Goal: Communication & Community: Answer question/provide support

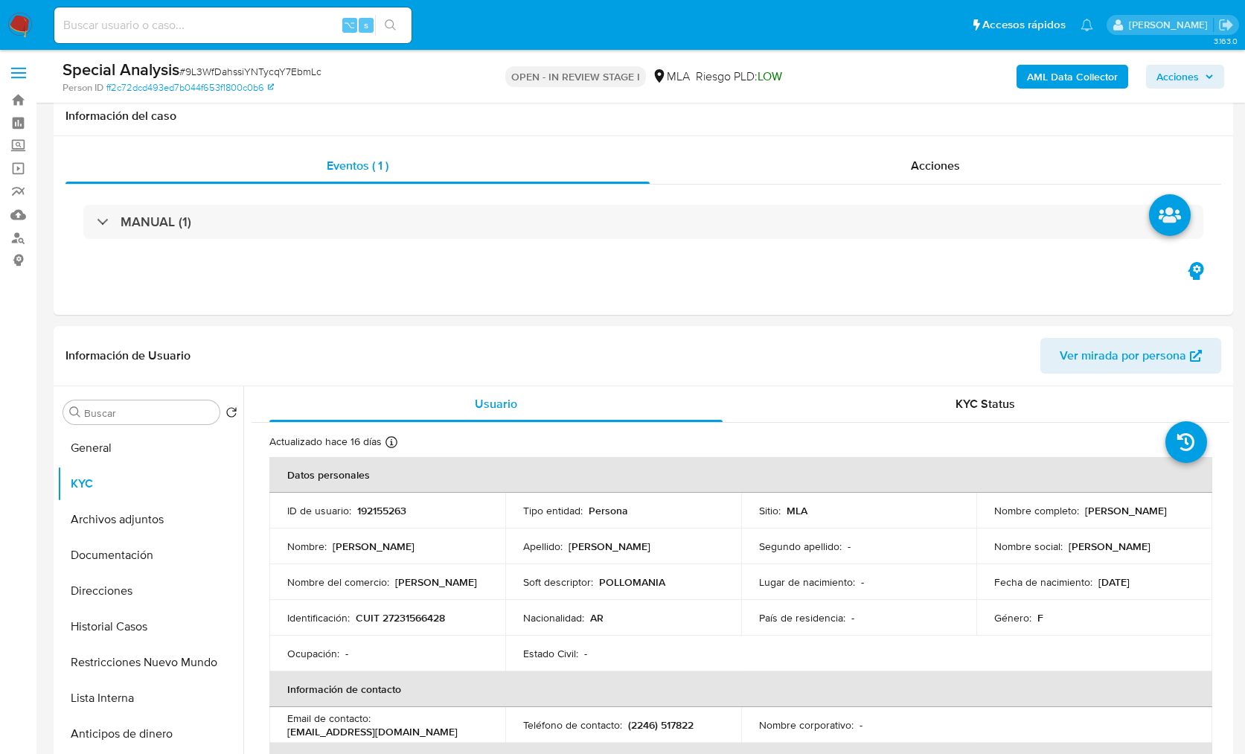
select select "10"
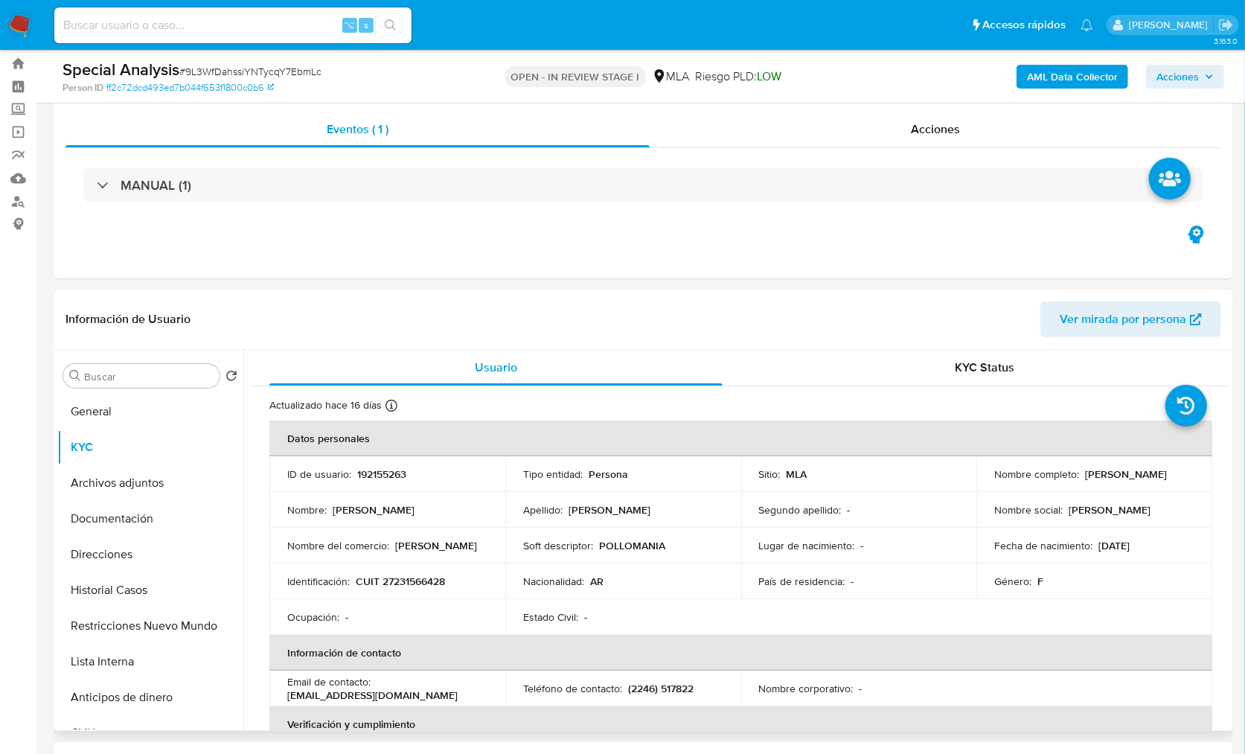
drag, startPoint x: 989, startPoint y: 483, endPoint x: 1106, endPoint y: 483, distance: 116.8
click at [1106, 483] on td "Nombre completo : Silvina Alejandra Méndez" at bounding box center [1094, 474] width 236 height 36
copy p "Silvina Alejandra Méndez"
click at [398, 580] on p "CUIT 27231566428" at bounding box center [400, 580] width 89 height 13
click at [397, 580] on p "CUIT 27231566428" at bounding box center [400, 580] width 89 height 13
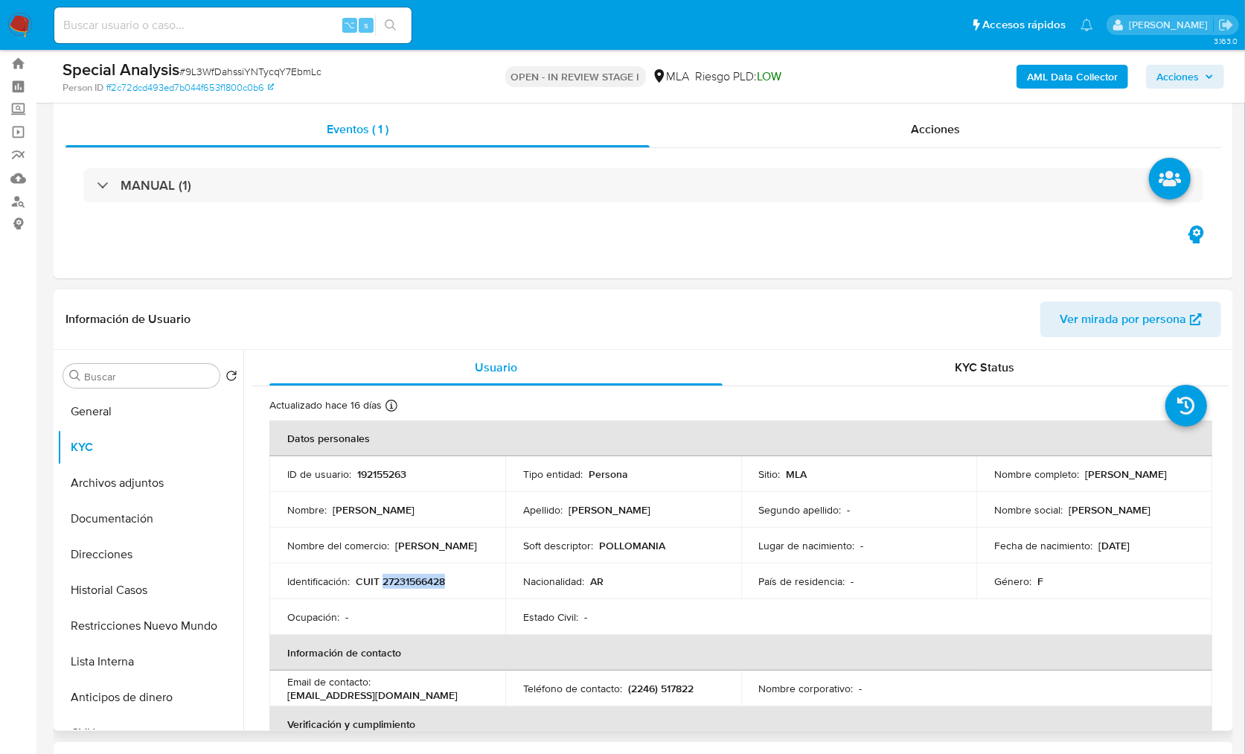
copy p "27231566428"
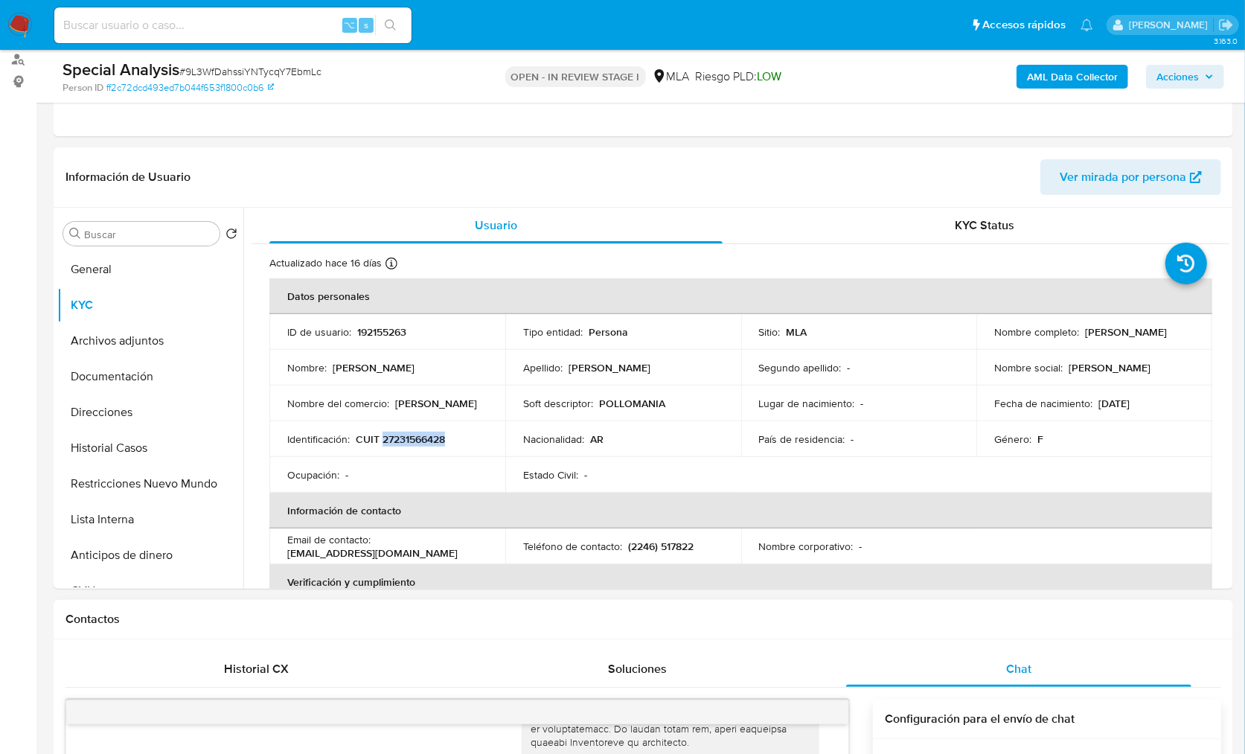
scroll to position [551, 0]
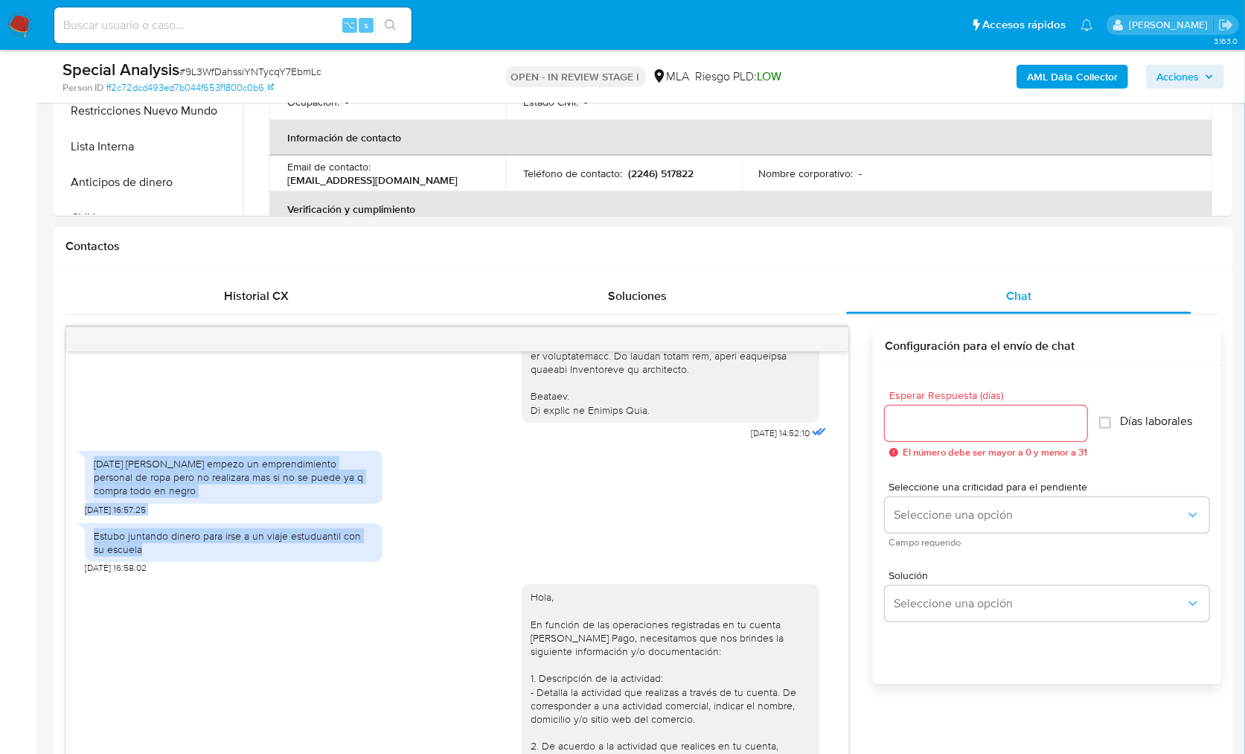
drag, startPoint x: 105, startPoint y: 487, endPoint x: 141, endPoint y: 549, distance: 72.4
click at [141, 549] on div "17/09/2025 14:52:10 Hace dos meses sofia empezo un emprendimiento personal de r…" at bounding box center [457, 579] width 782 height 456
copy div "Hace dos meses sofia empezo un emprendimiento personal de ropa pero no realizar…"
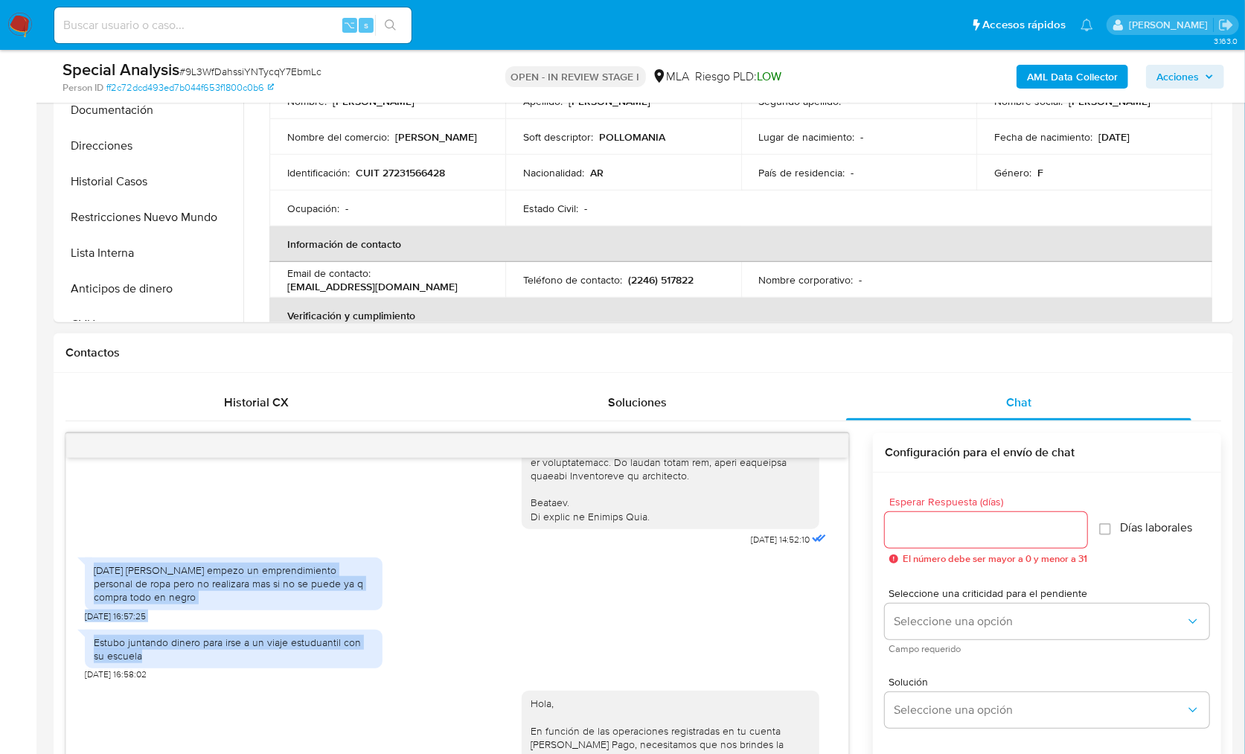
scroll to position [241, 0]
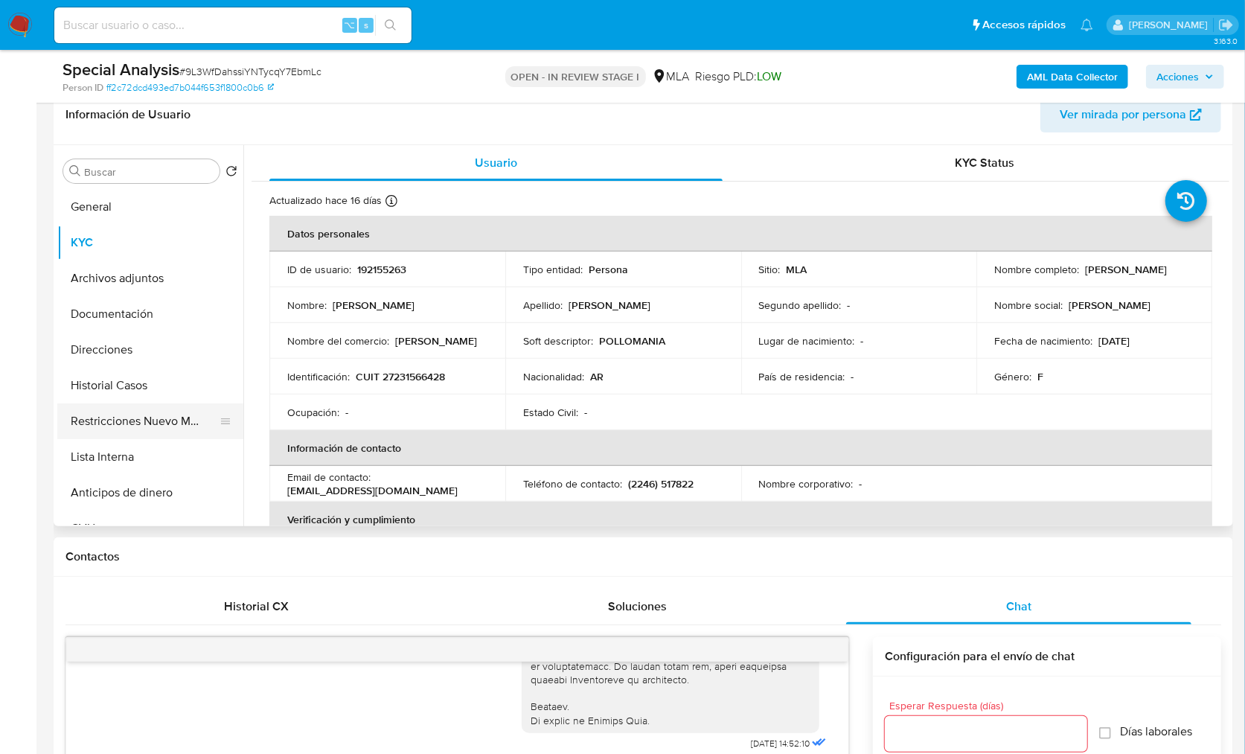
click at [190, 406] on button "Restricciones Nuevo Mundo" at bounding box center [144, 421] width 174 height 36
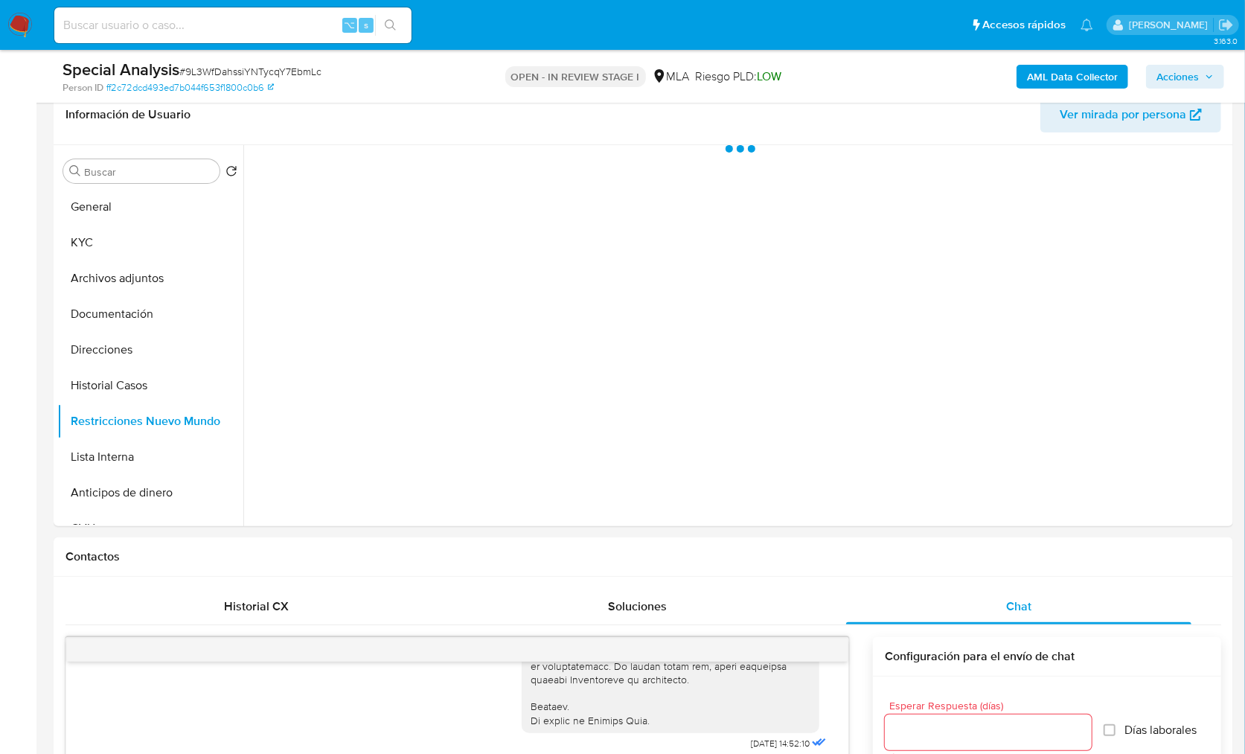
click at [1048, 77] on b "AML Data Collector" at bounding box center [1072, 77] width 91 height 24
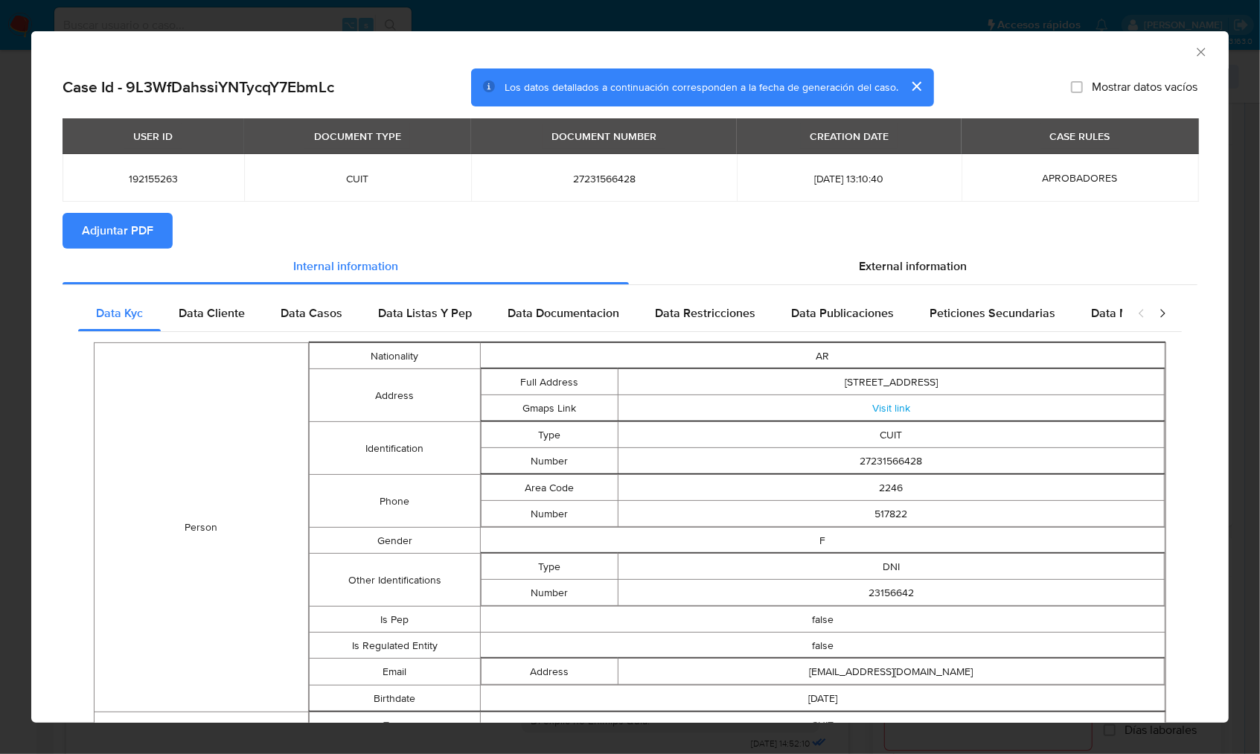
click at [122, 219] on span "Adjuntar PDF" at bounding box center [117, 230] width 71 height 33
click at [1194, 52] on icon "Cerrar ventana" at bounding box center [1201, 52] width 15 height 15
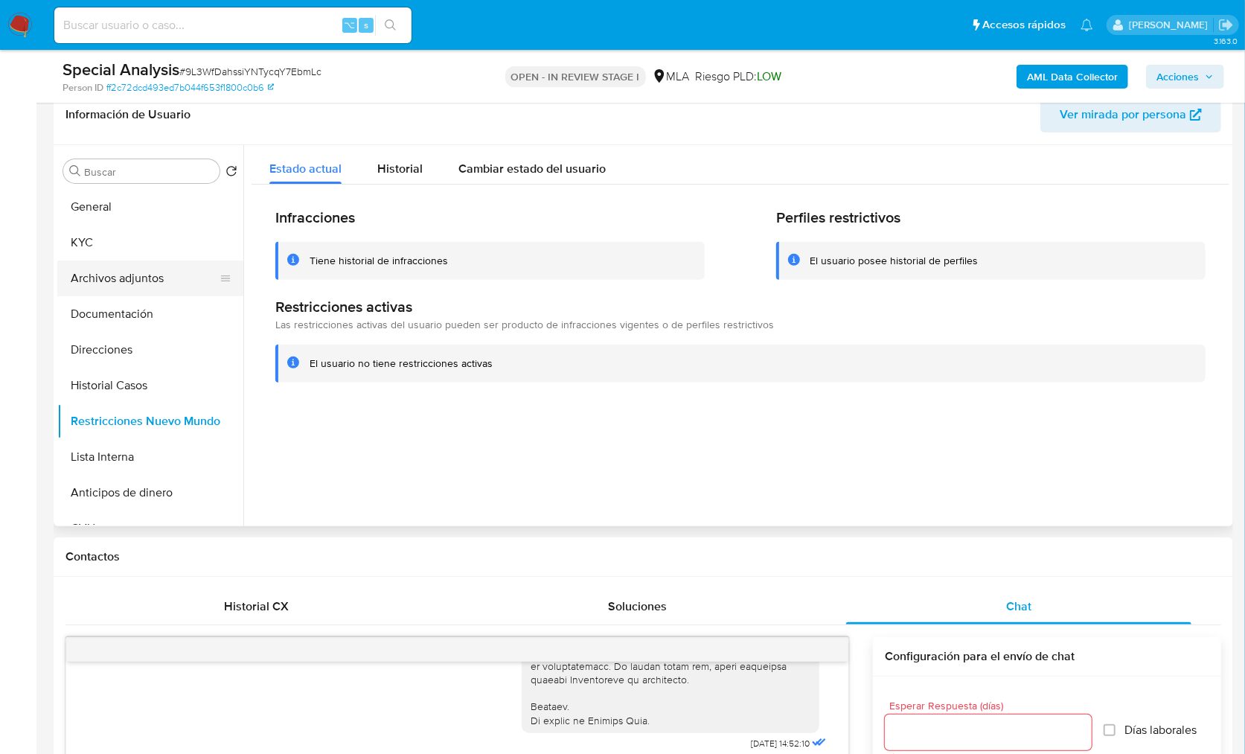
click at [106, 277] on button "Archivos adjuntos" at bounding box center [144, 278] width 174 height 36
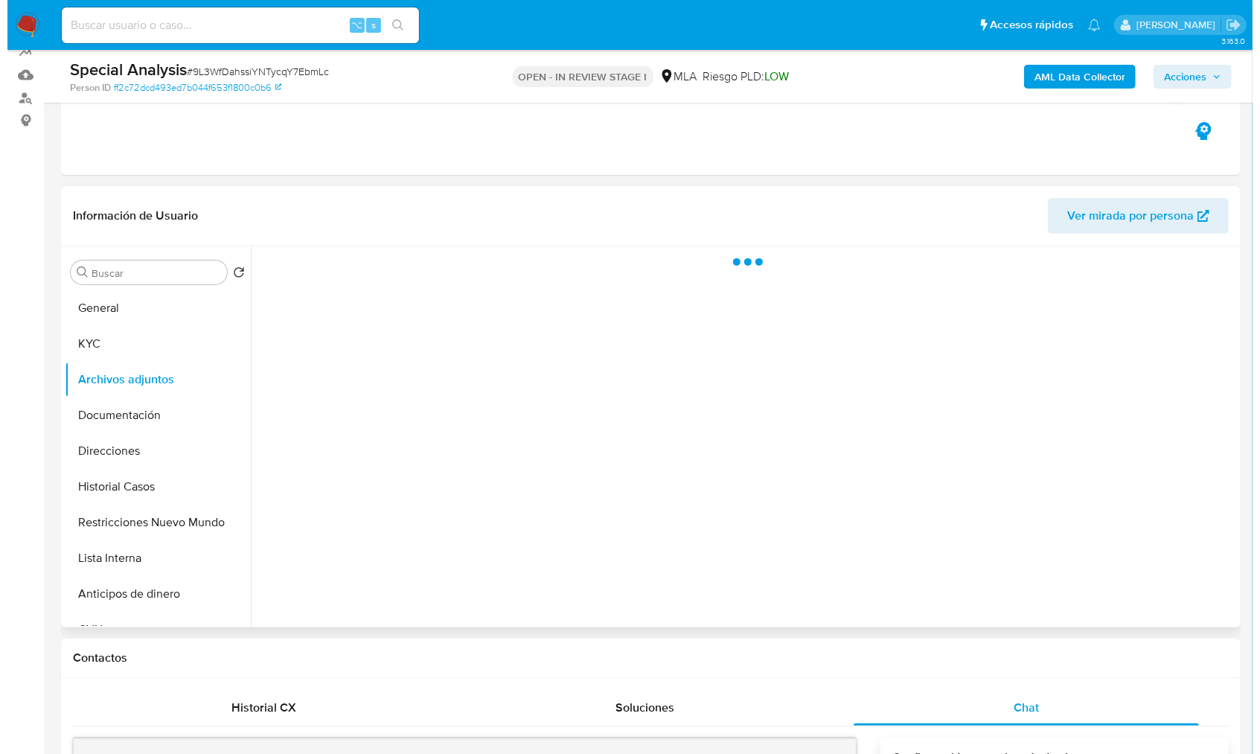
scroll to position [115, 0]
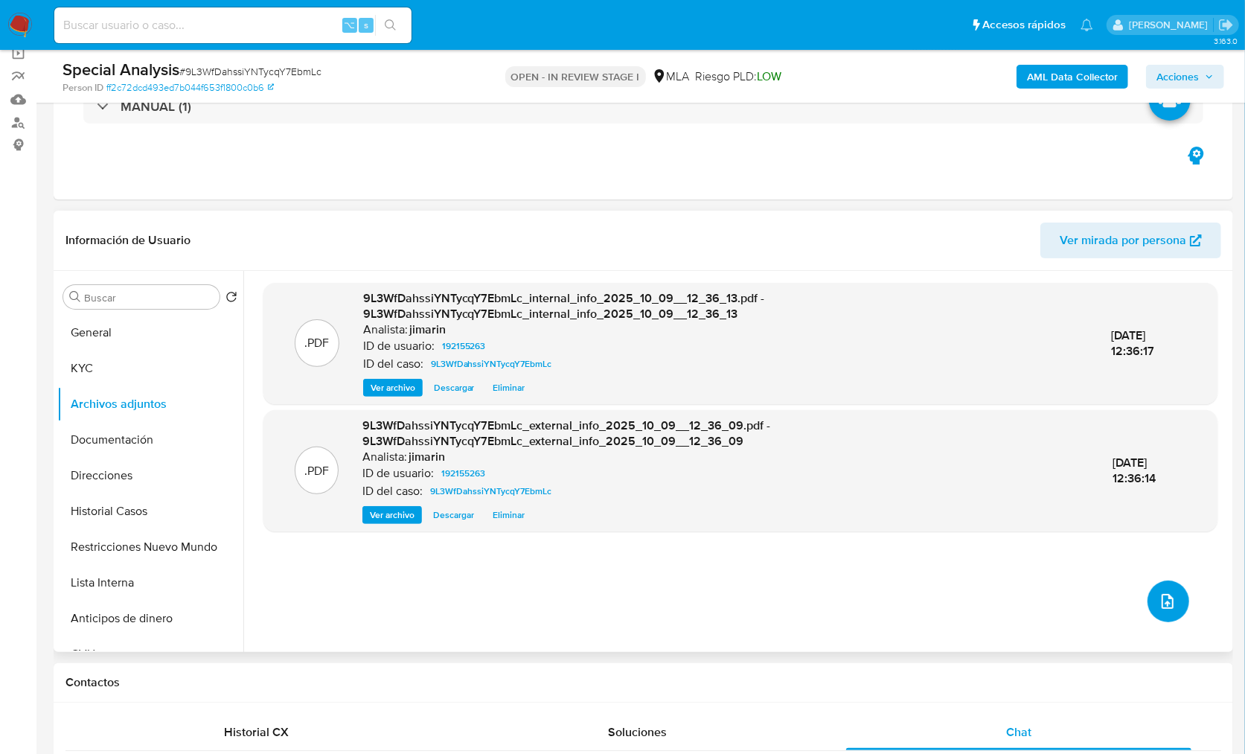
click at [1166, 593] on icon "upload-file" at bounding box center [1168, 601] width 18 height 18
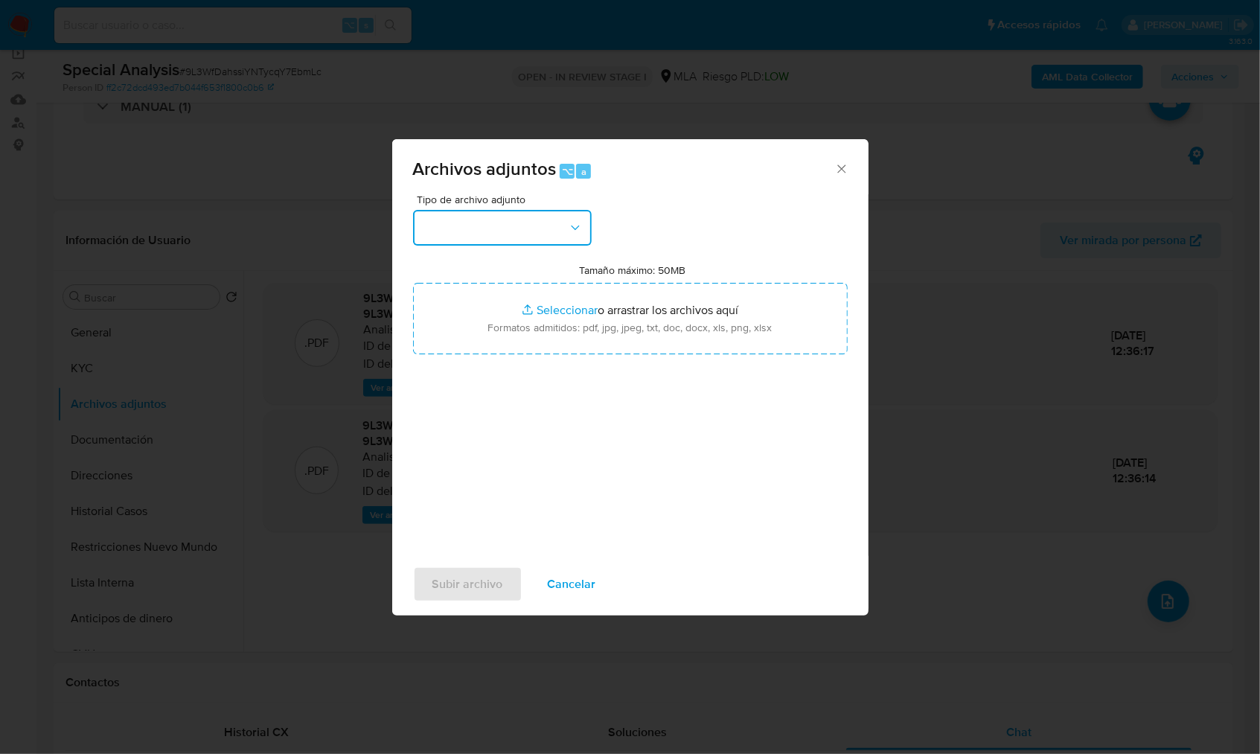
click at [481, 228] on button "button" at bounding box center [502, 228] width 179 height 36
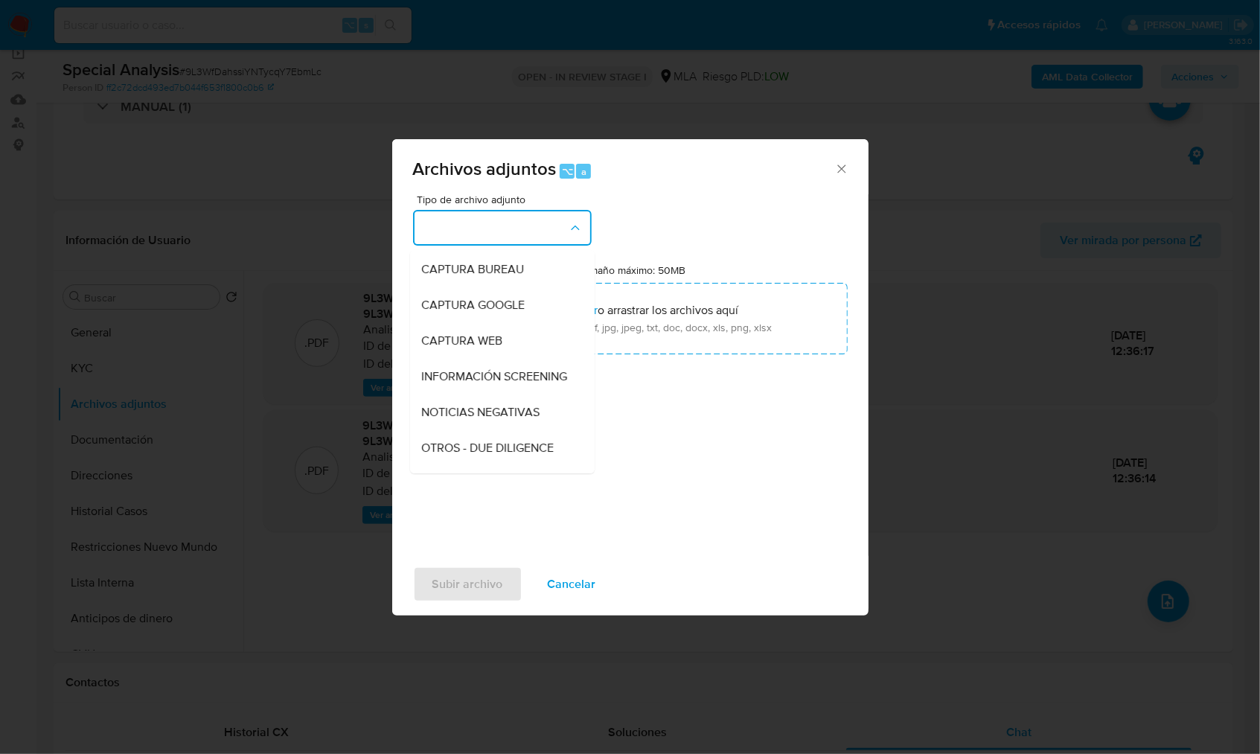
scroll to position [292, 0]
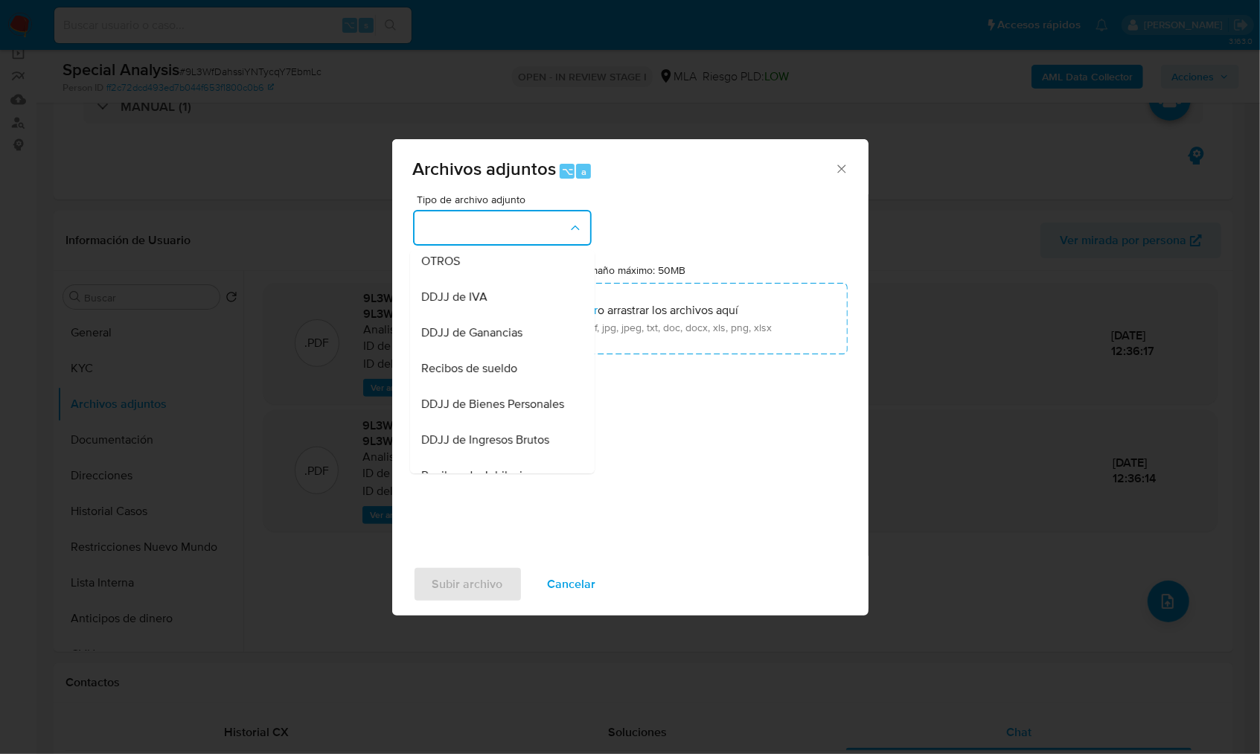
click at [468, 272] on div "OTROS" at bounding box center [498, 261] width 152 height 36
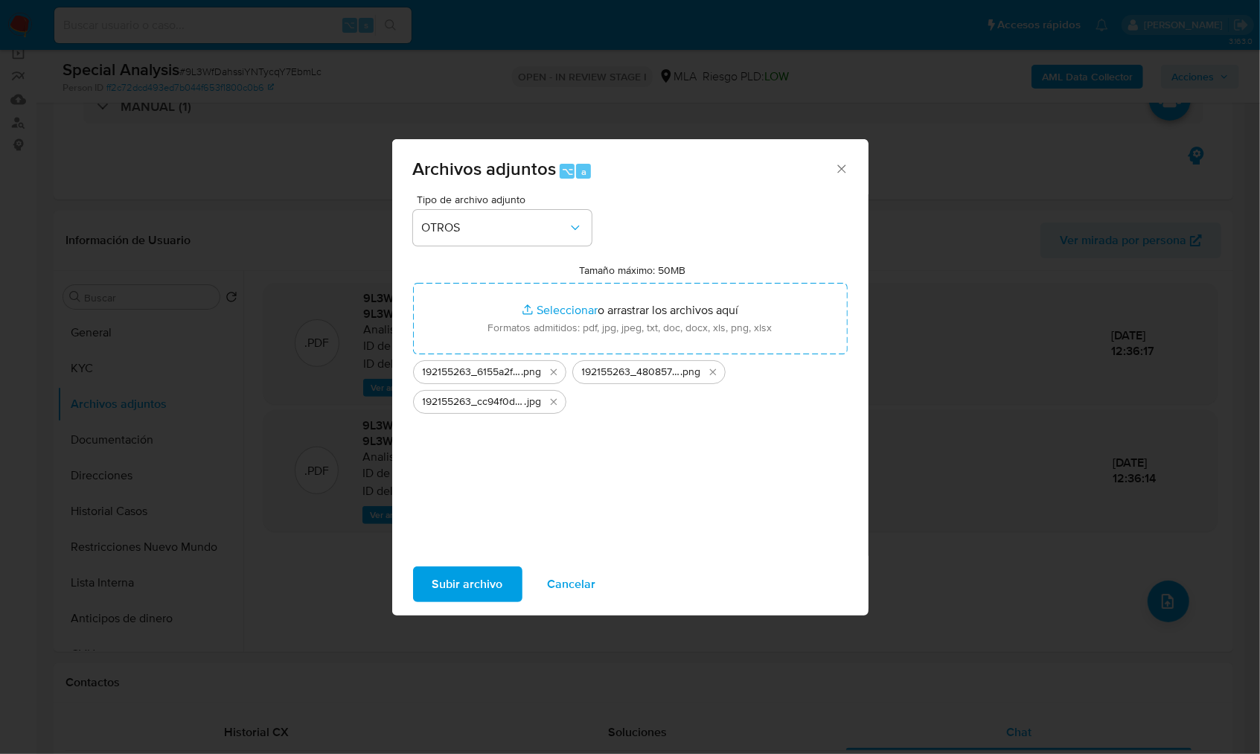
click at [455, 587] on span "Subir archivo" at bounding box center [467, 584] width 71 height 33
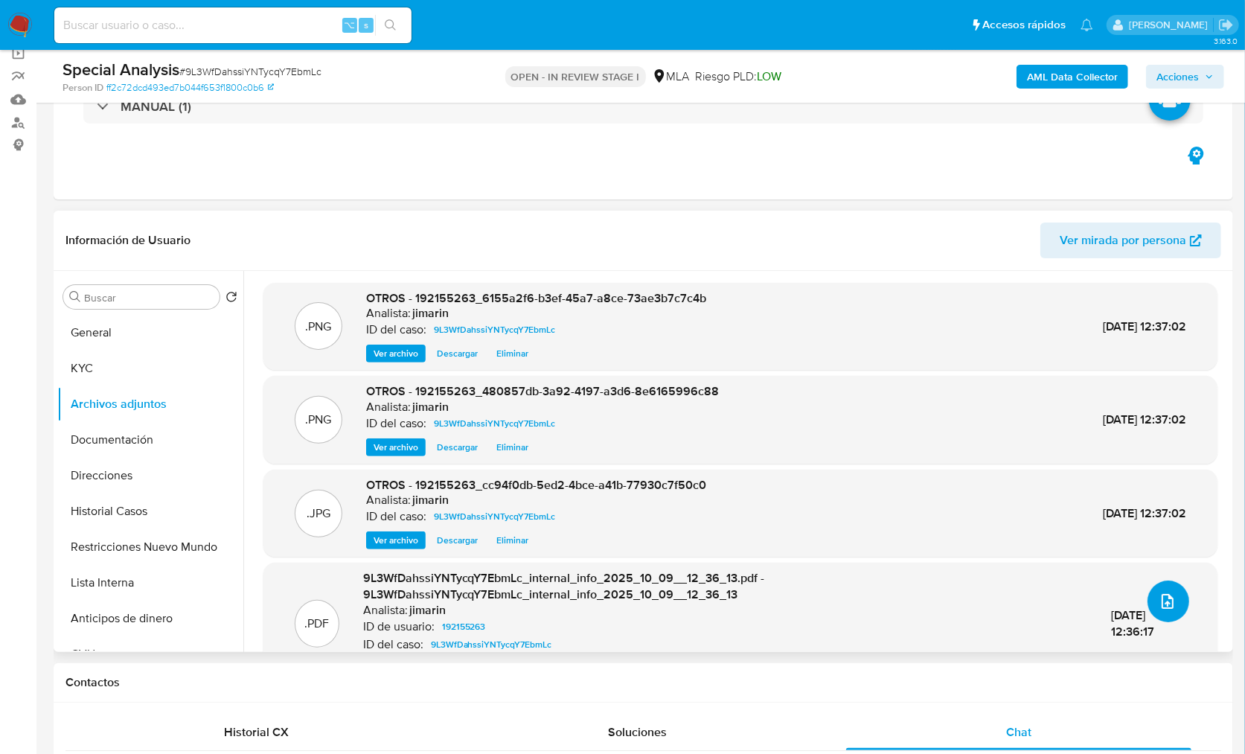
click at [1176, 586] on button "upload-file" at bounding box center [1168, 601] width 42 height 42
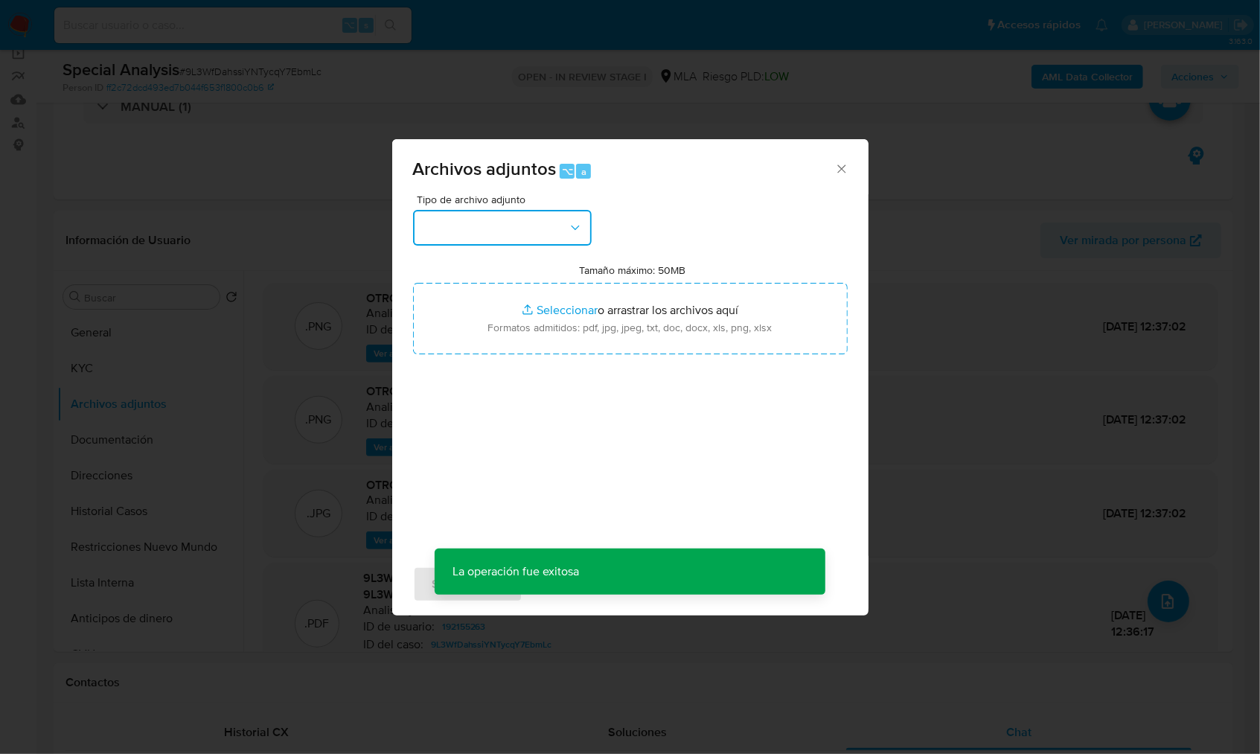
click at [536, 225] on button "button" at bounding box center [502, 228] width 179 height 36
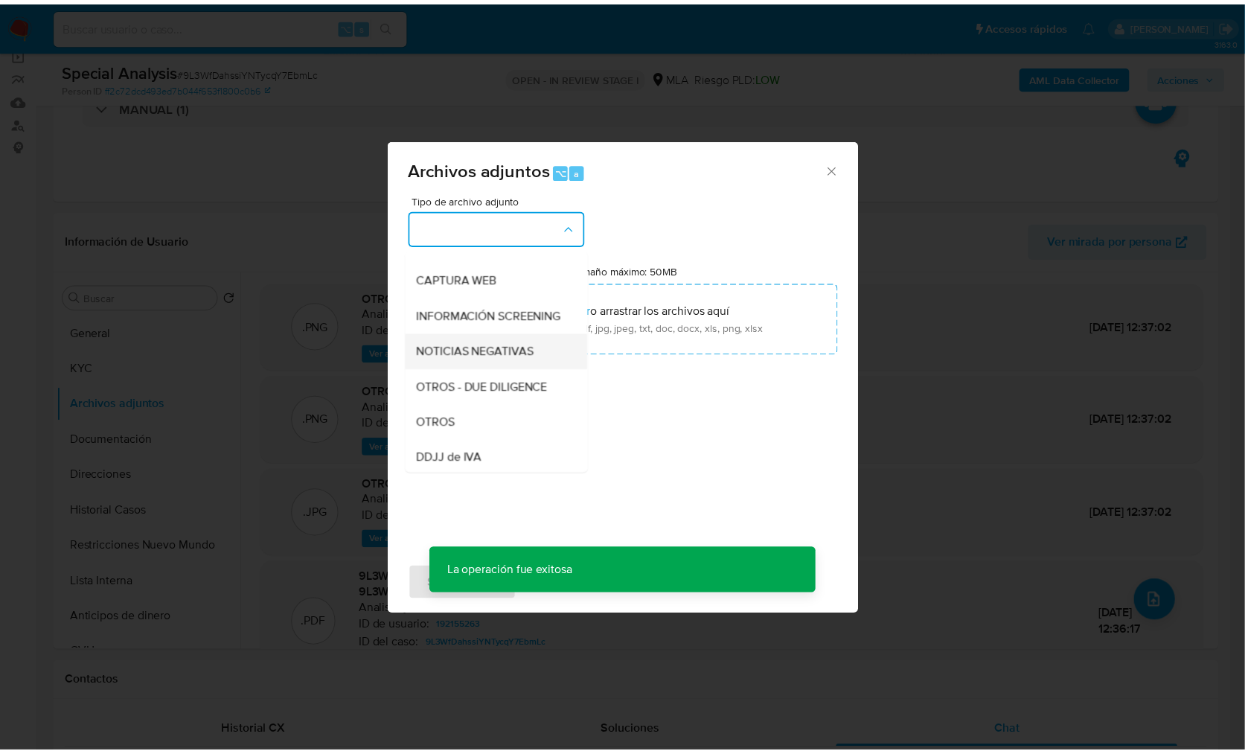
scroll to position [137, 0]
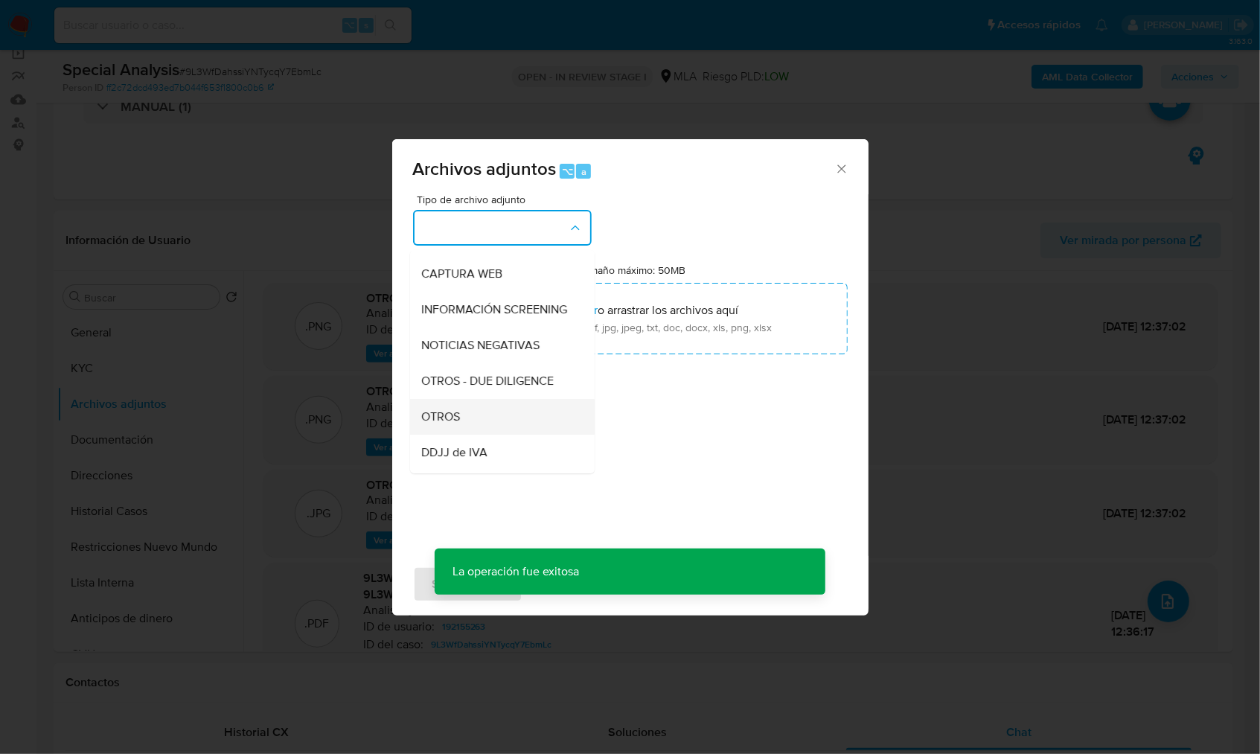
click at [461, 429] on div "OTROS" at bounding box center [498, 417] width 152 height 36
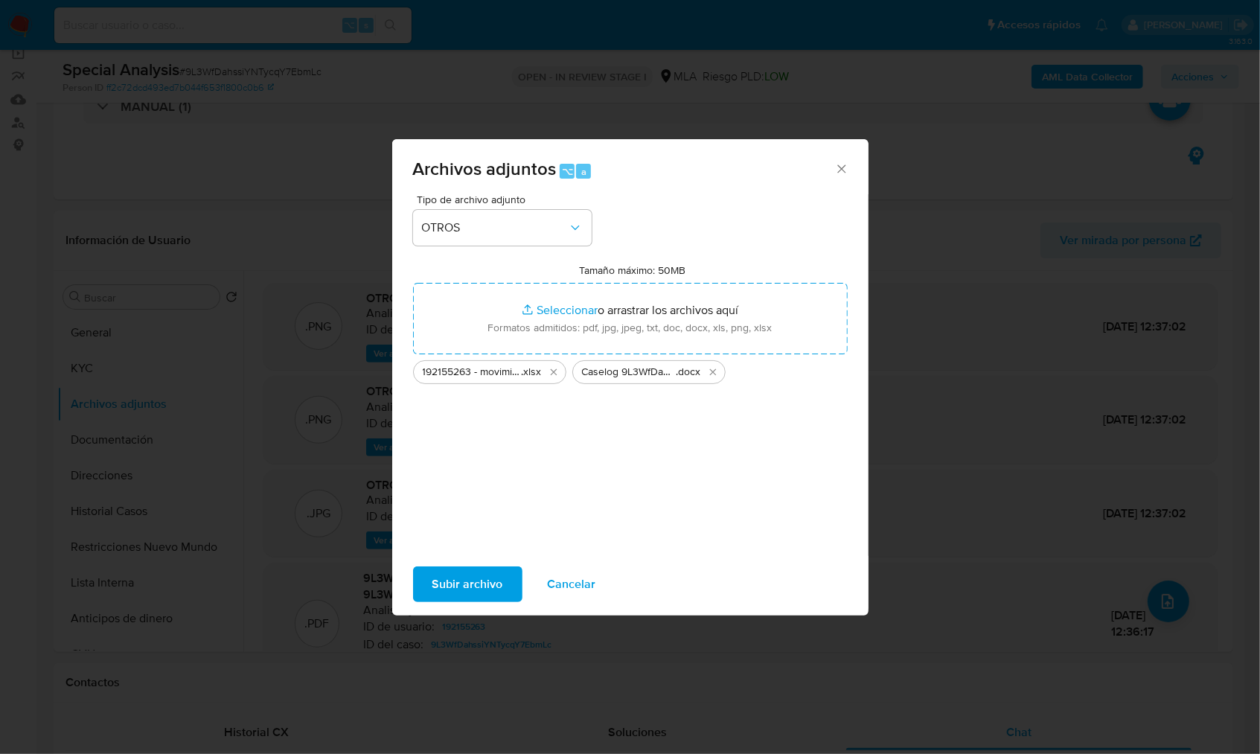
click at [474, 574] on span "Subir archivo" at bounding box center [467, 584] width 71 height 33
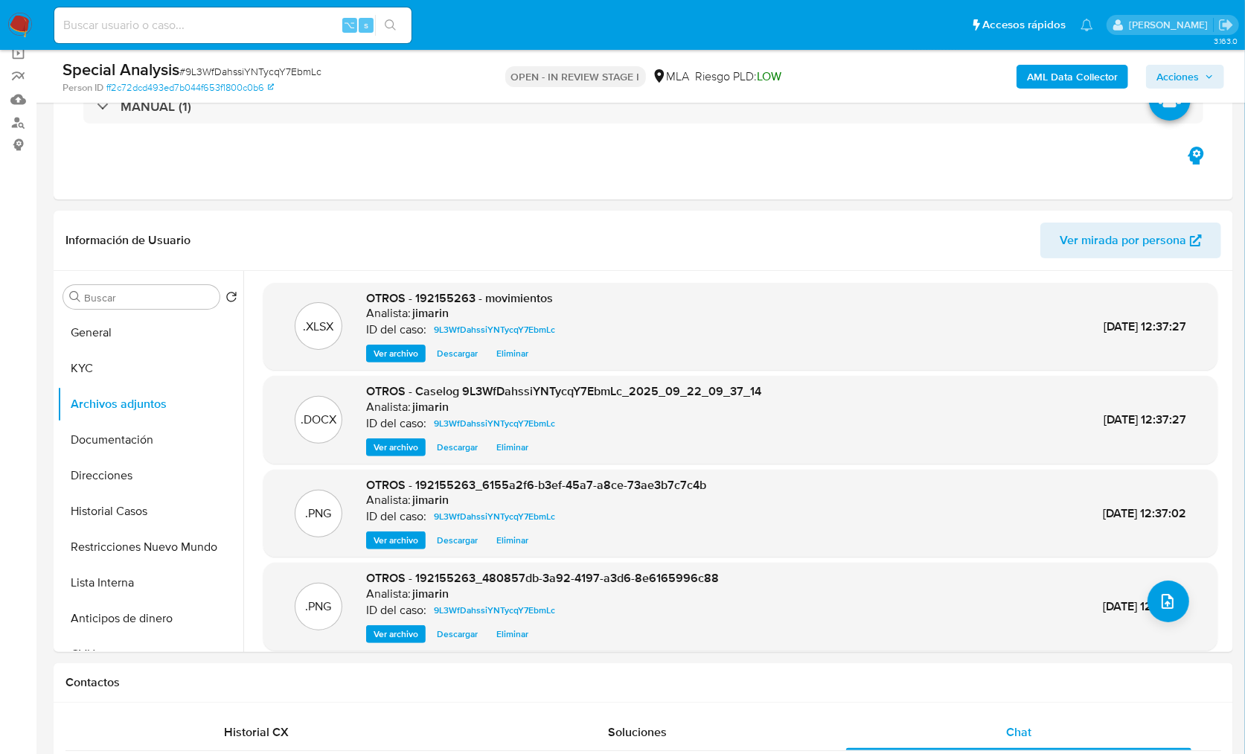
click at [1215, 78] on button "Acciones" at bounding box center [1185, 77] width 78 height 24
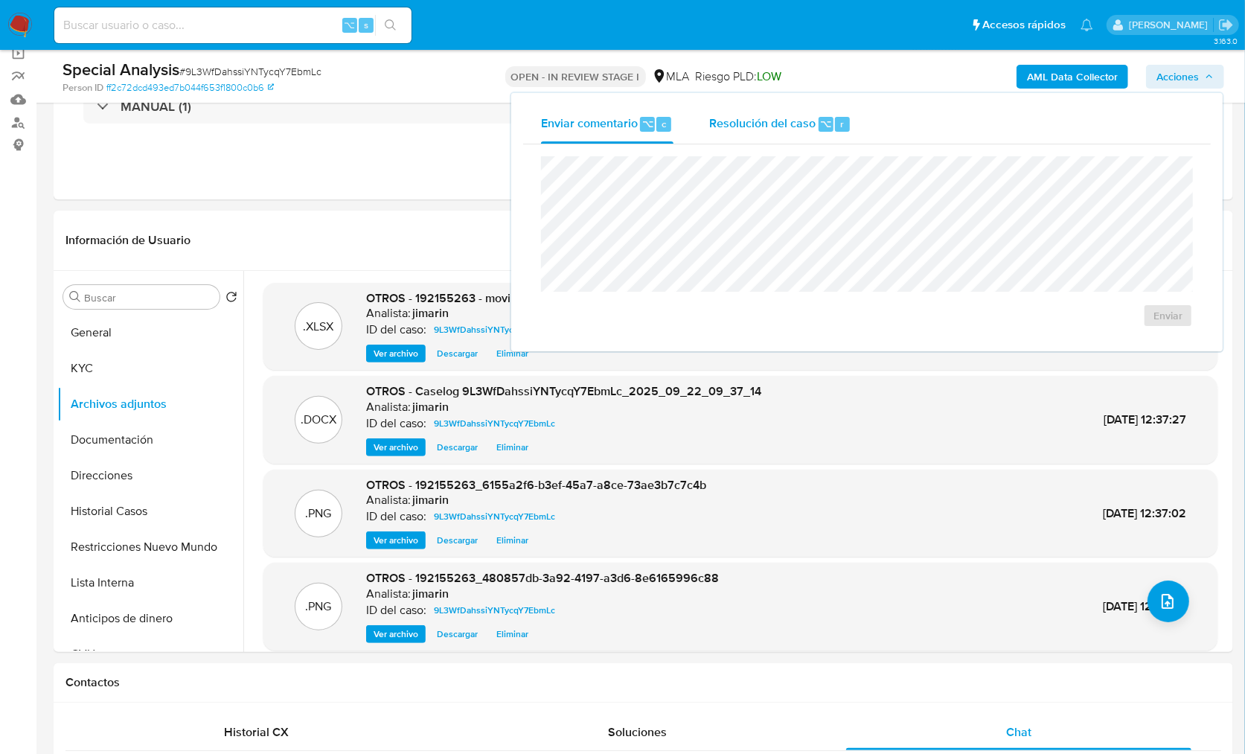
click at [810, 130] on span "Resolución del caso" at bounding box center [762, 123] width 106 height 17
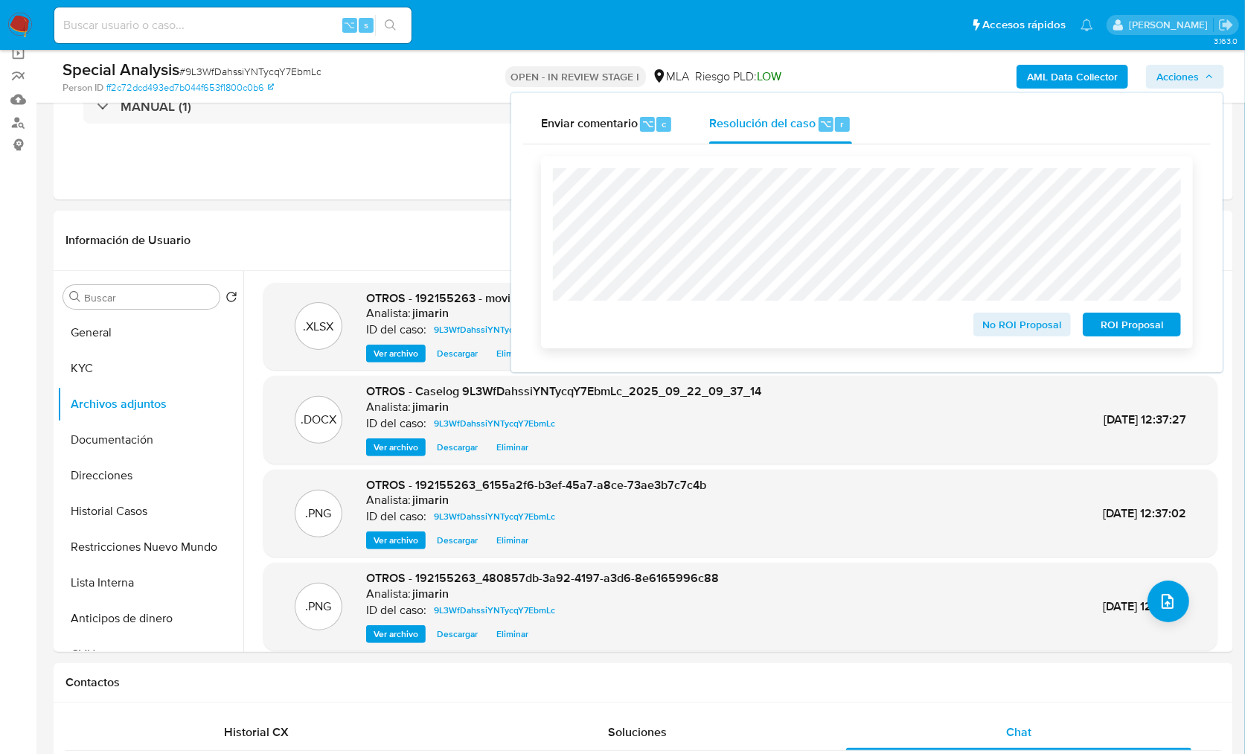
click at [1007, 326] on span "No ROI Proposal" at bounding box center [1022, 324] width 77 height 21
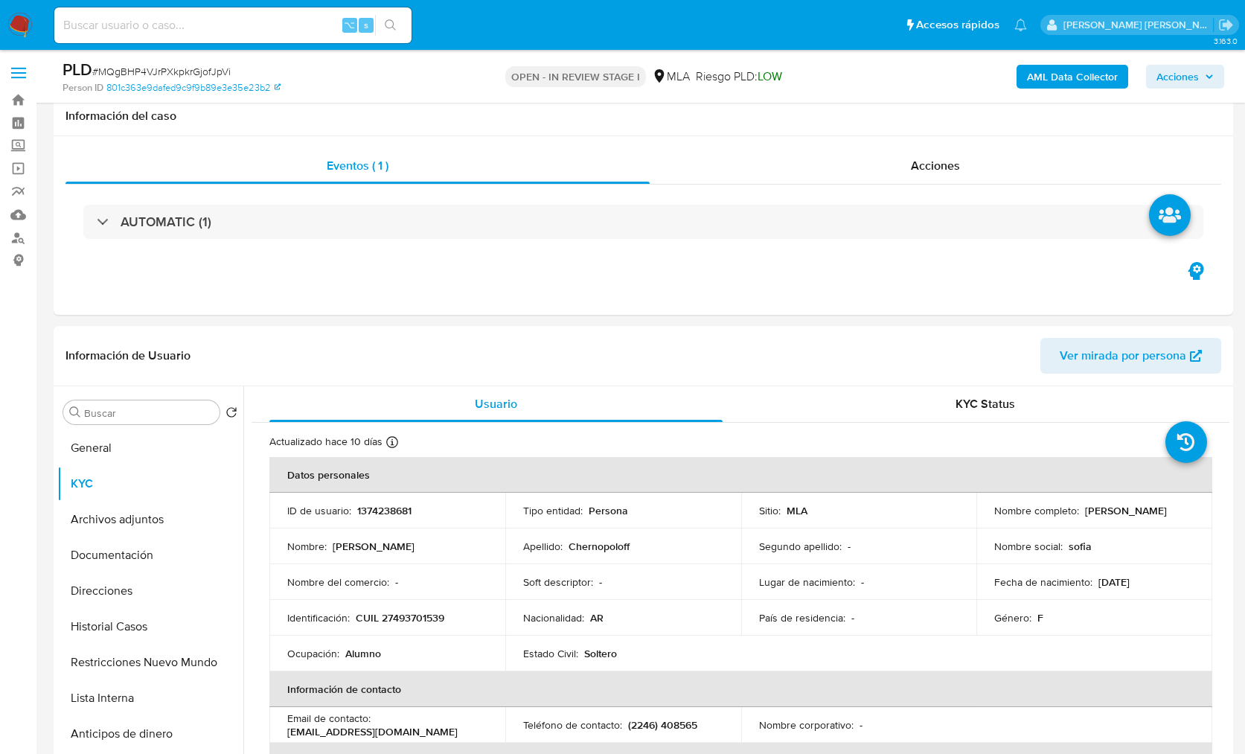
select select "10"
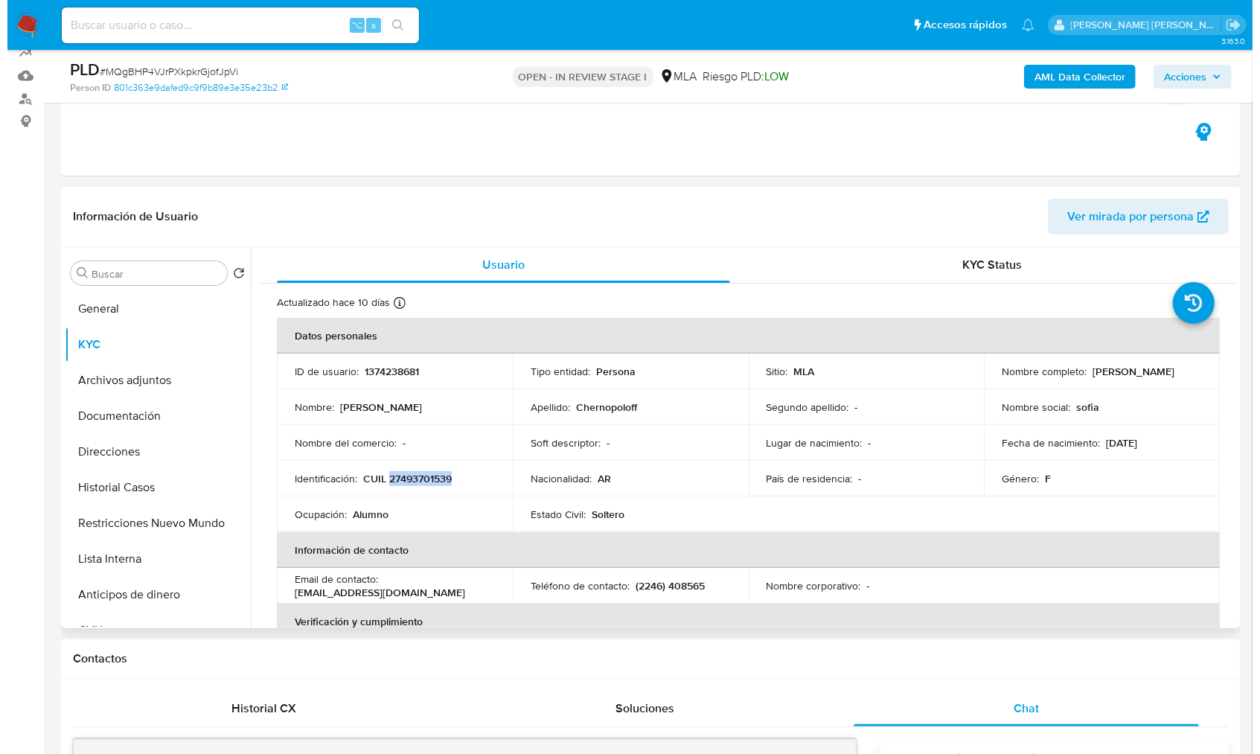
scroll to position [111, 0]
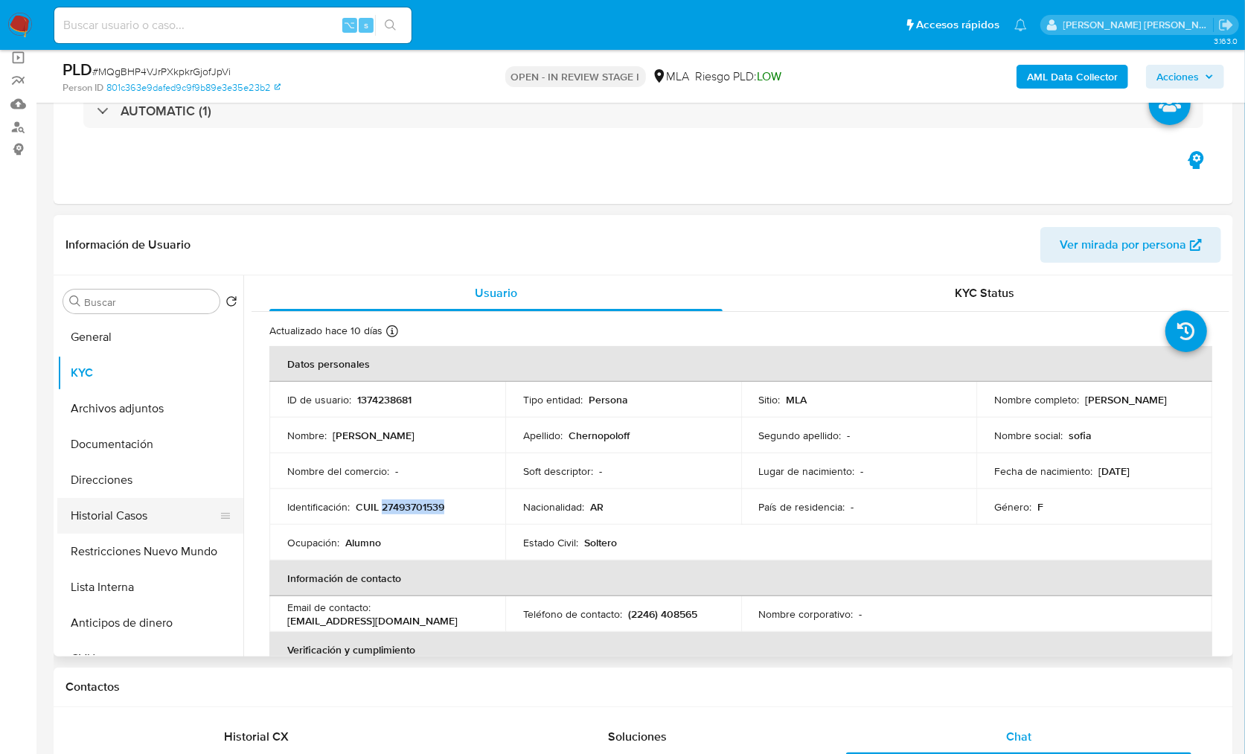
click at [164, 523] on button "Historial Casos" at bounding box center [144, 516] width 174 height 36
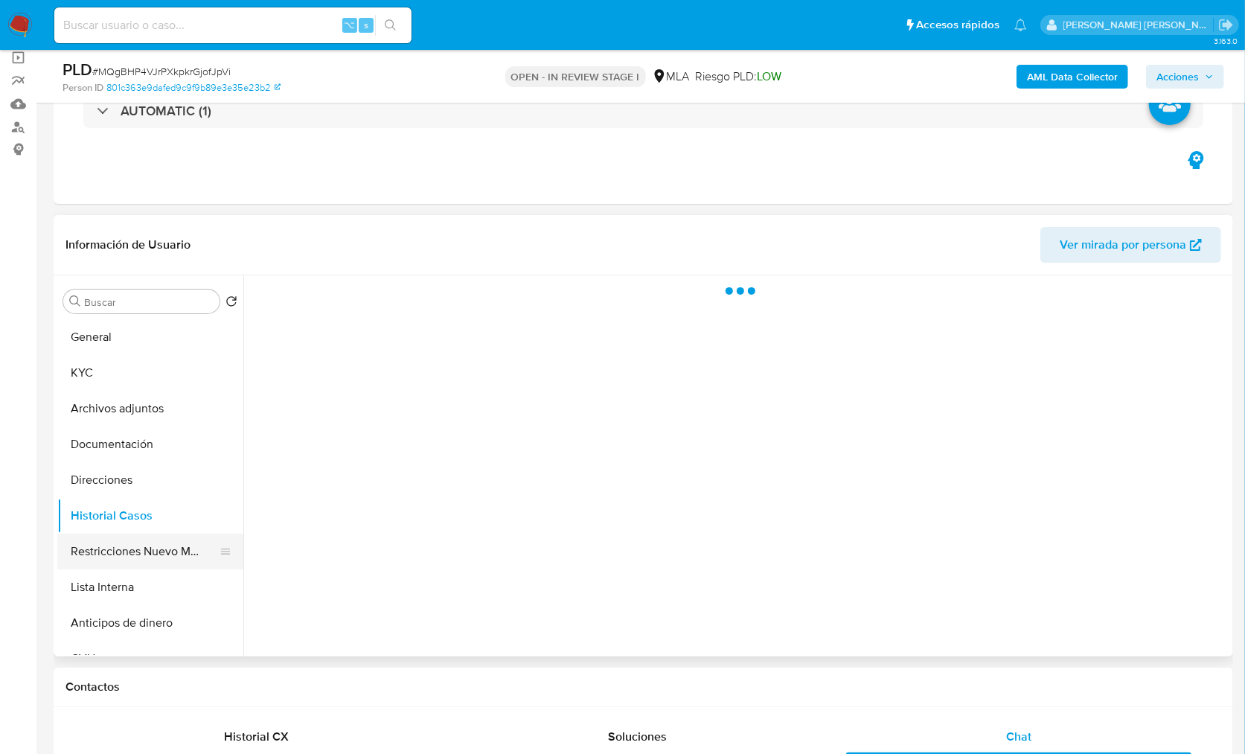
click at [150, 539] on button "Restricciones Nuevo Mundo" at bounding box center [144, 552] width 174 height 36
click at [1060, 83] on b "AML Data Collector" at bounding box center [1072, 77] width 91 height 24
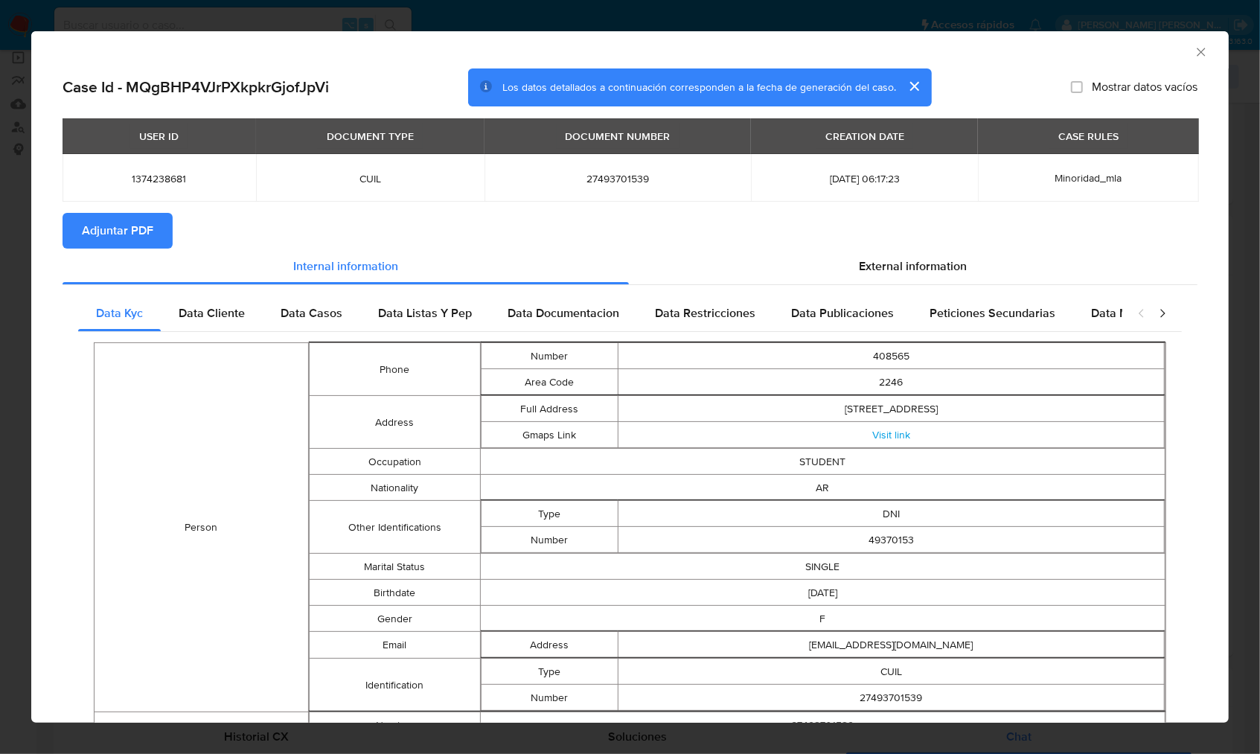
click at [152, 231] on span "Adjuntar PDF" at bounding box center [117, 230] width 71 height 33
click at [1194, 49] on icon "Cerrar ventana" at bounding box center [1201, 52] width 15 height 15
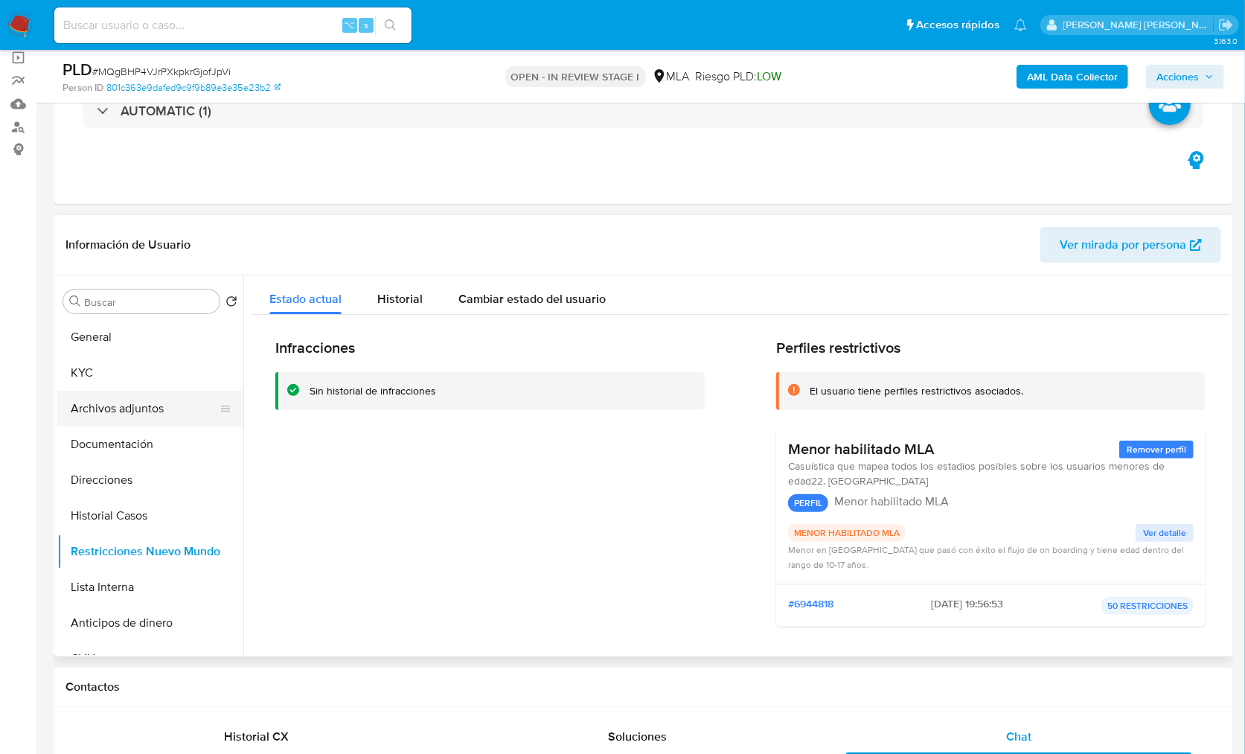
click at [132, 409] on button "Archivos adjuntos" at bounding box center [144, 409] width 174 height 36
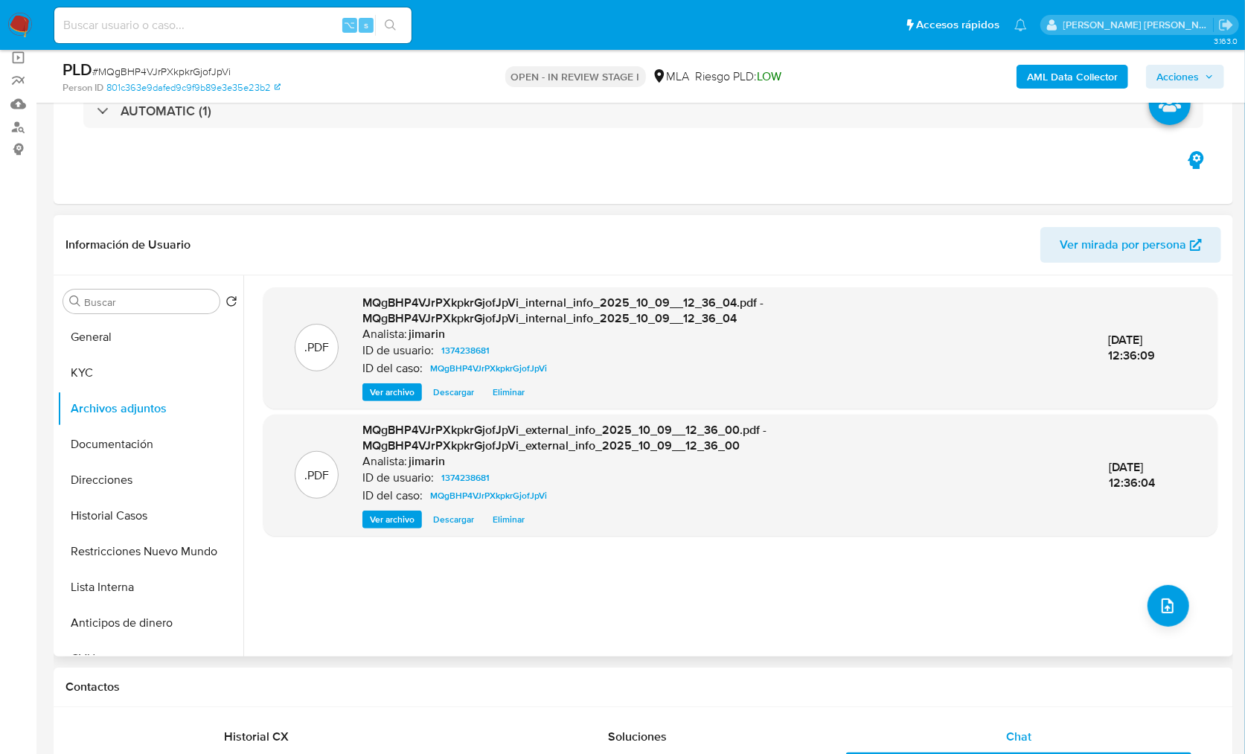
click at [1138, 598] on div ".PDF MQgBHP4VJrPXkpkrGjofJpVi_internal_info_2025_10_09__12_36_04.pdf - MQgBHP4V…" at bounding box center [740, 465] width 954 height 357
click at [1179, 611] on button "upload-file" at bounding box center [1168, 606] width 42 height 42
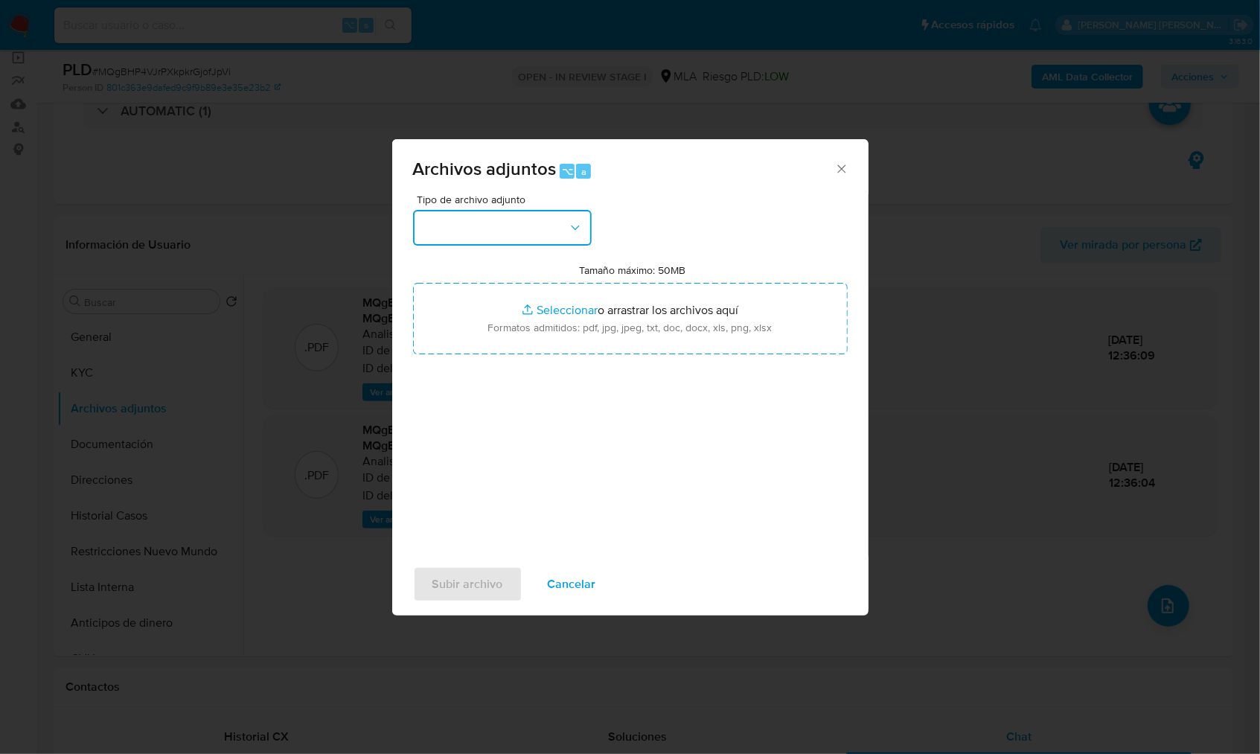
click at [472, 231] on button "button" at bounding box center [502, 228] width 179 height 36
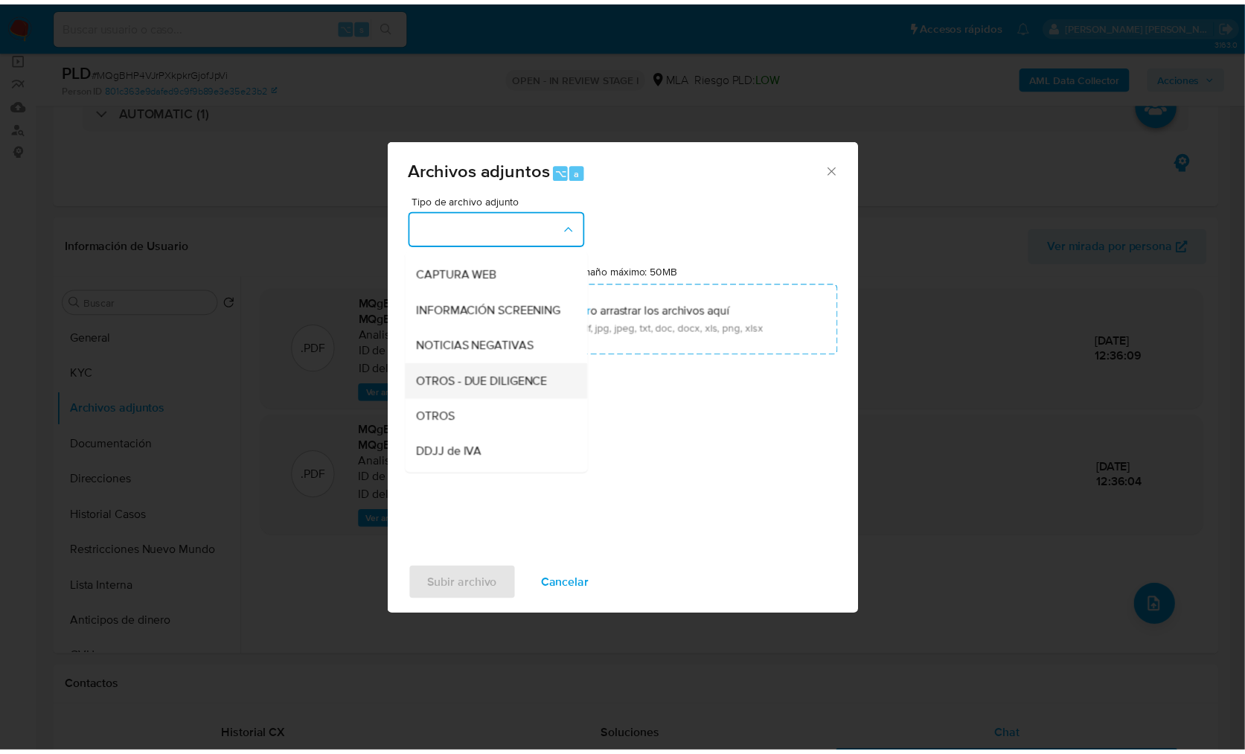
scroll to position [142, 0]
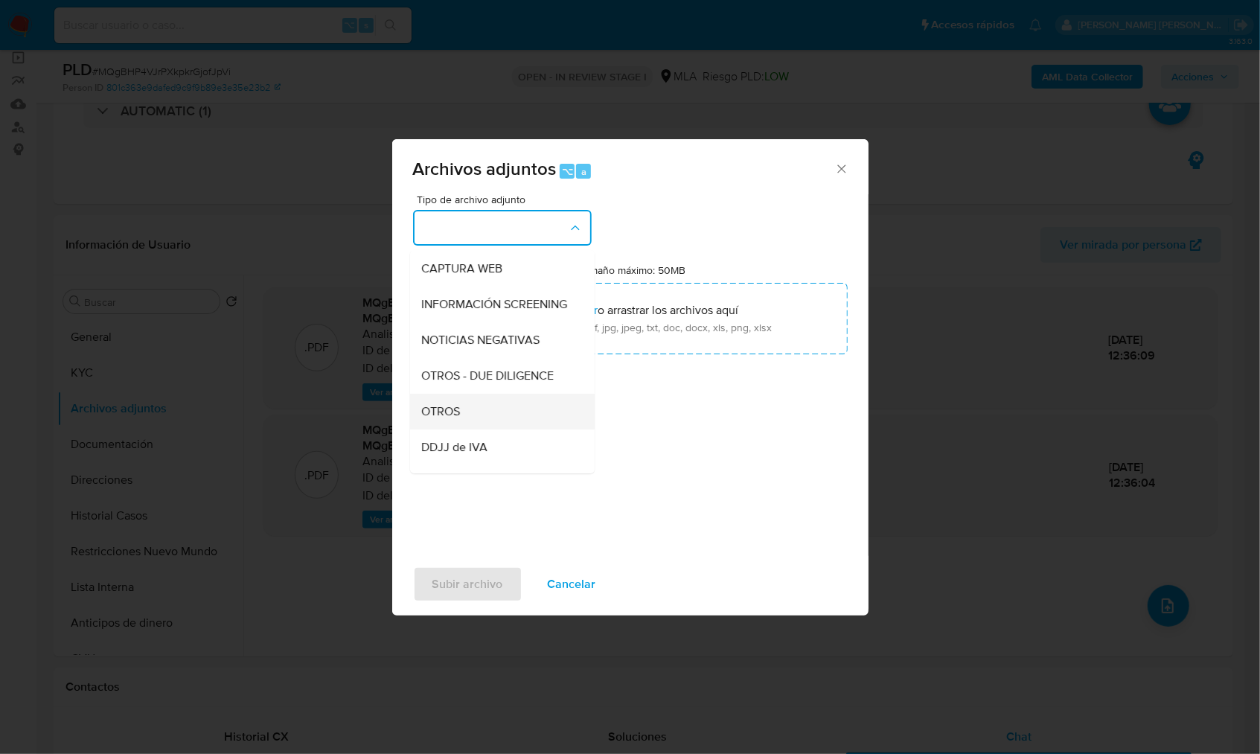
click at [479, 412] on div "OTROS" at bounding box center [498, 412] width 152 height 36
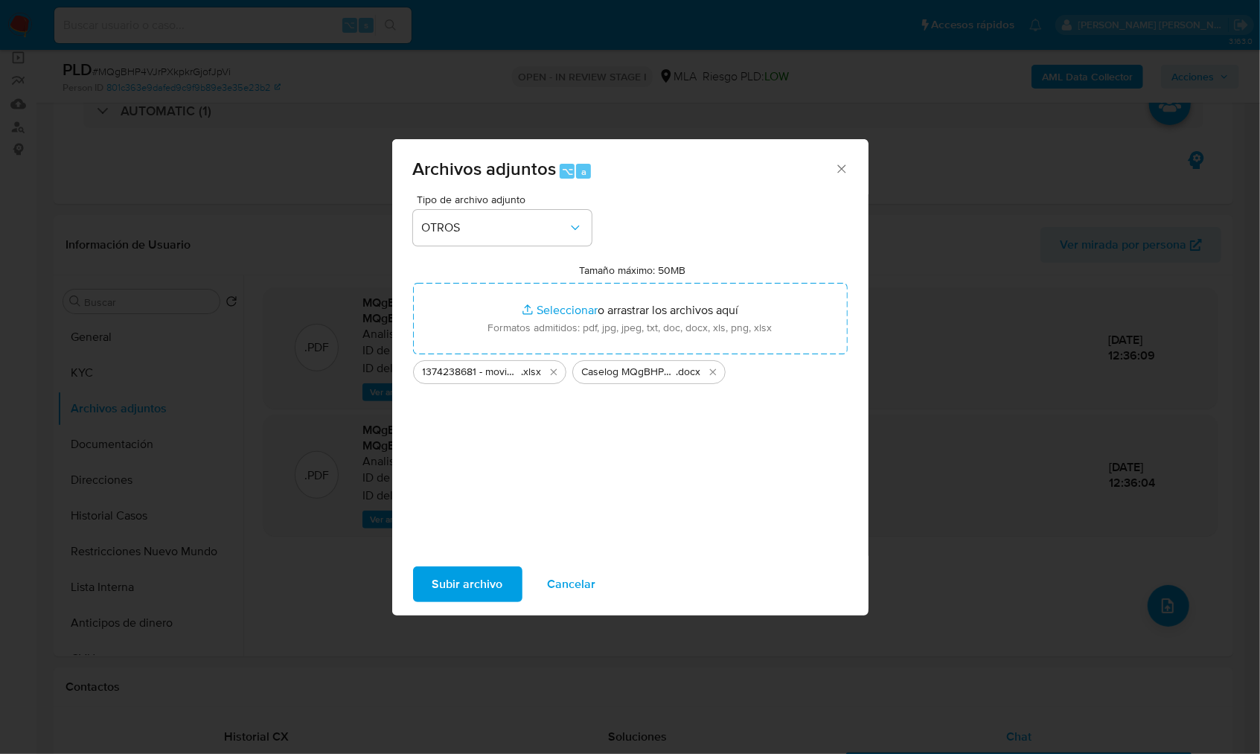
click at [457, 577] on span "Subir archivo" at bounding box center [467, 584] width 71 height 33
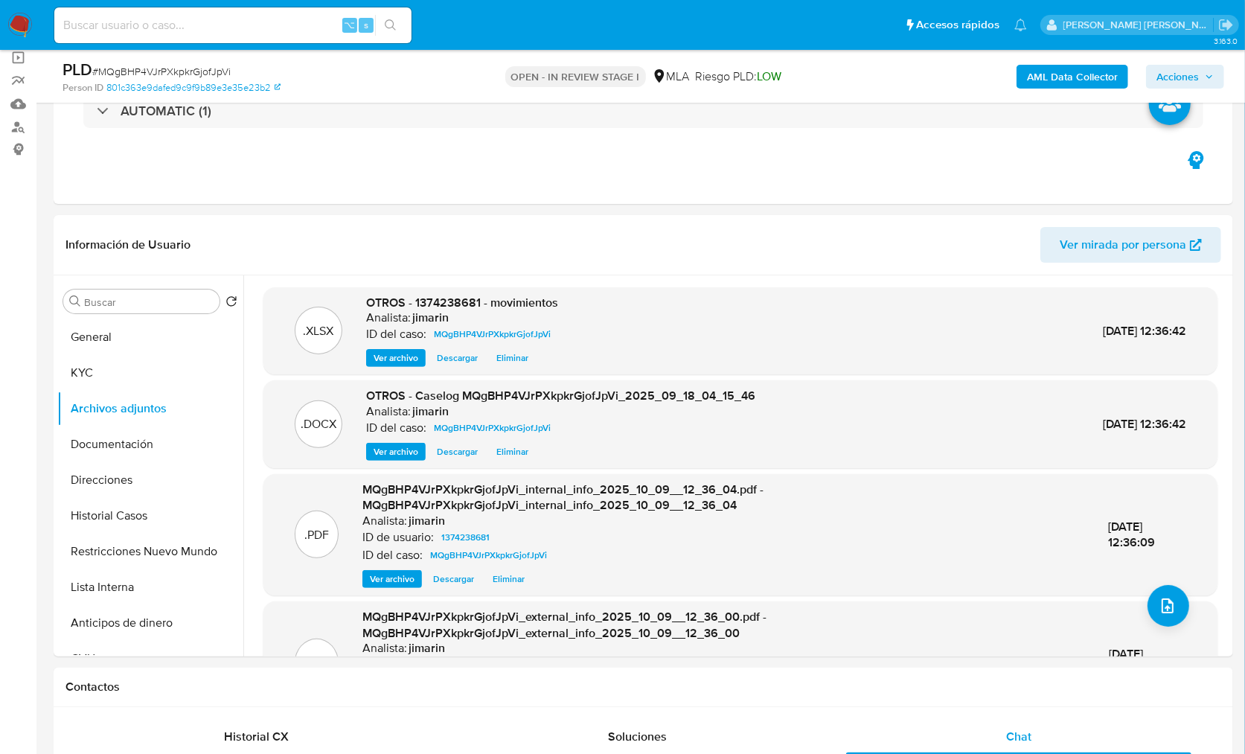
click at [1194, 76] on span "Acciones" at bounding box center [1177, 77] width 42 height 24
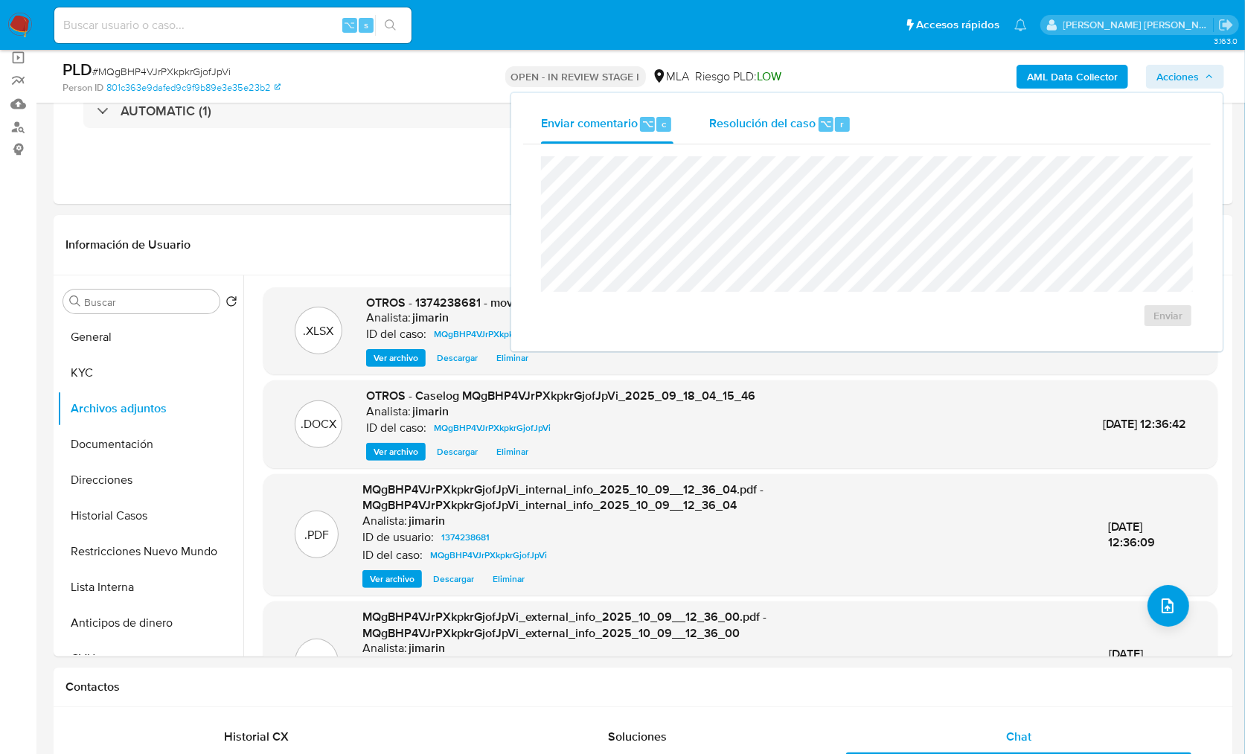
click at [755, 113] on div "Resolución del caso ⌥ r" at bounding box center [780, 124] width 142 height 39
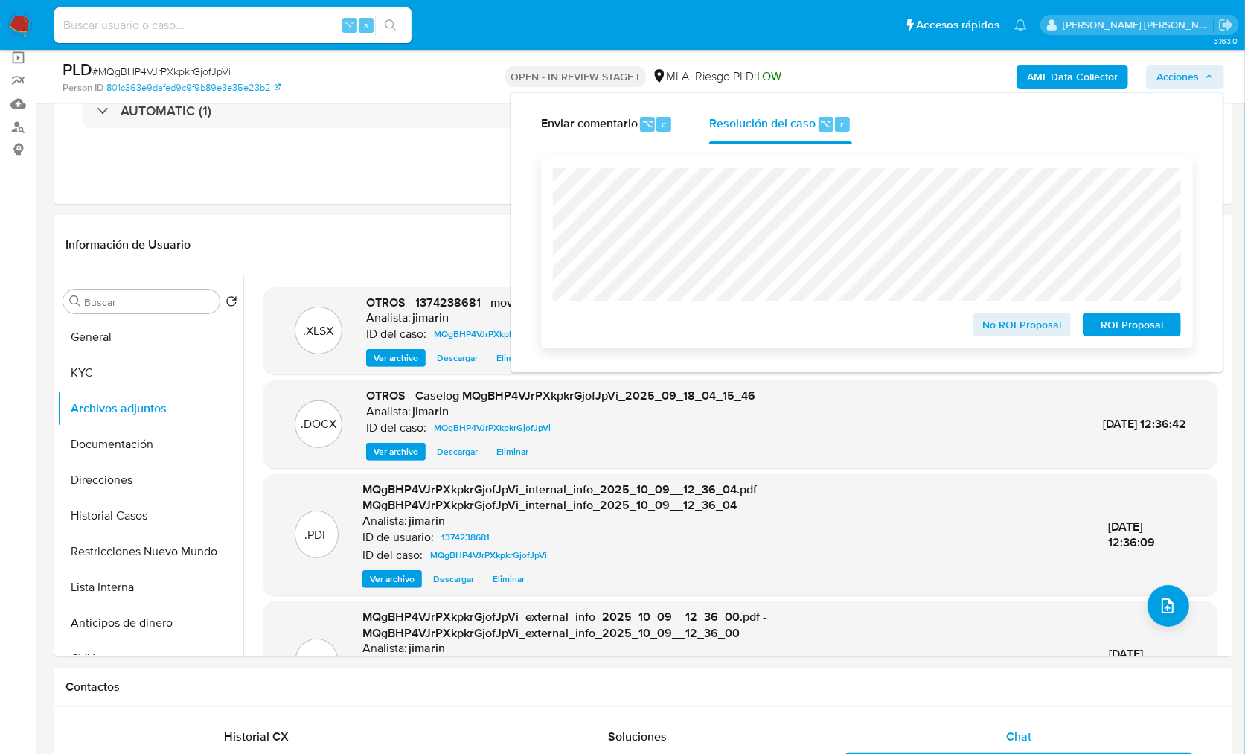
click at [1022, 329] on span "No ROI Proposal" at bounding box center [1022, 324] width 77 height 21
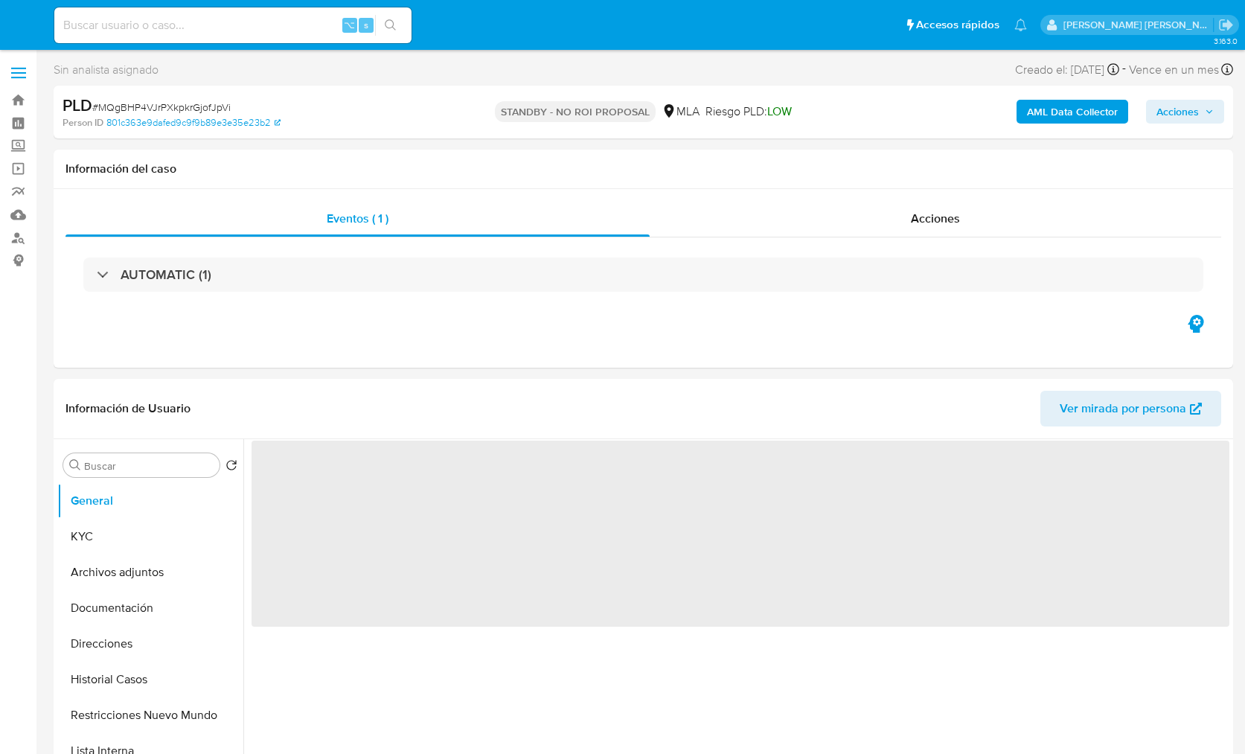
select select "10"
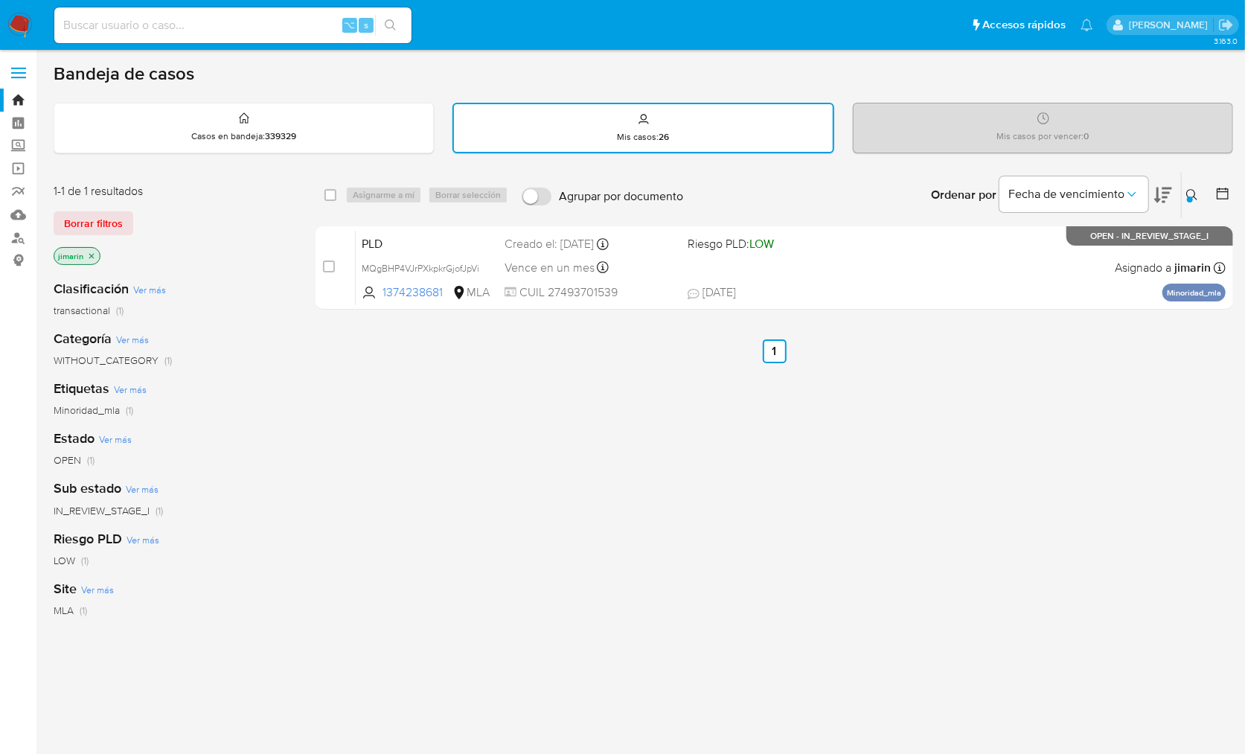
click at [1191, 196] on div at bounding box center [1190, 199] width 6 height 6
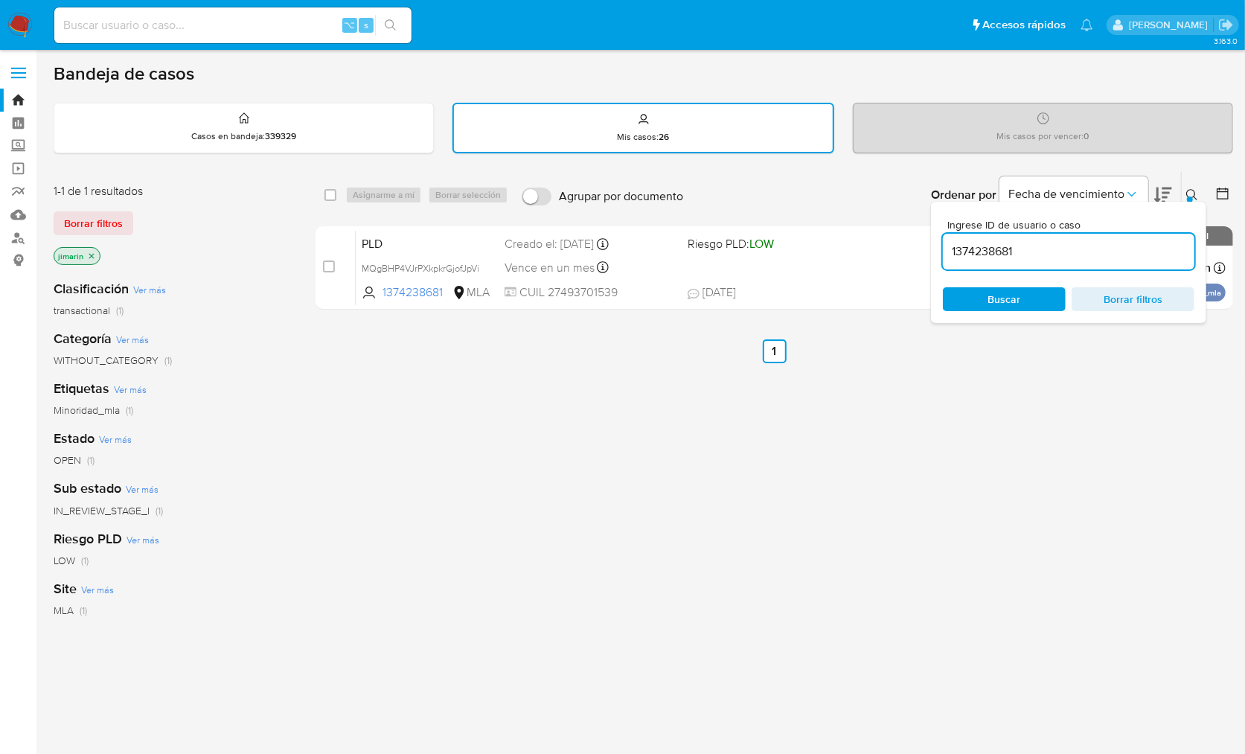
click at [1133, 259] on input "1374238681" at bounding box center [1069, 251] width 252 height 19
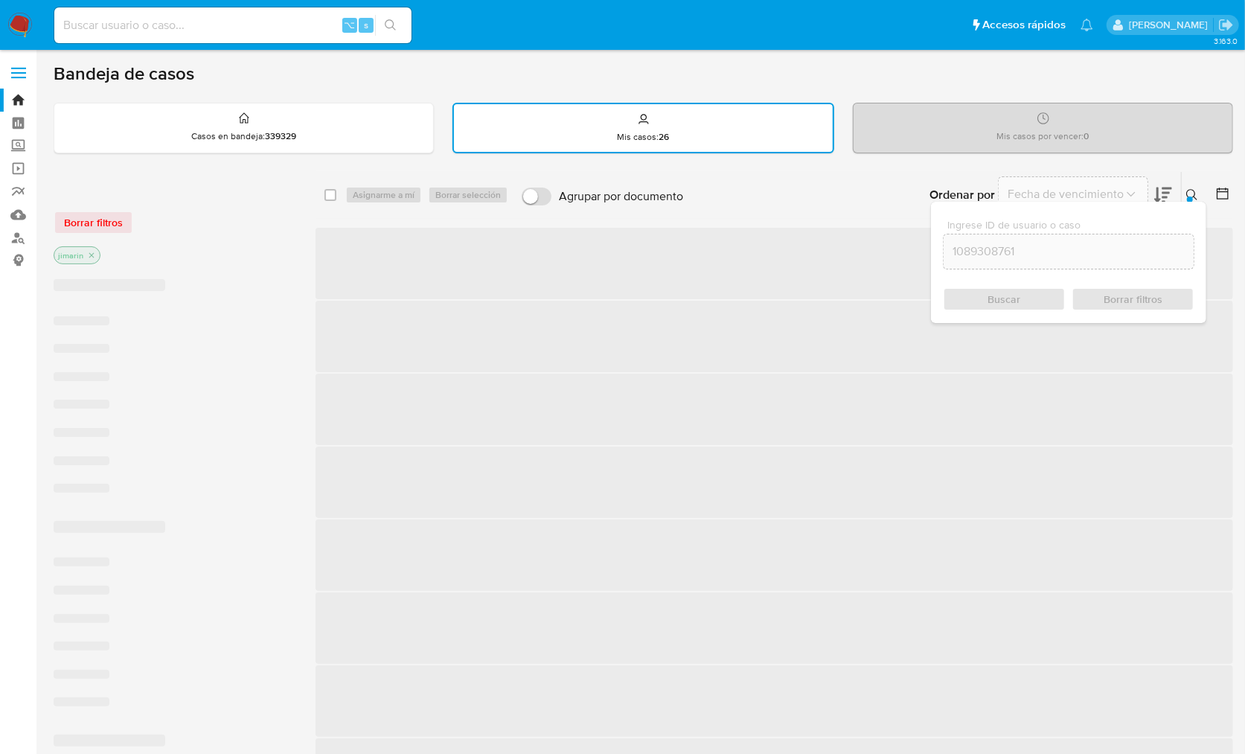
click at [1186, 189] on icon at bounding box center [1192, 195] width 12 height 12
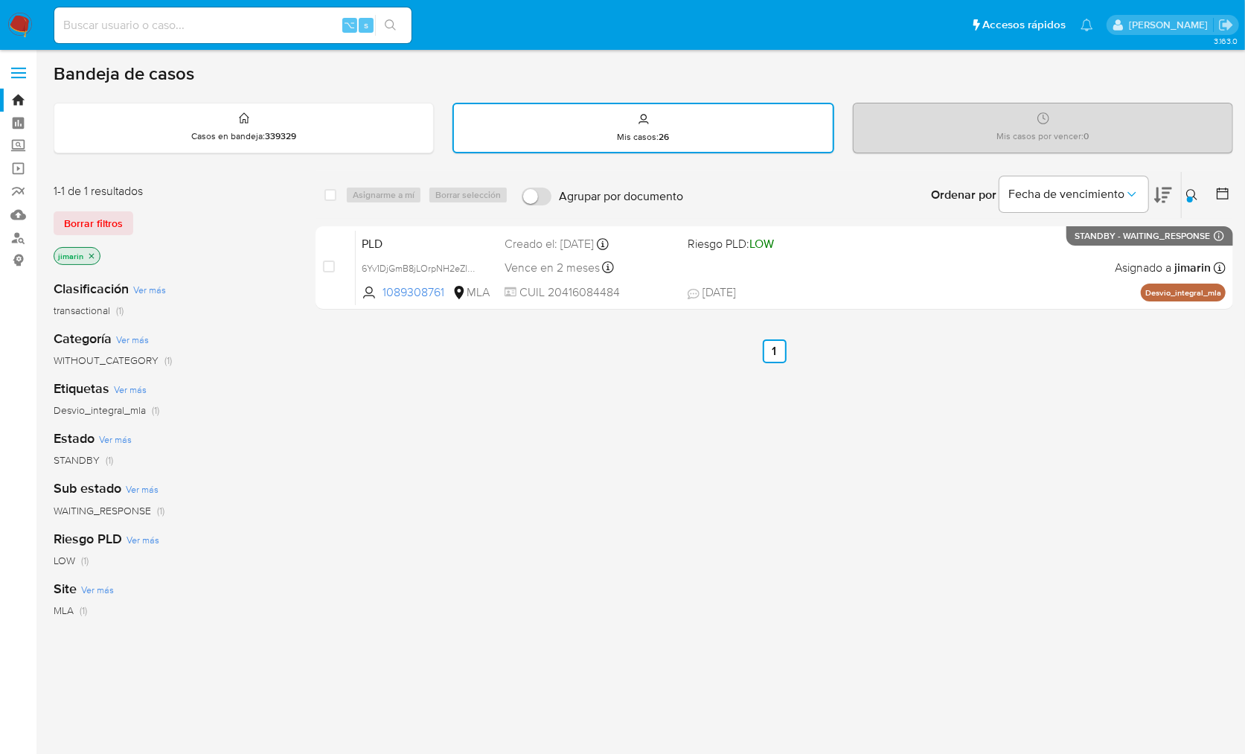
click at [1190, 192] on icon at bounding box center [1192, 195] width 12 height 12
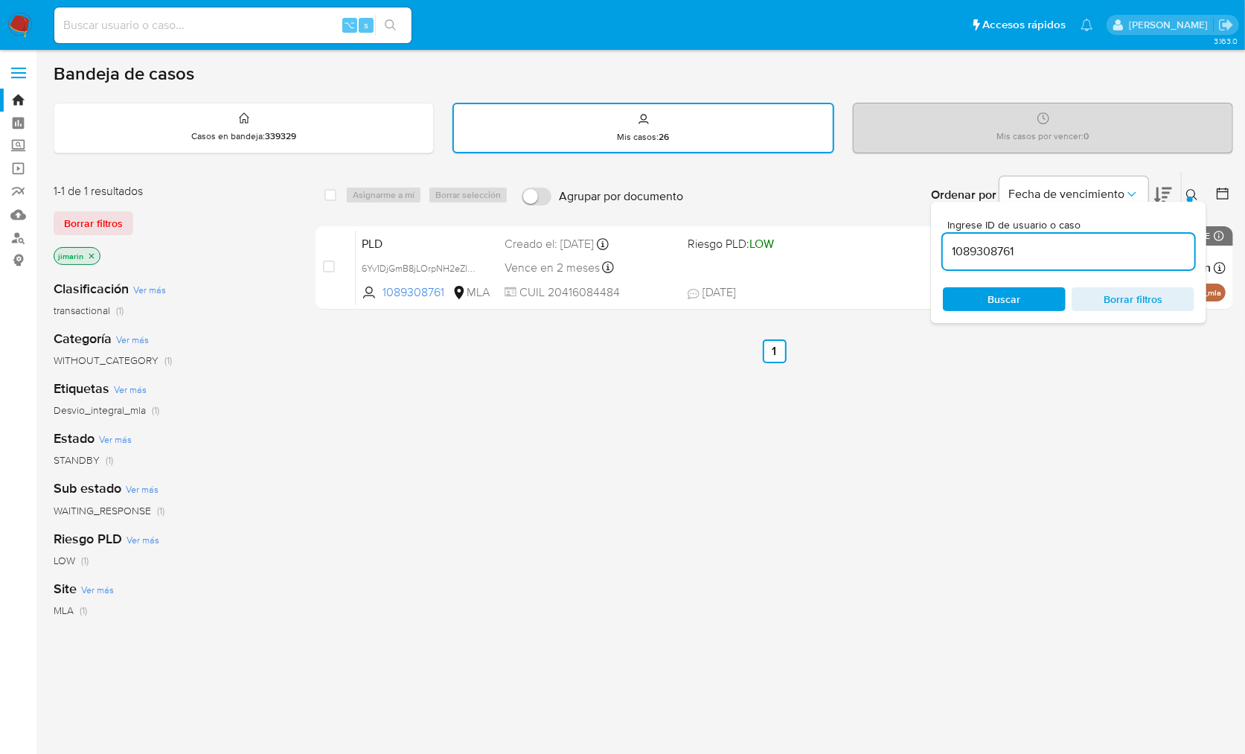
click at [1128, 250] on input "1089308761" at bounding box center [1069, 251] width 252 height 19
click at [1128, 251] on input "1089308761" at bounding box center [1069, 251] width 252 height 19
click at [1190, 196] on div at bounding box center [1190, 199] width 6 height 6
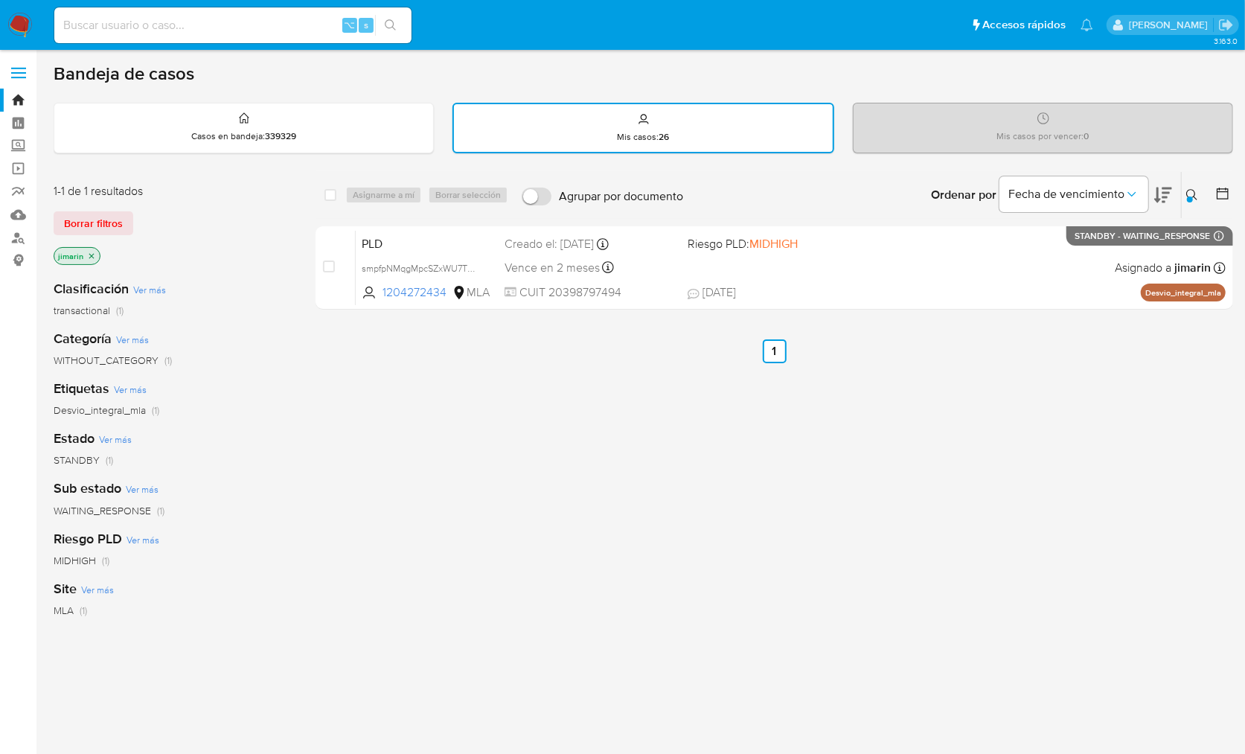
click at [1190, 187] on button at bounding box center [1194, 195] width 25 height 18
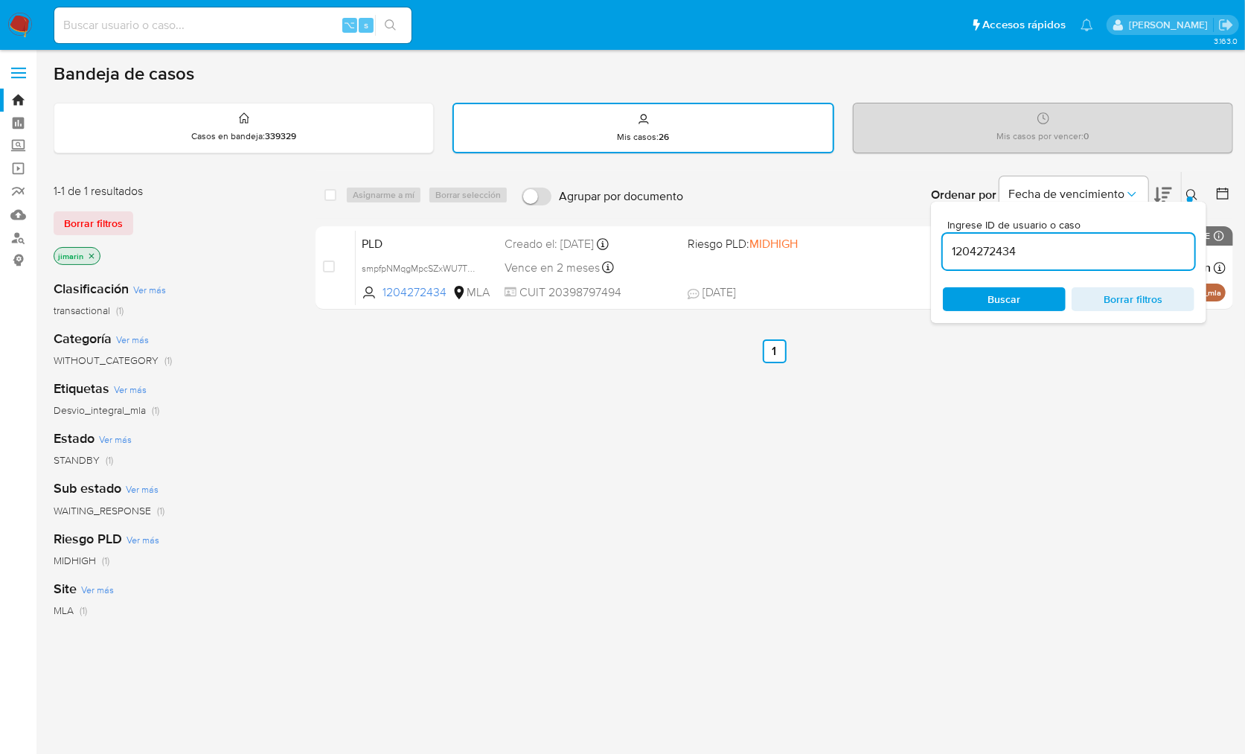
click at [1114, 263] on div "1204272434" at bounding box center [1069, 252] width 252 height 36
click at [1111, 256] on input "1204272434" at bounding box center [1069, 251] width 252 height 19
paste input "2378761122"
type input "2378761122"
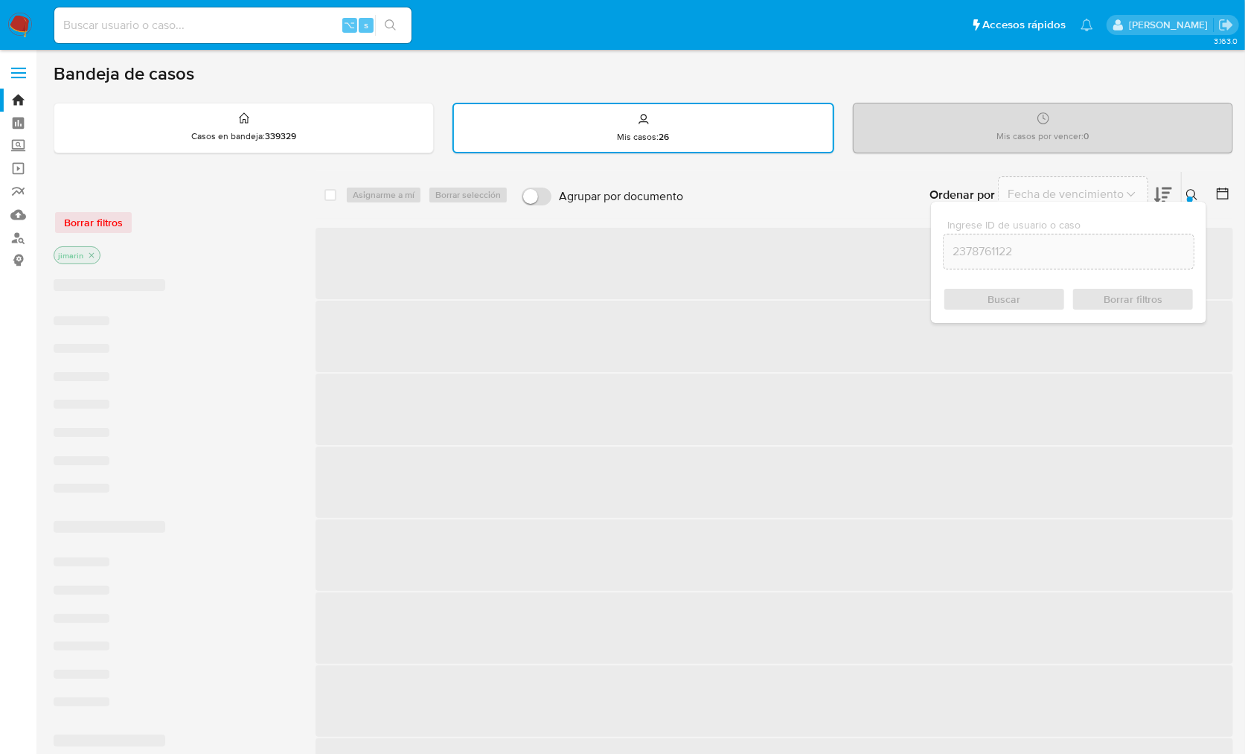
click at [1192, 195] on icon at bounding box center [1192, 195] width 12 height 12
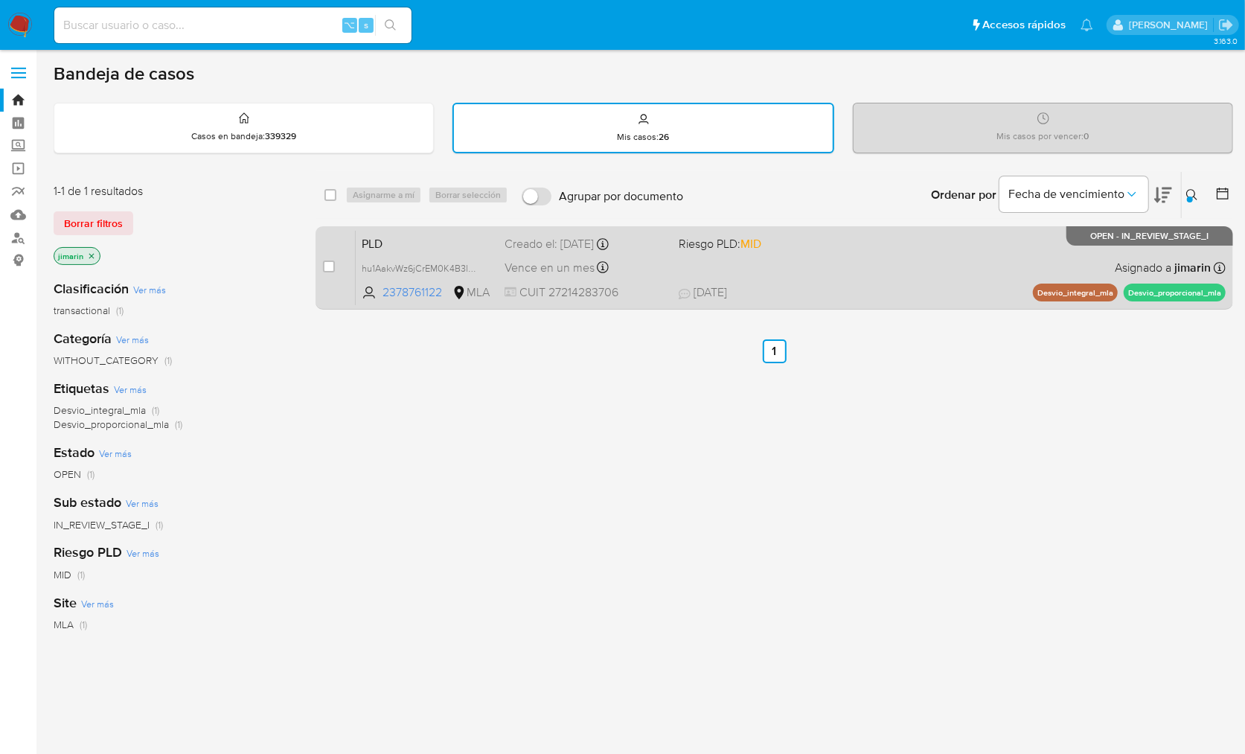
click at [1066, 265] on div "PLD hu1AakvWz6jCrEM0K4B3lY3e 2378761122 MLA Riesgo PLD: MID Creado el: 12/09/20…" at bounding box center [791, 267] width 870 height 75
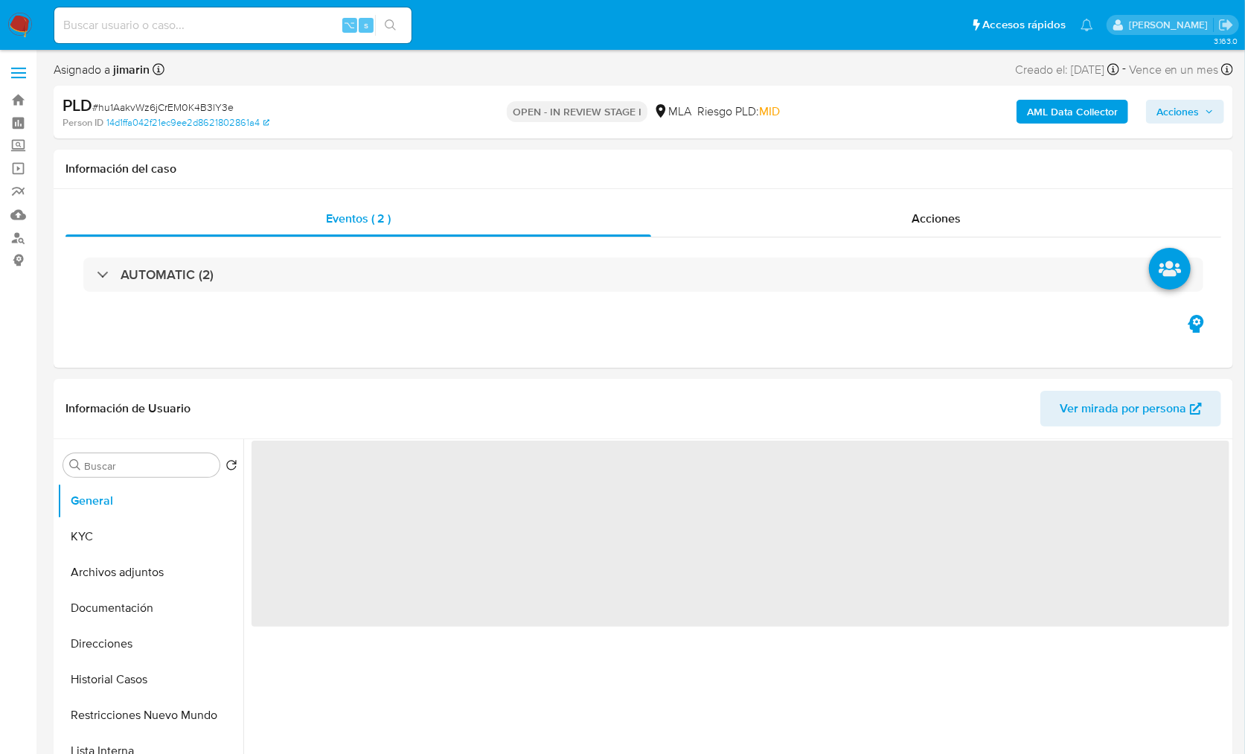
select select "10"
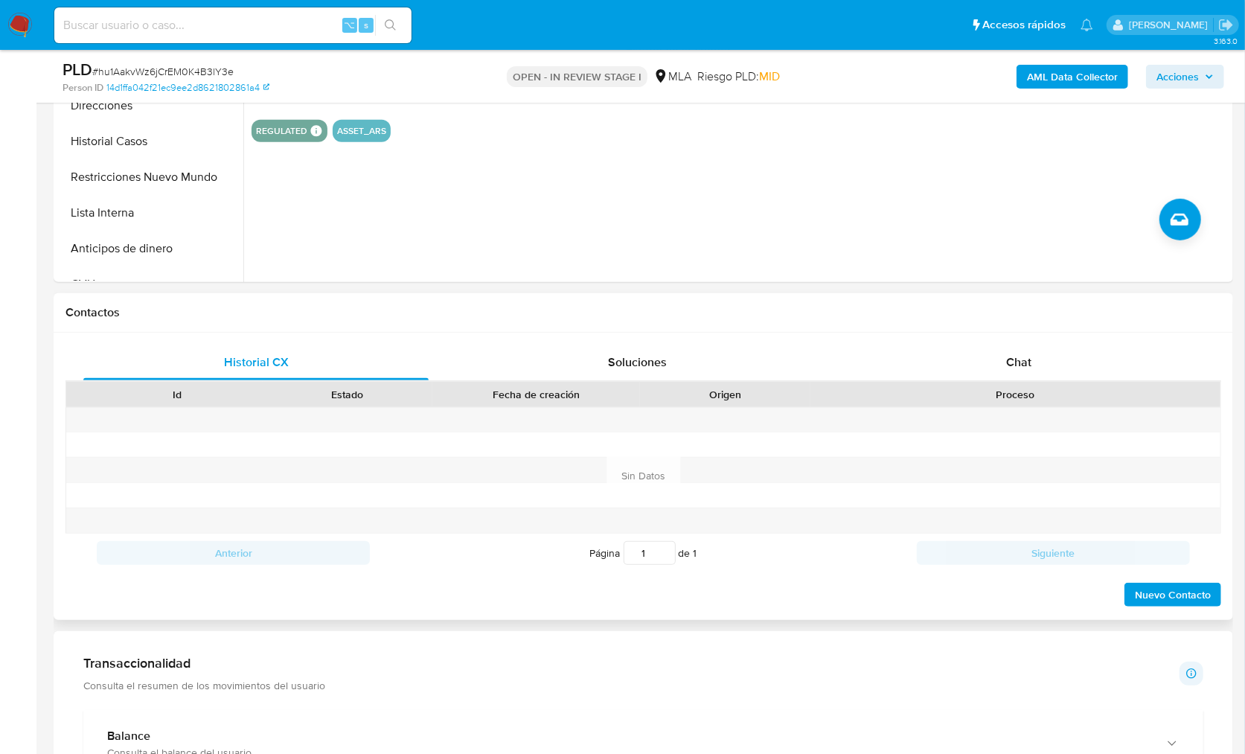
scroll to position [493, 0]
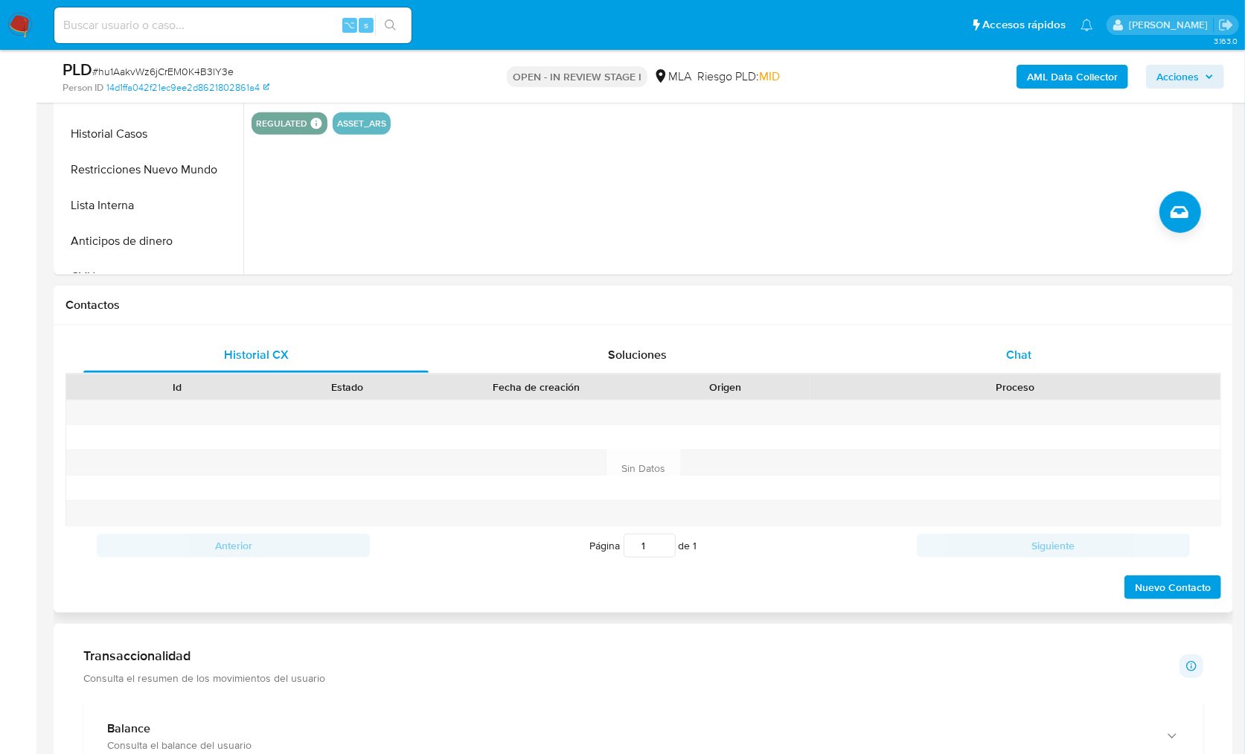
click at [1039, 362] on div "Chat" at bounding box center [1018, 355] width 345 height 36
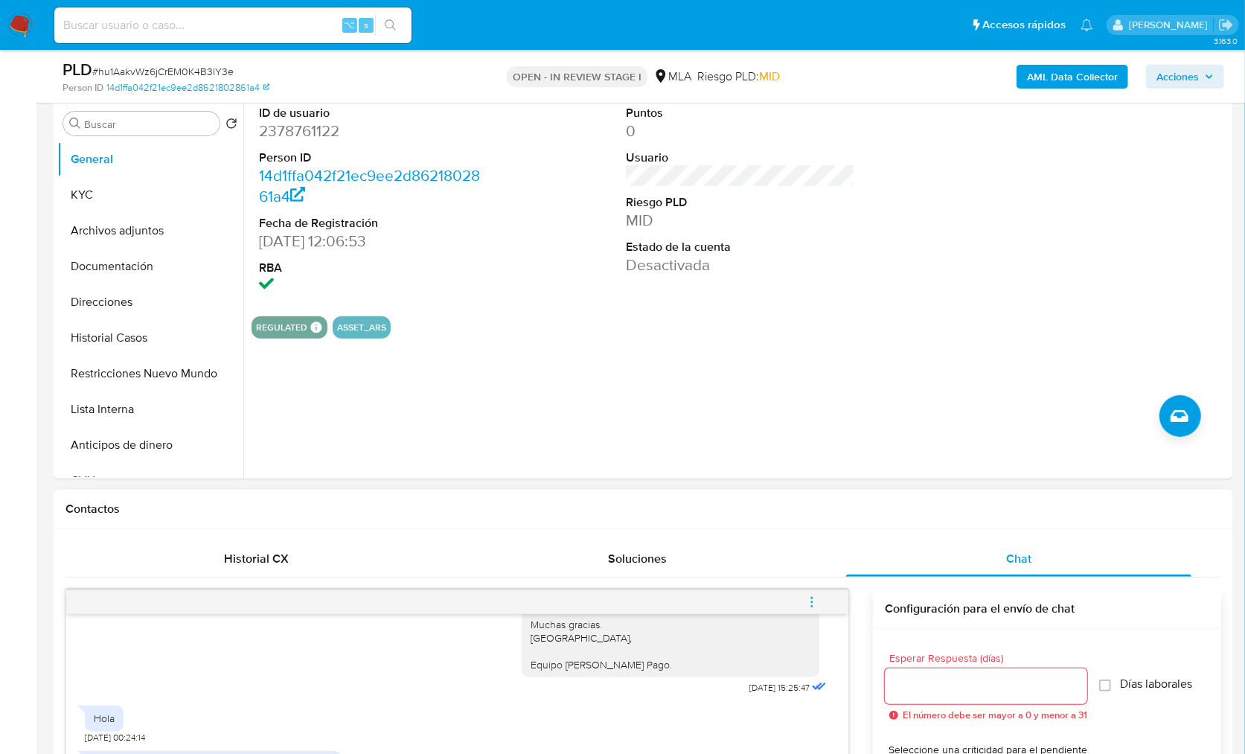
scroll to position [224, 0]
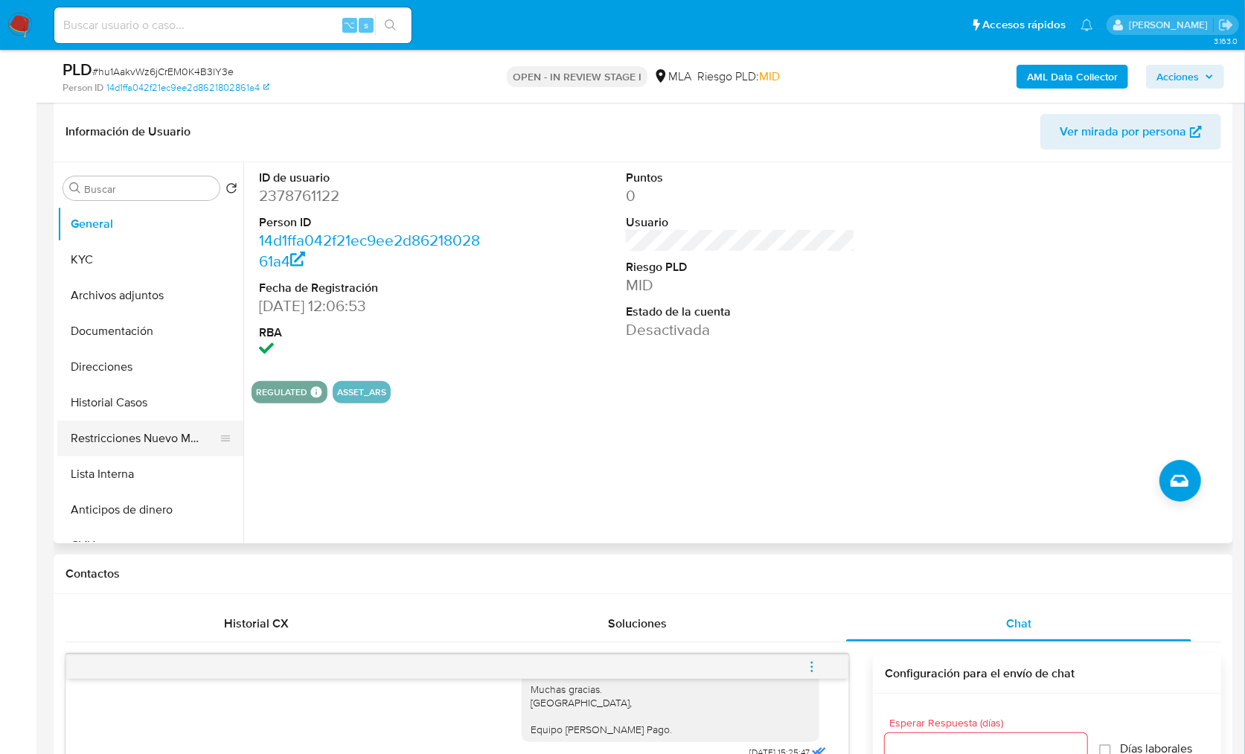
click at [164, 435] on button "Restricciones Nuevo Mundo" at bounding box center [144, 438] width 174 height 36
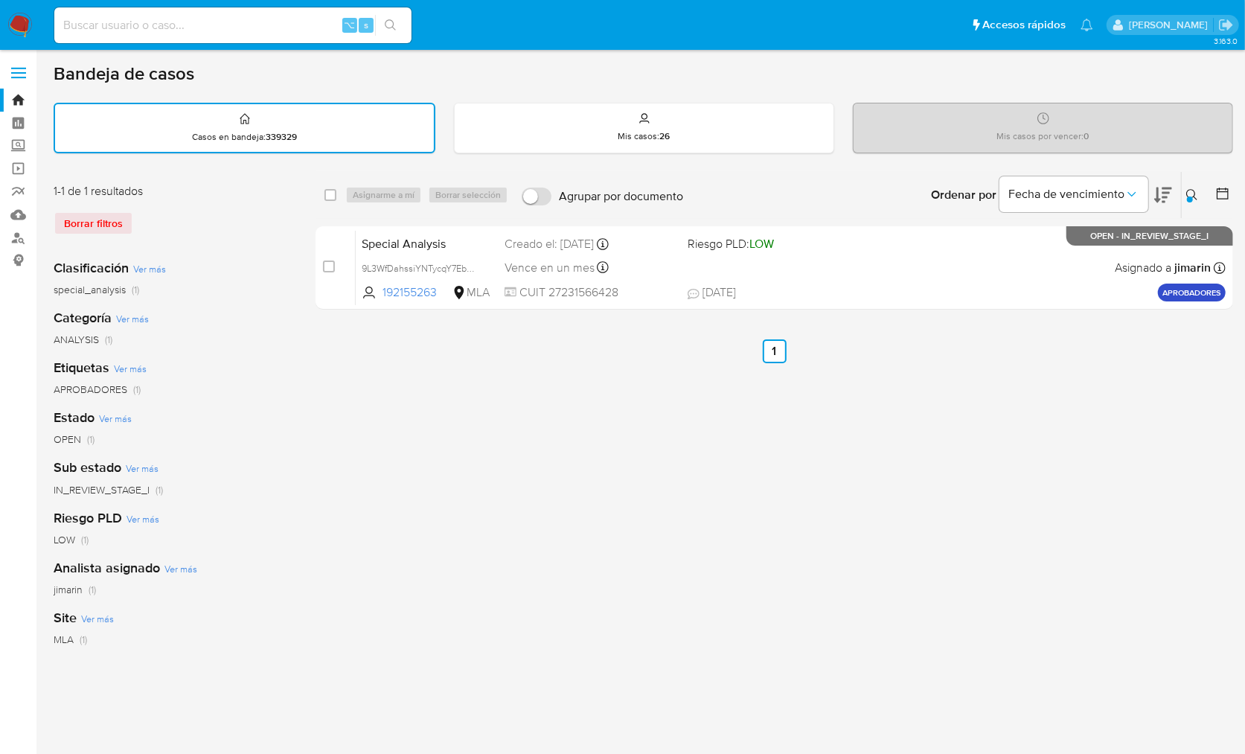
click at [660, 484] on div "select-all-cases-checkbox Asignarme a mí Borrar selección Agrupar por documento…" at bounding box center [773, 497] width 917 height 653
click at [25, 235] on link "Buscador de personas" at bounding box center [88, 237] width 177 height 23
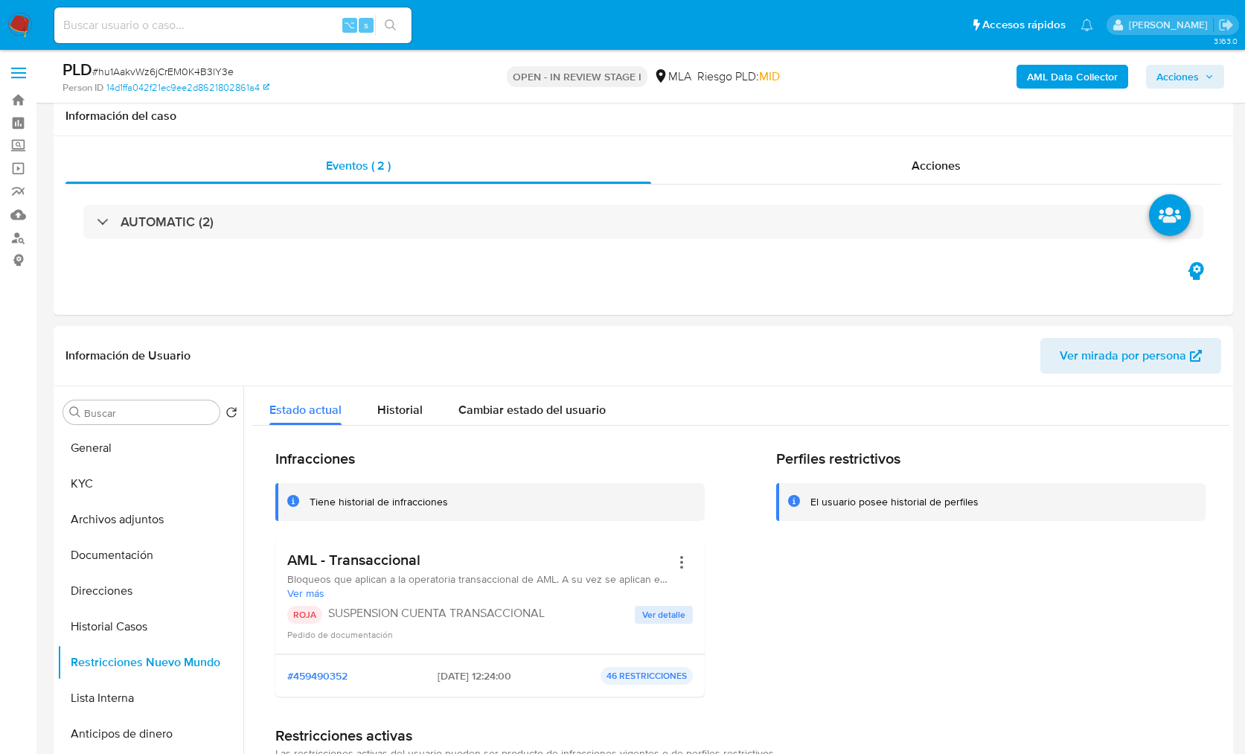
select select "10"
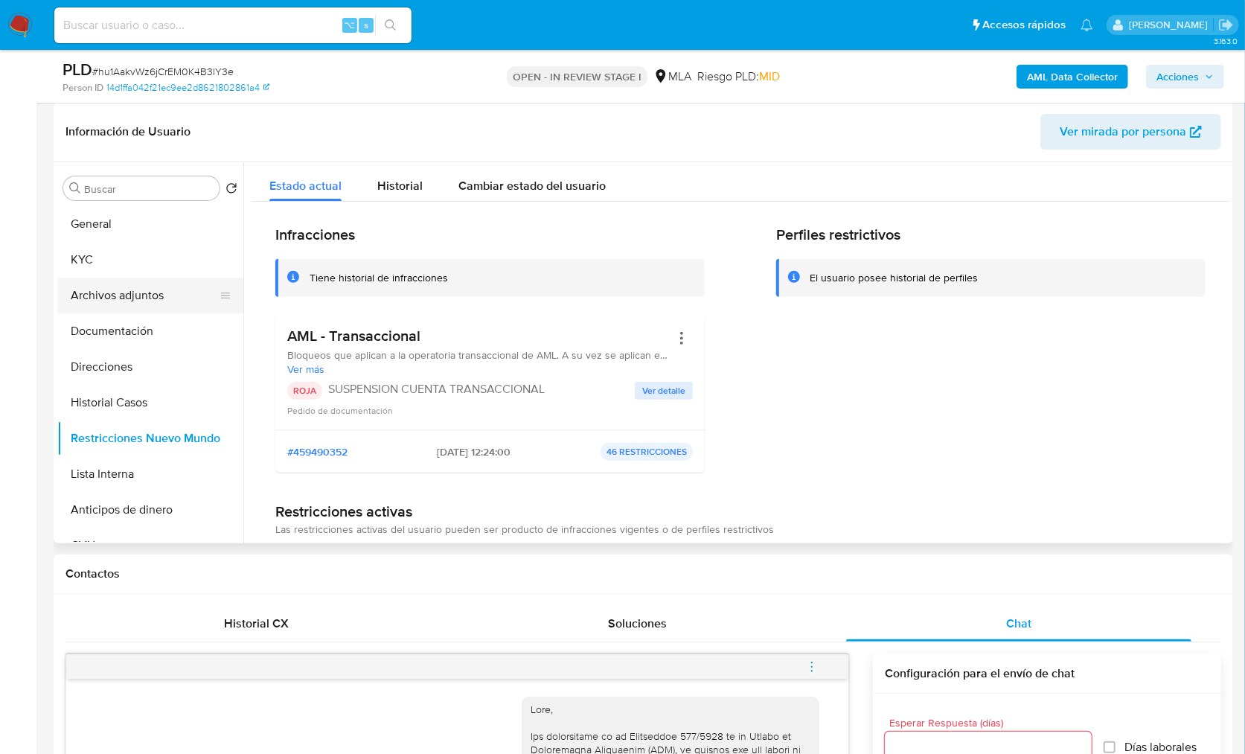
scroll to position [1473, 0]
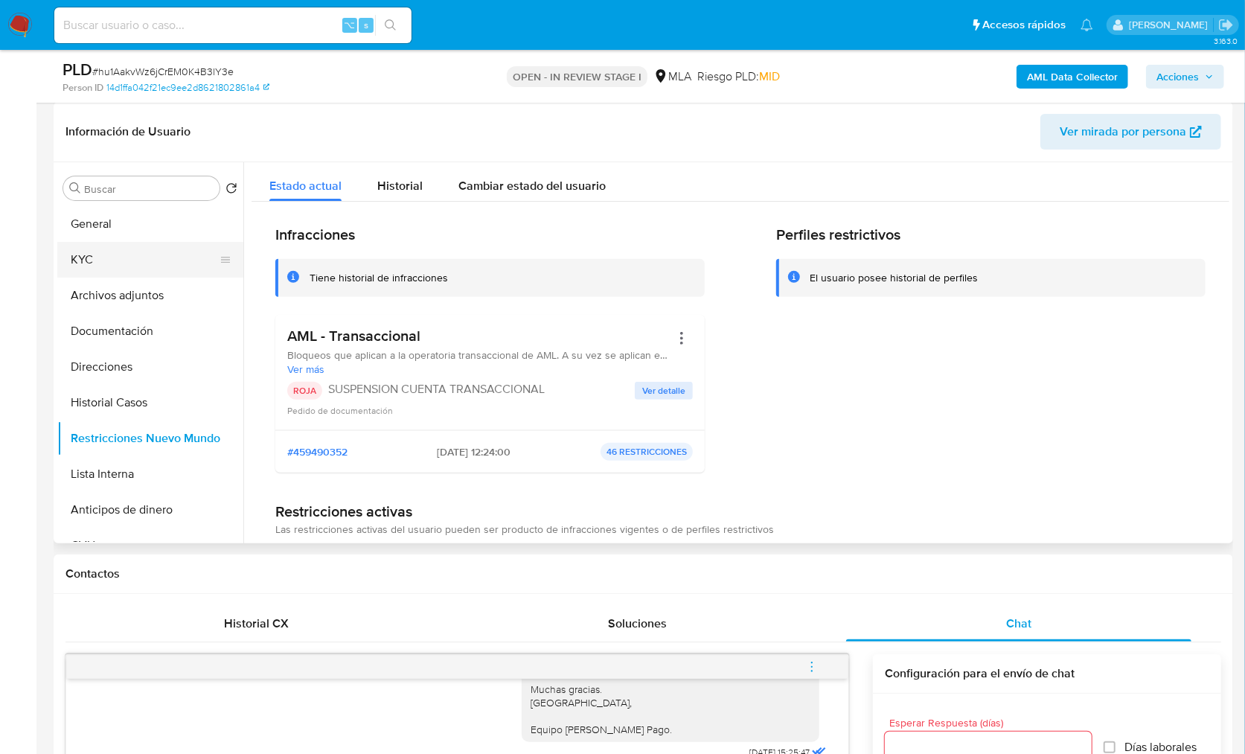
click at [105, 246] on button "KYC" at bounding box center [144, 260] width 174 height 36
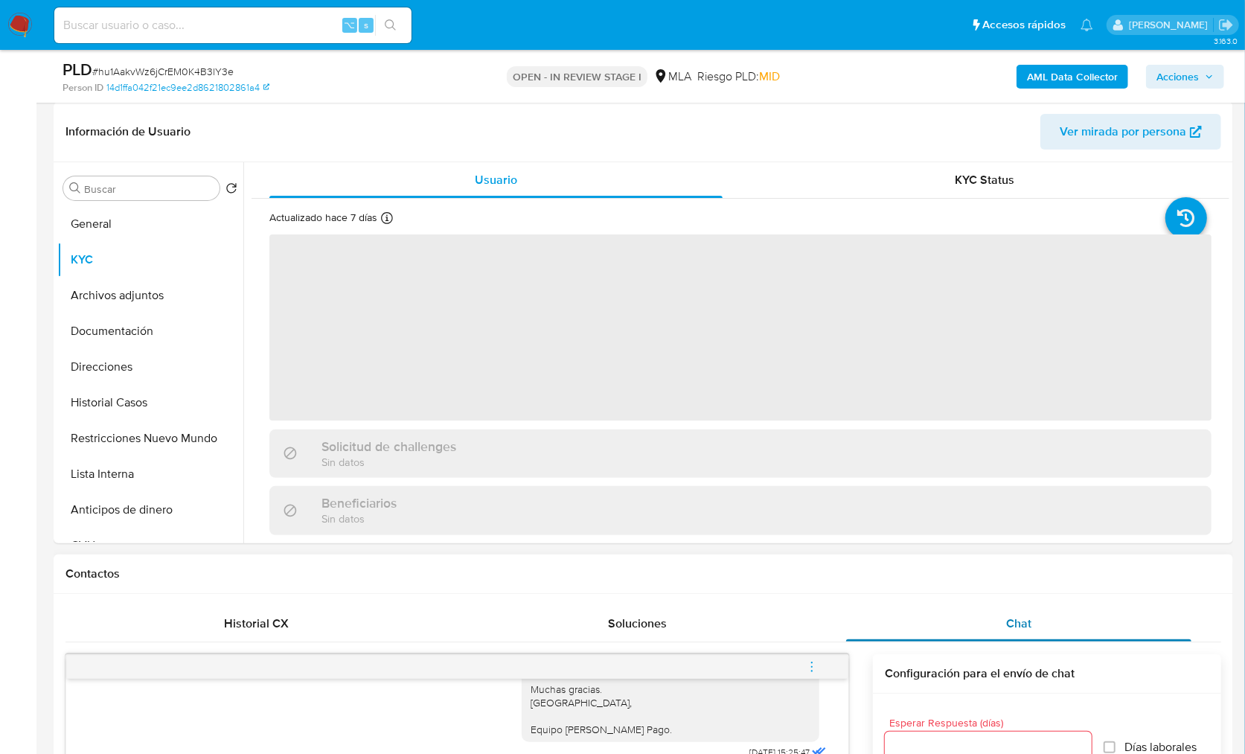
click at [1026, 621] on span "Chat" at bounding box center [1018, 623] width 25 height 17
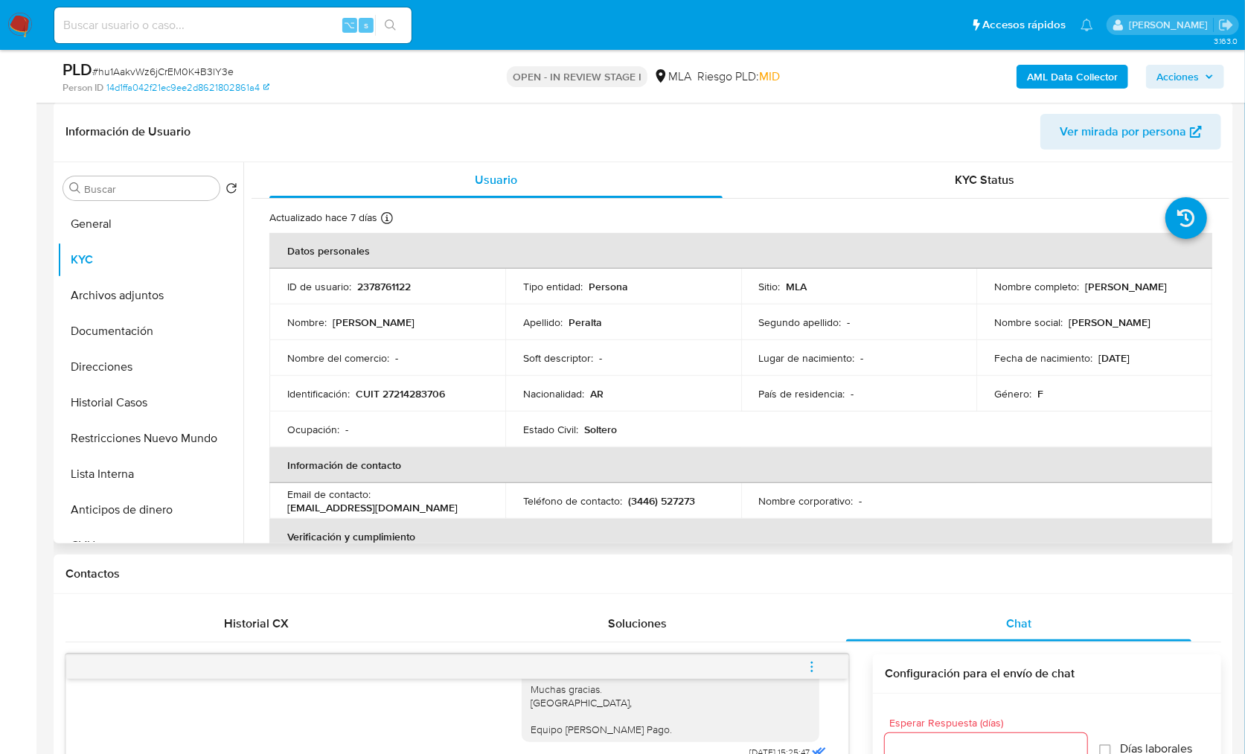
click at [425, 397] on p "CUIT 27214283706" at bounding box center [400, 393] width 89 height 13
copy p "27214283706"
click at [123, 358] on button "Direcciones" at bounding box center [144, 367] width 174 height 36
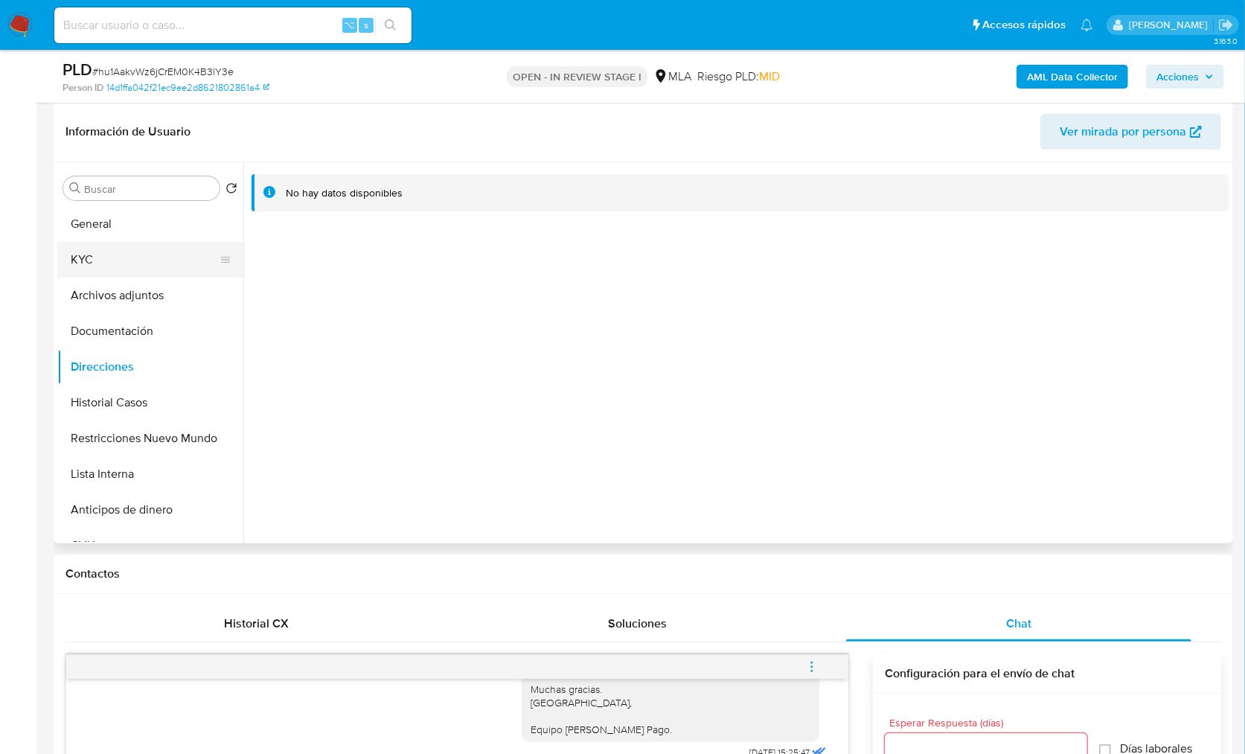
click at [113, 249] on button "KYC" at bounding box center [144, 260] width 174 height 36
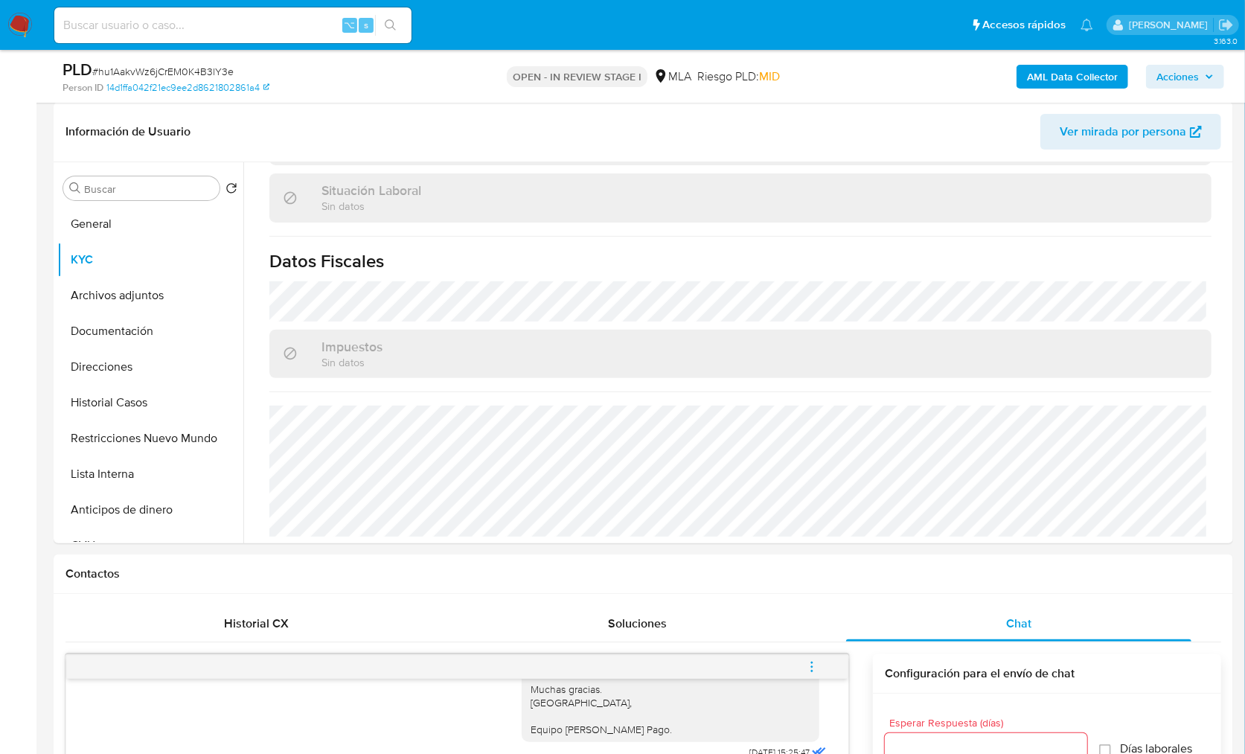
scroll to position [787, 0]
click at [115, 379] on button "Direcciones" at bounding box center [144, 367] width 174 height 36
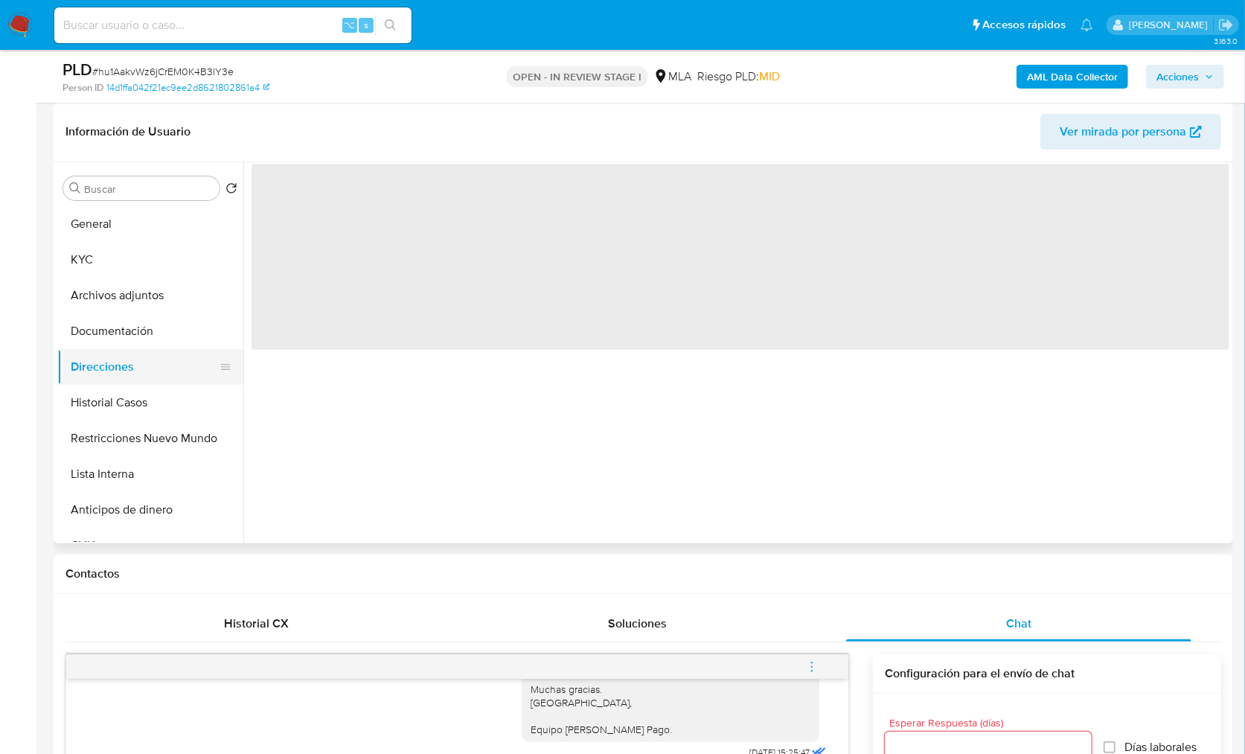
scroll to position [0, 0]
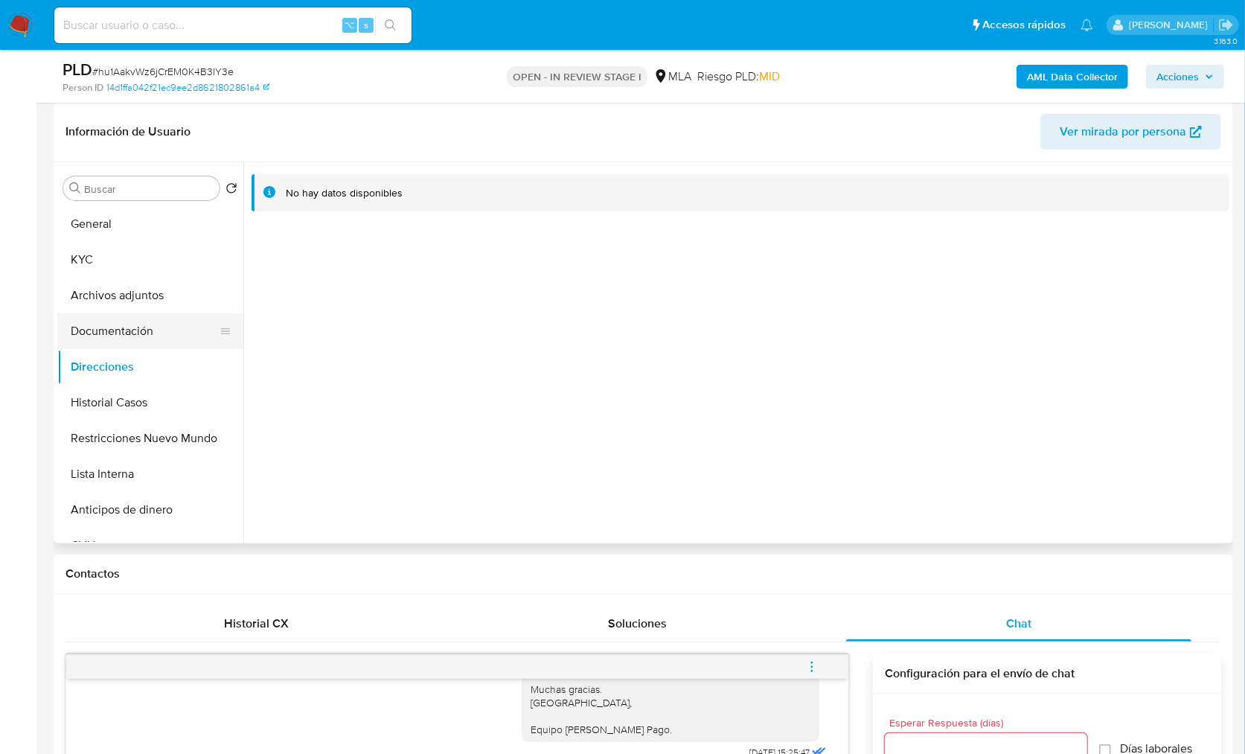
click at [136, 319] on button "Documentación" at bounding box center [144, 331] width 174 height 36
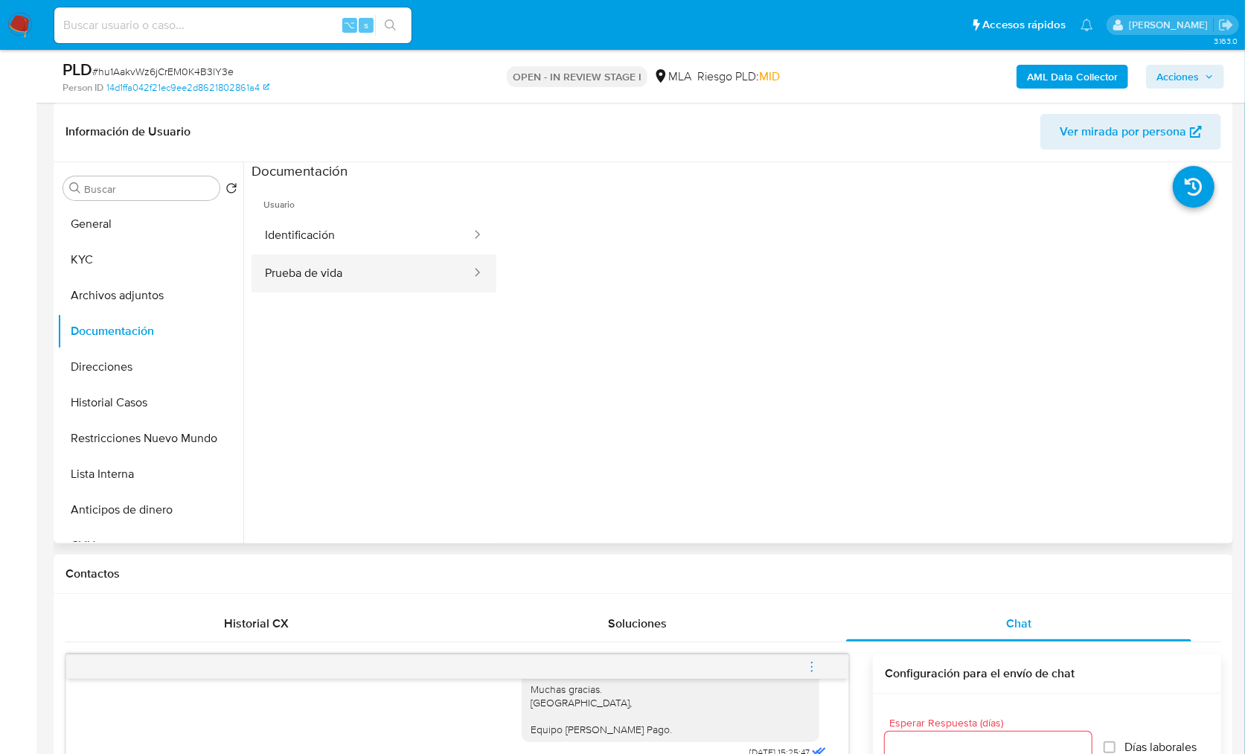
drag, startPoint x: 330, startPoint y: 285, endPoint x: 356, endPoint y: 279, distance: 26.0
click at [330, 285] on button "Prueba de vida" at bounding box center [362, 273] width 221 height 38
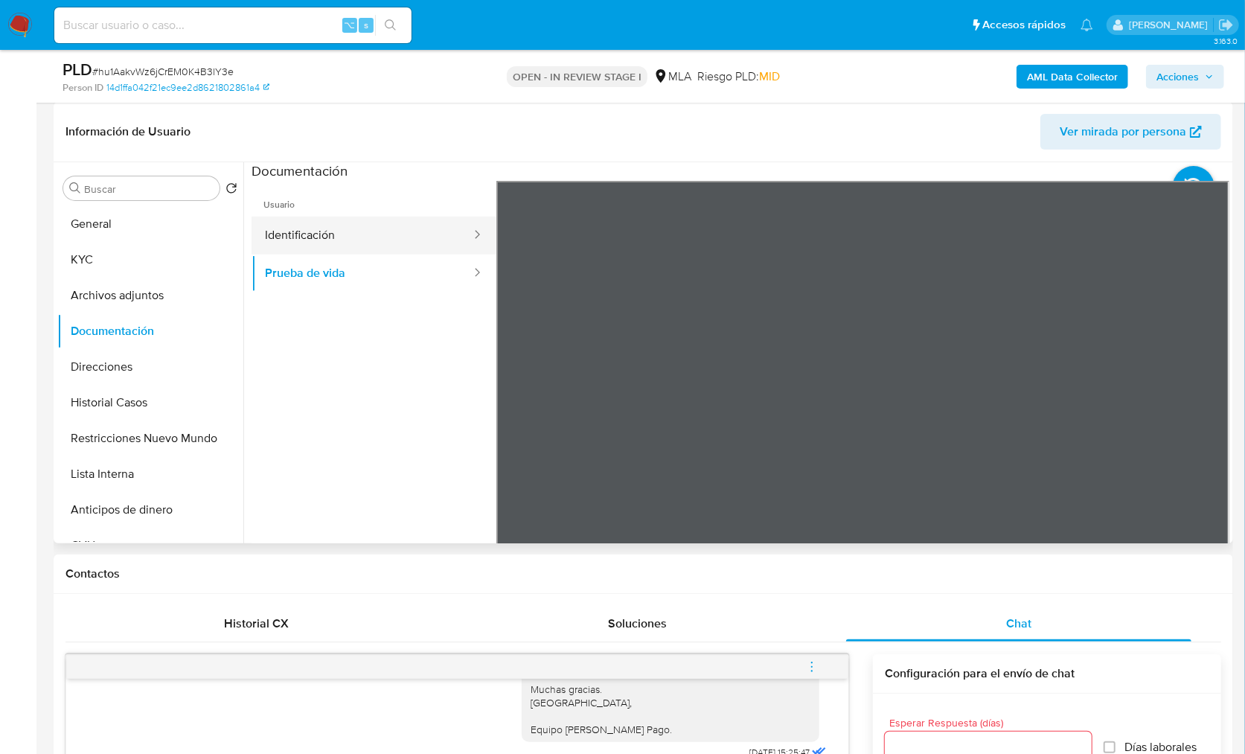
click at [355, 224] on button "Identificación" at bounding box center [362, 236] width 221 height 38
click at [1199, 417] on icon at bounding box center [1211, 423] width 30 height 30
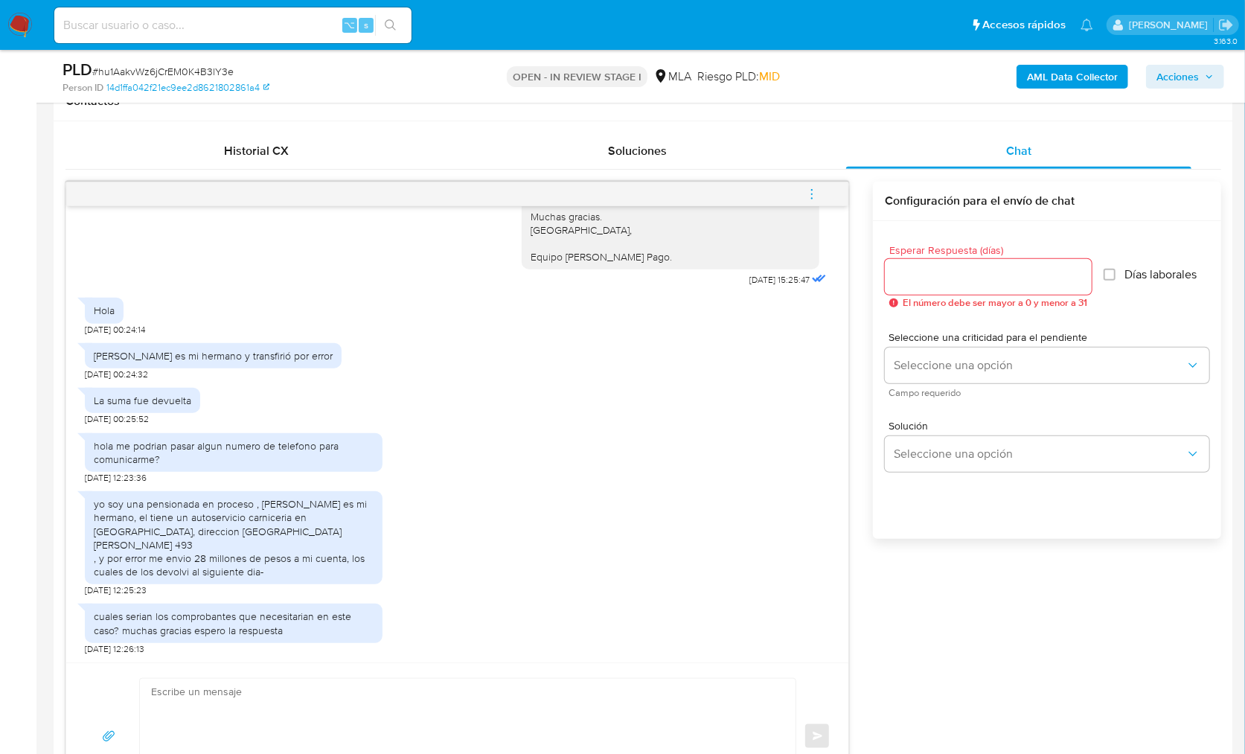
scroll to position [1475, 0]
drag, startPoint x: 98, startPoint y: 371, endPoint x: 376, endPoint y: 371, distance: 277.5
click at [376, 371] on div "Eduardo Daniel Peralta es mi hermano y transfirió por error 03/10/2025 00:24:32" at bounding box center [457, 358] width 745 height 45
copy div "Eduardo Daniel Peralta es mi hermano y transfirió por error"
click at [135, 500] on div "yo soy una pensionada en proceso , eduardo daniel peralta es mi hermano, el tie…" at bounding box center [234, 540] width 298 height 112
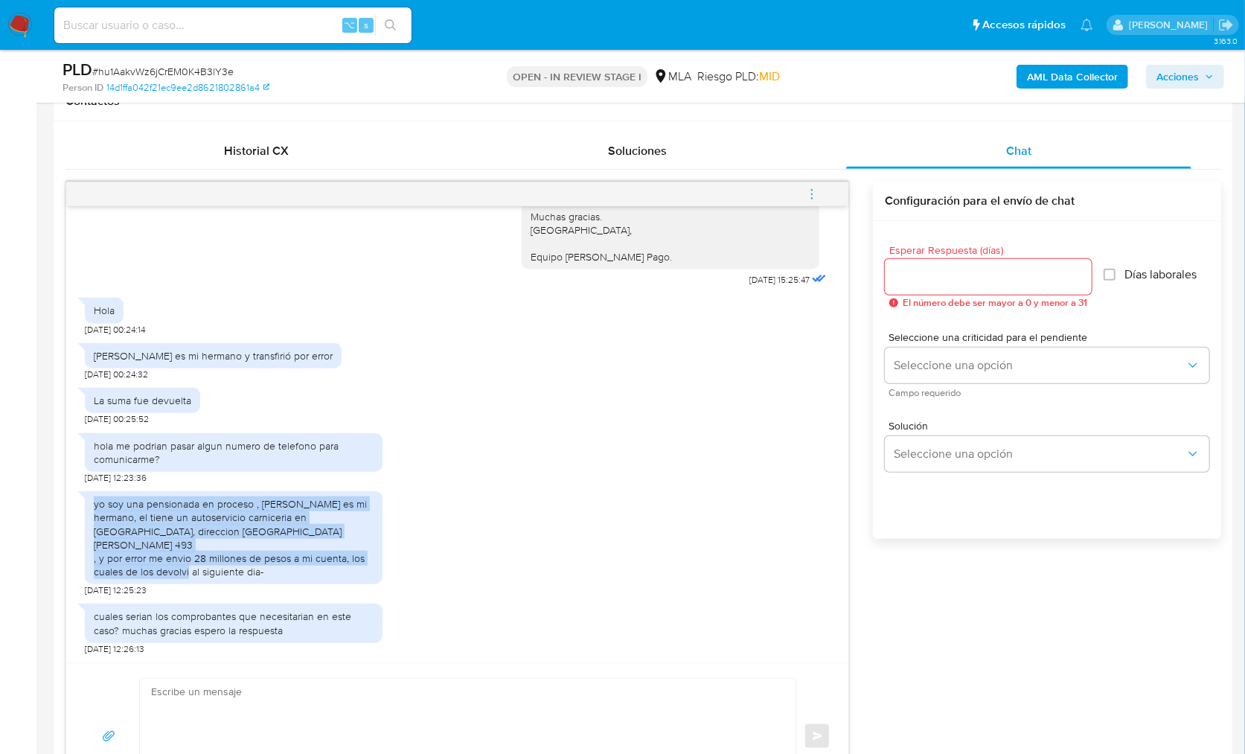
drag, startPoint x: 91, startPoint y: 519, endPoint x: 270, endPoint y: 572, distance: 187.2
click at [270, 572] on div "yo soy una pensionada en proceso , eduardo daniel peralta es mi hermano, el tie…" at bounding box center [234, 537] width 298 height 93
copy div "yo soy una pensionada en proceso , eduardo daniel peralta es mi hermano, el tie…"
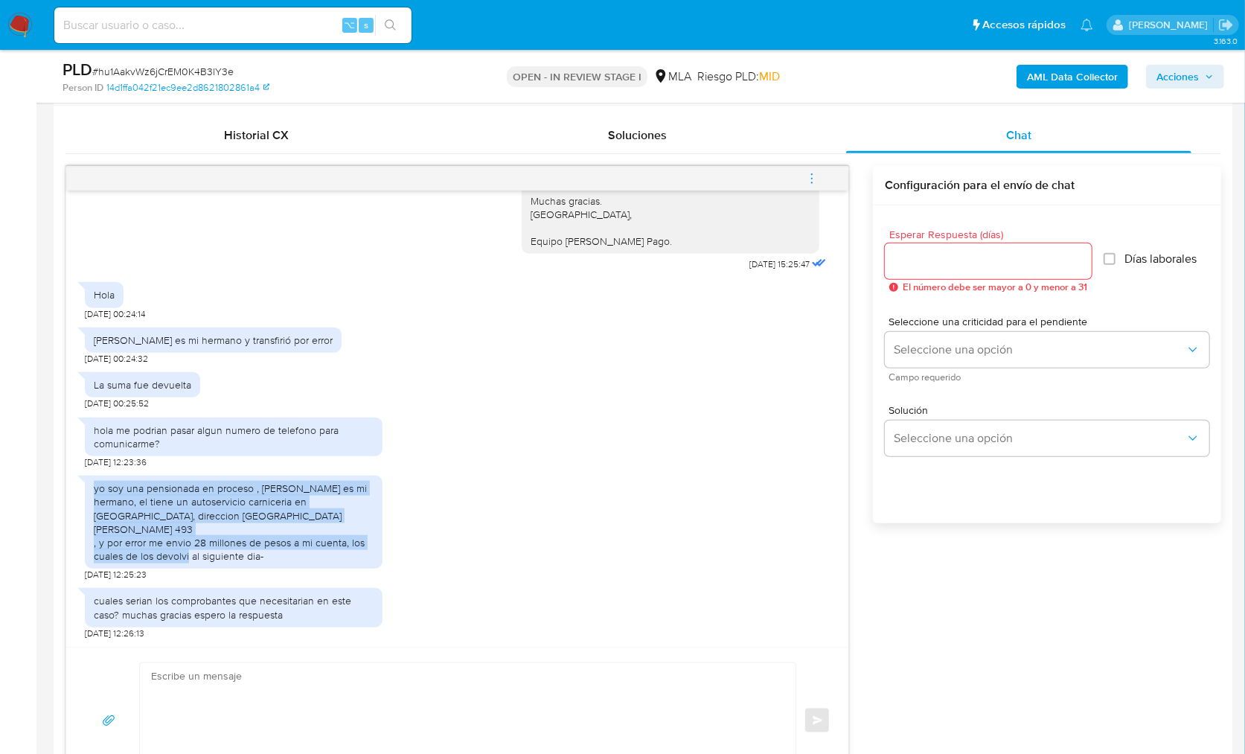
scroll to position [713, 0]
click at [481, 551] on div "yo soy una pensionada en proceso , eduardo daniel peralta es mi hermano, el tie…" at bounding box center [457, 523] width 745 height 112
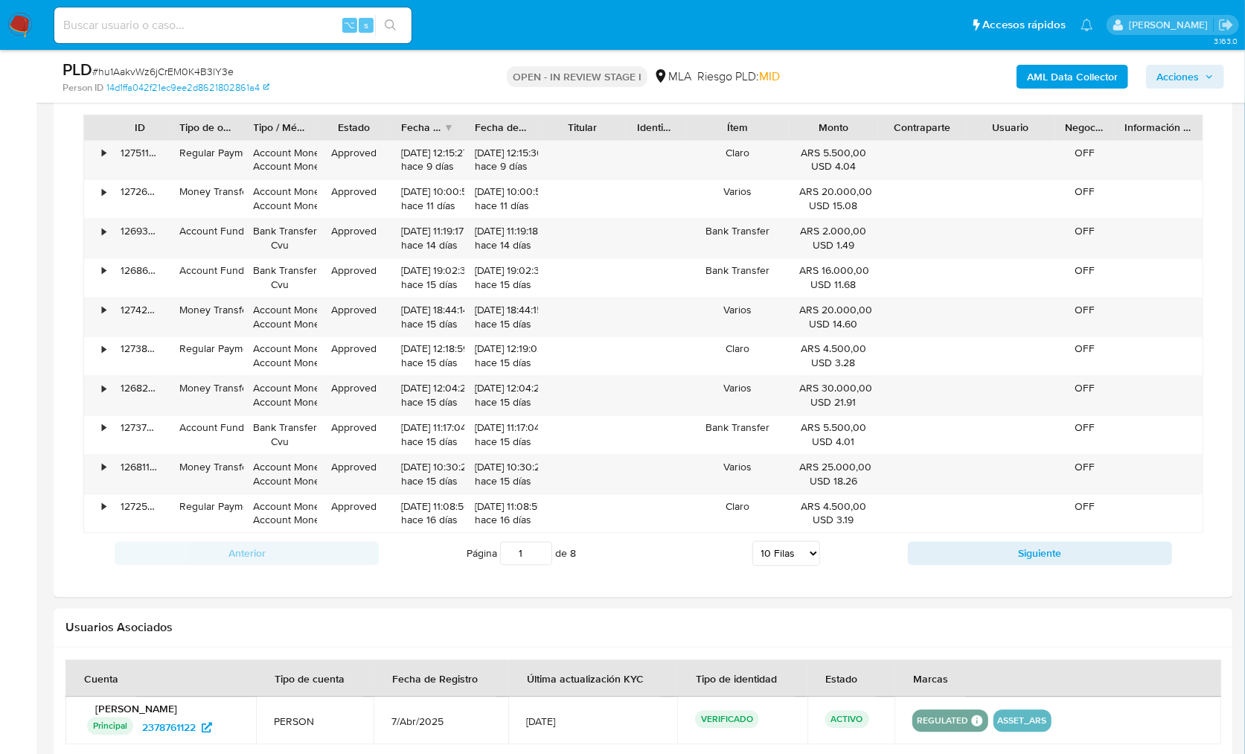
scroll to position [2159, 0]
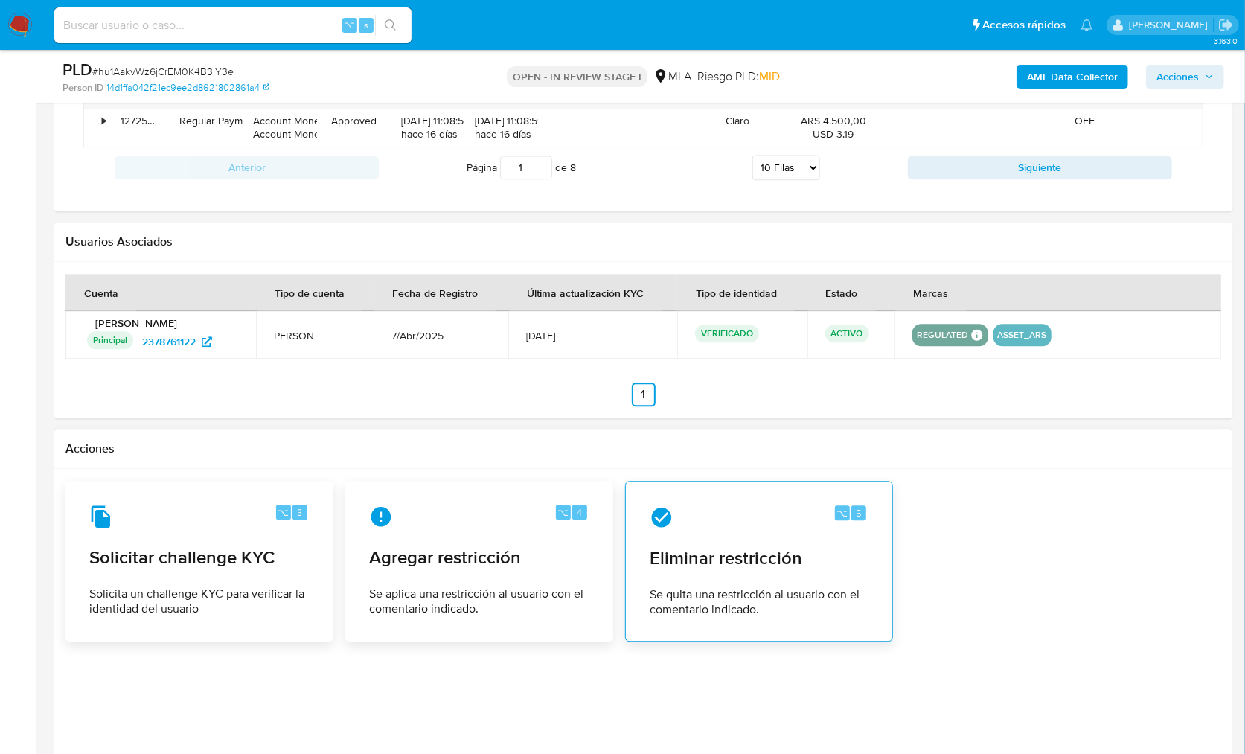
click at [807, 587] on span "Se quita una restricción al usuario con el comentario indicado." at bounding box center [759, 602] width 219 height 30
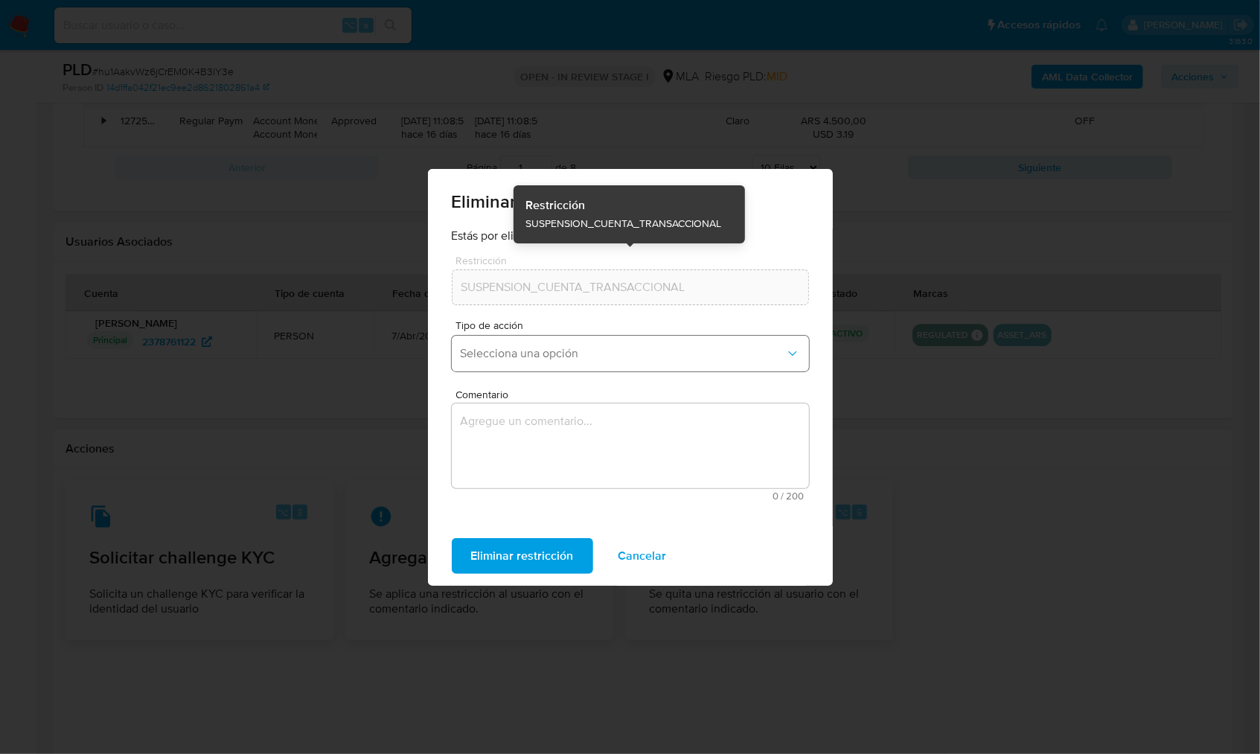
click at [550, 356] on span "Selecciona una opción" at bounding box center [623, 353] width 324 height 15
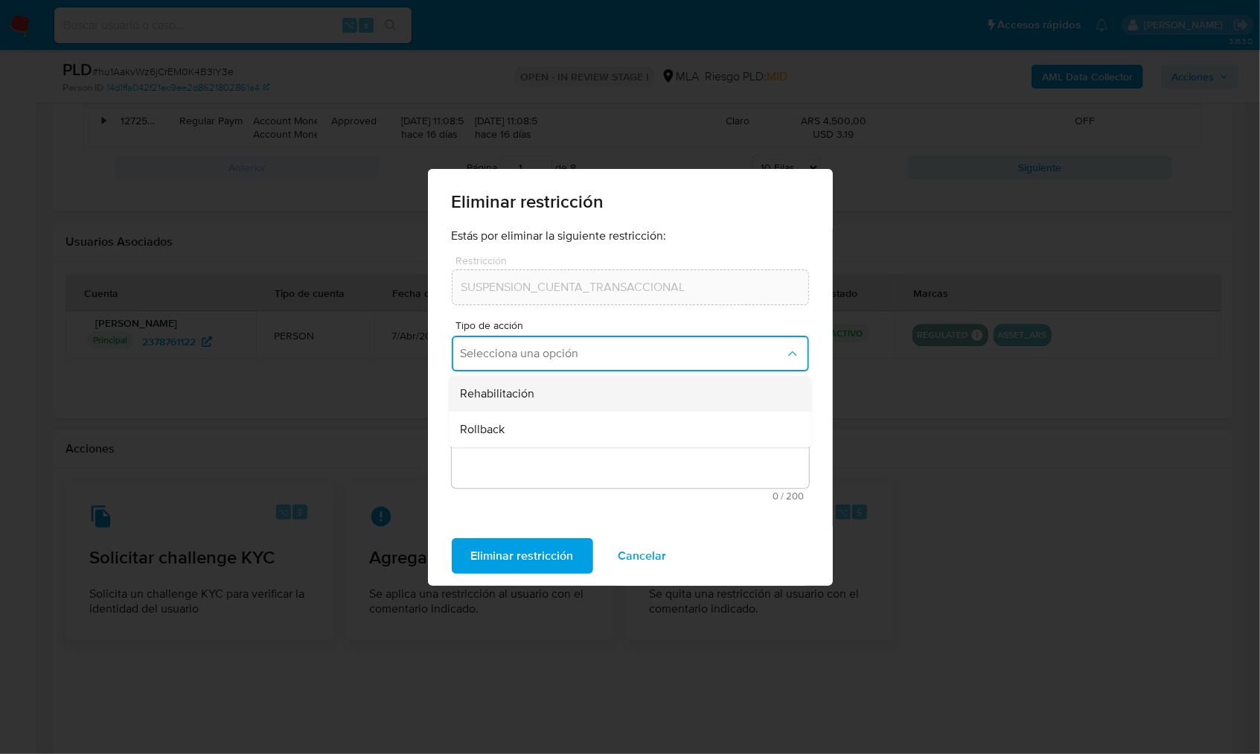
click at [525, 396] on span "Rehabilitación" at bounding box center [498, 393] width 74 height 15
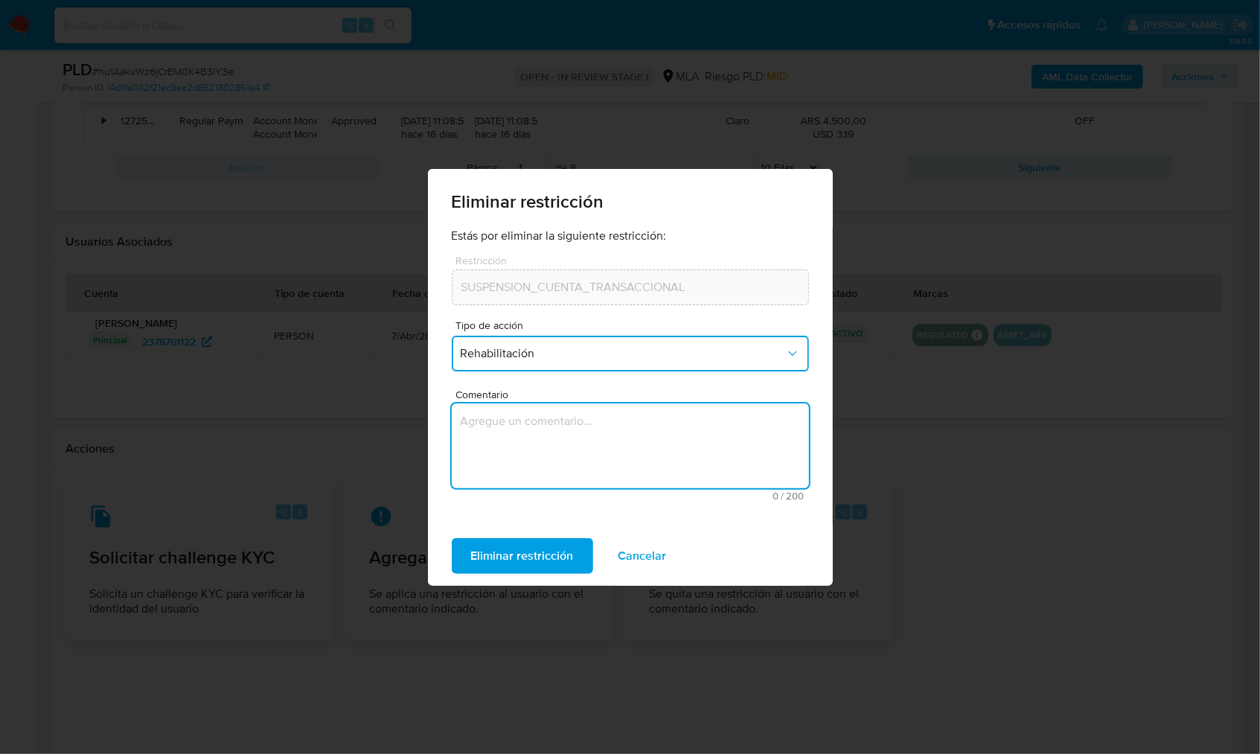
click at [532, 449] on textarea "Comentario" at bounding box center [630, 445] width 357 height 85
type textarea "AML"
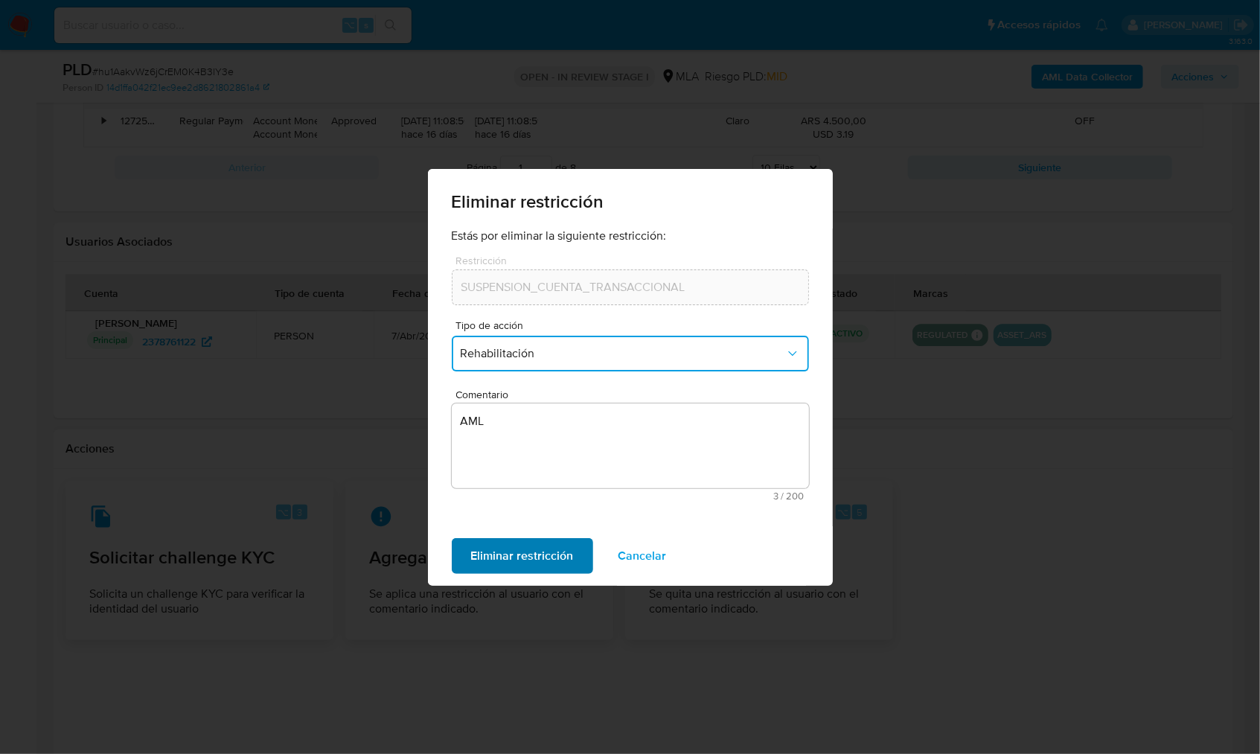
click at [472, 562] on span "Eliminar restricción" at bounding box center [522, 555] width 103 height 33
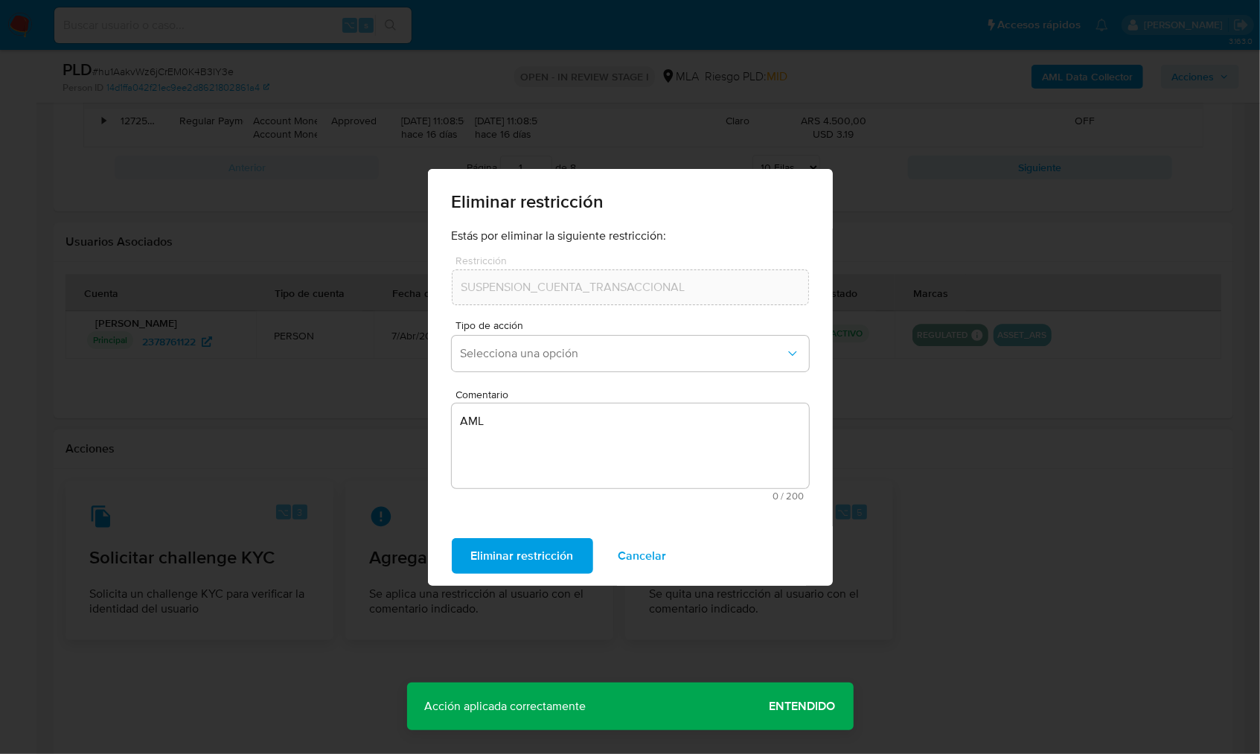
click at [809, 706] on span "Entendido" at bounding box center [802, 706] width 66 height 0
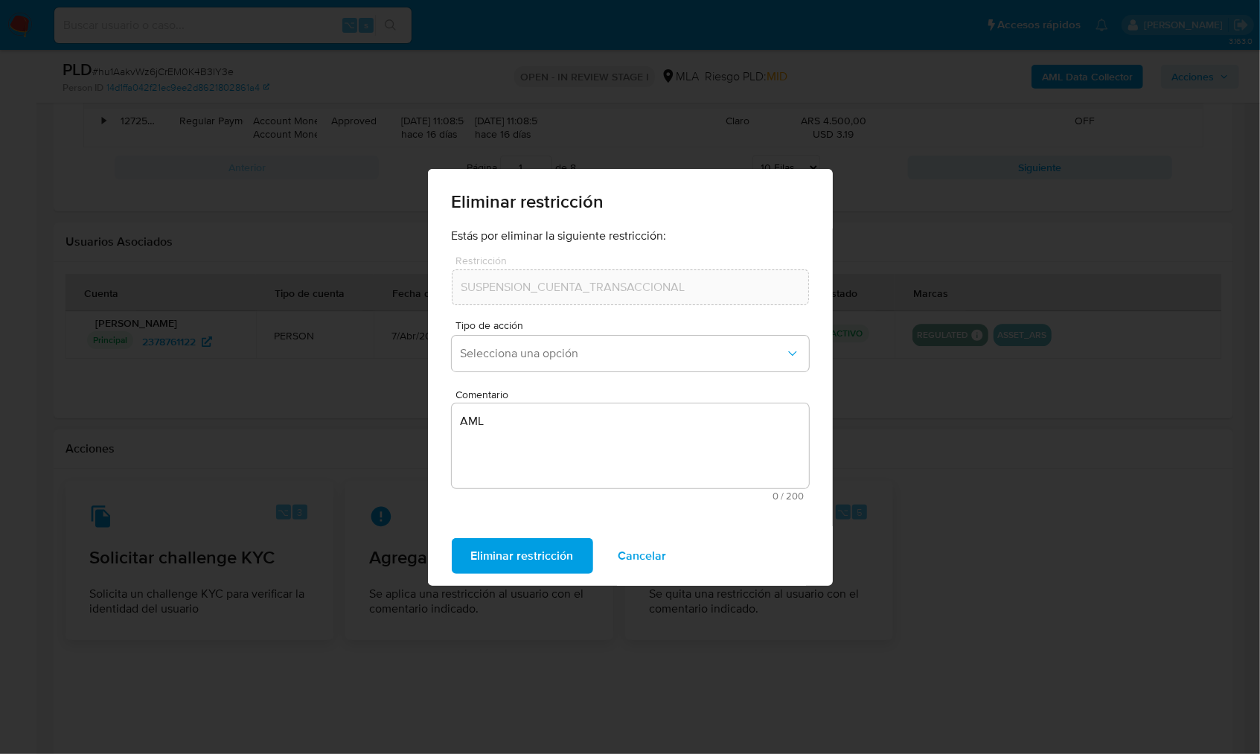
click at [631, 563] on span "Cancelar" at bounding box center [642, 555] width 48 height 33
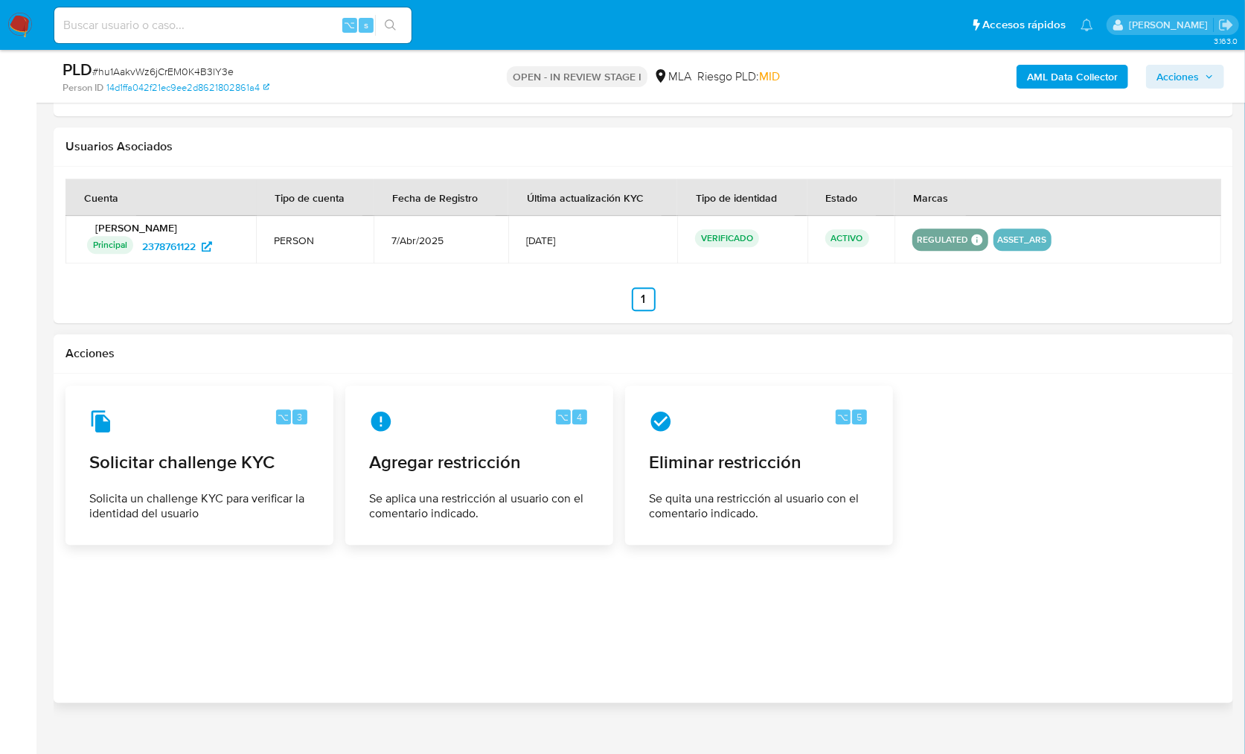
scroll to position [1275, 0]
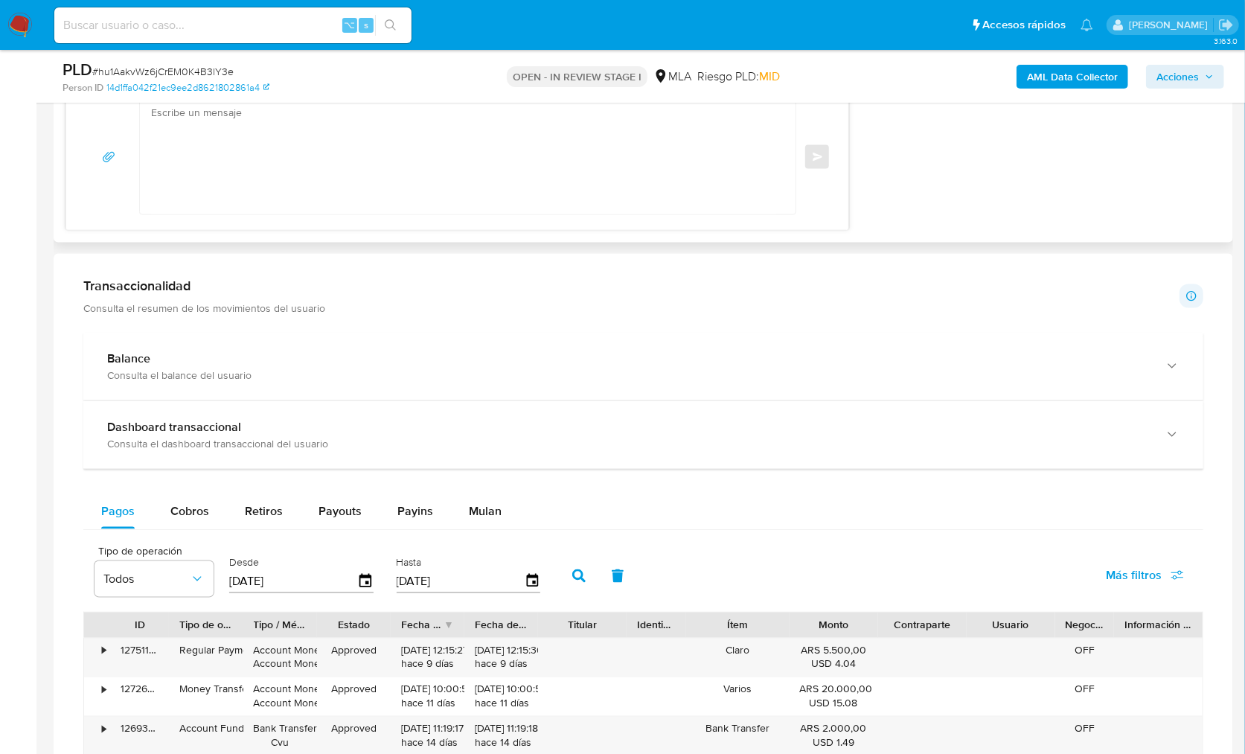
click at [686, 193] on textarea at bounding box center [464, 157] width 626 height 115
paste textarea "Hola XXX, Muchas gracias por la respuesta. ¡Te contamos que tu cuenta ya está a…"
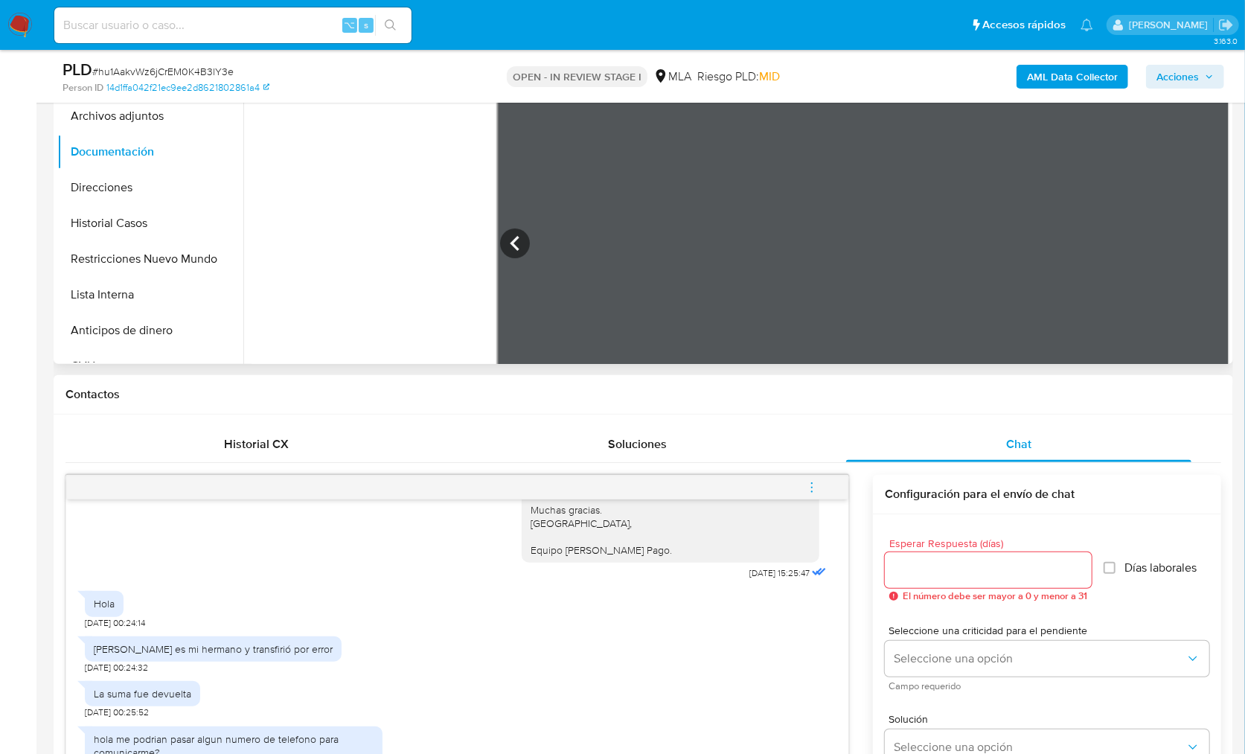
scroll to position [246, 0]
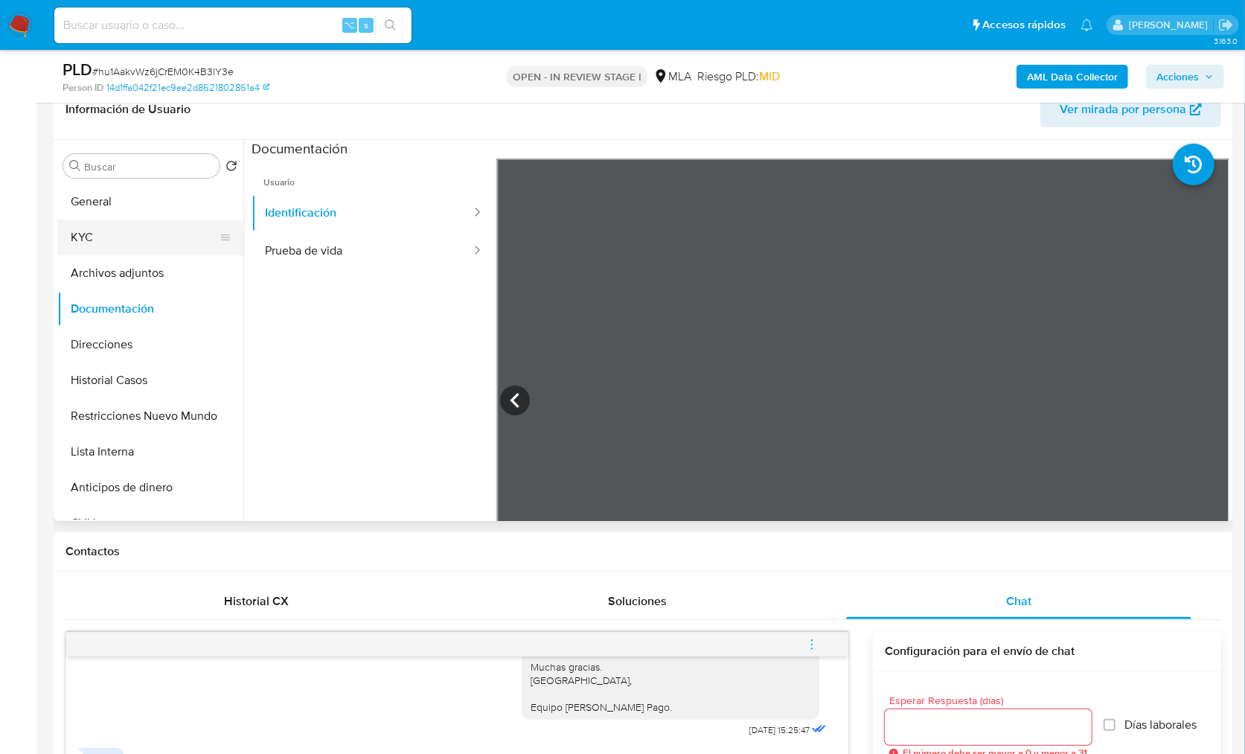
click at [119, 222] on button "KYC" at bounding box center [144, 238] width 174 height 36
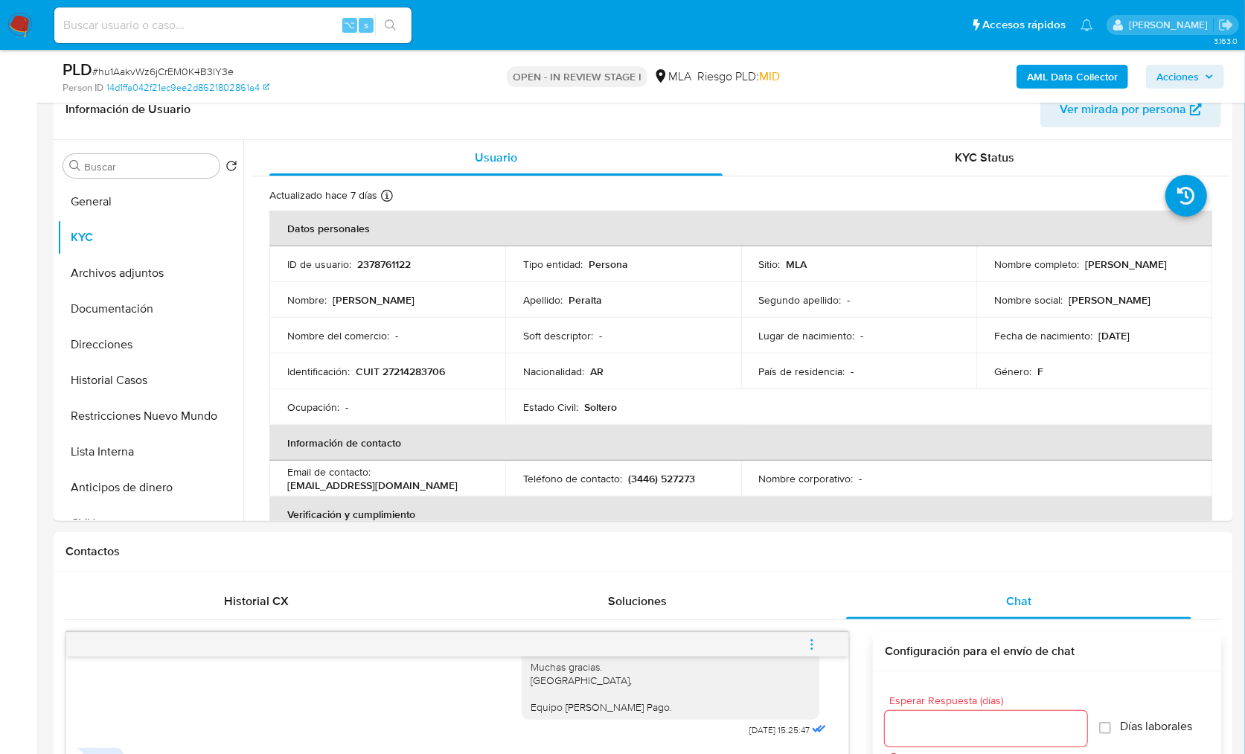
click at [1085, 271] on p "Marcela Beatriz Peralta" at bounding box center [1126, 263] width 82 height 13
copy p "Marcela"
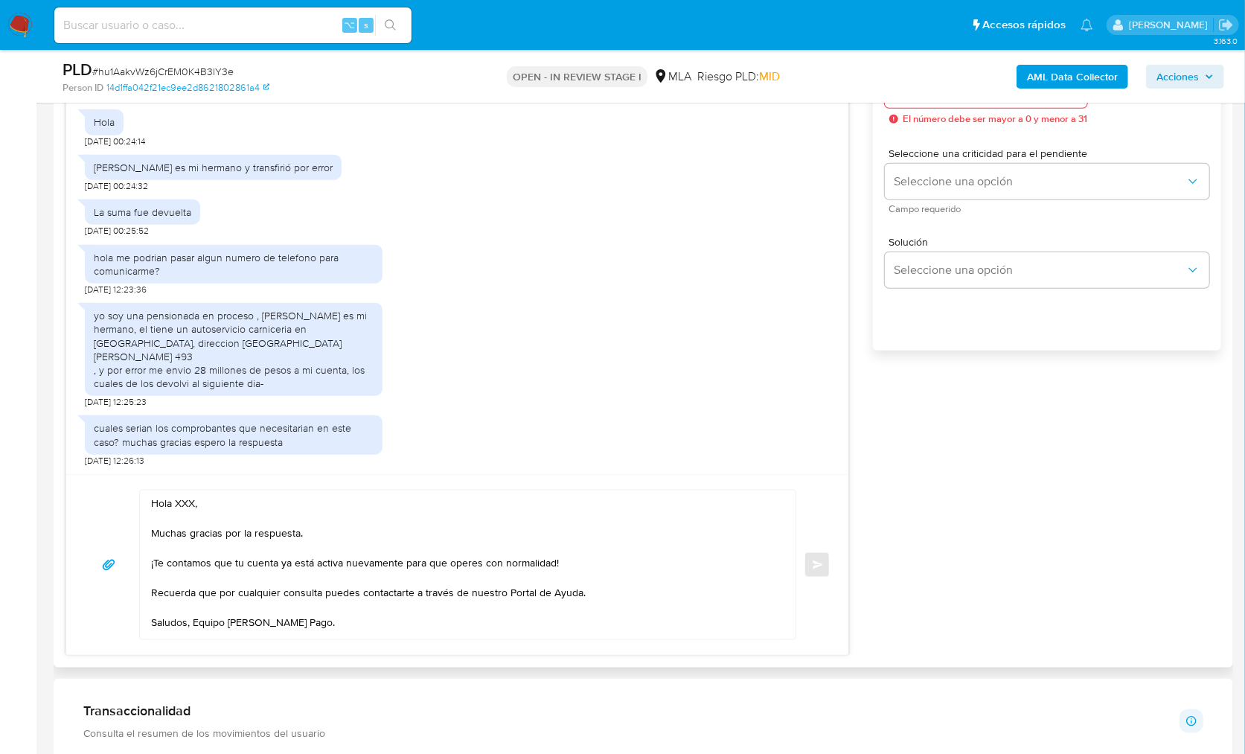
scroll to position [1053, 0]
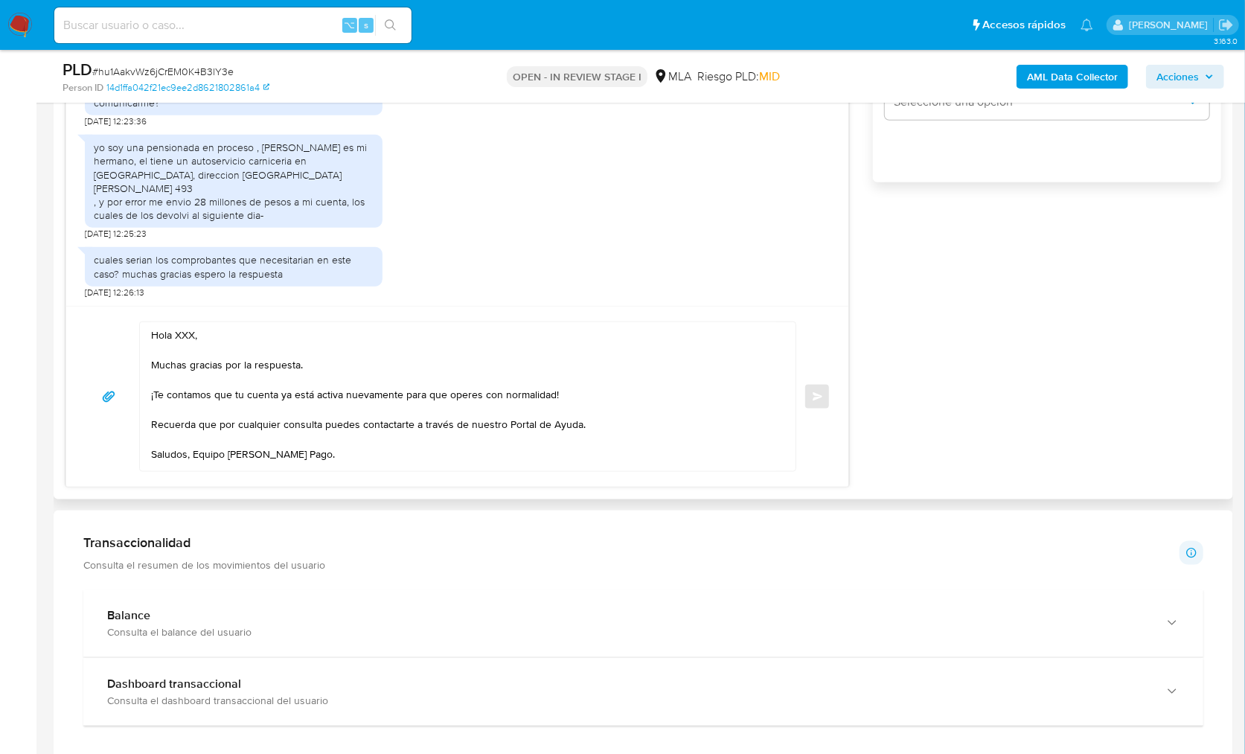
click at [185, 332] on textarea "Hola XXX, Muchas gracias por la respuesta. ¡Te contamos que tu cuenta ya está a…" at bounding box center [464, 396] width 626 height 149
paste textarea "Marcela"
click at [586, 386] on textarea "Hola Marcela, Muchas gracias por la respuesta. ¡Te contamos que tu cuenta ya es…" at bounding box center [464, 396] width 626 height 149
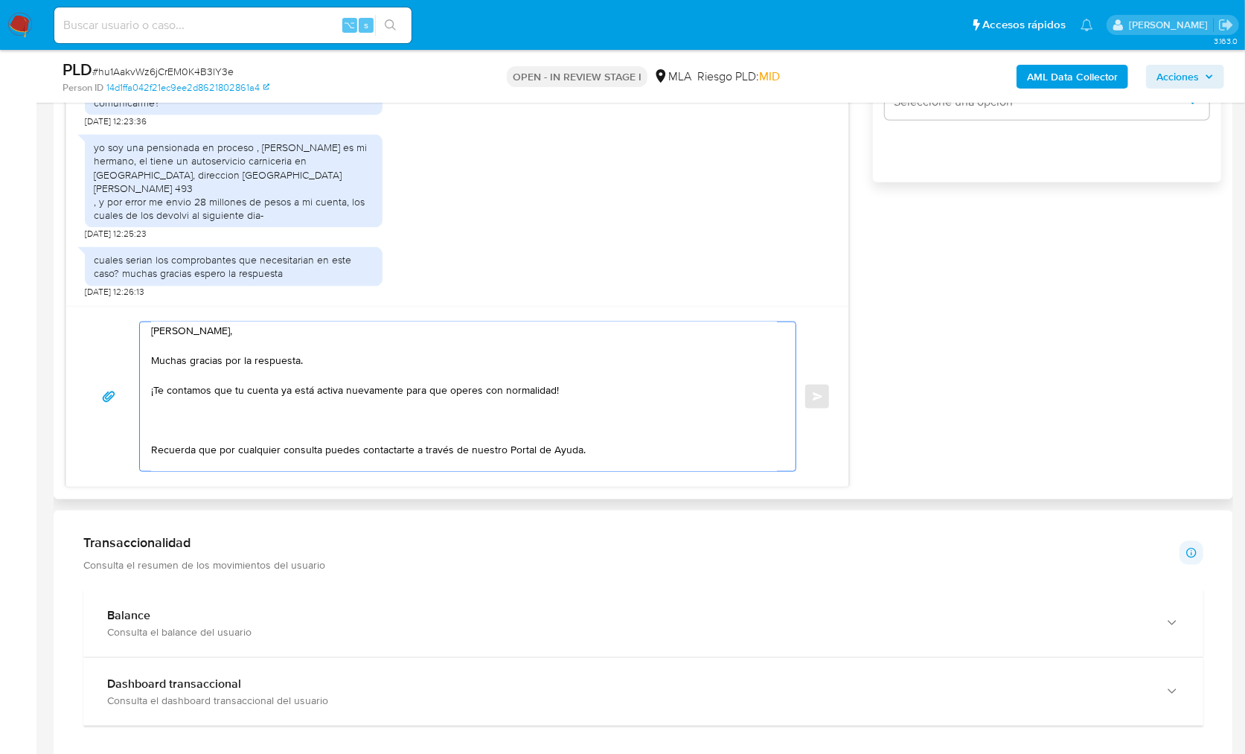
paste textarea "Queremos informarte que el uso de la cuenta es personal y no se deben canalizar…"
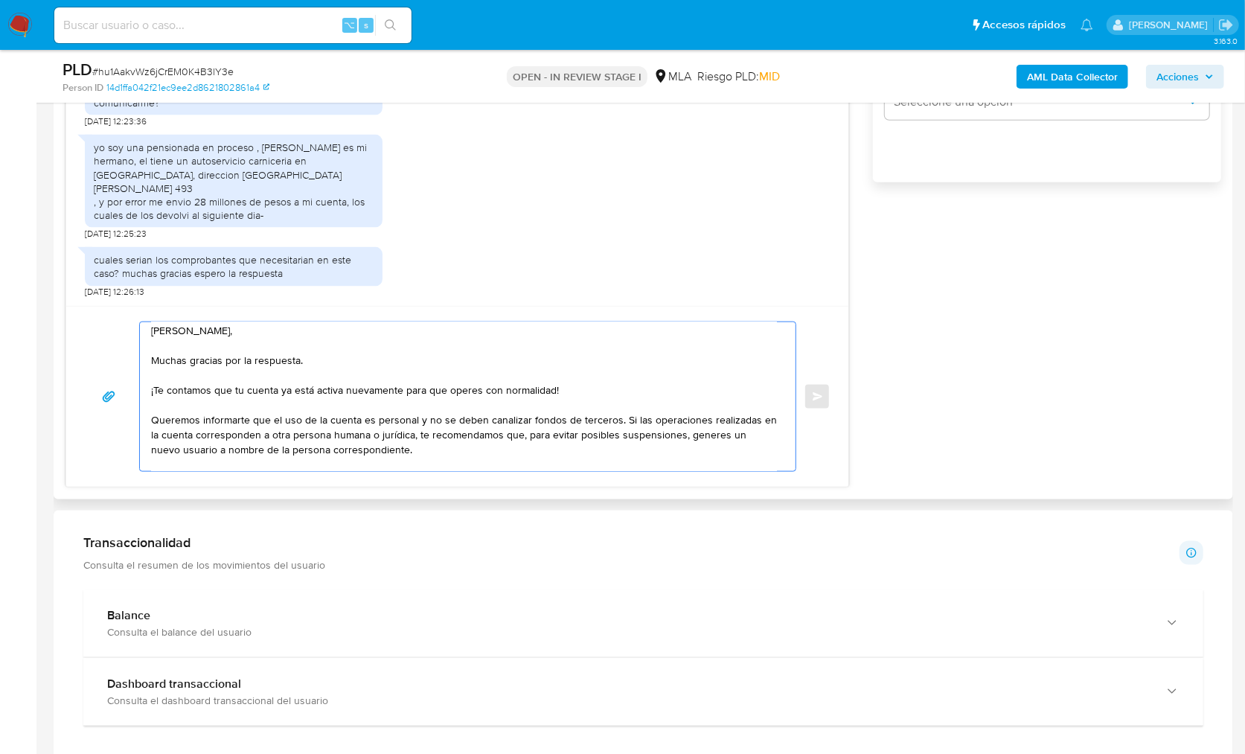
scroll to position [5, 0]
click at [151, 420] on textarea "Hola Marcela, Muchas gracias por la respuesta. ¡Te contamos que tu cuenta ya es…" at bounding box center [464, 396] width 626 height 149
click at [208, 414] on textarea "Hola Marcela, Muchas gracias por la respuesta. ¡Te contamos que tu cuenta ya es…" at bounding box center [464, 396] width 626 height 149
drag, startPoint x: 614, startPoint y: 417, endPoint x: 611, endPoint y: 438, distance: 20.3
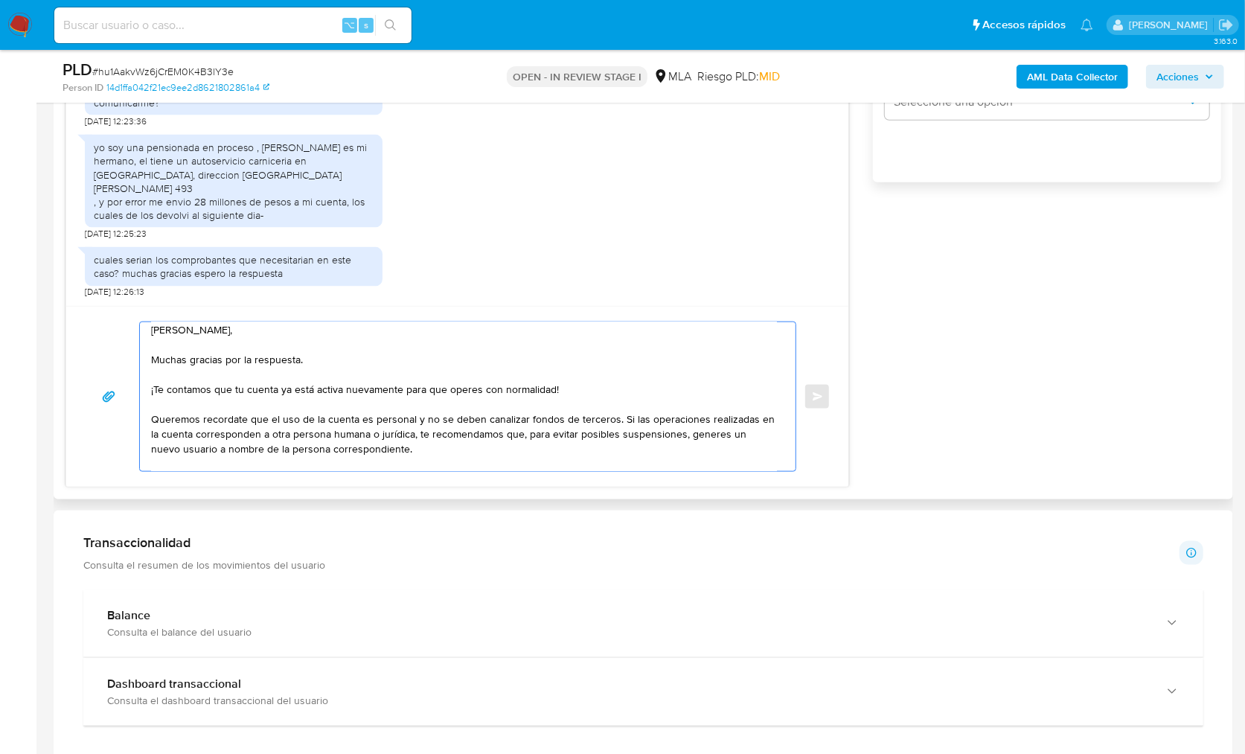
click at [611, 438] on textarea "Hola Marcela, Muchas gracias por la respuesta. ¡Te contamos que tu cuenta ya es…" at bounding box center [464, 396] width 626 height 149
drag, startPoint x: 623, startPoint y: 452, endPoint x: 617, endPoint y: 419, distance: 33.3
click at [617, 419] on textarea "Hola Marcela, Muchas gracias por la respuesta. ¡Te contamos que tu cuenta ya es…" at bounding box center [464, 396] width 626 height 149
paste textarea "Te recomendamos que, para evitar posibles suspensiones, evites realizar dicha o…"
click at [370, 435] on textarea "Hola Marcela, Muchas gracias por la respuesta. ¡Te contamos que tu cuenta ya es…" at bounding box center [464, 396] width 626 height 149
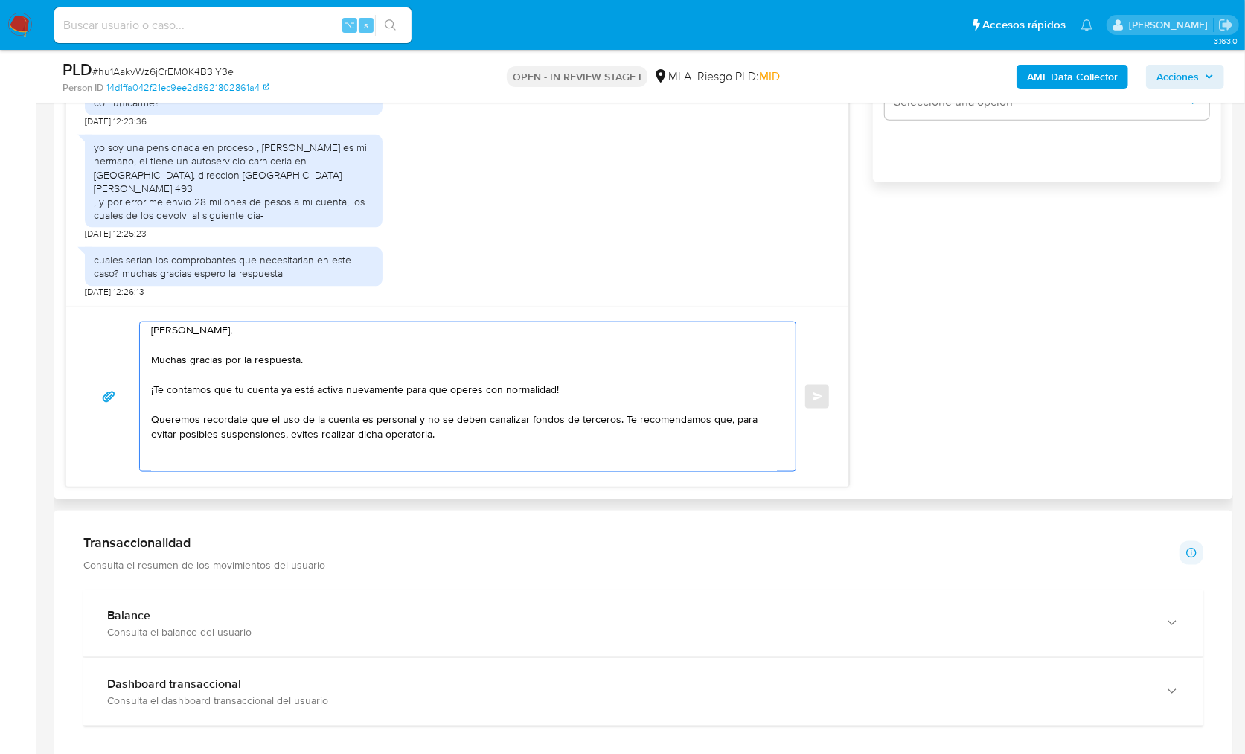
click at [370, 435] on textarea "Hola Marcela, Muchas gracias por la respuesta. ¡Te contamos que tu cuenta ya es…" at bounding box center [464, 396] width 626 height 149
click at [352, 435] on textarea "Hola Marcela, Muchas gracias por la respuesta. ¡Te contamos que tu cuenta ya es…" at bounding box center [464, 396] width 626 height 149
click at [415, 429] on textarea "Hola Marcela, Muchas gracias por la respuesta. ¡Te contamos que tu cuenta ya es…" at bounding box center [464, 396] width 626 height 149
click at [415, 427] on textarea "Hola Marcela, Muchas gracias por la respuesta. ¡Te contamos que tu cuenta ya es…" at bounding box center [464, 396] width 626 height 149
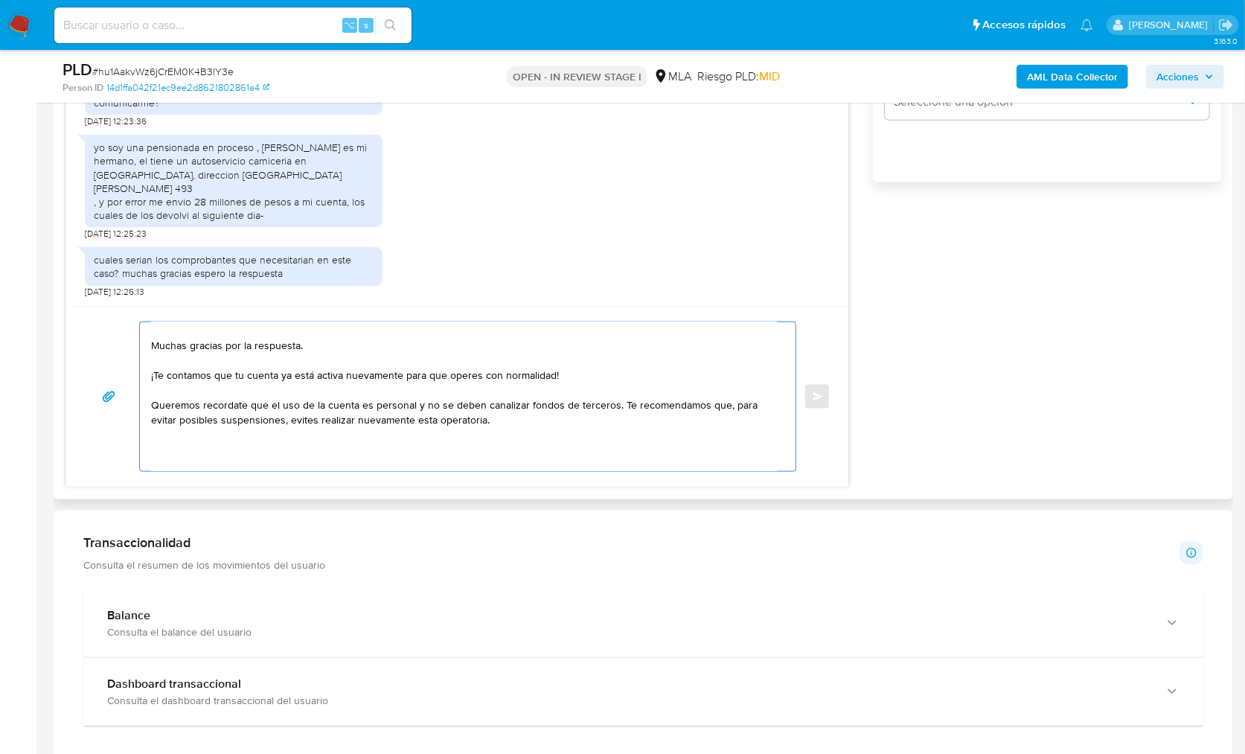
scroll to position [32, 0]
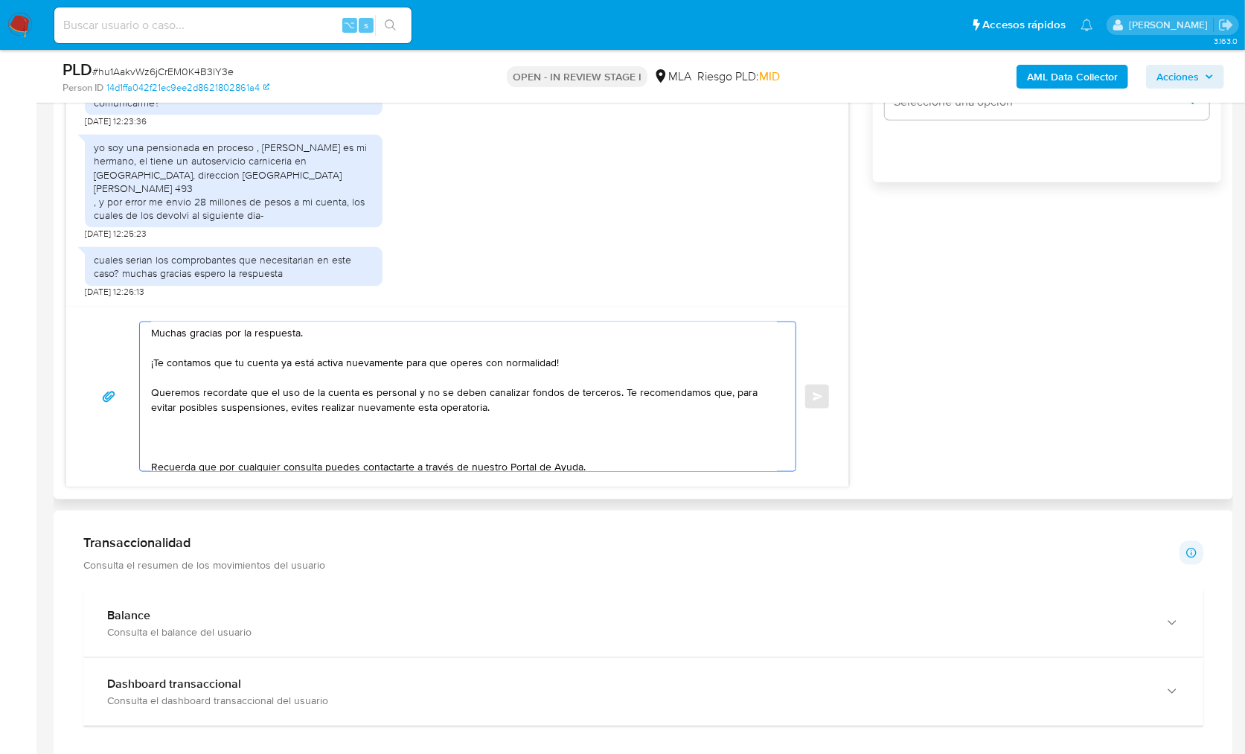
click at [223, 387] on textarea "Hola Marcela, Muchas gracias por la respuesta. ¡Te contamos que tu cuenta ya es…" at bounding box center [464, 396] width 626 height 149
click at [240, 390] on textarea "Hola Marcela, Muchas gracias por la respuesta. ¡Te contamos que tu cuenta ya es…" at bounding box center [464, 396] width 626 height 149
click at [232, 454] on textarea "Hola Marcela, Muchas gracias por la respuesta. ¡Te contamos que tu cuenta ya es…" at bounding box center [464, 396] width 626 height 149
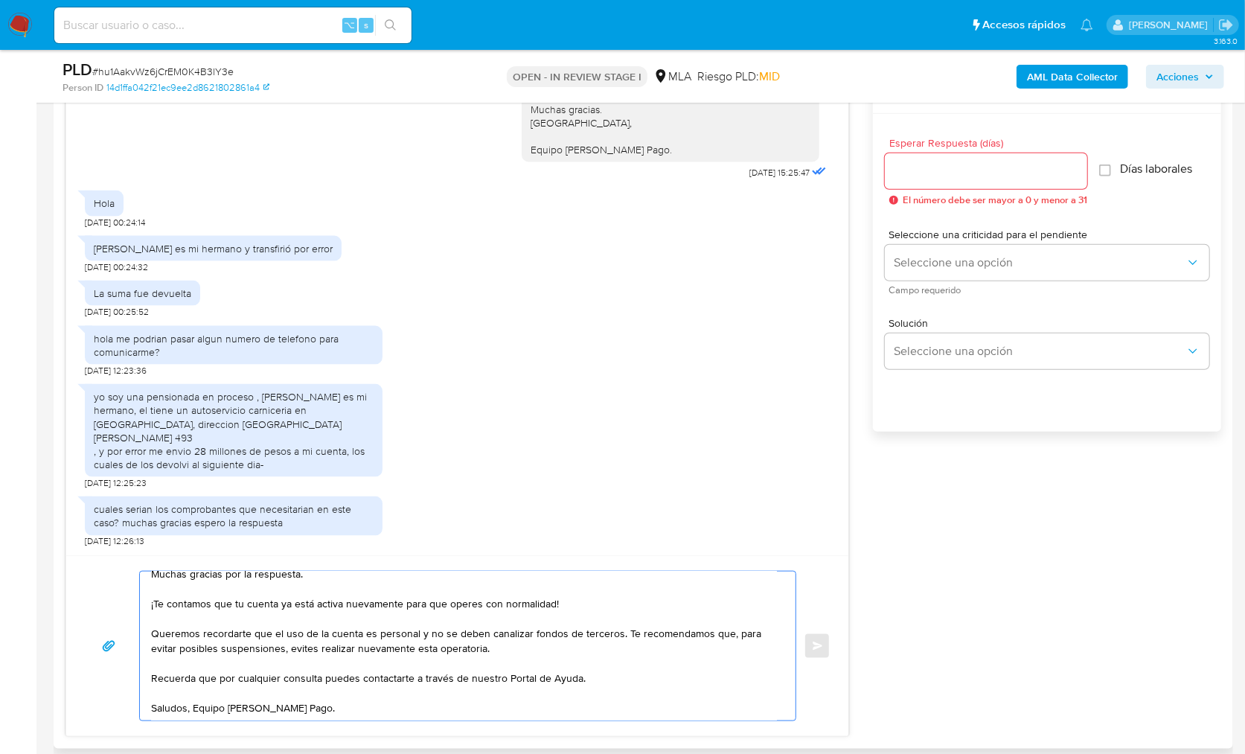
scroll to position [747, 0]
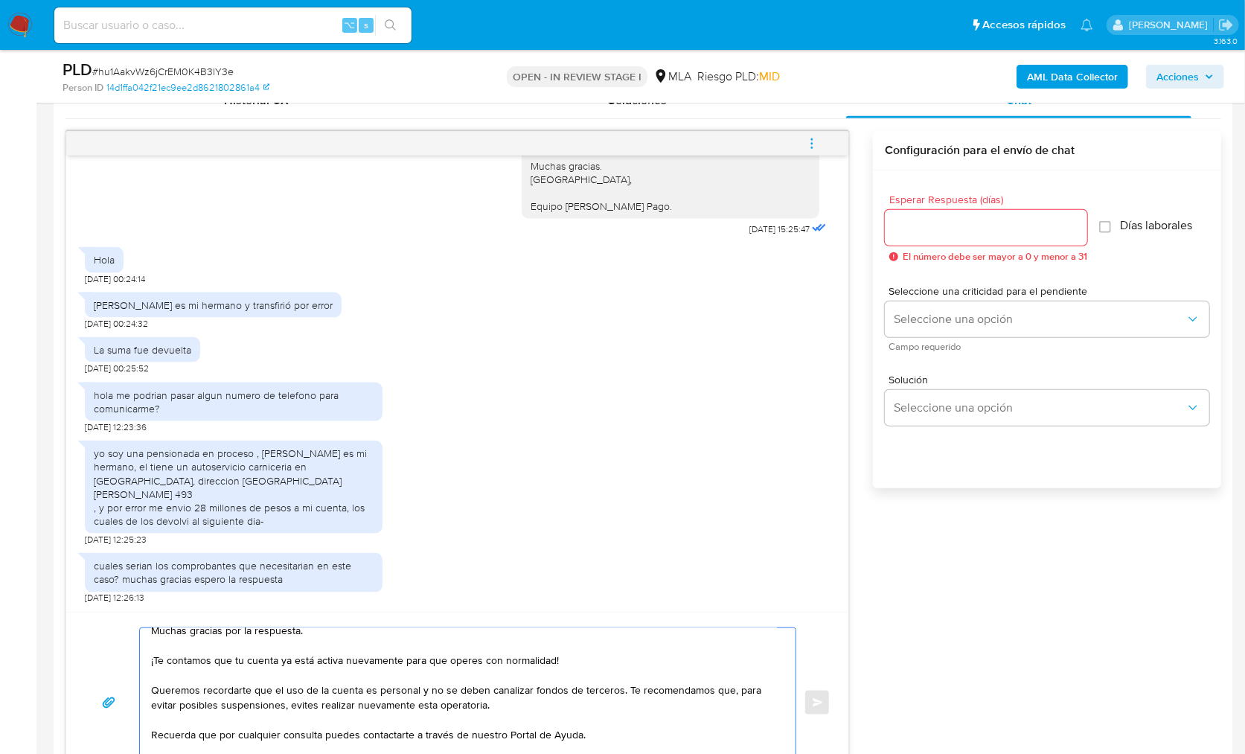
type textarea "Hola Marcela, Muchas gracias por la respuesta. ¡Te contamos que tu cuenta ya es…"
click at [923, 255] on span "El número debe ser mayor a 0 y menor a 31" at bounding box center [995, 257] width 185 height 10
click at [926, 233] on input "Esperar Respuesta (días)" at bounding box center [986, 227] width 202 height 19
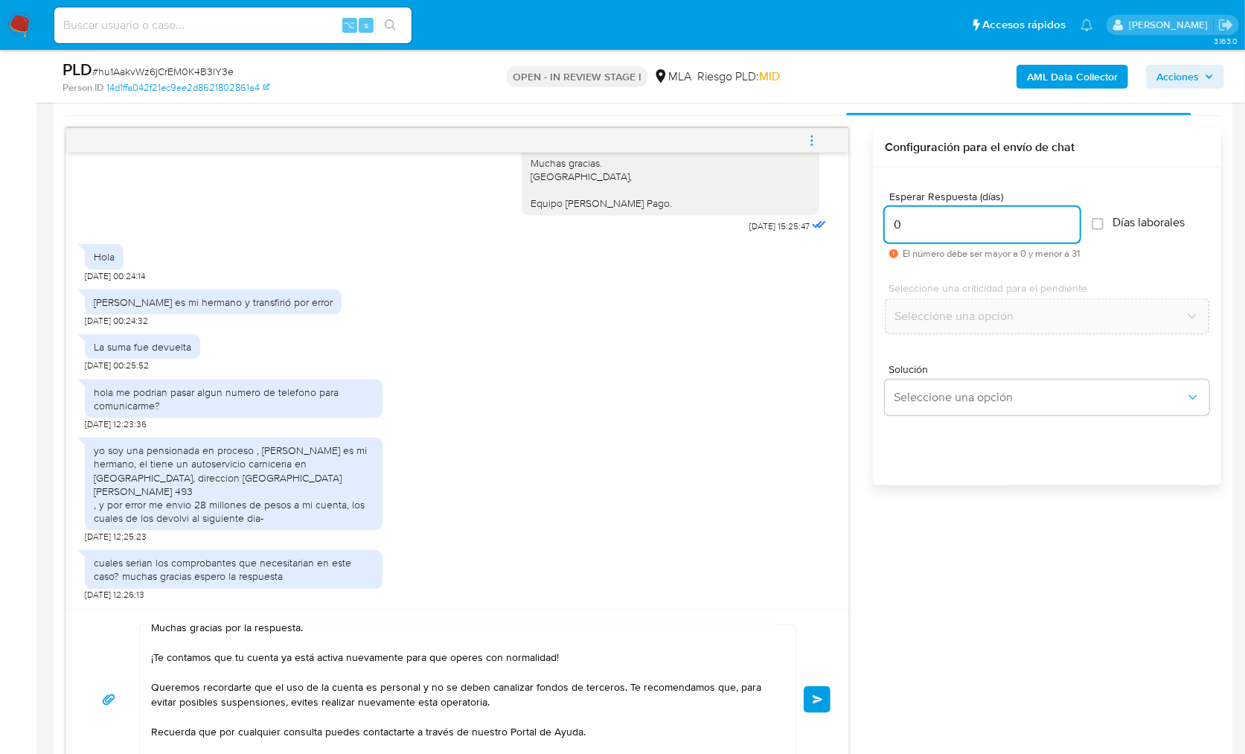
scroll to position [888, 0]
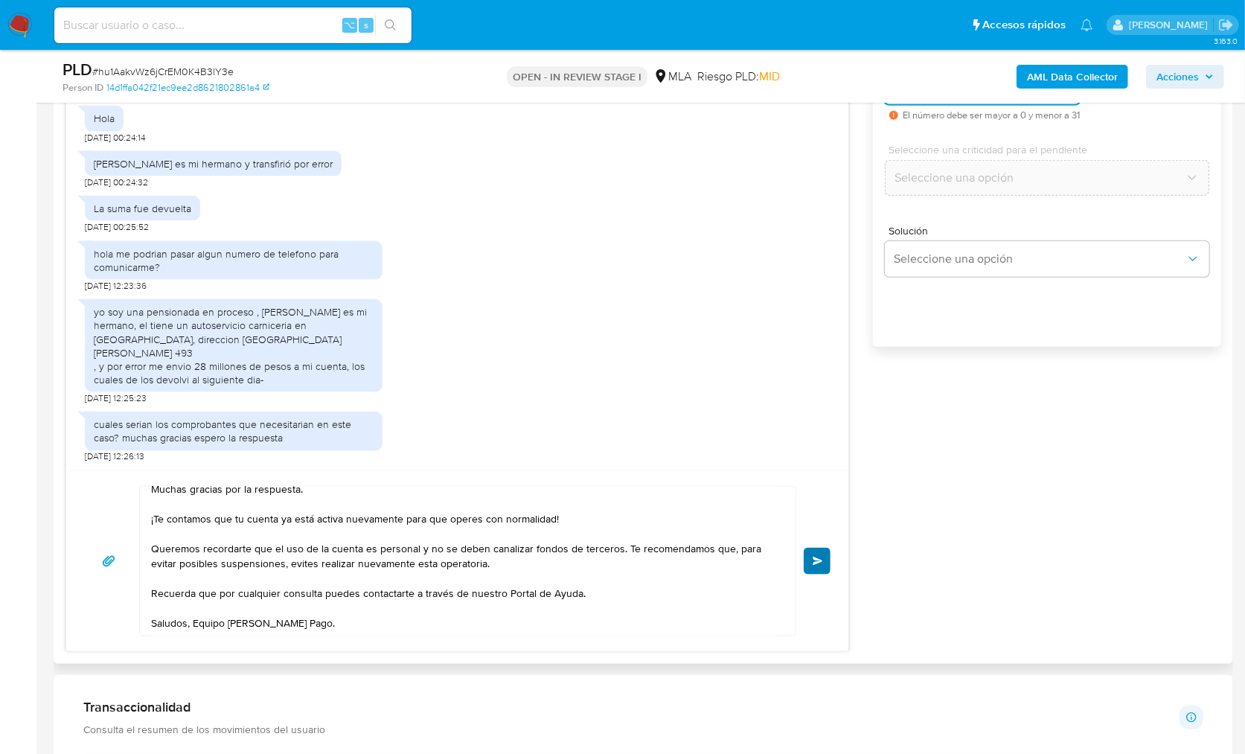
type input "0"
drag, startPoint x: 811, startPoint y: 560, endPoint x: 760, endPoint y: 467, distance: 105.9
click at [811, 560] on button "Enviar" at bounding box center [817, 561] width 27 height 27
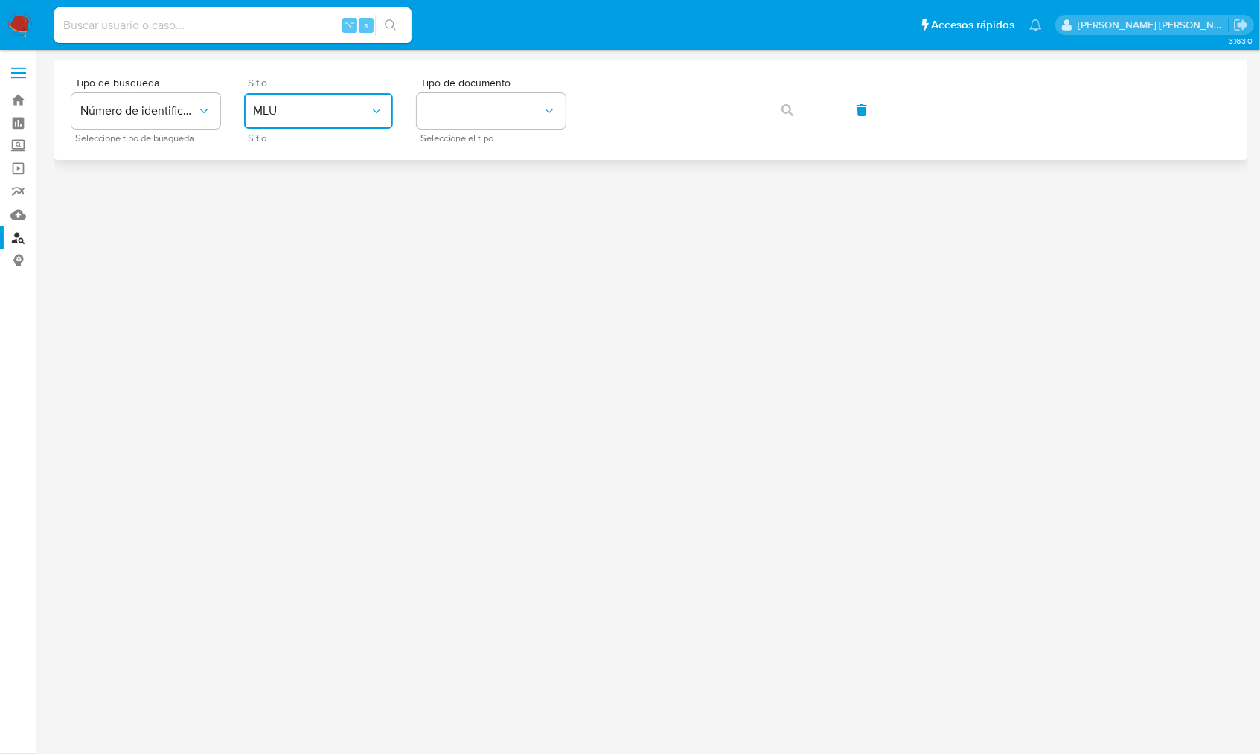
click at [307, 121] on button "MLU" at bounding box center [318, 111] width 149 height 36
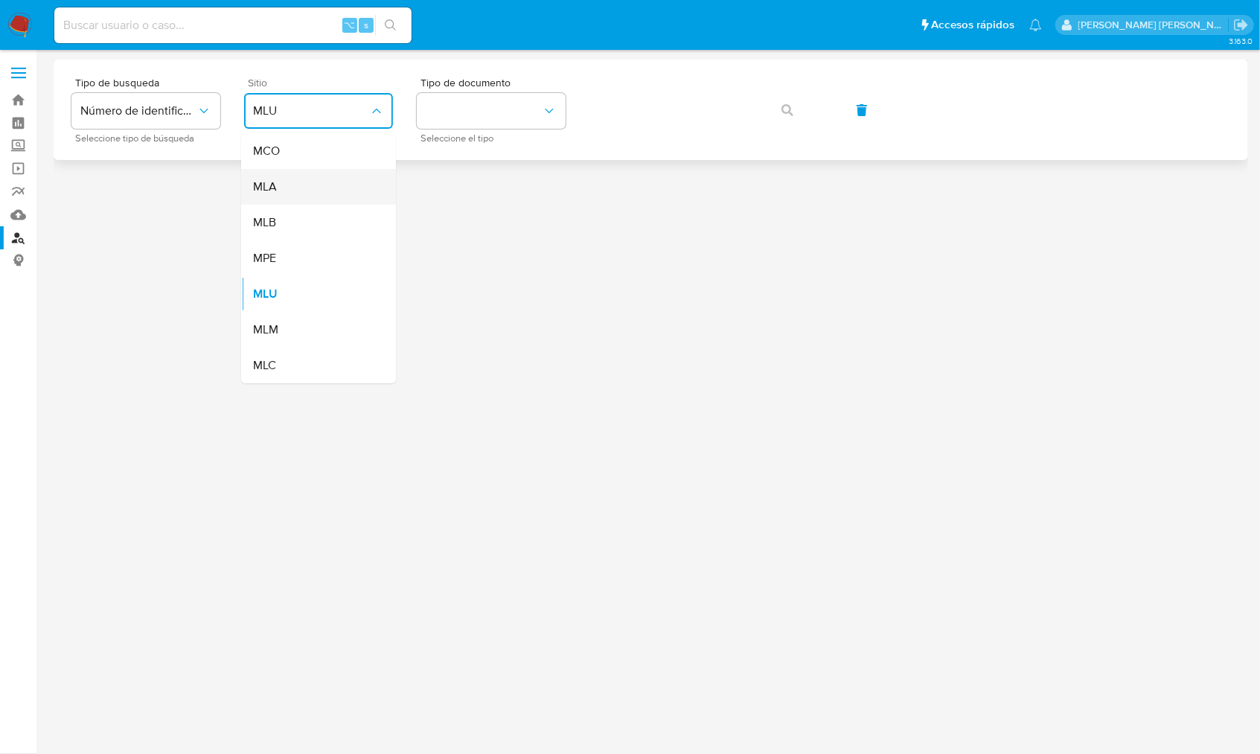
click at [292, 192] on div "MLA" at bounding box center [314, 187] width 122 height 36
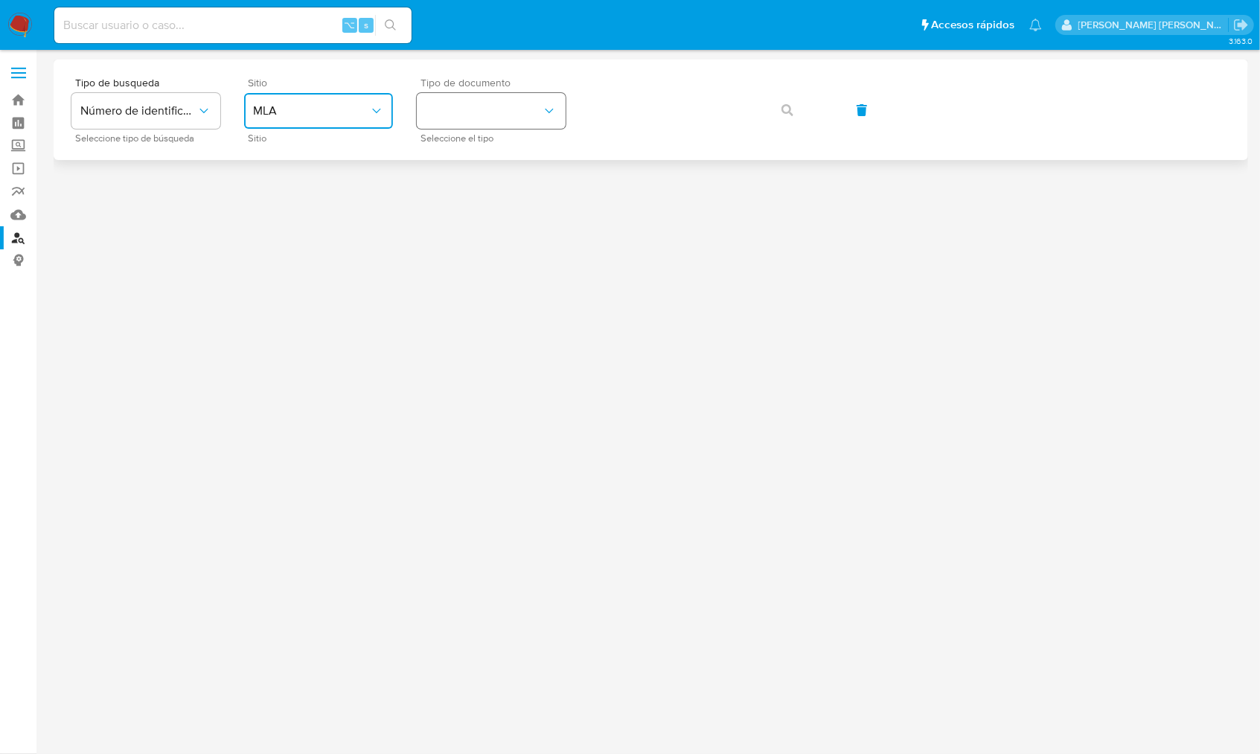
click at [513, 124] on button "identificationType" at bounding box center [491, 111] width 149 height 36
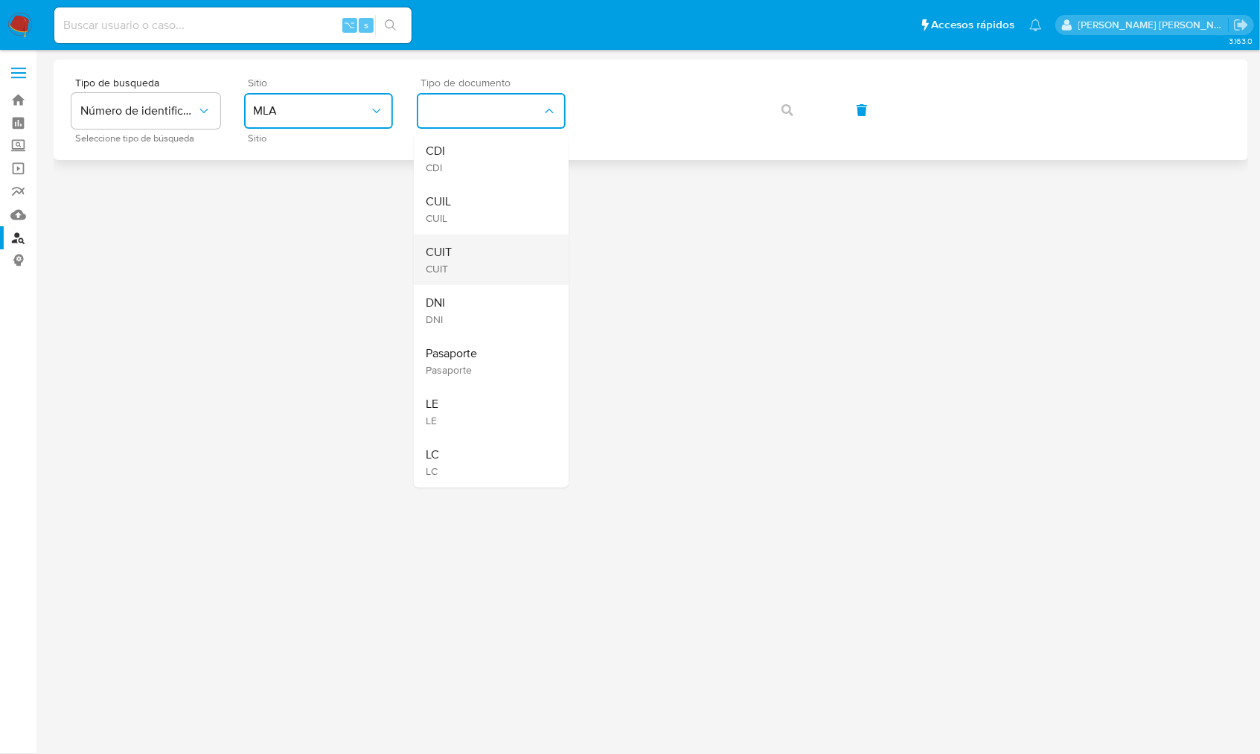
click at [472, 246] on div "CUIT CUIT" at bounding box center [487, 259] width 122 height 51
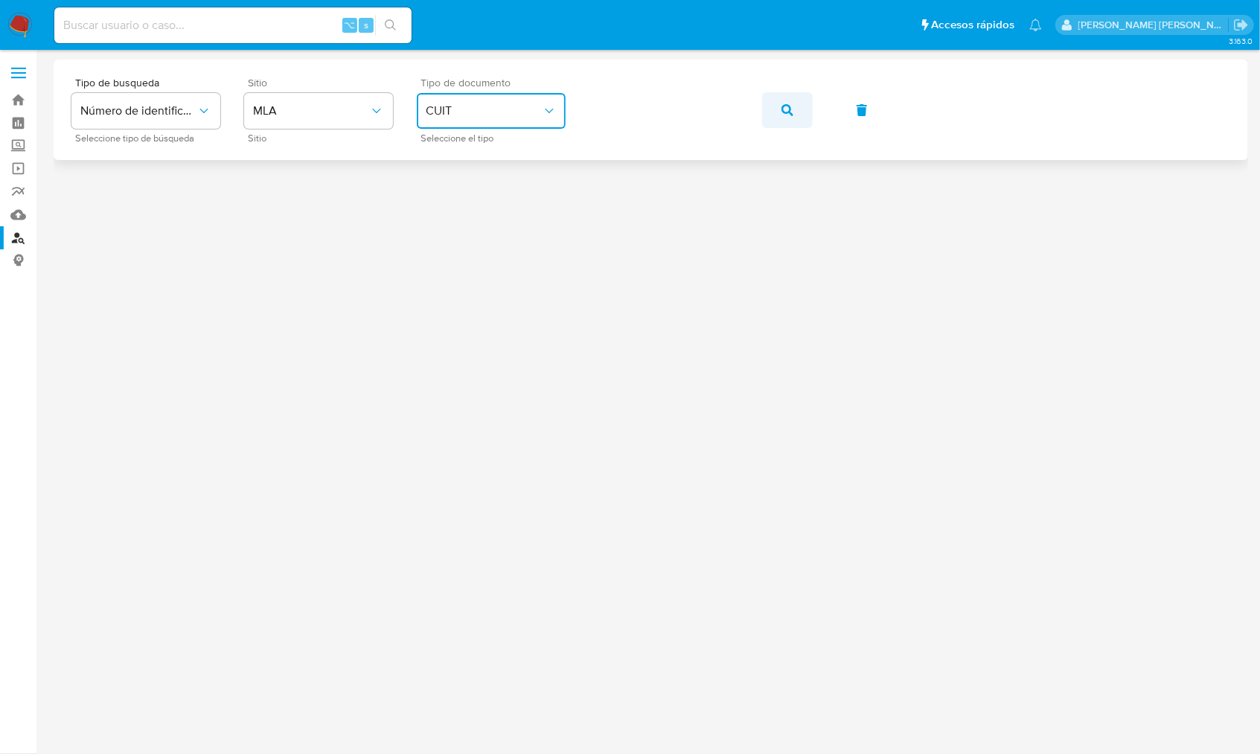
click at [792, 115] on icon "button" at bounding box center [787, 110] width 12 height 12
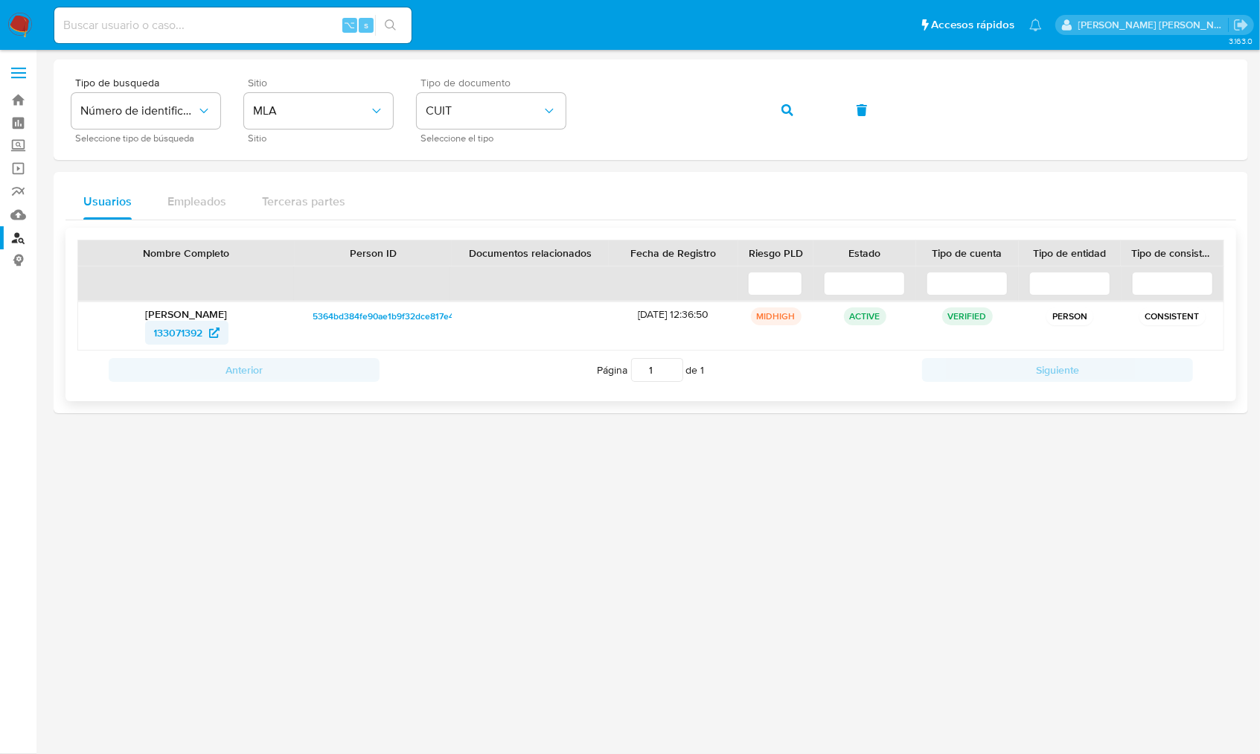
click at [173, 327] on span "133071392" at bounding box center [178, 333] width 49 height 24
click at [189, 336] on span "133071392" at bounding box center [178, 333] width 49 height 24
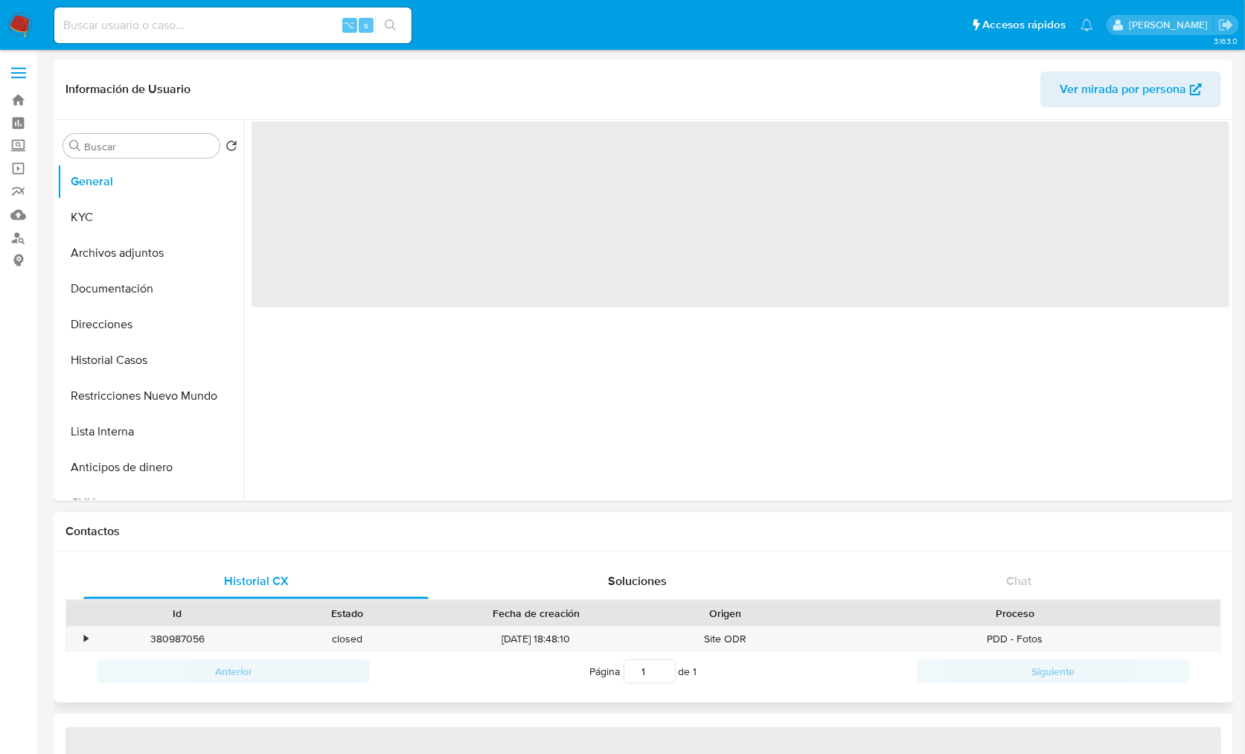
select select "10"
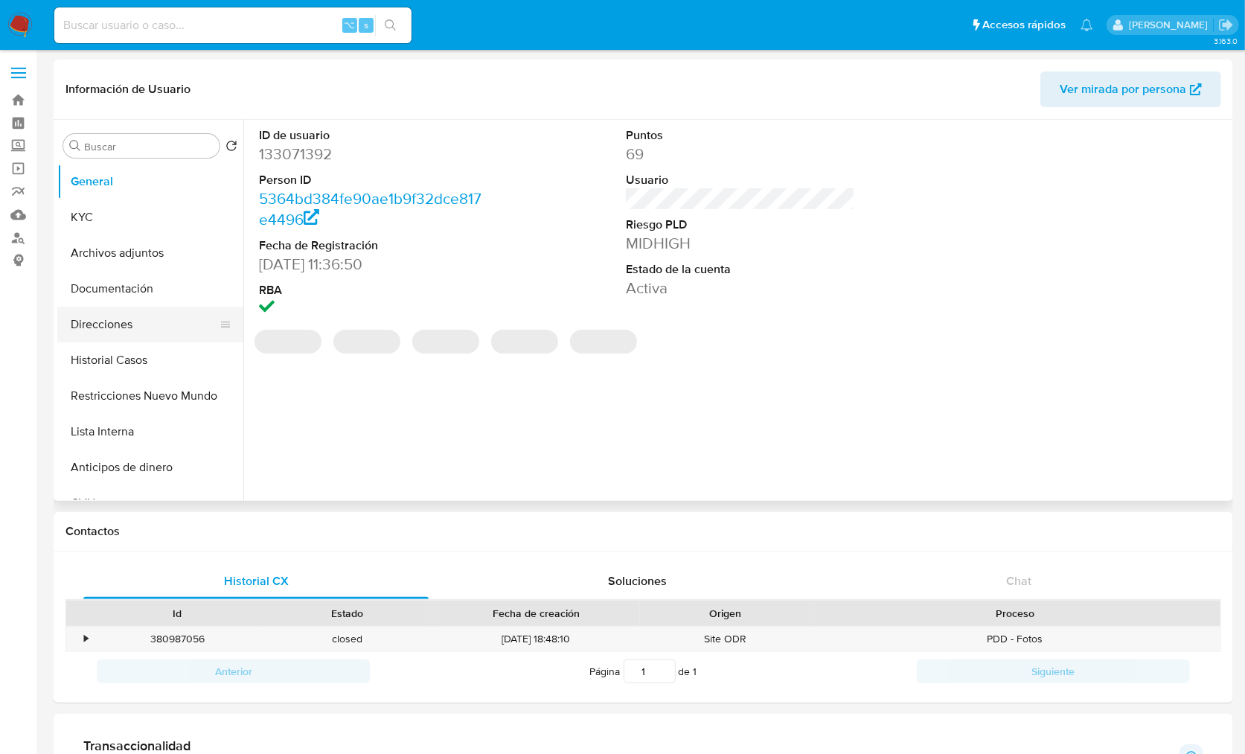
click at [146, 311] on button "Direcciones" at bounding box center [144, 325] width 174 height 36
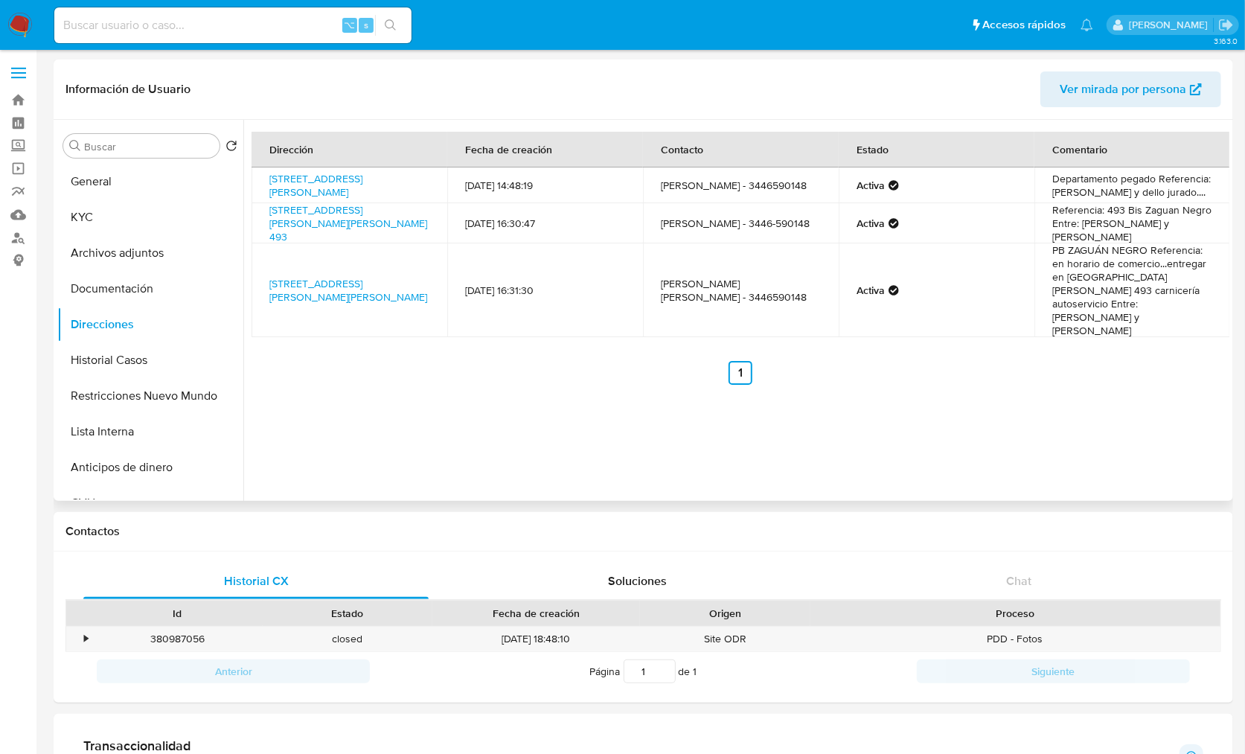
click at [451, 382] on div "Dirección Fecha de creación Contacto Estado Comentario [STREET_ADDRESS][PERSON_…" at bounding box center [736, 310] width 986 height 381
click at [422, 387] on div "Dirección Fecha de creación Contacto Estado Comentario [STREET_ADDRESS][PERSON_…" at bounding box center [736, 310] width 986 height 381
click at [103, 227] on button "KYC" at bounding box center [144, 217] width 174 height 36
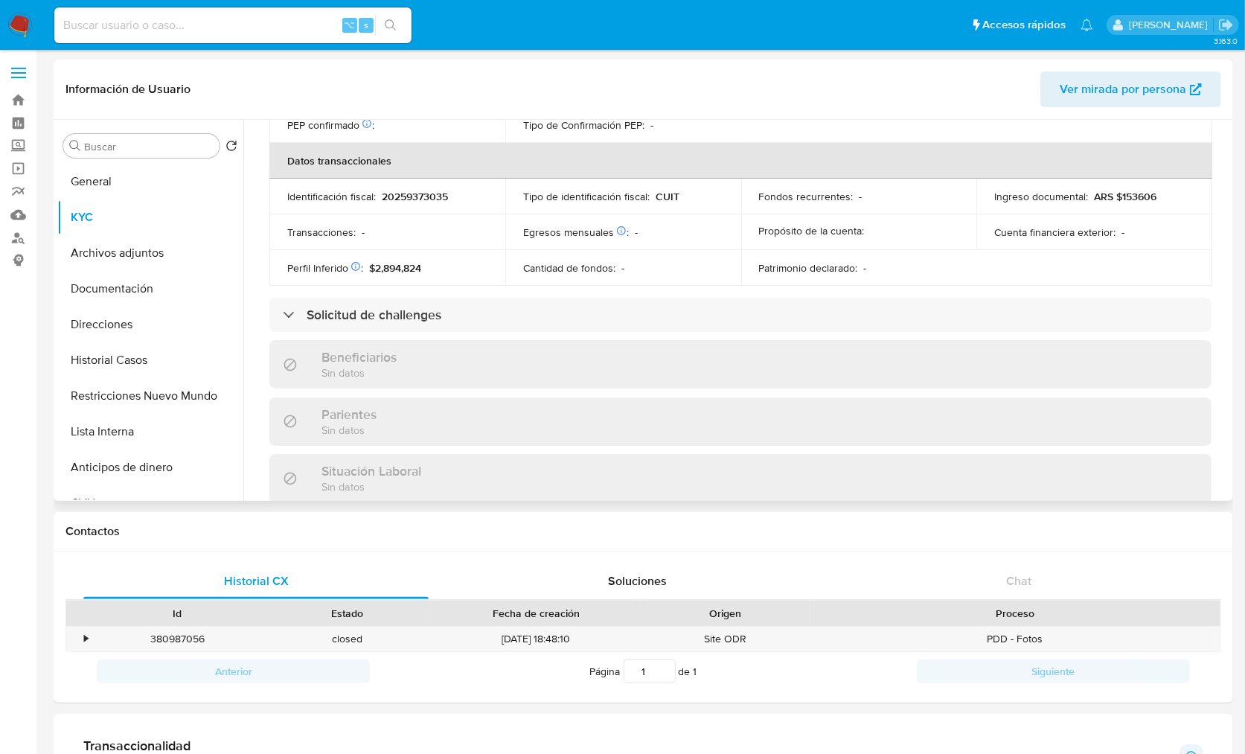
scroll to position [798, 0]
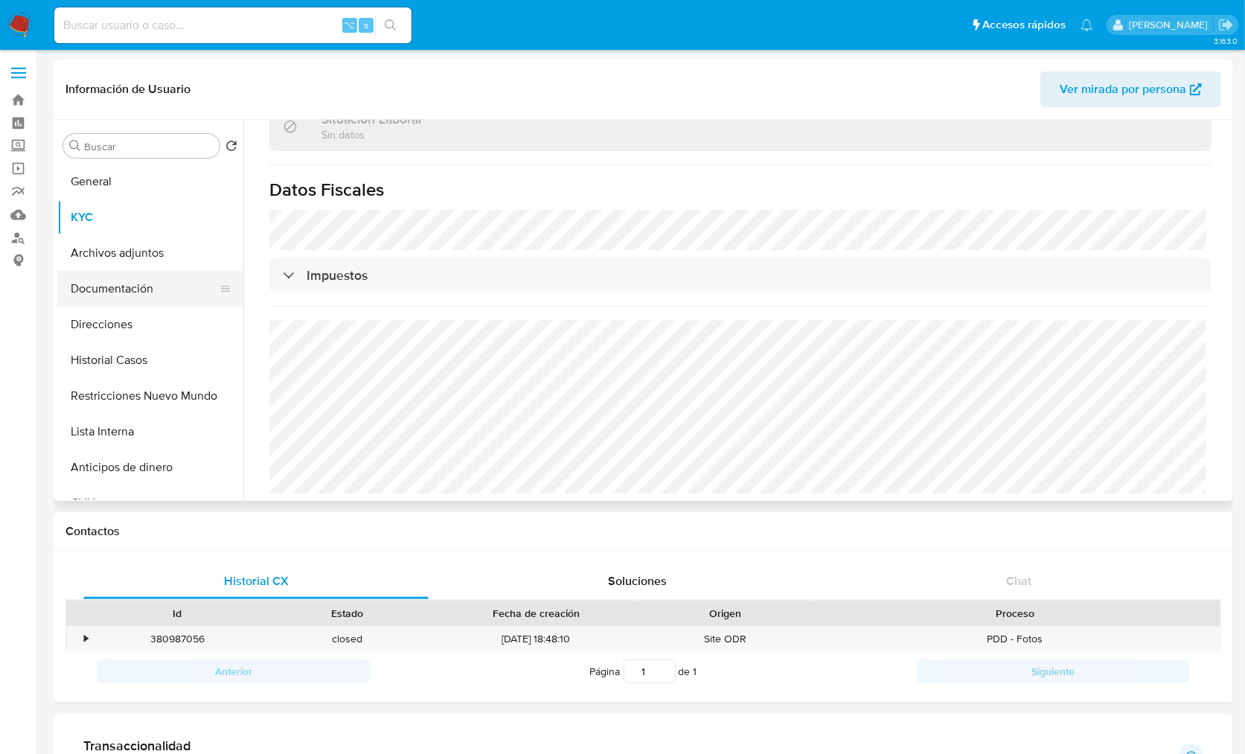
click at [135, 278] on button "Documentación" at bounding box center [144, 289] width 174 height 36
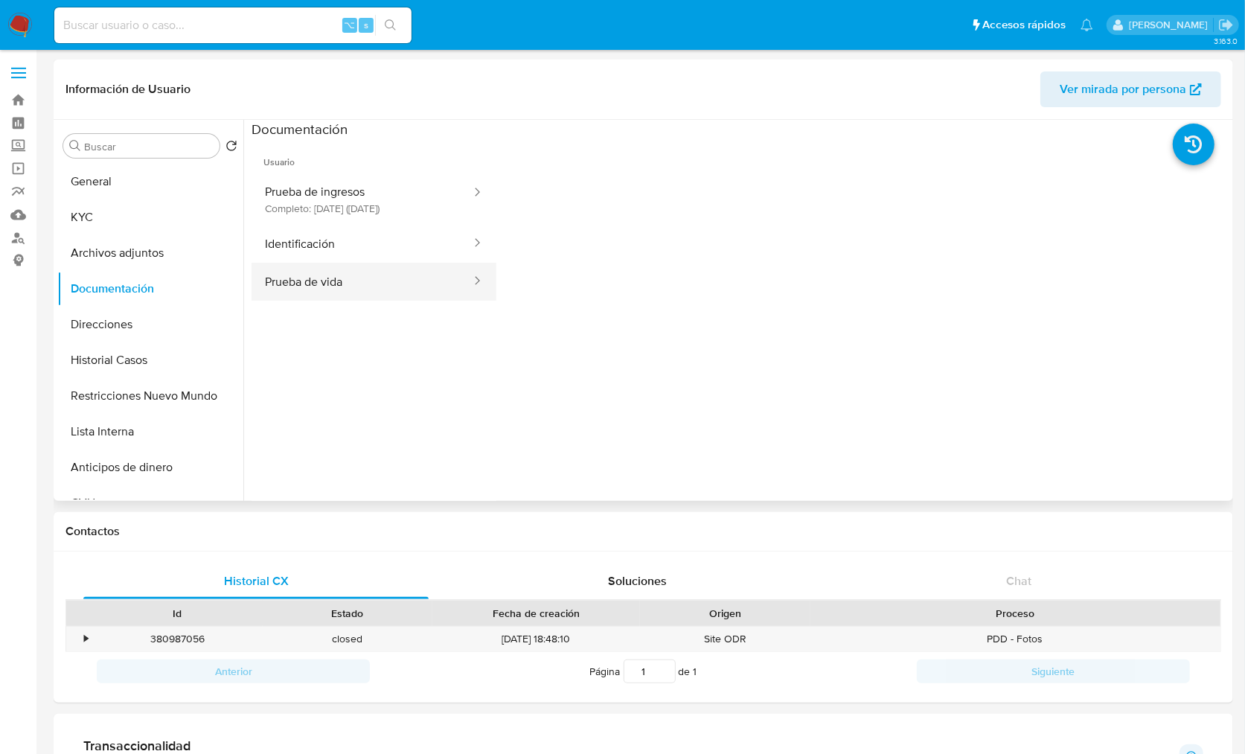
click at [393, 266] on button "Prueba de vida" at bounding box center [362, 282] width 221 height 38
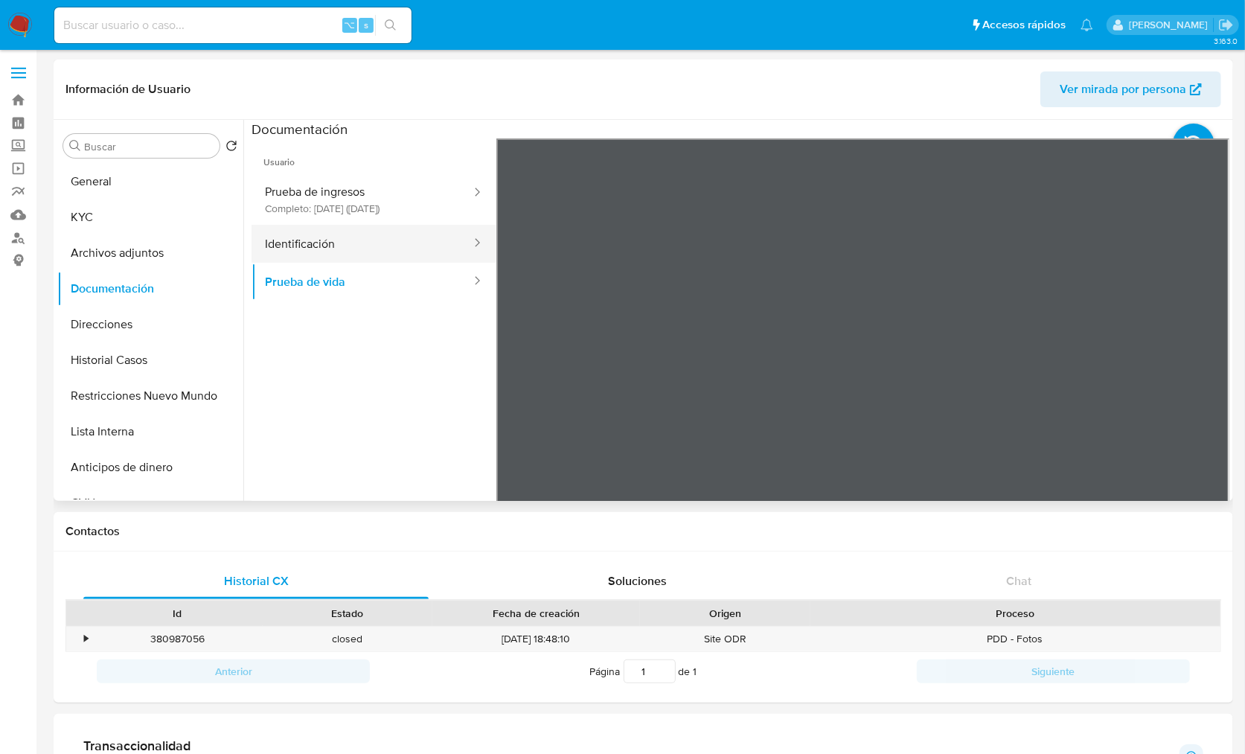
click at [315, 254] on button "Identificación" at bounding box center [362, 244] width 221 height 38
click at [1190, 373] on div at bounding box center [863, 382] width 734 height 488
click at [1196, 379] on icon at bounding box center [1211, 380] width 30 height 30
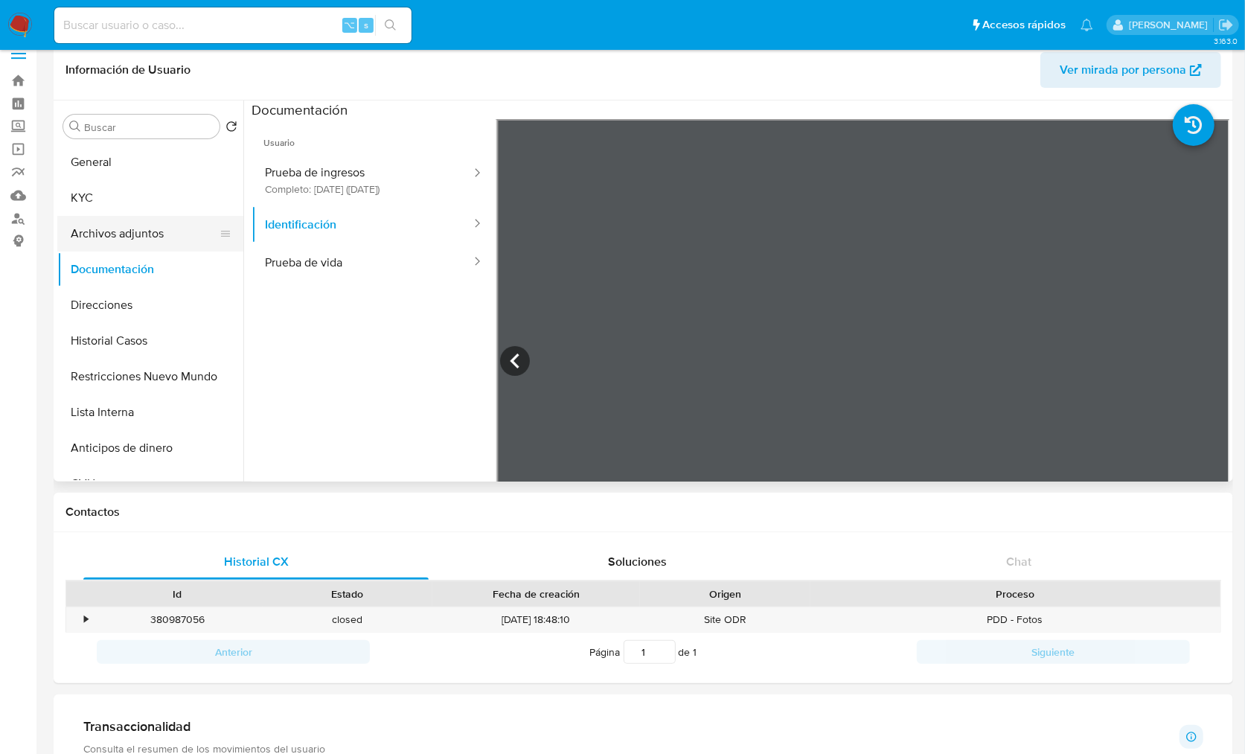
scroll to position [20, 0]
click at [103, 208] on button "KYC" at bounding box center [144, 197] width 174 height 36
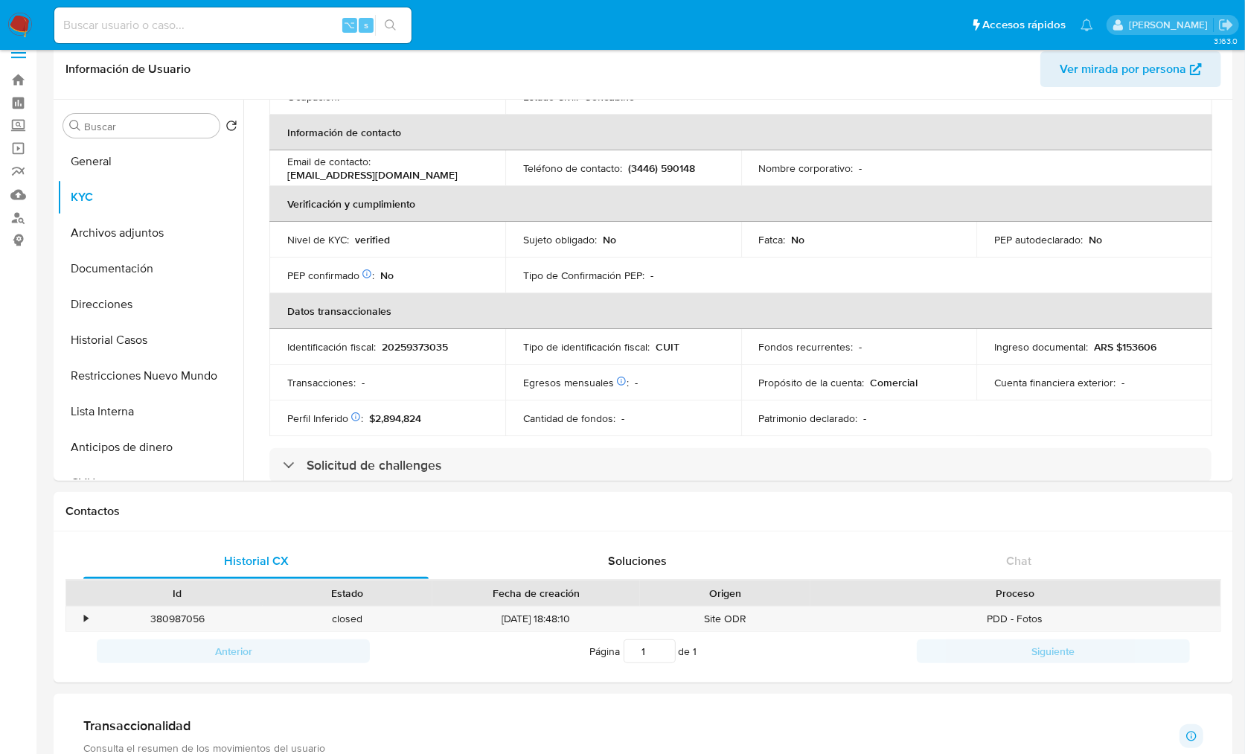
scroll to position [275, 0]
click at [1060, 536] on div "Historial CX Soluciones Chat Id Estado Fecha de creación Origen Proceso • 38098…" at bounding box center [643, 606] width 1179 height 151
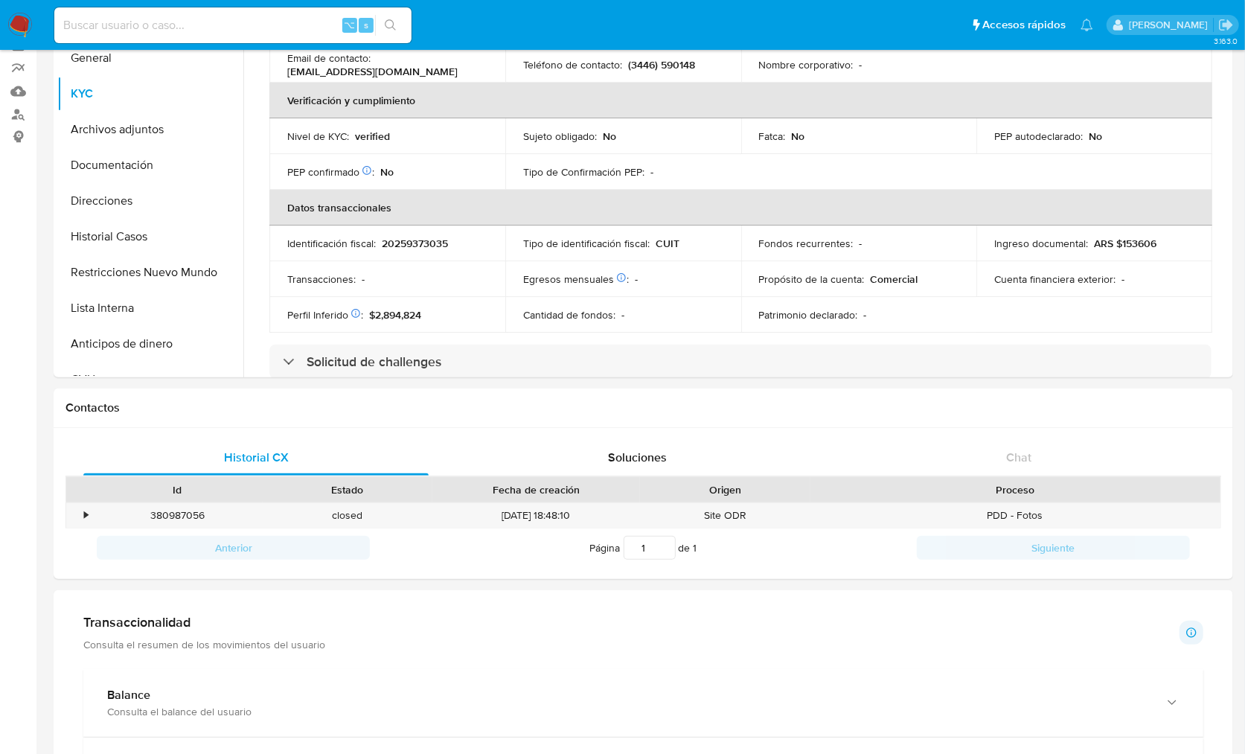
scroll to position [486, 0]
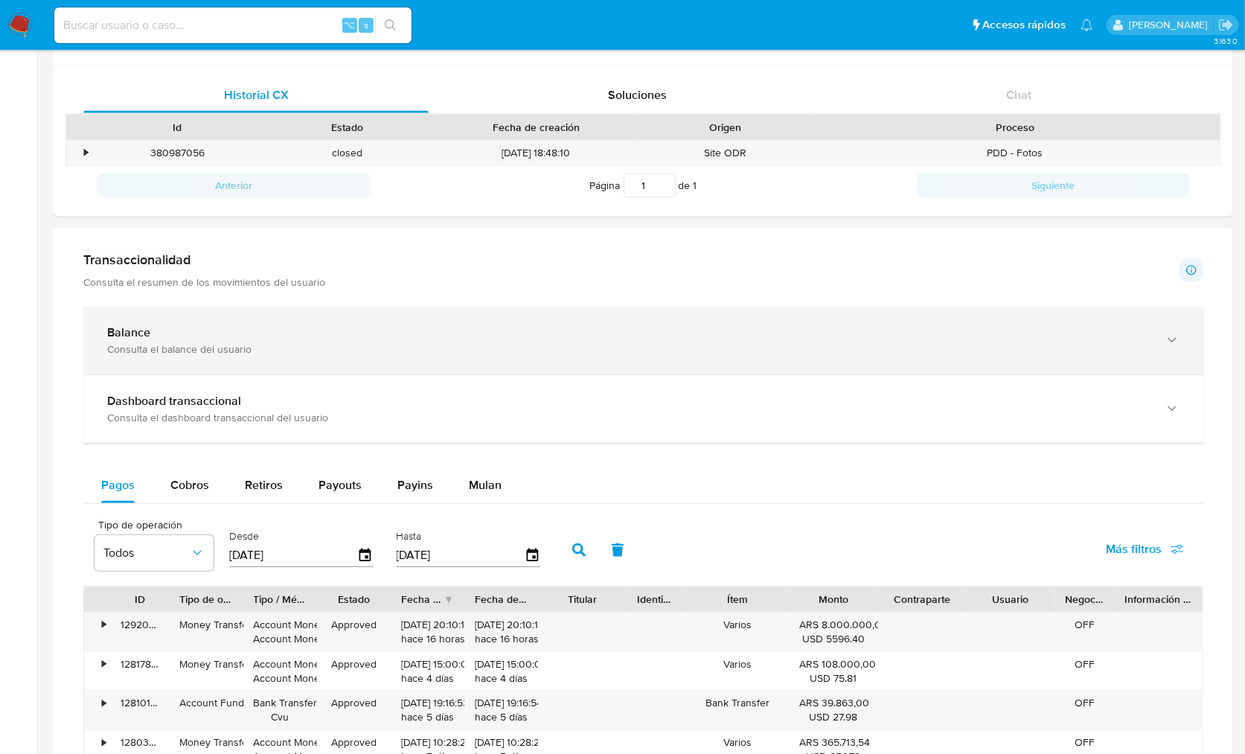
click at [262, 325] on div "Balance" at bounding box center [628, 332] width 1042 height 15
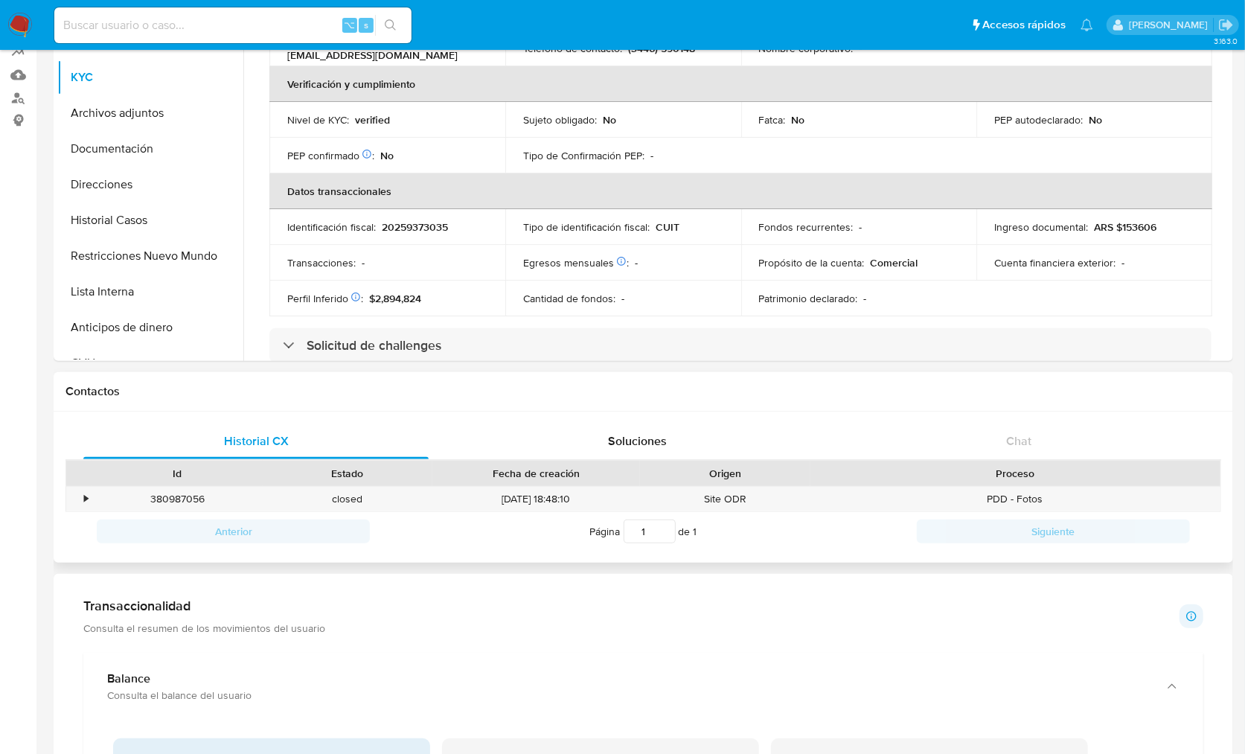
scroll to position [0, 0]
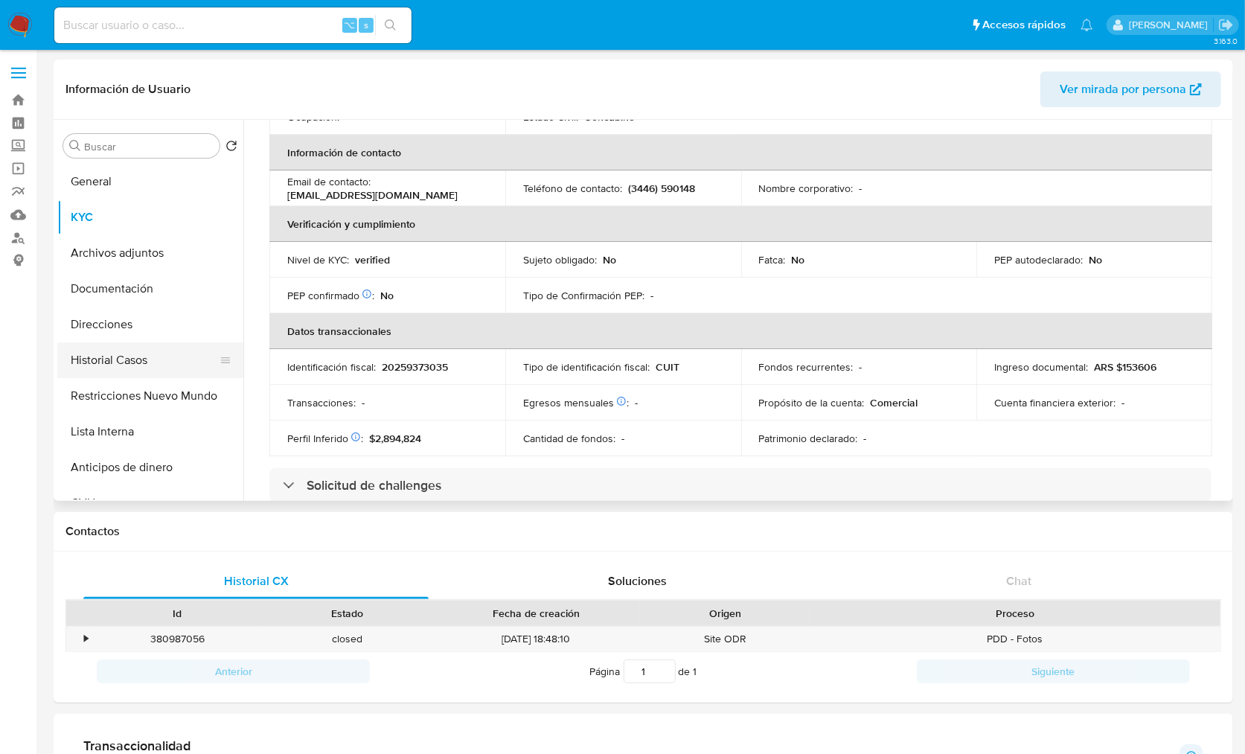
click at [102, 356] on button "Historial Casos" at bounding box center [144, 360] width 174 height 36
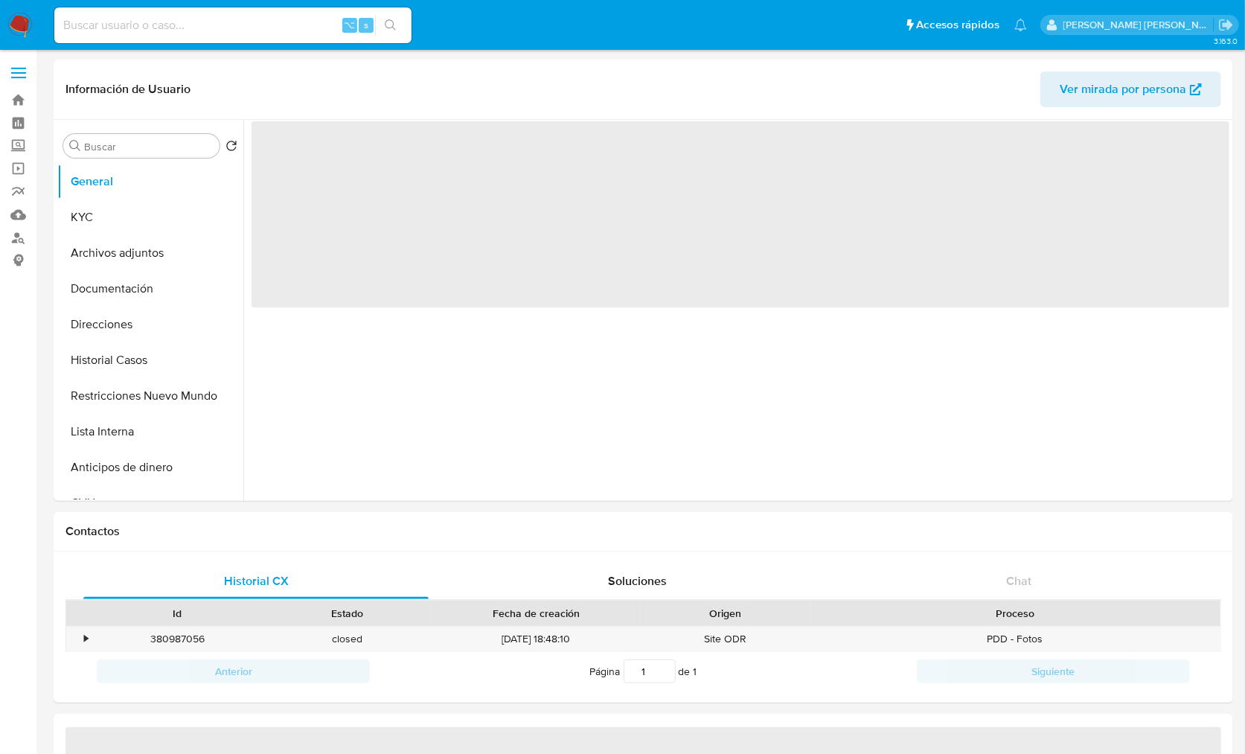
select select "10"
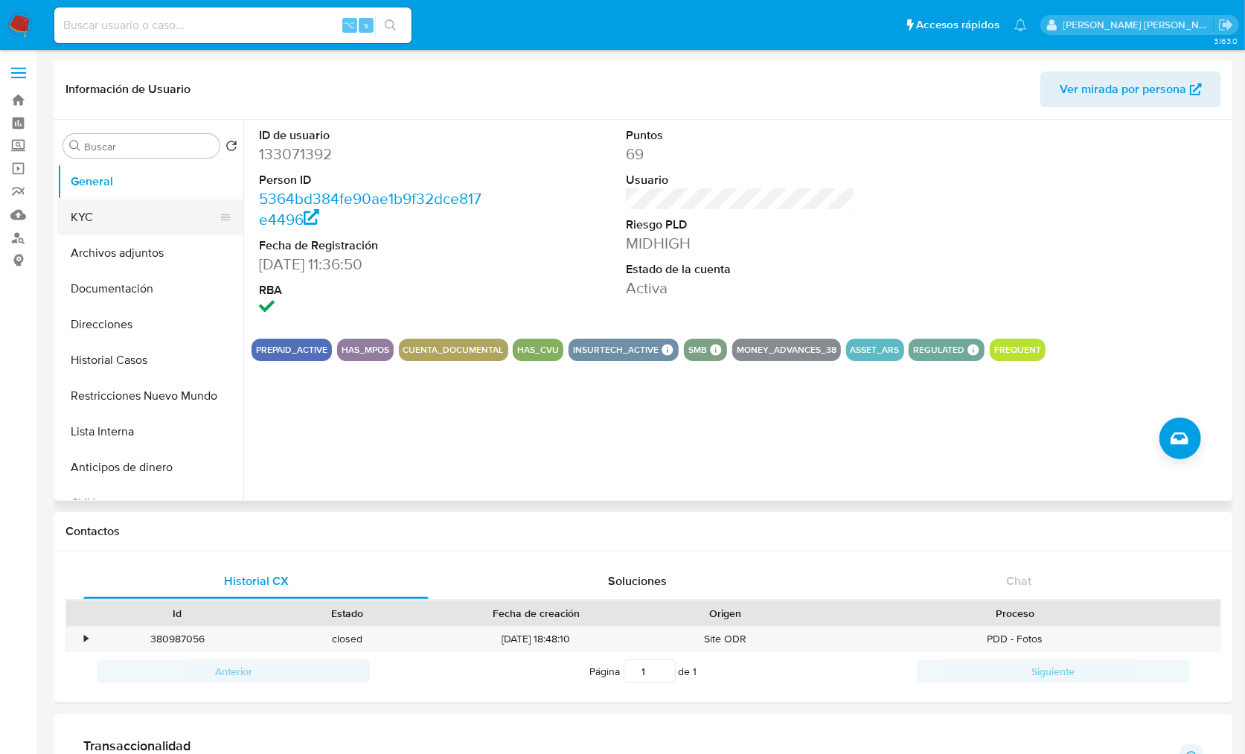
click at [91, 202] on button "KYC" at bounding box center [144, 217] width 174 height 36
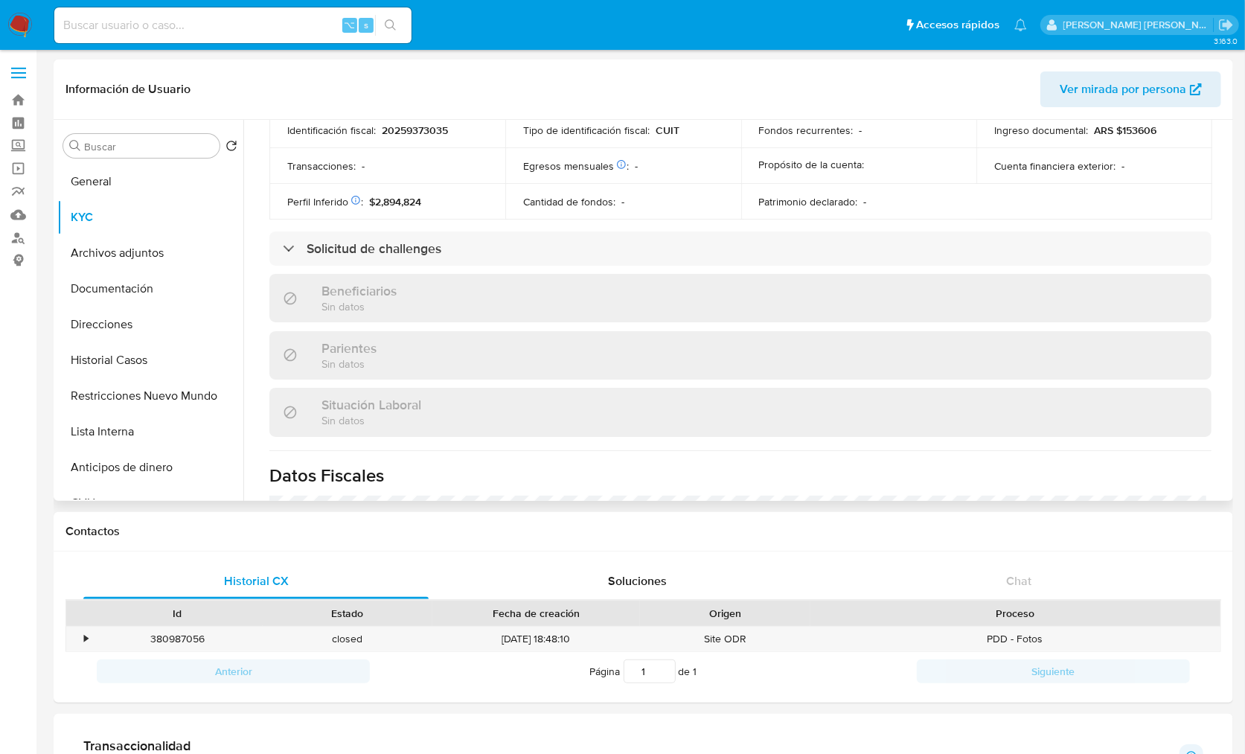
scroll to position [798, 0]
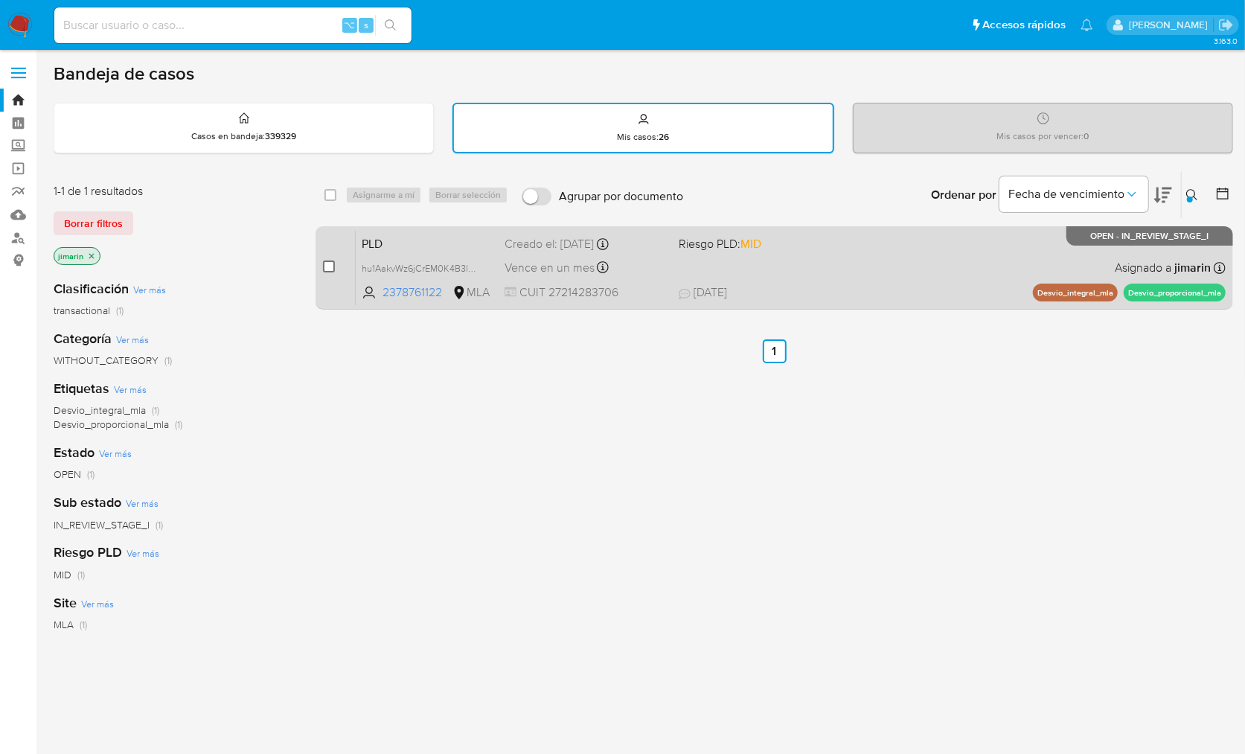
click at [331, 264] on input "checkbox" at bounding box center [329, 266] width 12 height 12
checkbox input "true"
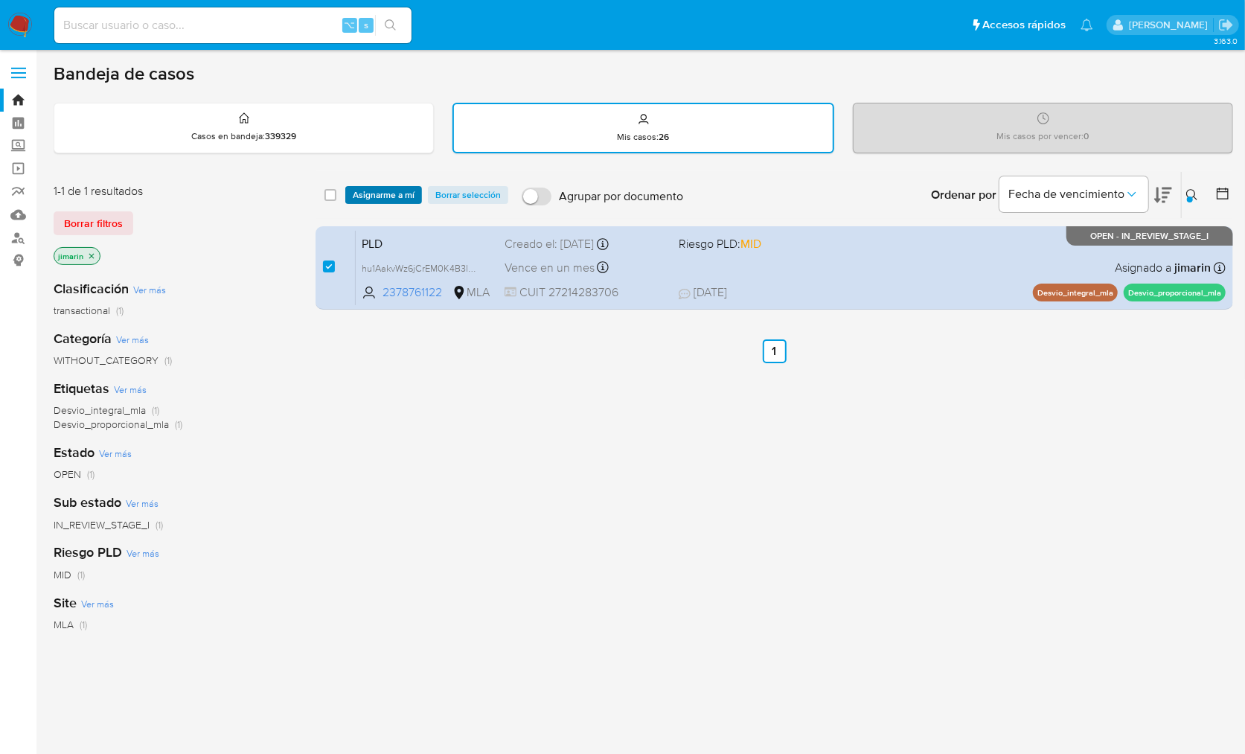
click at [391, 191] on span "Asignarme a mí" at bounding box center [384, 195] width 62 height 15
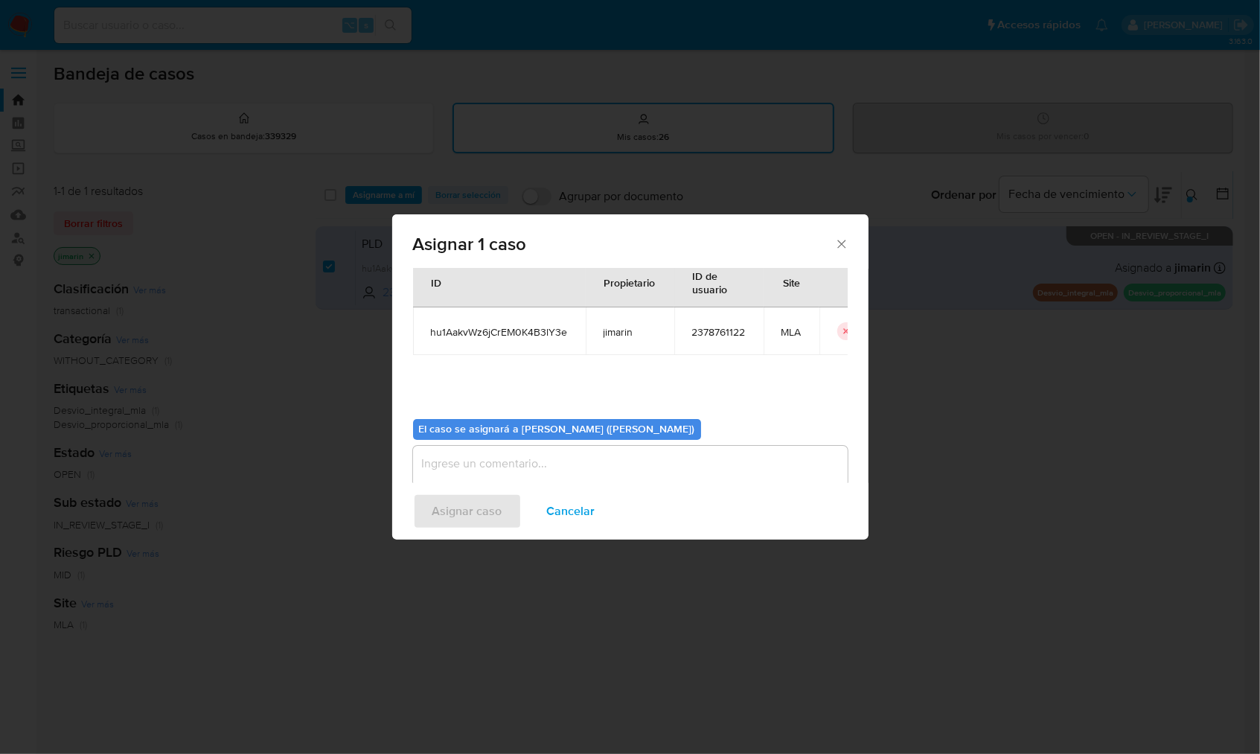
scroll to position [76, 0]
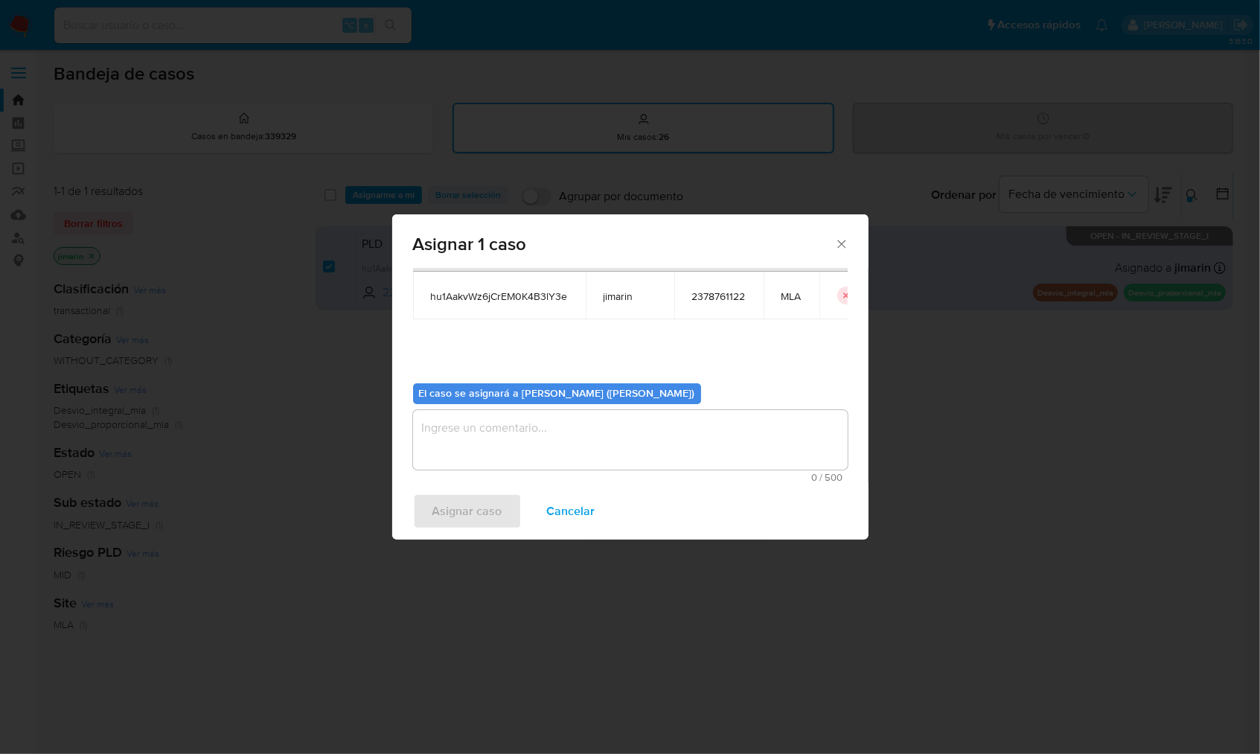
click at [484, 433] on textarea "assign-modal" at bounding box center [630, 440] width 435 height 60
click at [465, 504] on span "Asignar caso" at bounding box center [467, 511] width 70 height 33
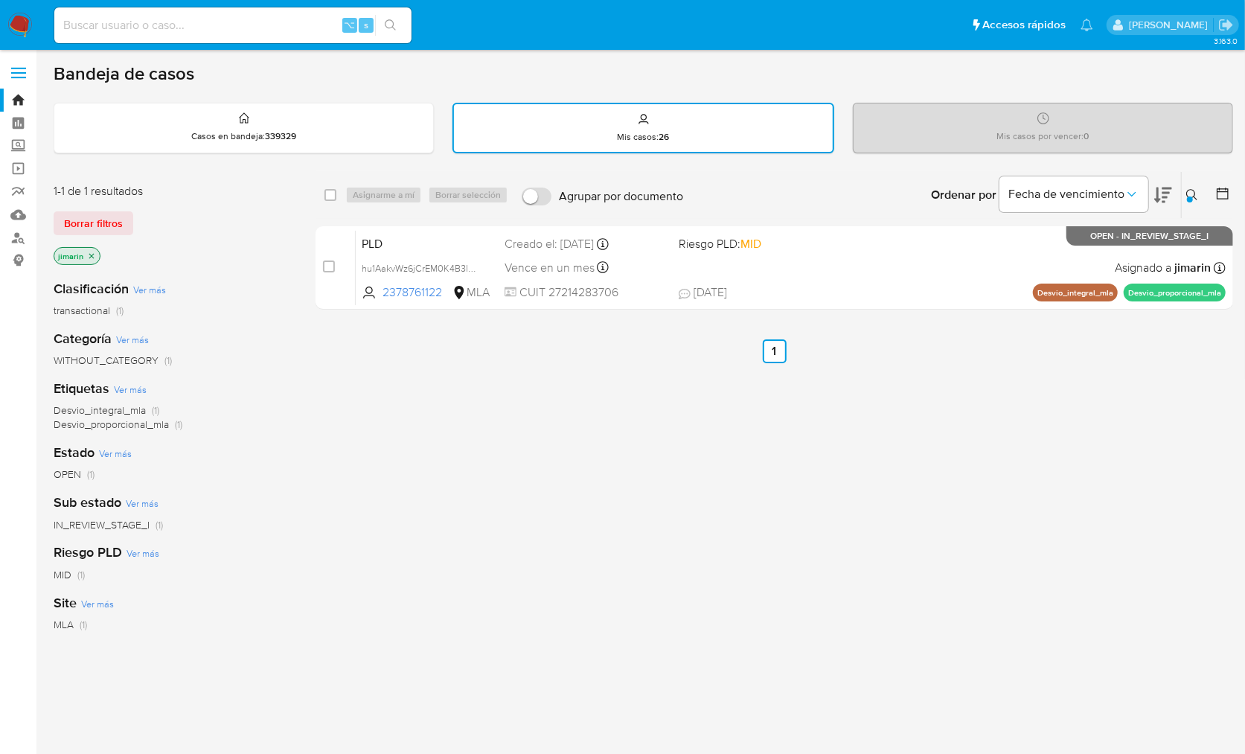
click at [1190, 196] on div at bounding box center [1190, 199] width 6 height 6
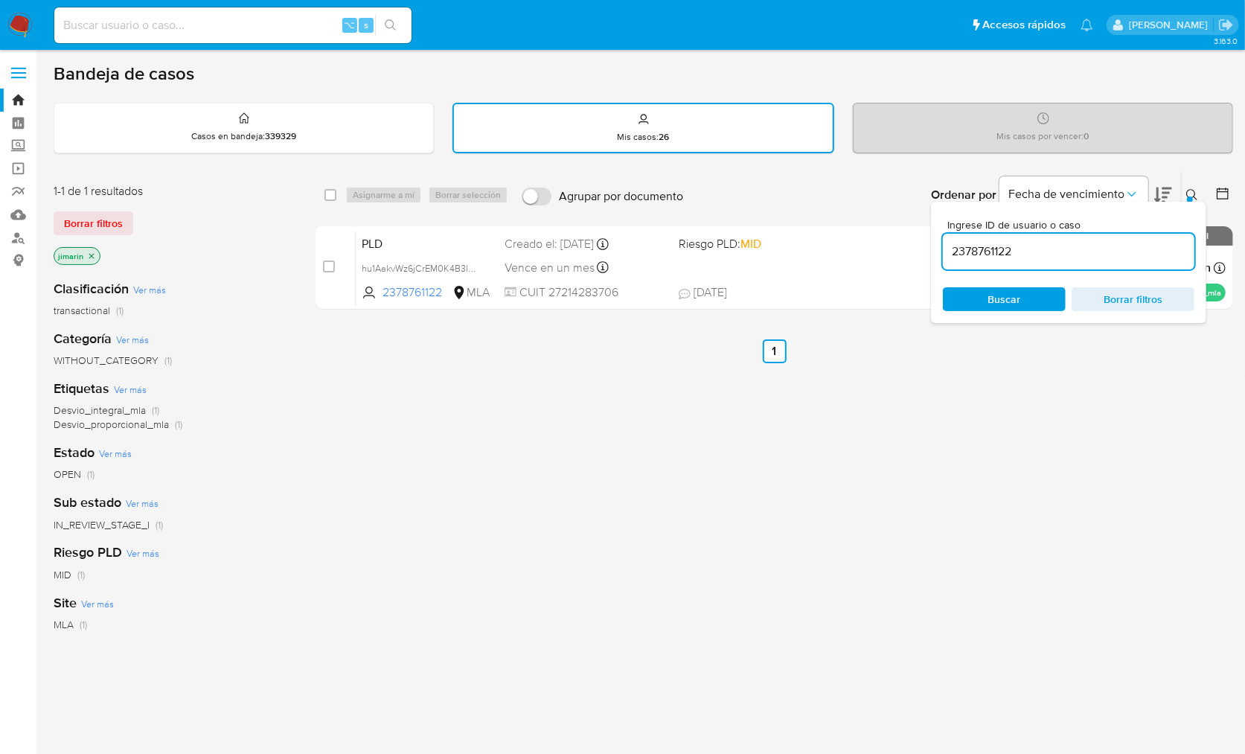
click at [1125, 250] on input "2378761122" at bounding box center [1069, 251] width 252 height 19
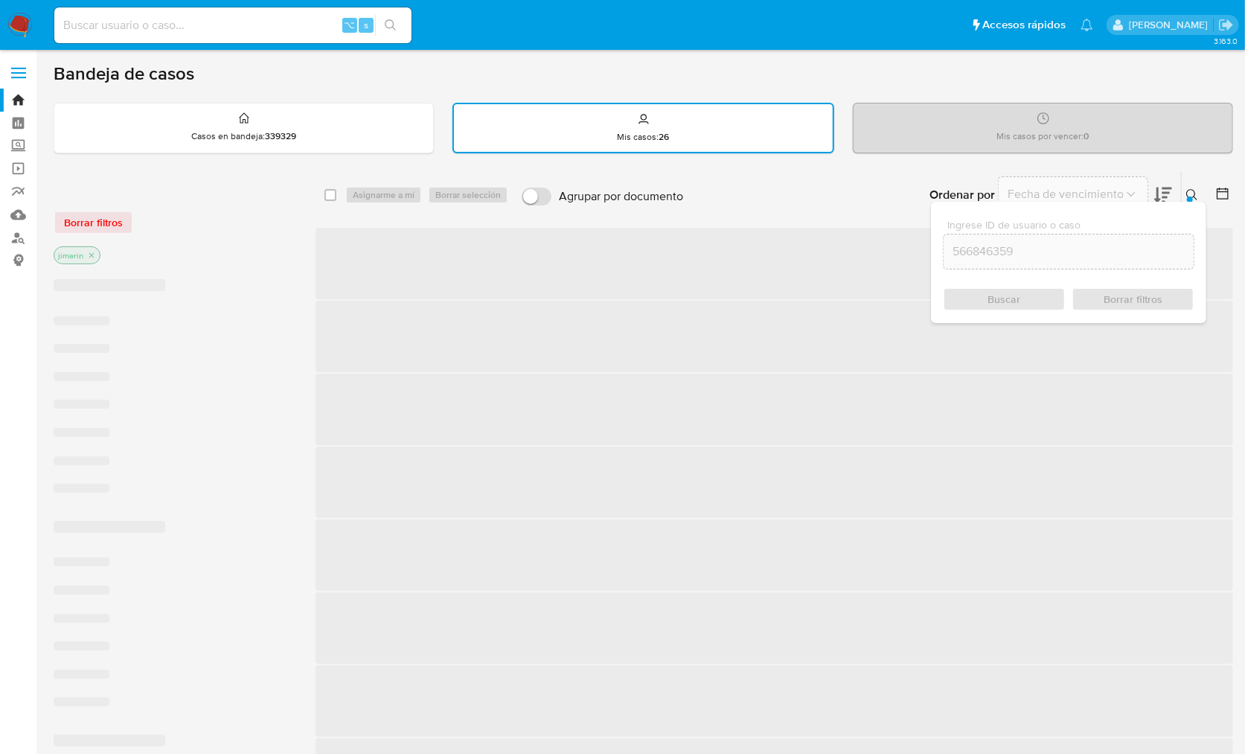
click at [1194, 189] on icon at bounding box center [1192, 195] width 12 height 12
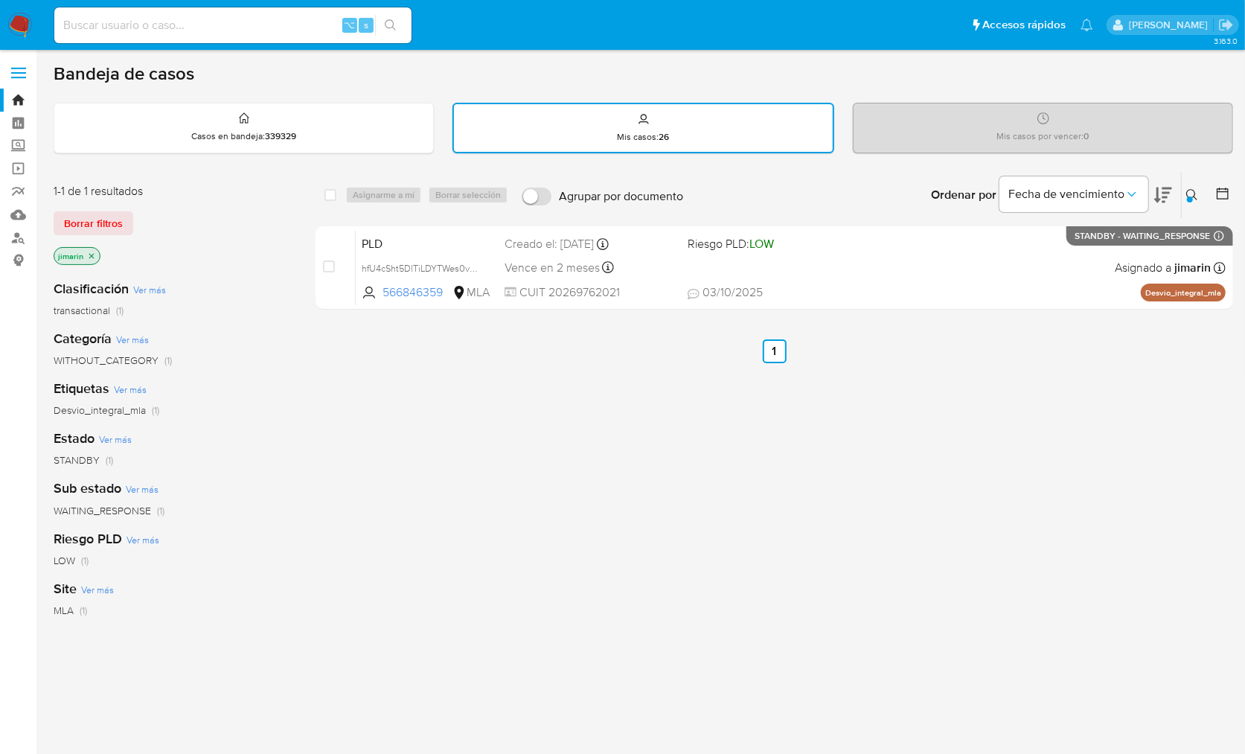
click at [1191, 197] on div at bounding box center [1190, 199] width 6 height 6
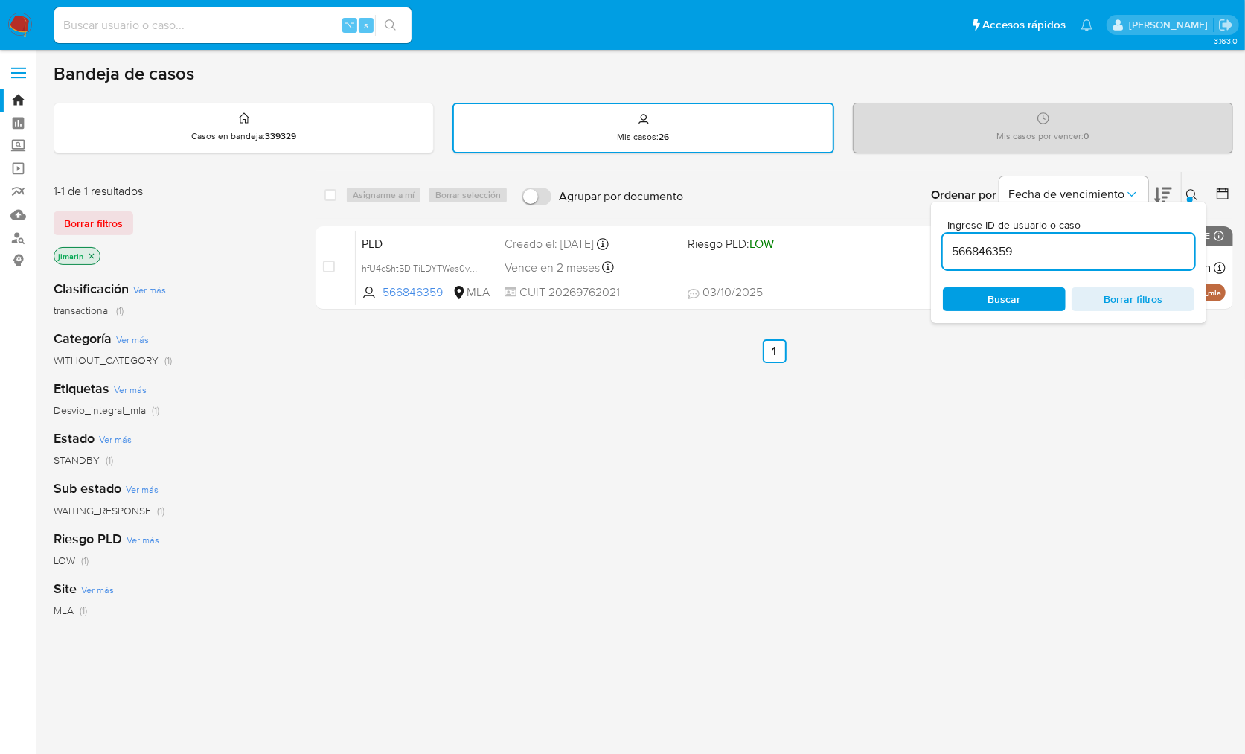
click at [1122, 258] on input "566846359" at bounding box center [1069, 251] width 252 height 19
click at [1122, 257] on input "566846359" at bounding box center [1069, 251] width 252 height 19
type input "1806903944"
click at [1191, 196] on div at bounding box center [1190, 199] width 6 height 6
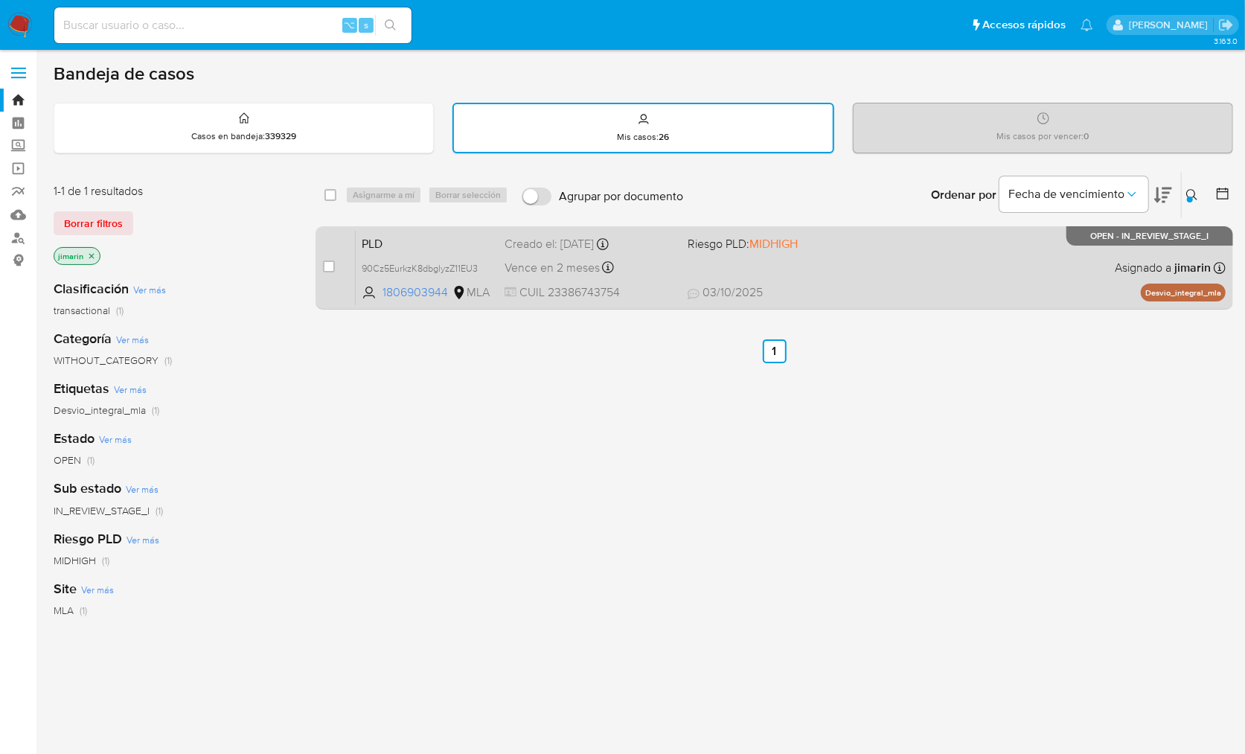
click at [1068, 260] on div "PLD 90Cz5EurkzK8dbglyzZ11EU3 1806903944 MLA Riesgo PLD: MIDHIGH Creado el: 12/0…" at bounding box center [791, 267] width 870 height 75
click at [336, 264] on div "case-item-checkbox No es posible asignar el caso" at bounding box center [339, 267] width 33 height 75
click at [328, 268] on input "checkbox" at bounding box center [329, 266] width 12 height 12
checkbox input "true"
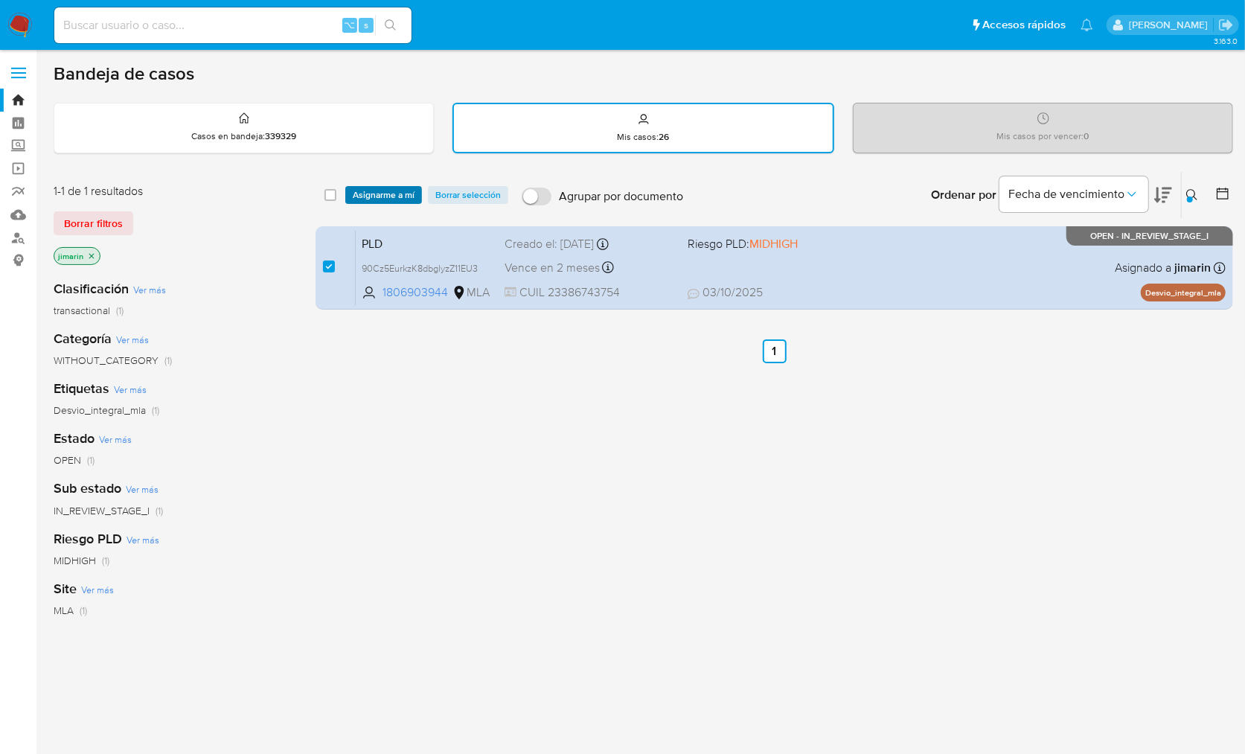
click at [398, 192] on span "Asignarme a mí" at bounding box center [384, 195] width 62 height 15
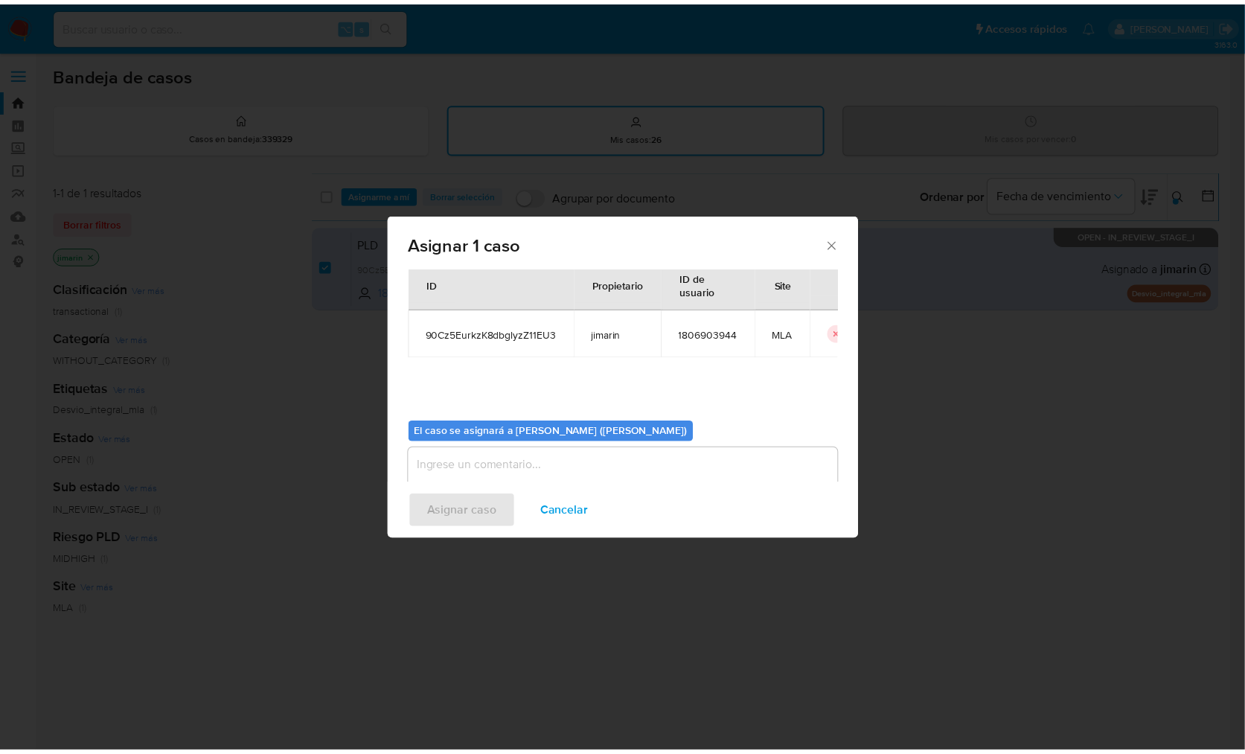
scroll to position [76, 0]
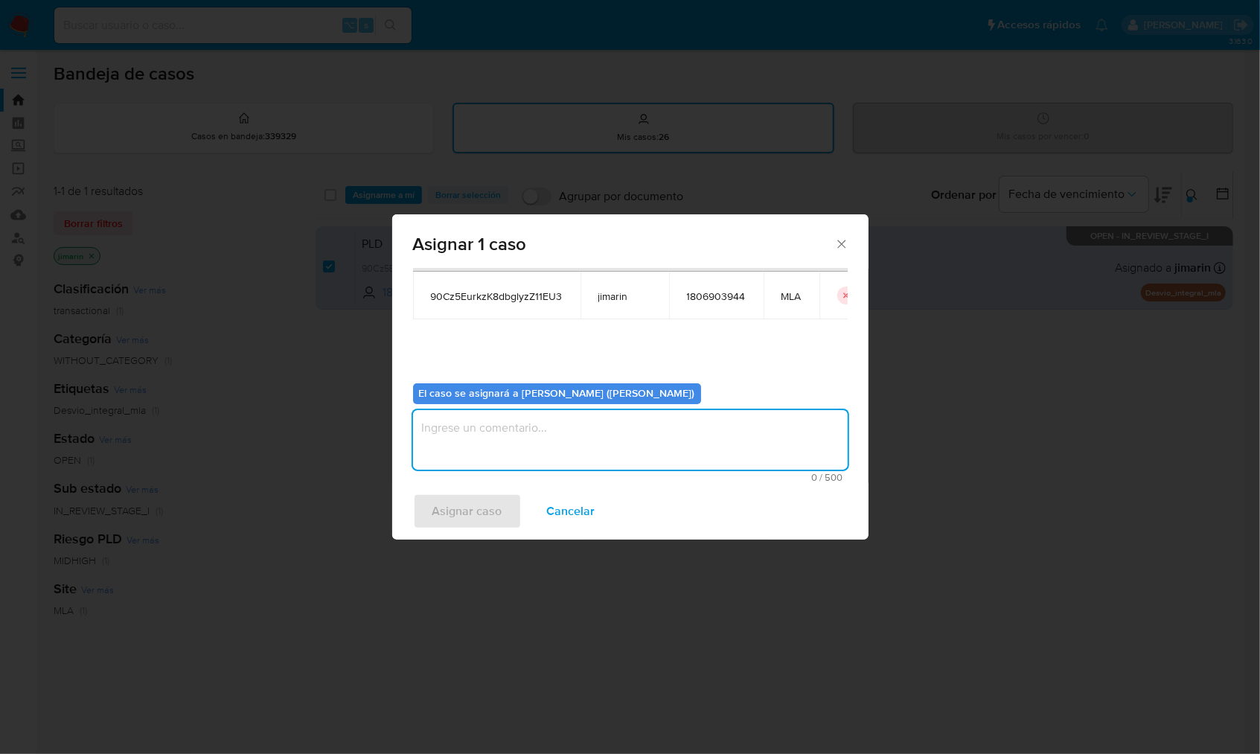
click at [502, 453] on textarea "assign-modal" at bounding box center [630, 440] width 435 height 60
click at [452, 513] on span "Asignar caso" at bounding box center [467, 511] width 70 height 33
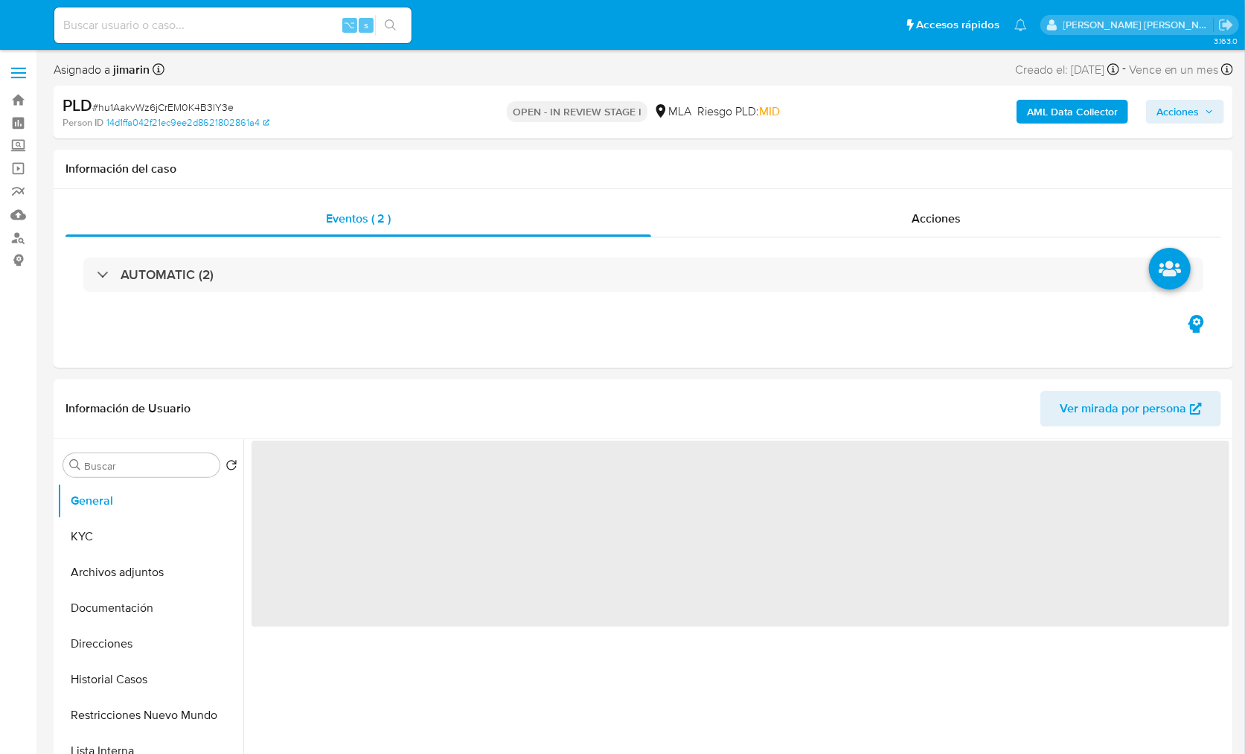
select select "10"
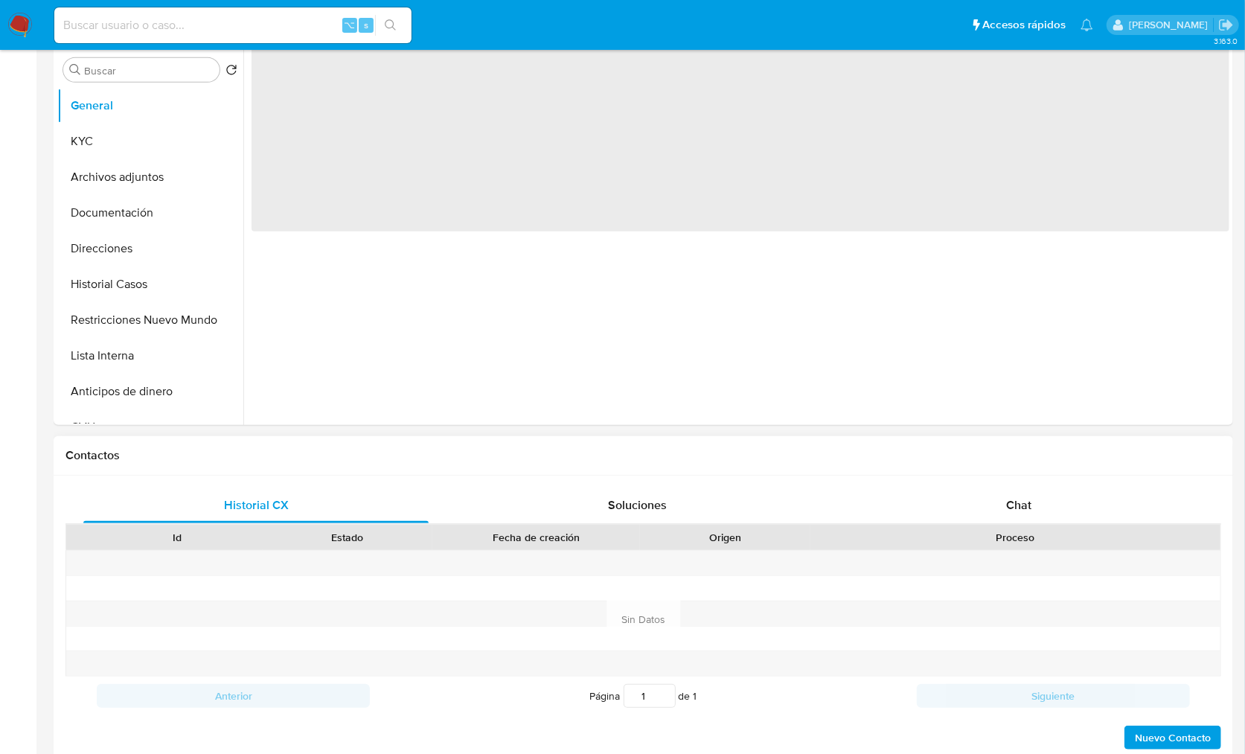
scroll to position [731, 0]
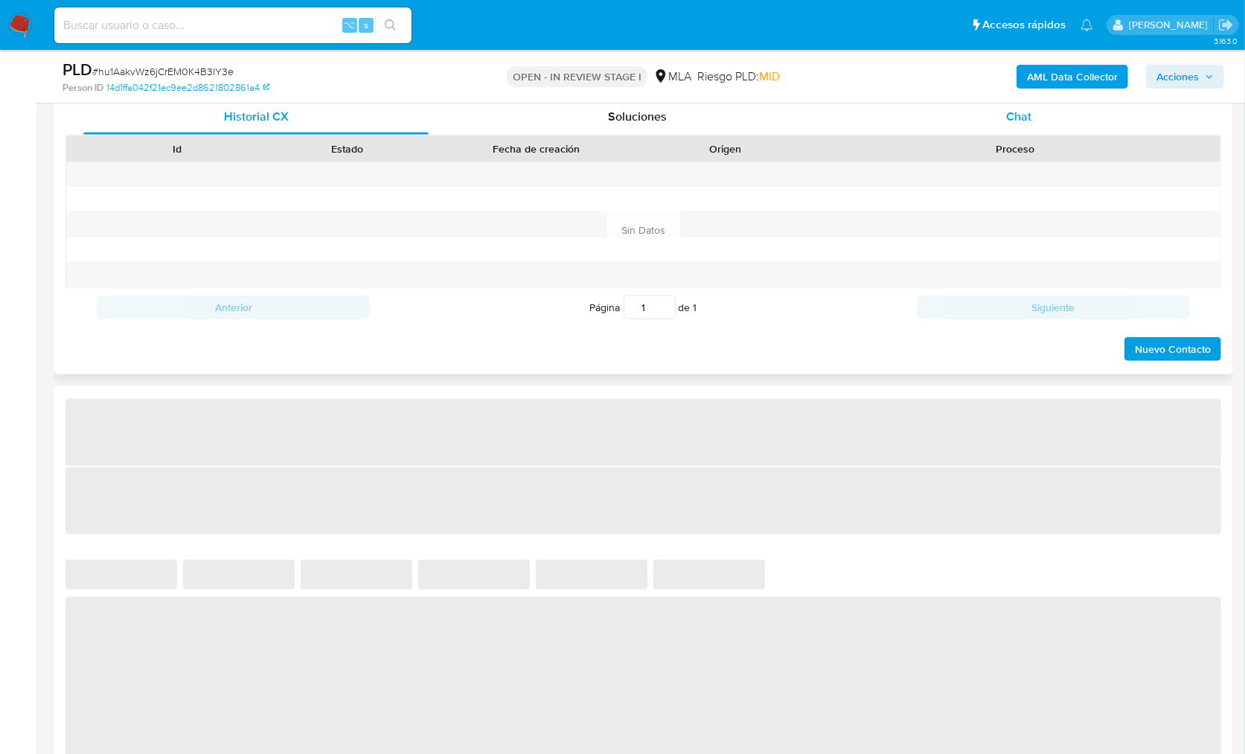
click at [1029, 127] on div "Chat" at bounding box center [1018, 117] width 345 height 36
select select "10"
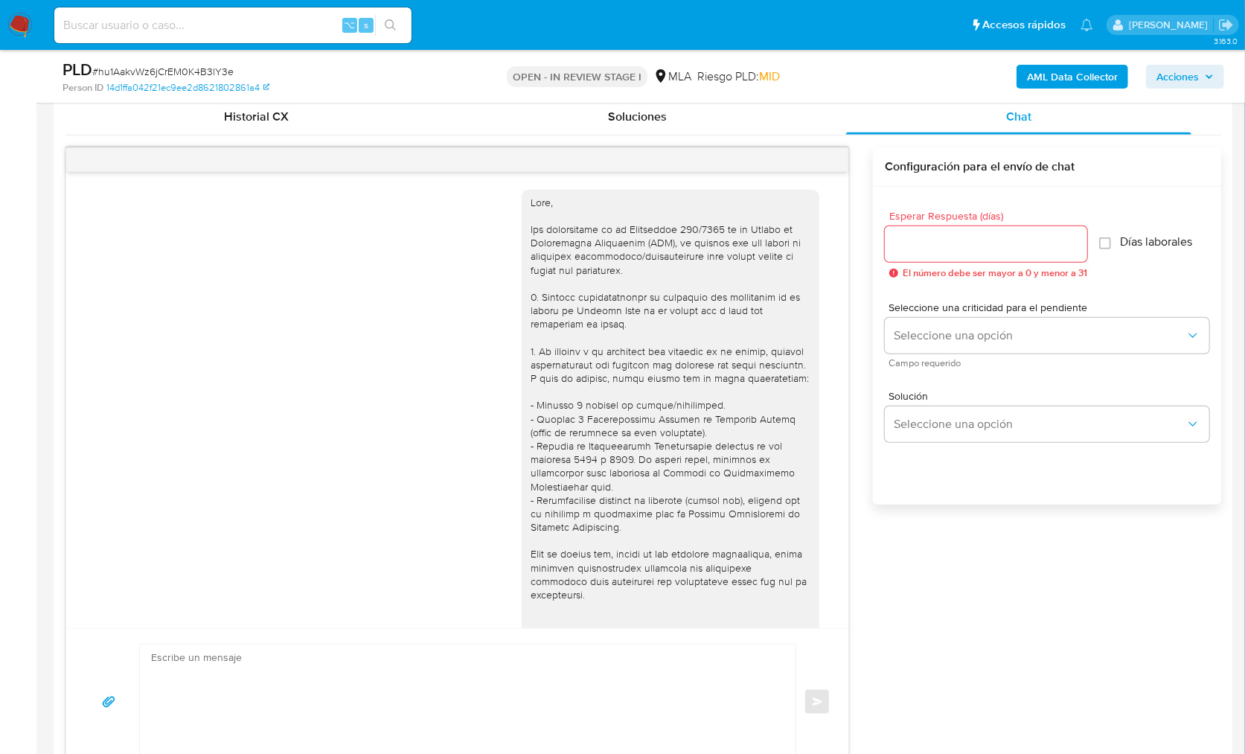
scroll to position [1734, 0]
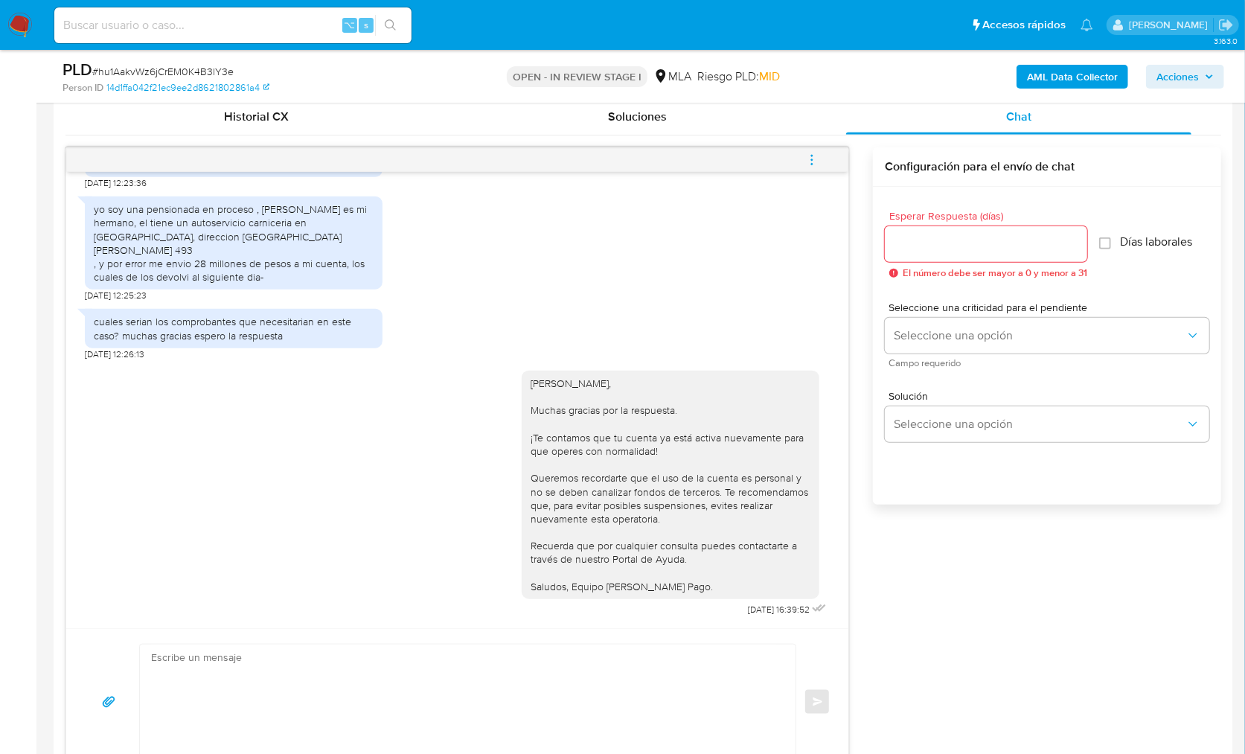
click at [827, 156] on button "menu-action" at bounding box center [811, 160] width 49 height 36
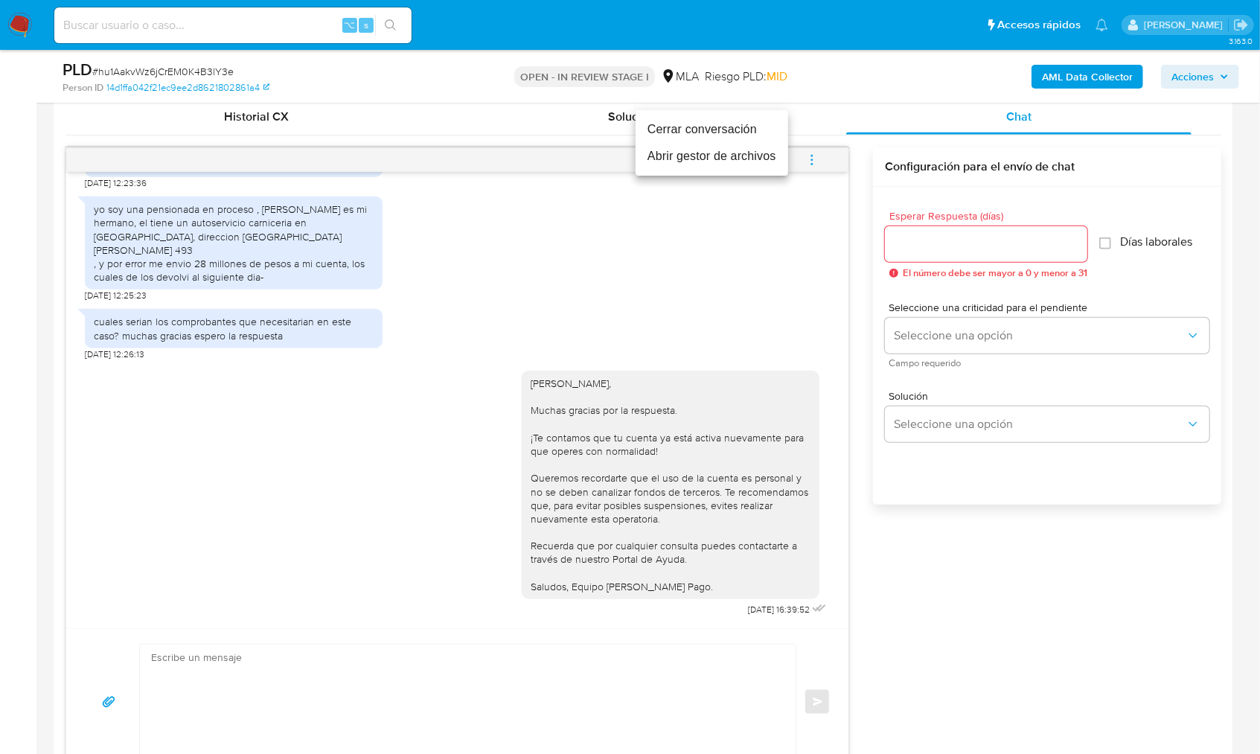
click at [735, 140] on li "Cerrar conversación" at bounding box center [711, 129] width 153 height 27
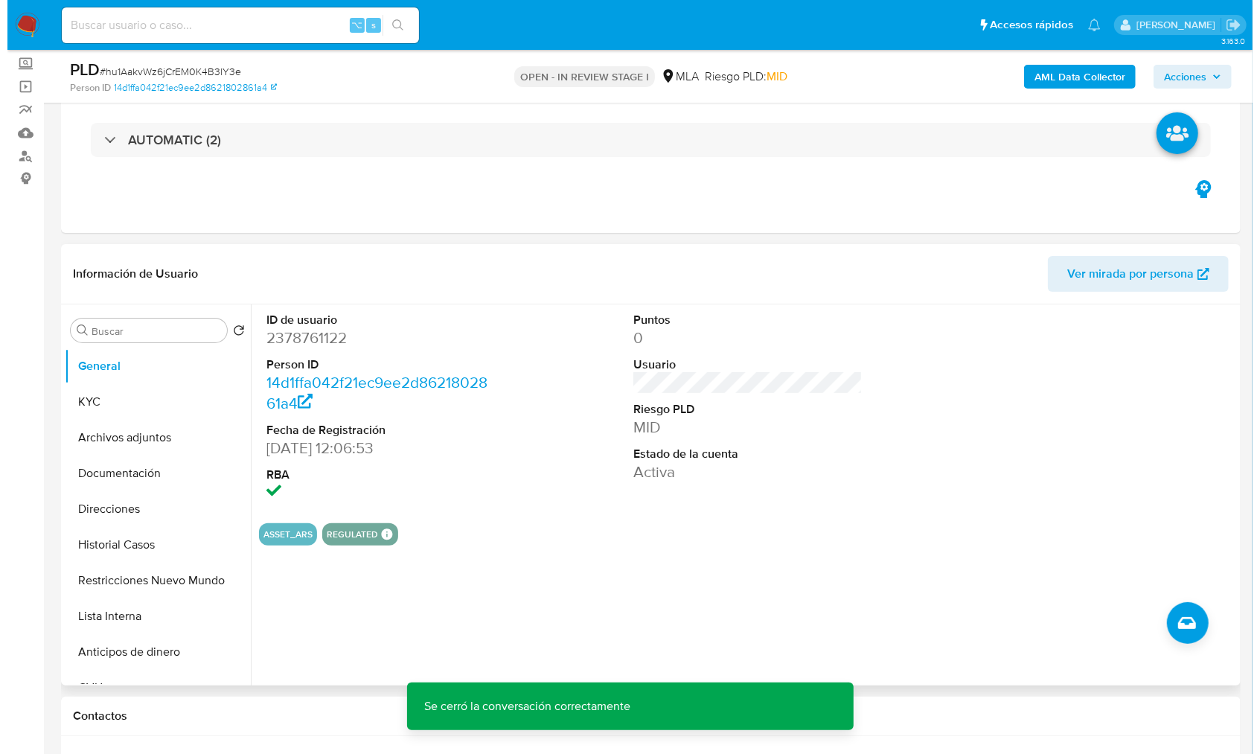
scroll to position [73, 0]
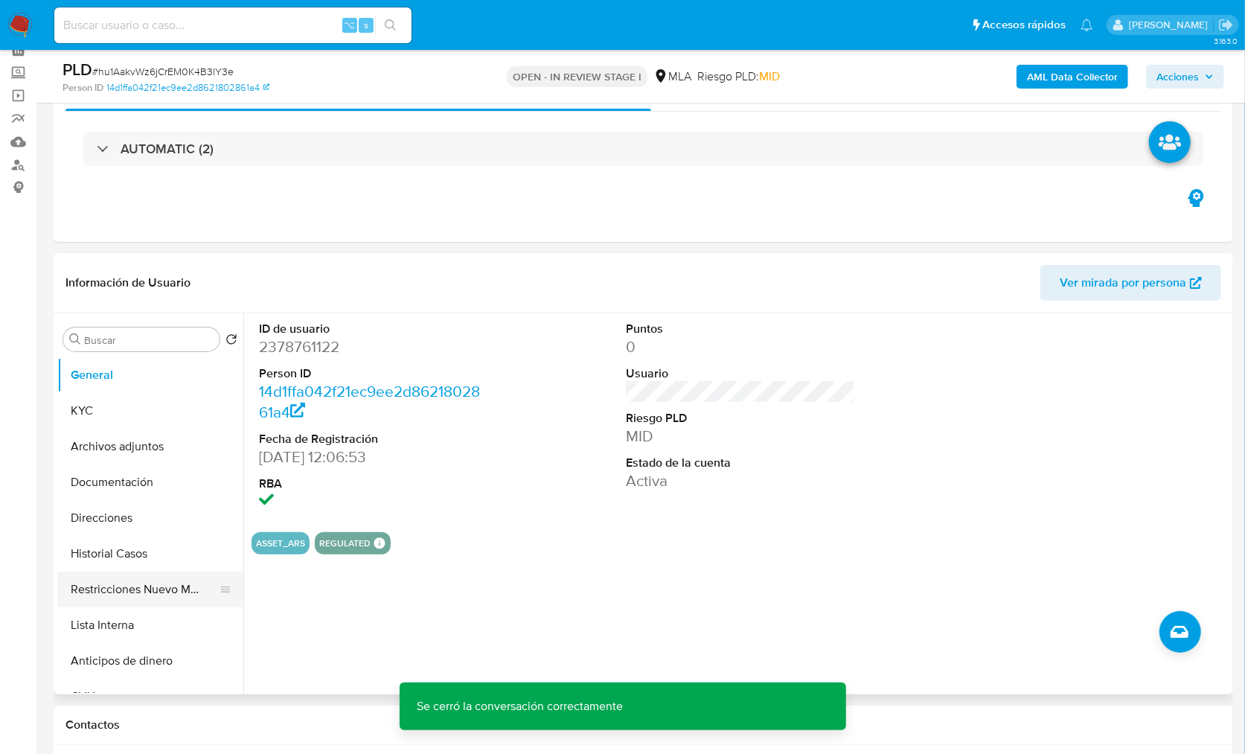
click at [119, 600] on button "Restricciones Nuevo Mundo" at bounding box center [144, 589] width 174 height 36
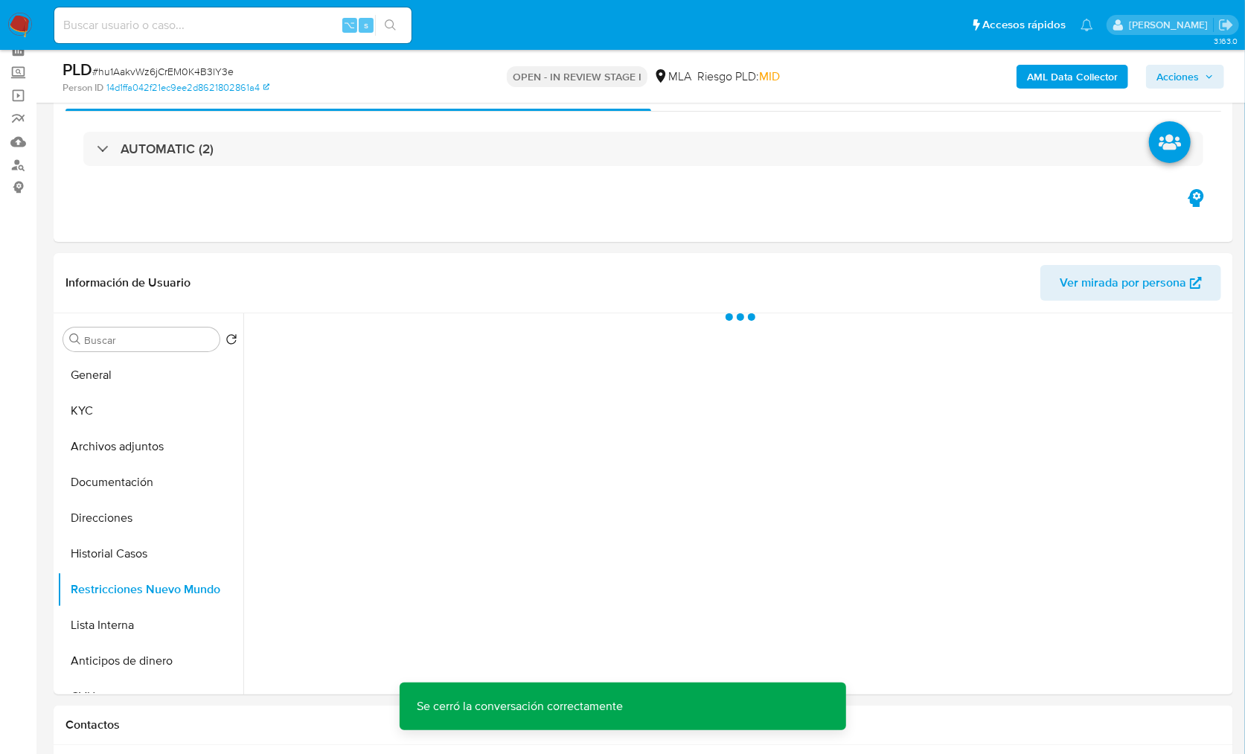
click at [1045, 85] on b "AML Data Collector" at bounding box center [1072, 77] width 91 height 24
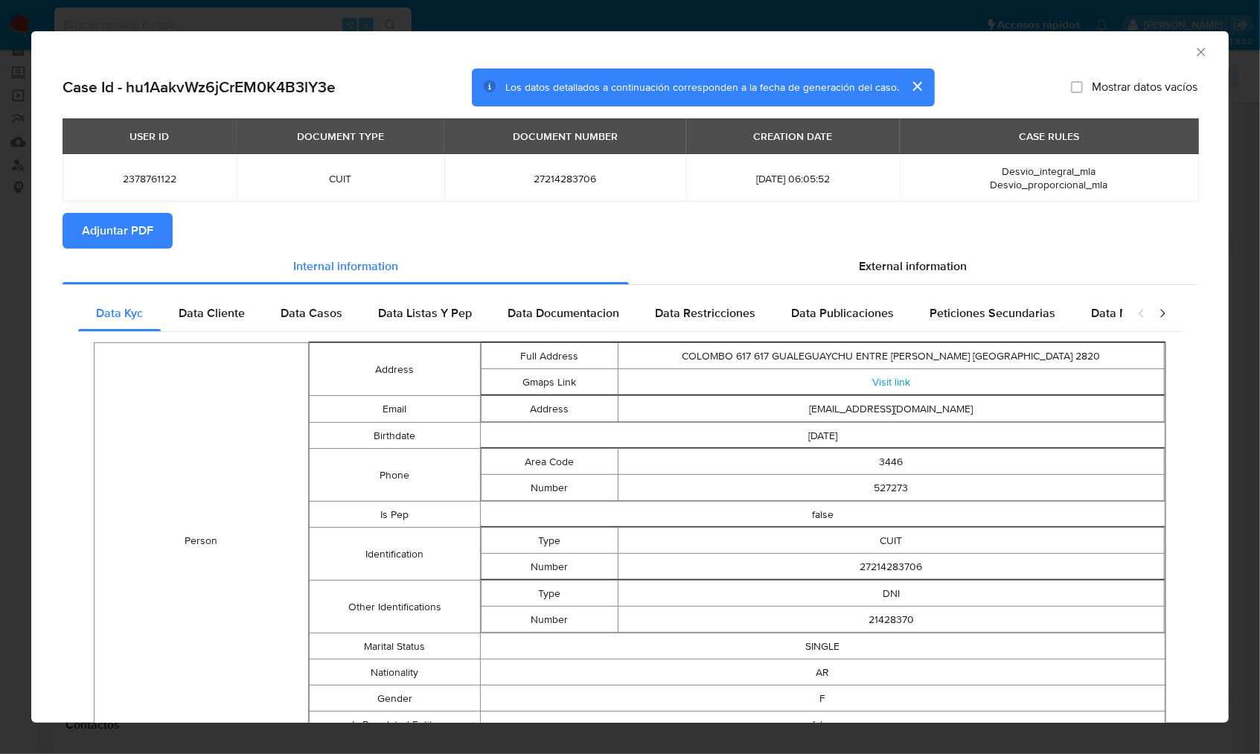
click at [150, 238] on span "Adjuntar PDF" at bounding box center [117, 230] width 71 height 33
click at [1178, 54] on div "AML Data Collector" at bounding box center [618, 50] width 1152 height 16
click at [1194, 54] on div "AML Data Collector" at bounding box center [629, 49] width 1197 height 37
click at [1194, 51] on icon "Cerrar ventana" at bounding box center [1201, 52] width 15 height 15
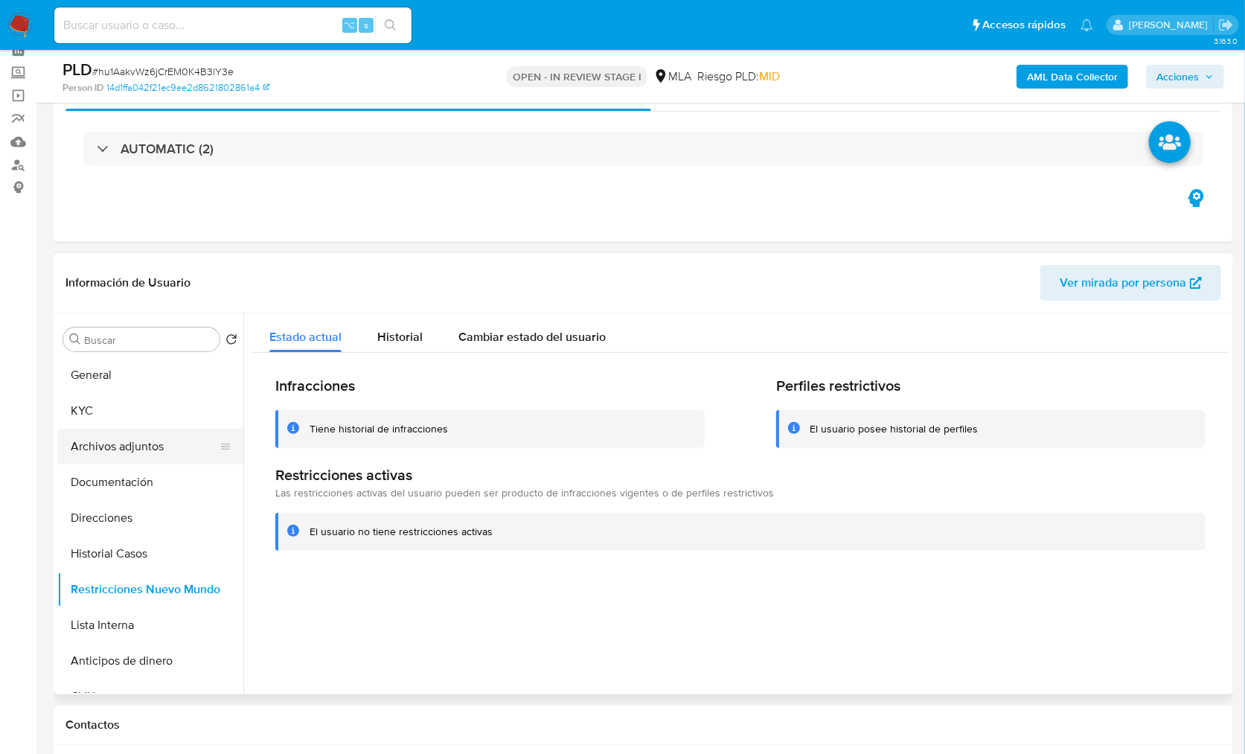
click at [165, 435] on button "Archivos adjuntos" at bounding box center [144, 447] width 174 height 36
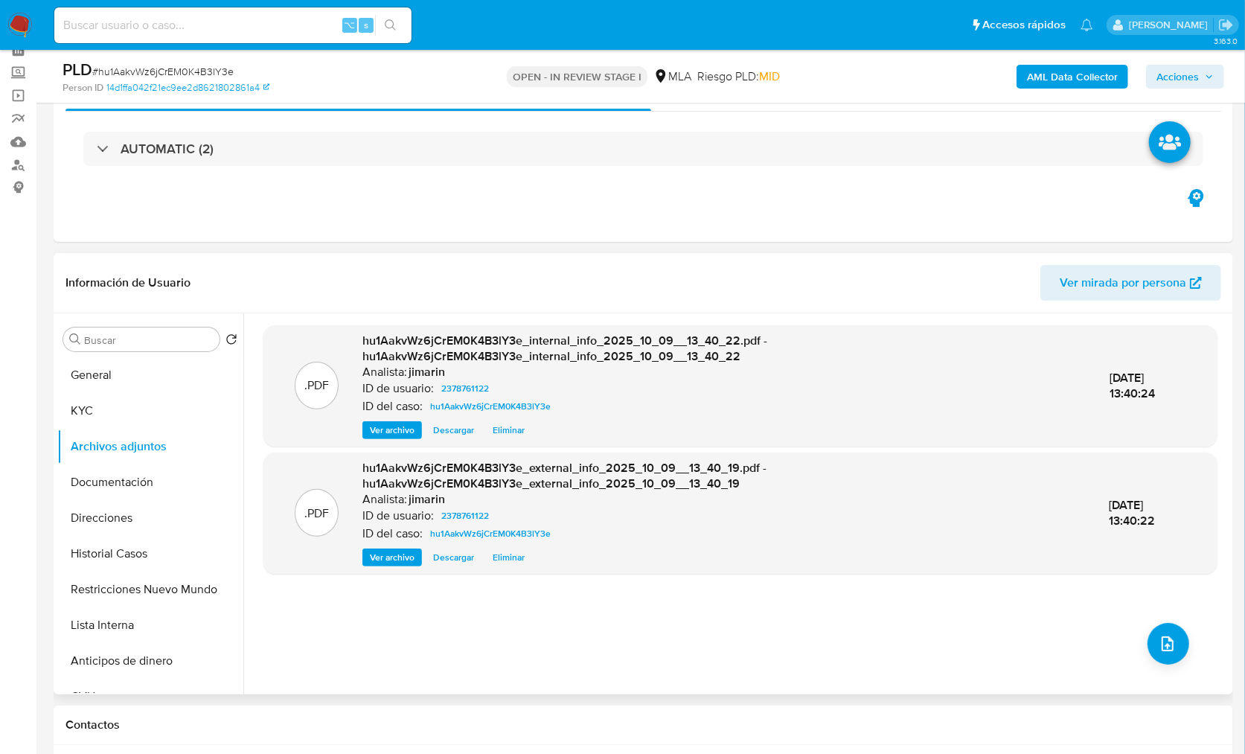
click at [1191, 641] on div ".PDF hu1AakvWz6jCrEM0K4B3lY3e_internal_info_2025_10_09__13_40_22.pdf - hu1AakvW…" at bounding box center [740, 503] width 954 height 357
click at [1180, 650] on button "upload-file" at bounding box center [1168, 644] width 42 height 42
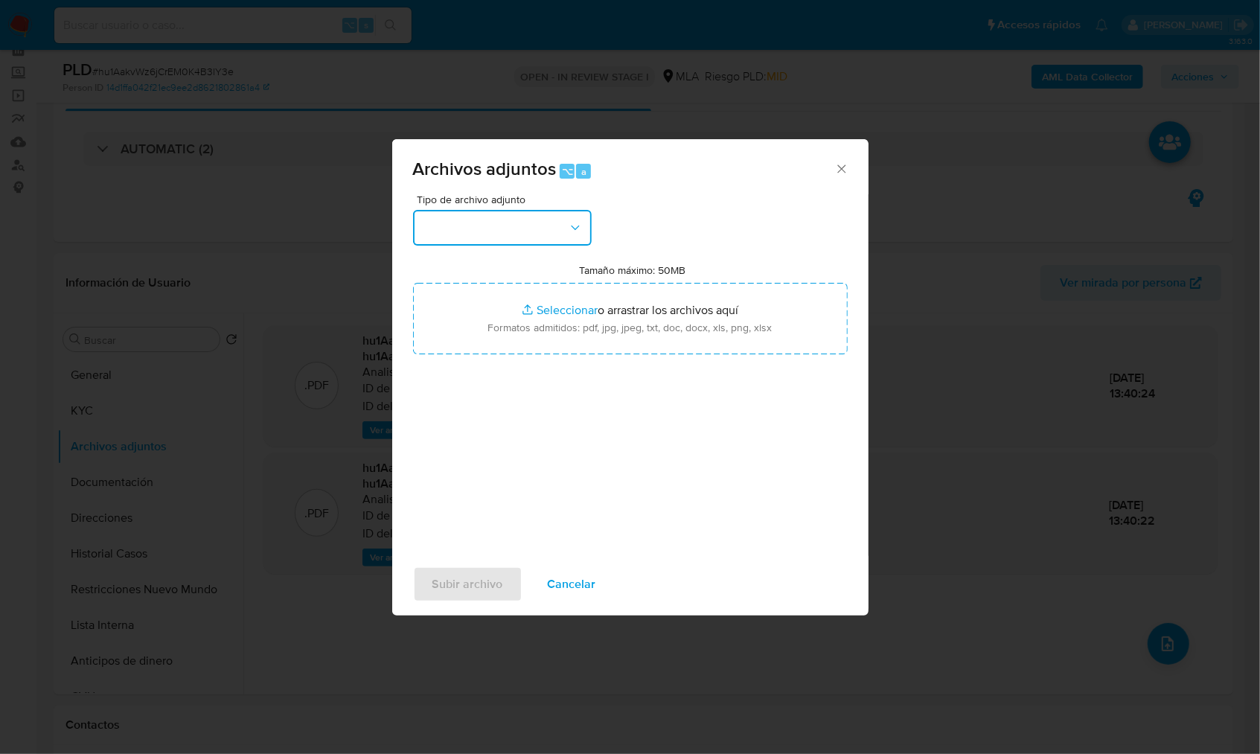
drag, startPoint x: 480, startPoint y: 230, endPoint x: 481, endPoint y: 241, distance: 11.2
click at [480, 230] on button "button" at bounding box center [502, 228] width 179 height 36
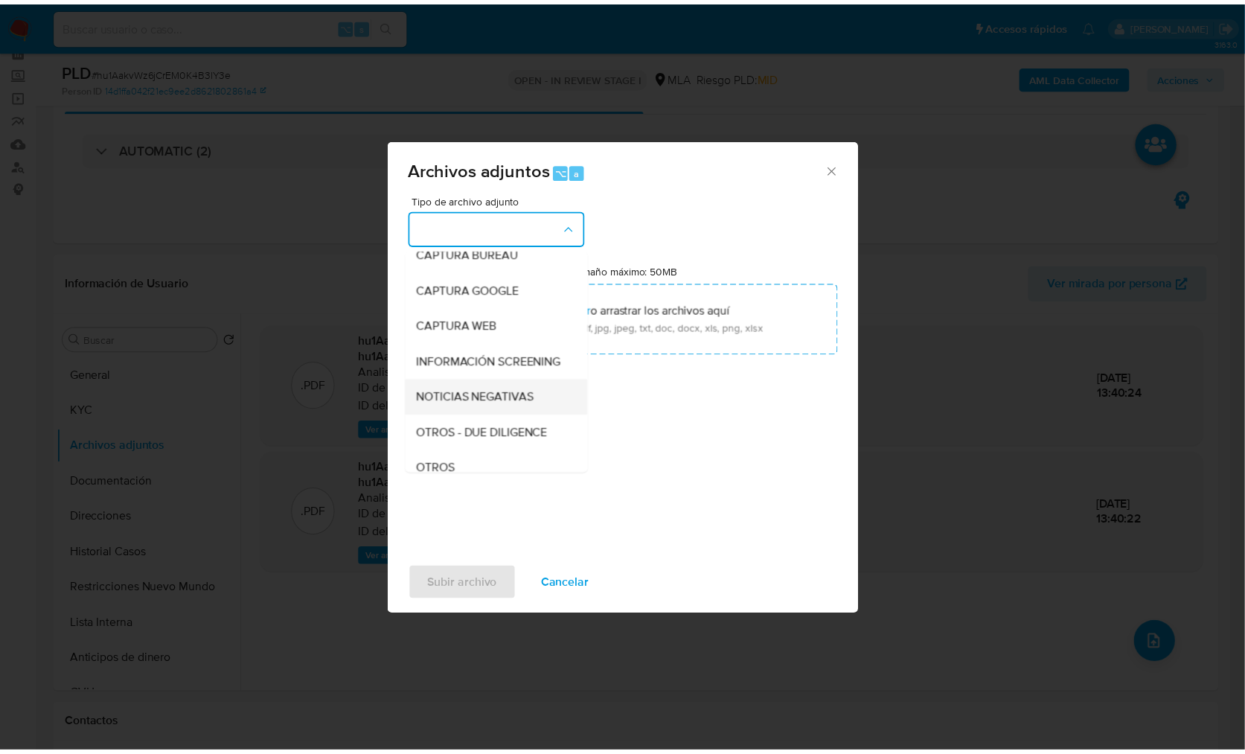
scroll to position [97, 0]
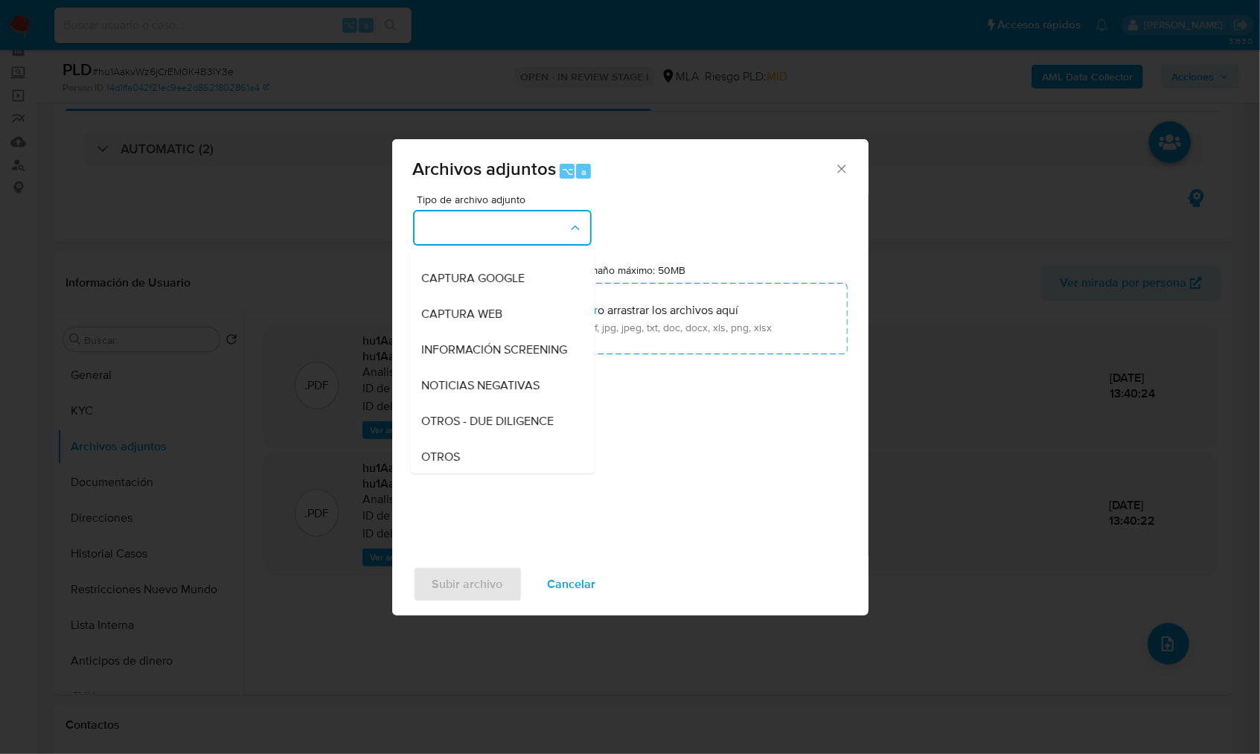
click at [468, 470] on div "OTROS" at bounding box center [498, 457] width 152 height 36
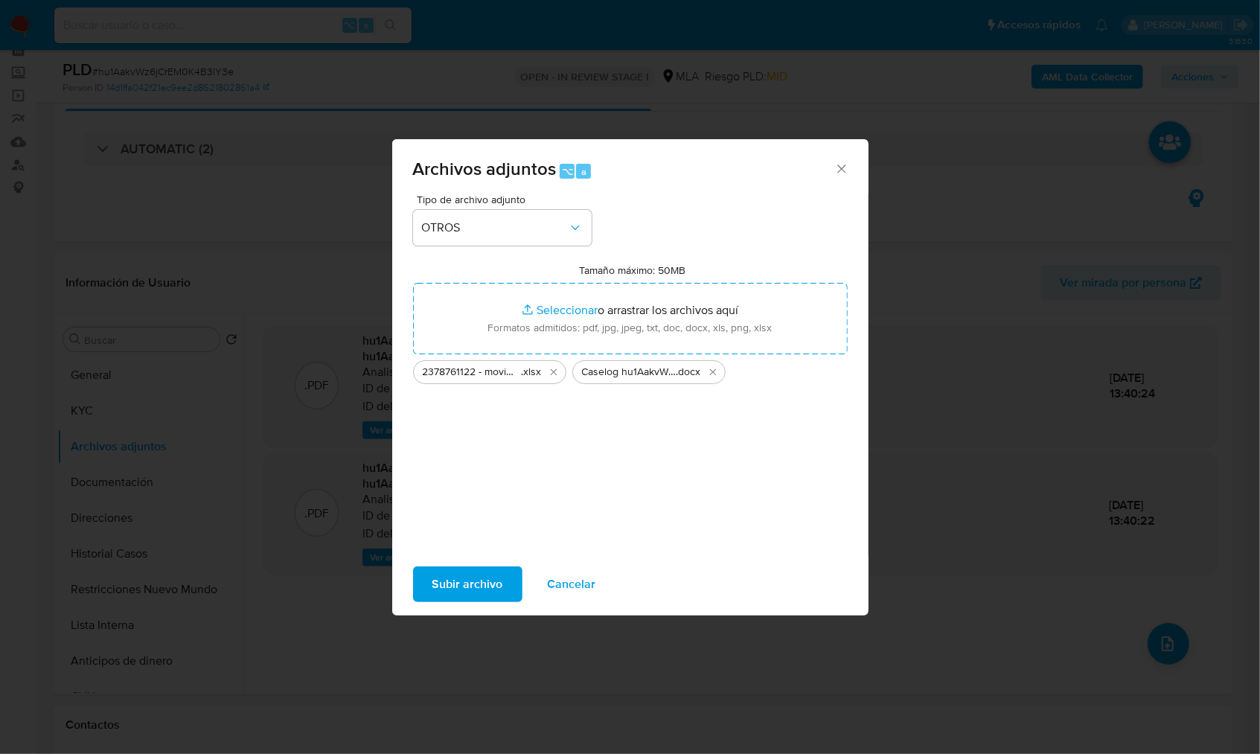
click at [485, 583] on span "Subir archivo" at bounding box center [467, 584] width 71 height 33
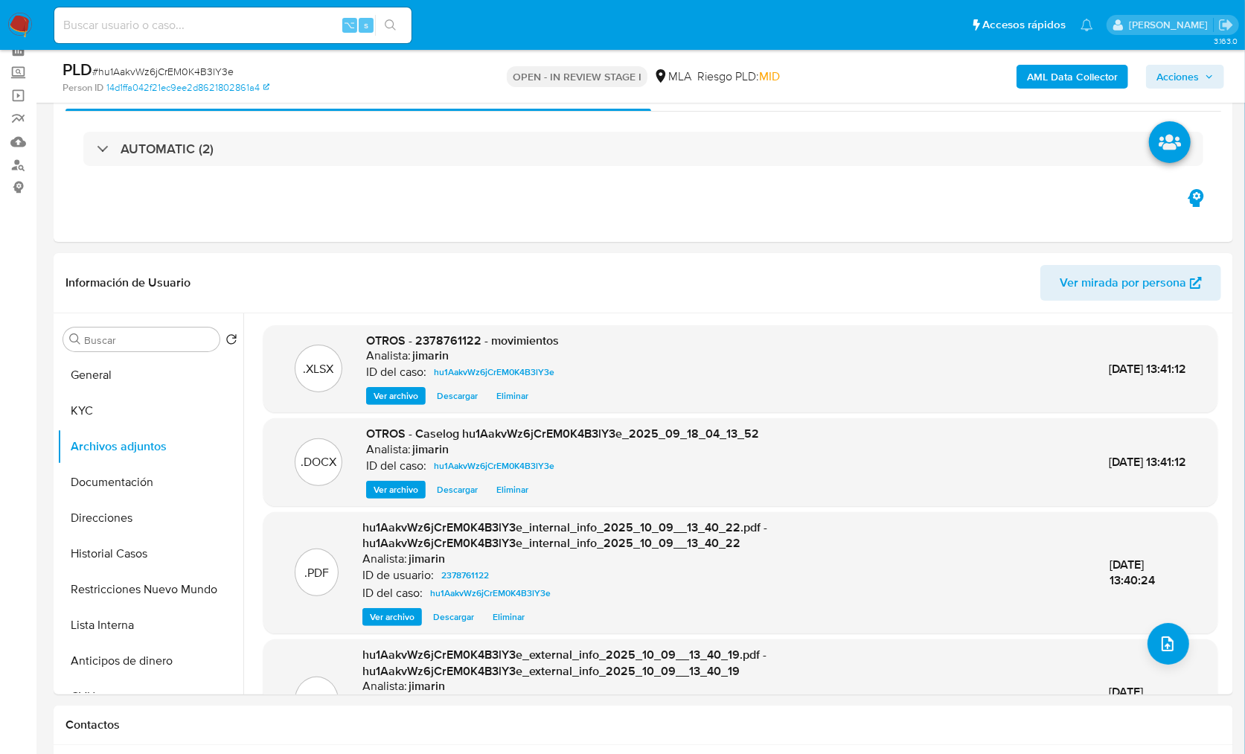
drag, startPoint x: 1203, startPoint y: 77, endPoint x: 1194, endPoint y: 79, distance: 9.2
click at [1202, 77] on span "Acciones" at bounding box center [1184, 76] width 57 height 21
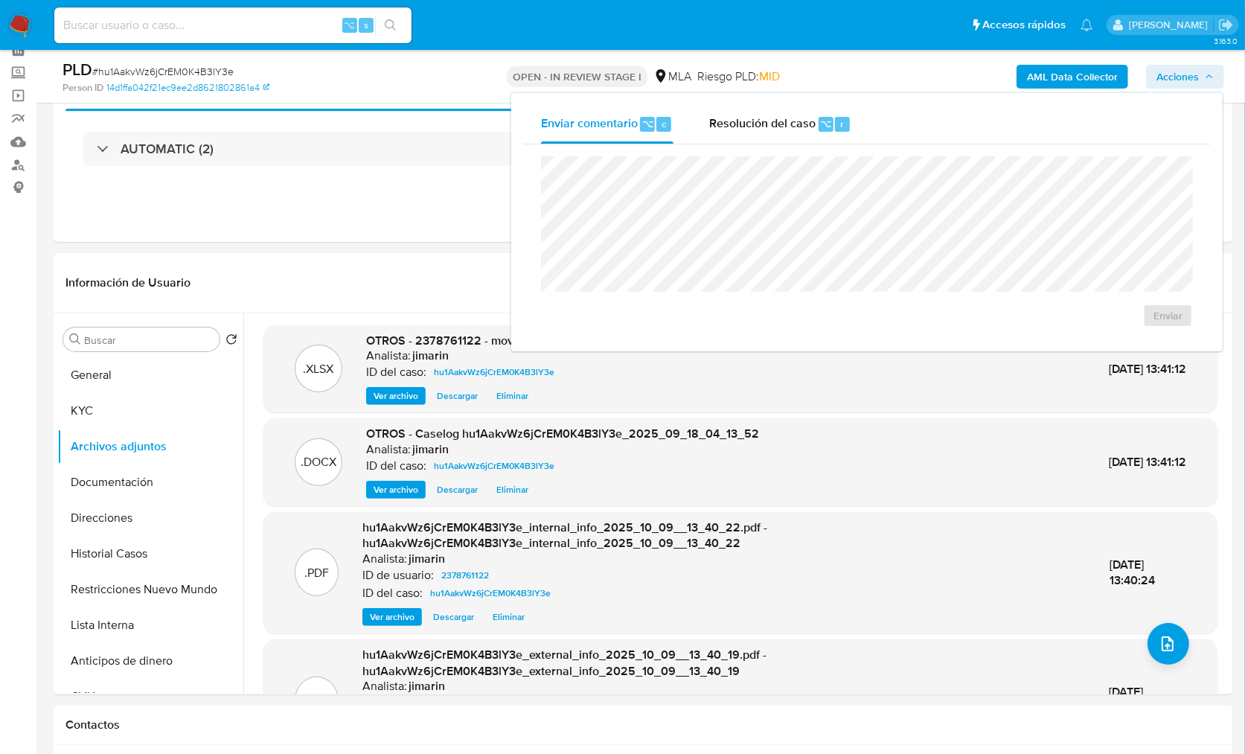
click at [804, 138] on div "Resolución del caso ⌥ r" at bounding box center [780, 124] width 142 height 39
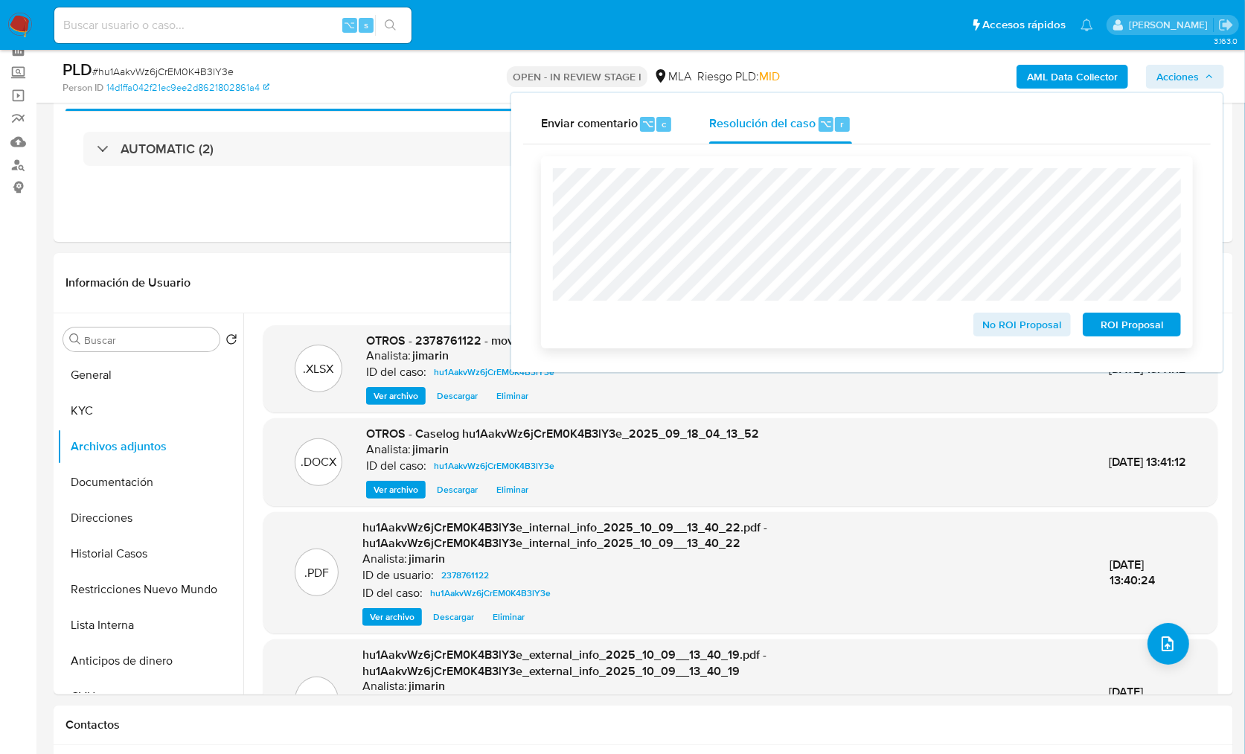
click at [992, 327] on span "No ROI Proposal" at bounding box center [1022, 324] width 77 height 21
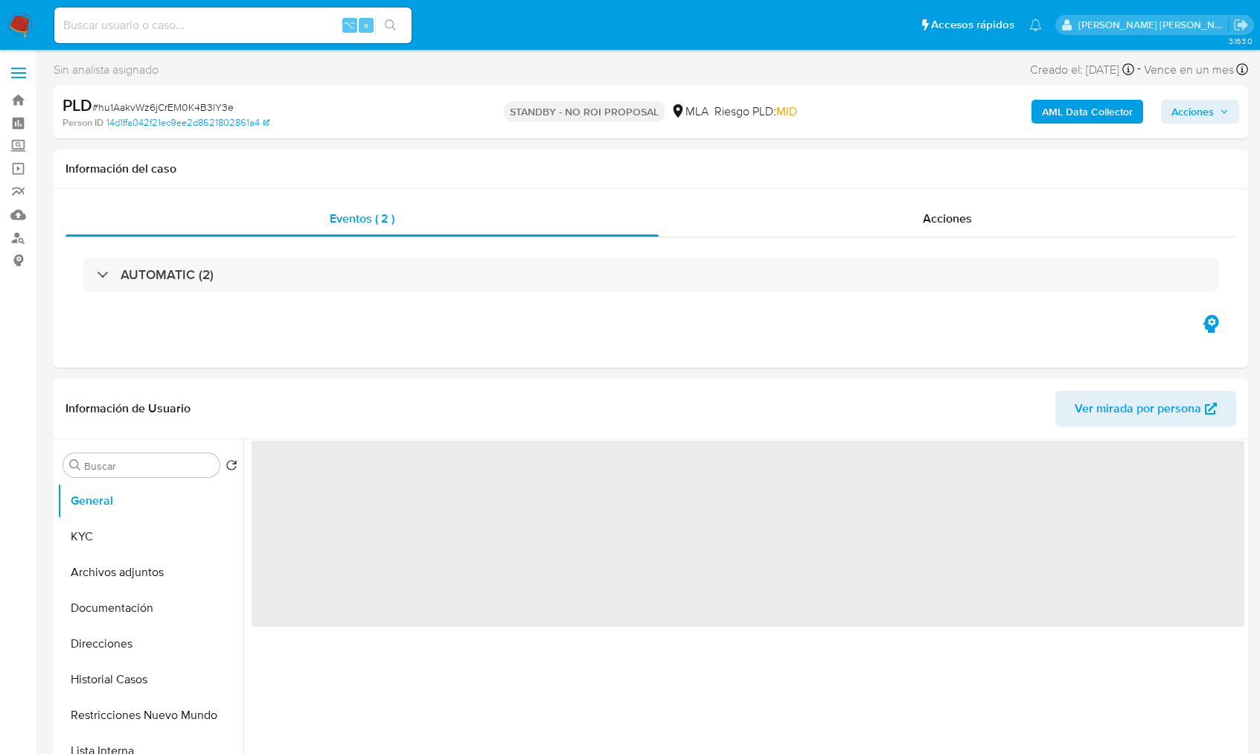
select select "10"
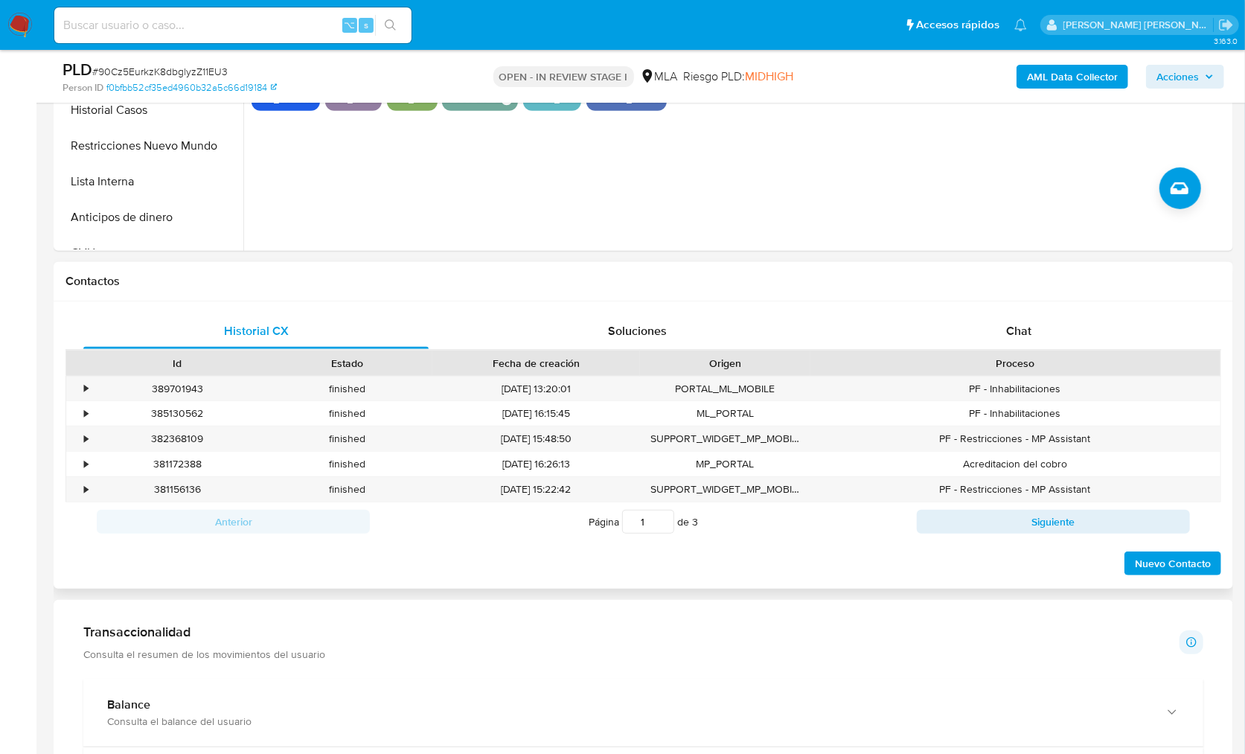
click at [1043, 353] on div "Proceso" at bounding box center [1015, 362] width 410 height 25
click at [1045, 336] on div "Chat" at bounding box center [1018, 331] width 345 height 36
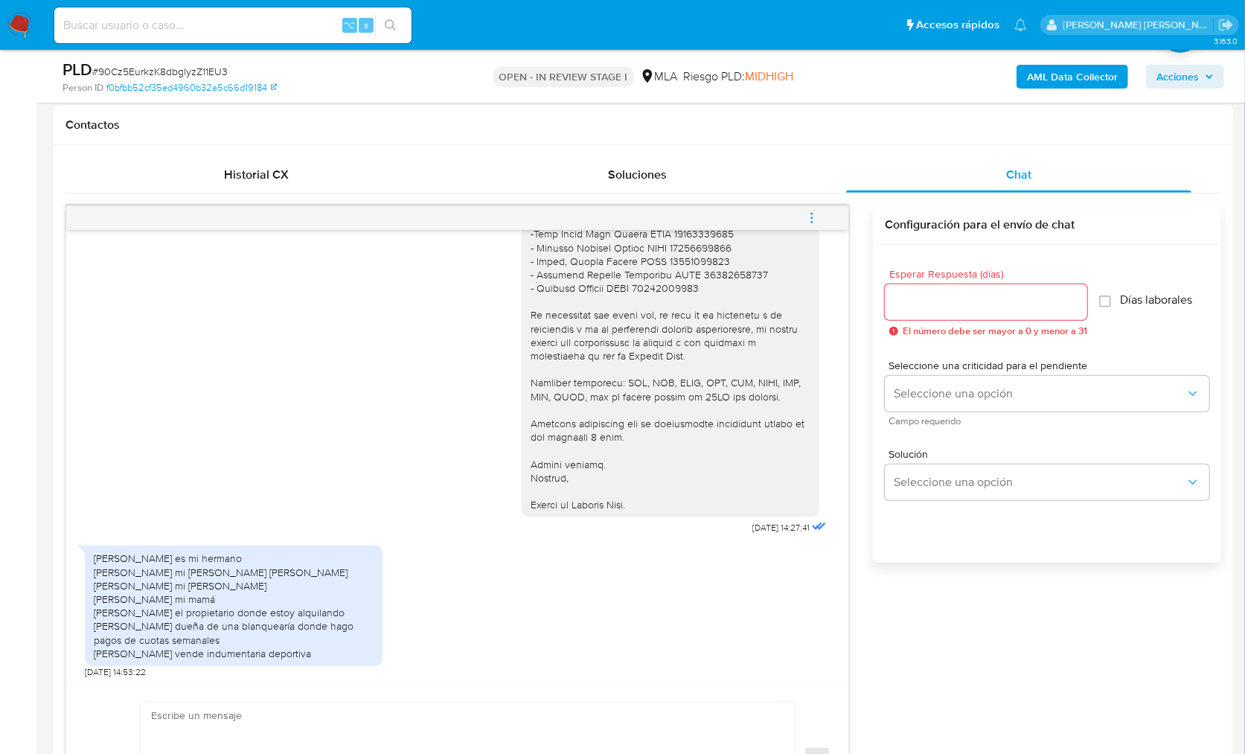
scroll to position [702, 0]
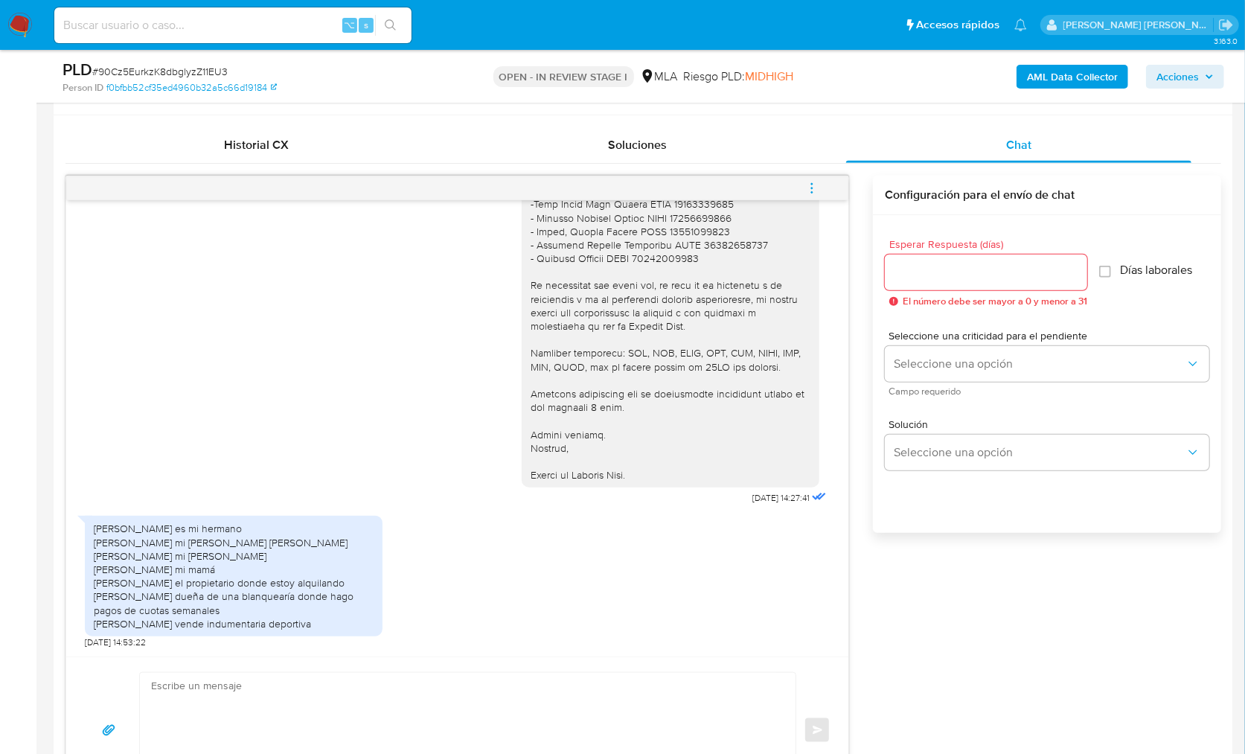
click at [365, 595] on div "[PERSON_NAME] es mi hermano [PERSON_NAME] mi papá [PERSON_NAME] [PERSON_NAME] m…" at bounding box center [234, 576] width 280 height 109
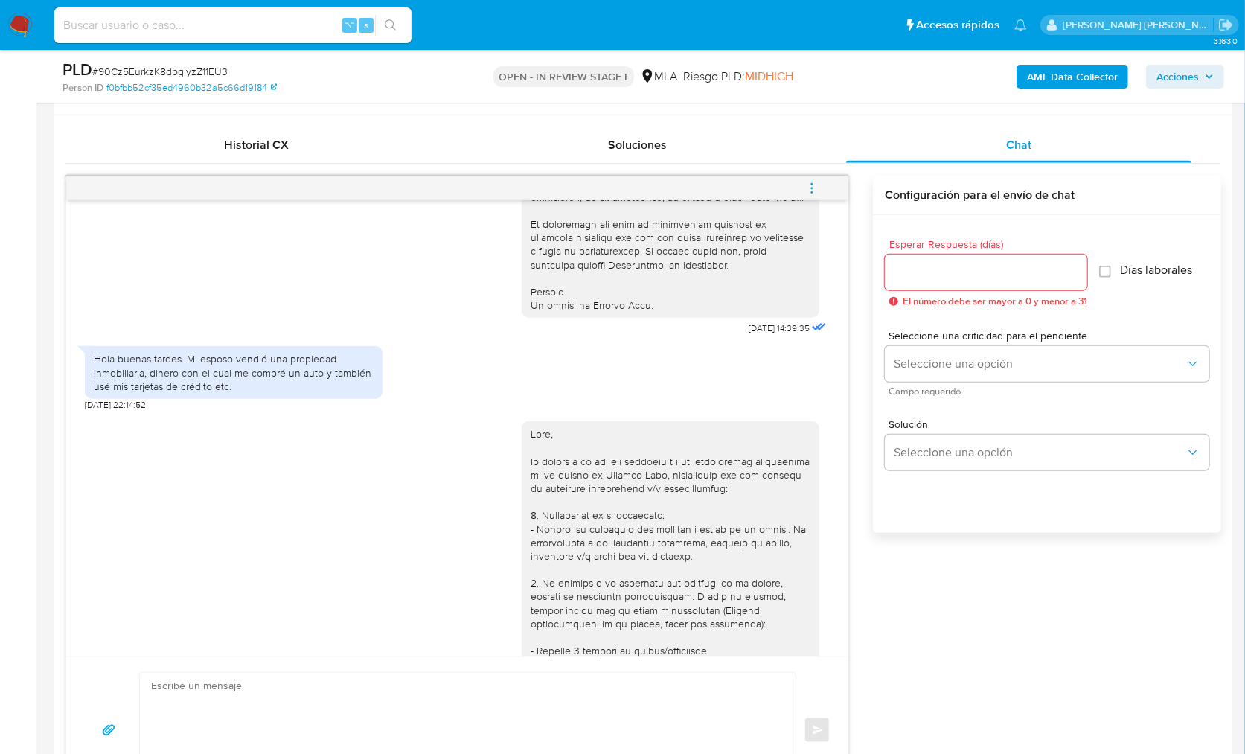
scroll to position [628, 0]
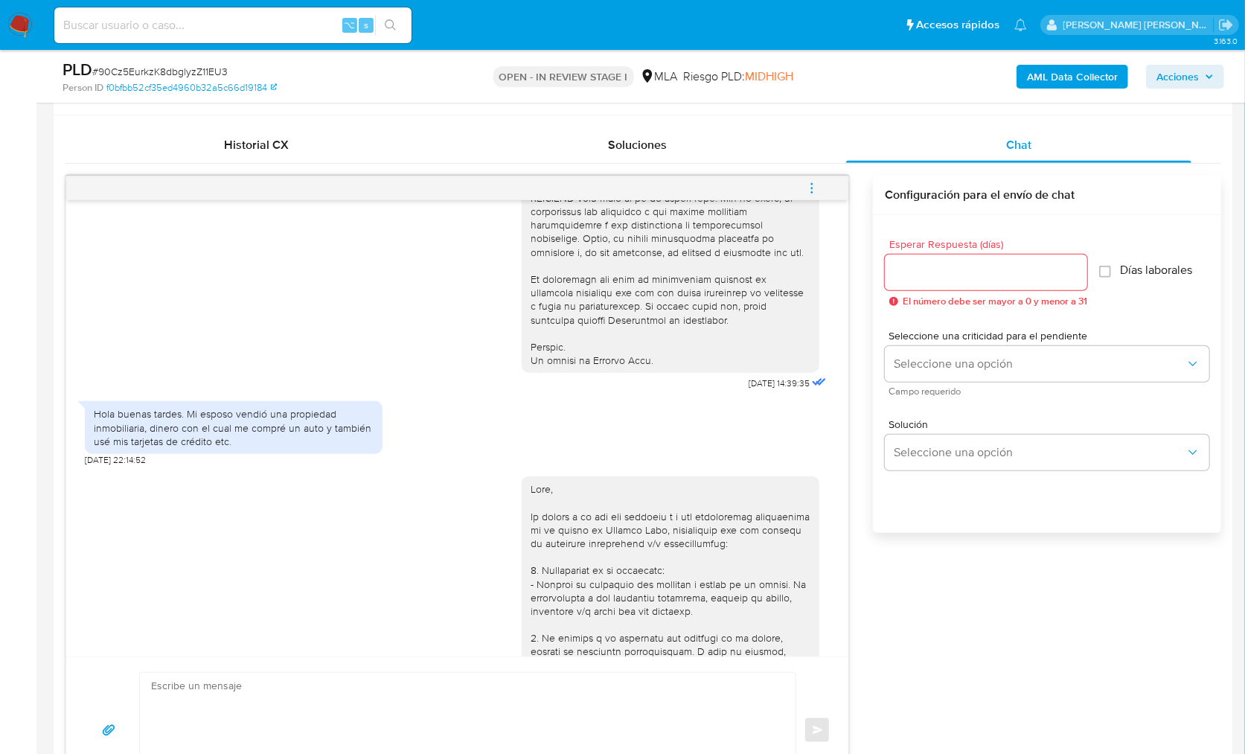
click at [269, 448] on div "Hola buenas tardes. Mi esposo vendió una propiedad inmobiliaria, dinero con el …" at bounding box center [234, 427] width 280 height 41
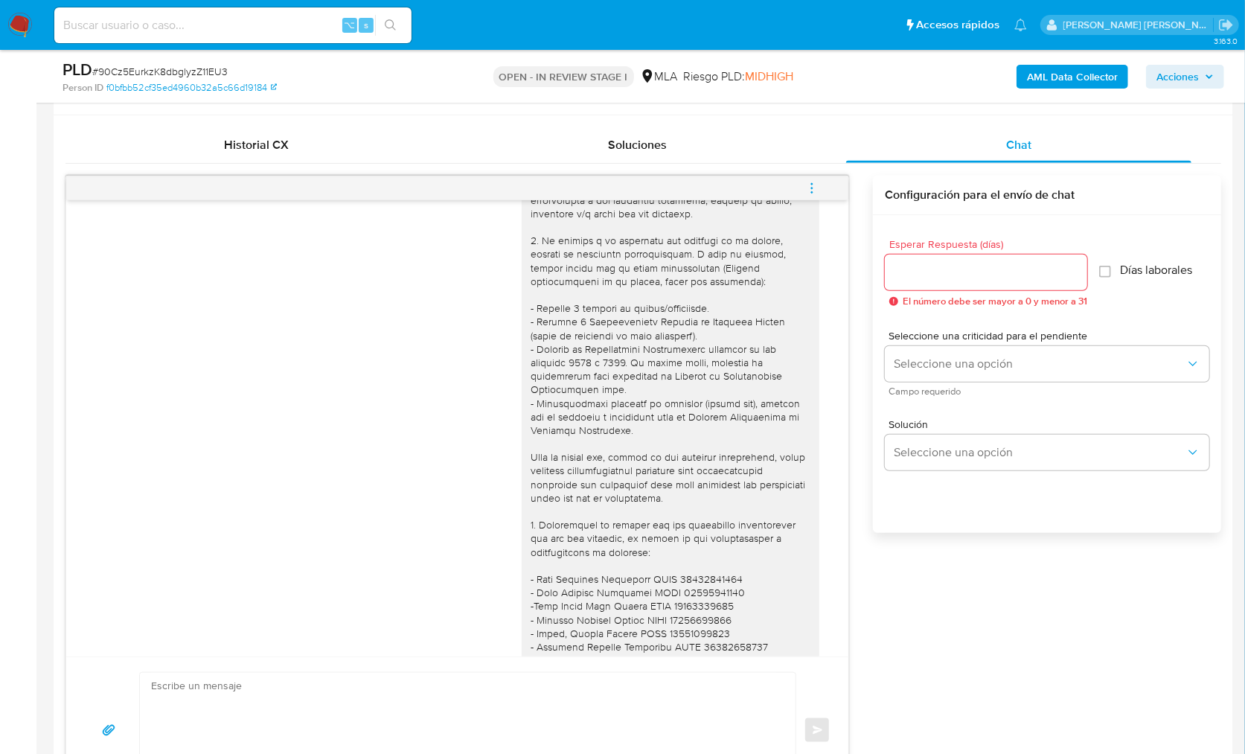
scroll to position [794, 0]
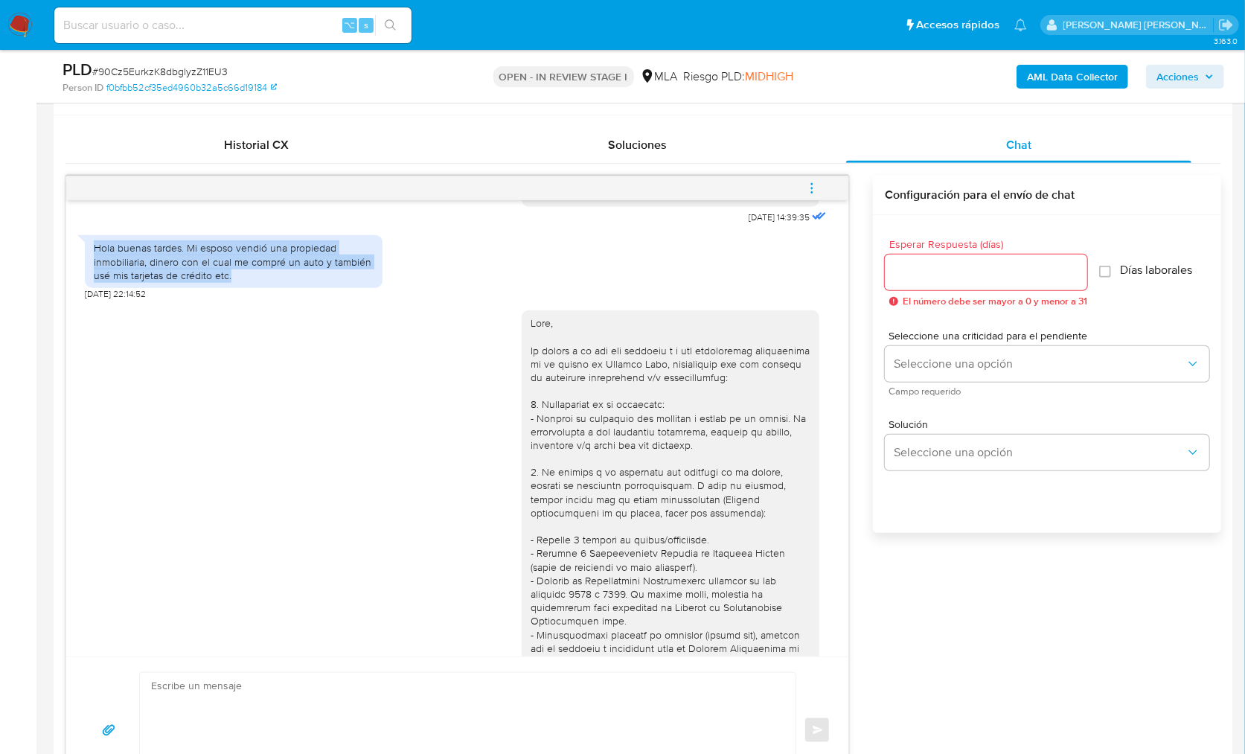
drag, startPoint x: 96, startPoint y: 280, endPoint x: 265, endPoint y: 302, distance: 170.4
click at [265, 282] on div "Hola buenas tardes. Mi esposo vendió una propiedad inmobiliaria, dinero con el …" at bounding box center [234, 261] width 280 height 41
copy div "Hola buenas tardes. Mi esposo vendió una propiedad inmobiliaria, dinero con el …"
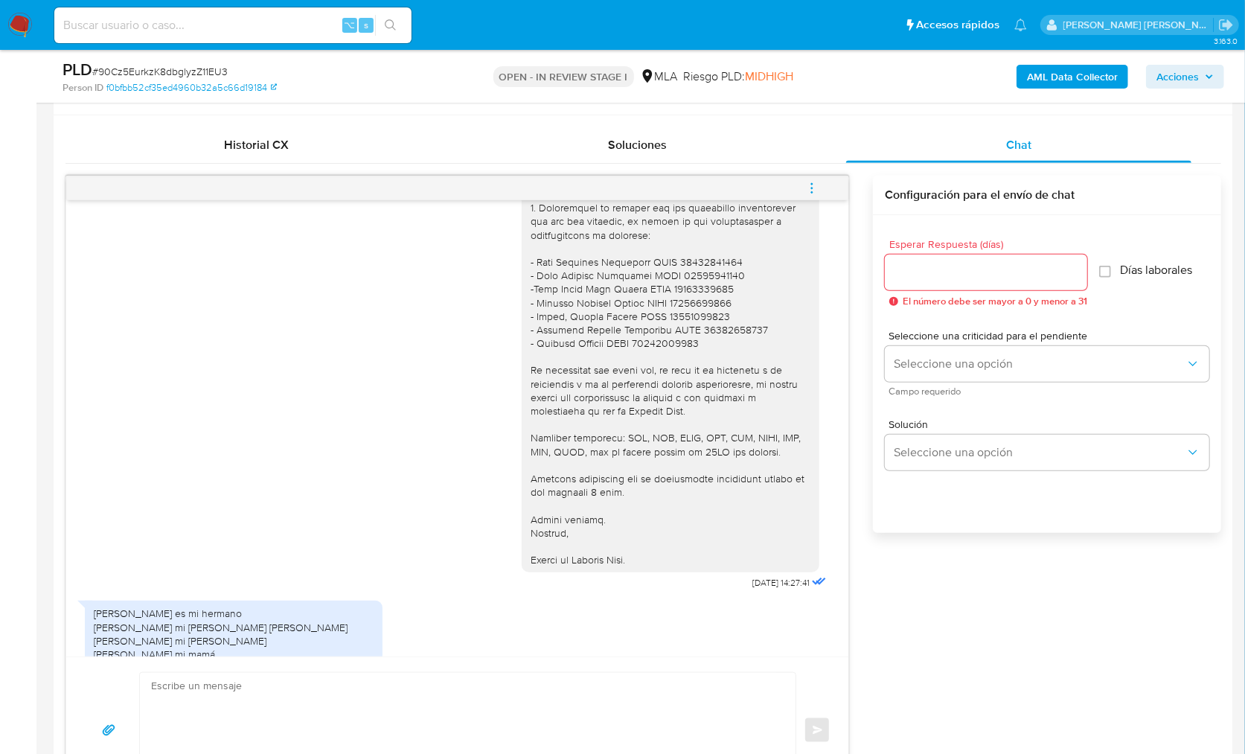
scroll to position [1454, 0]
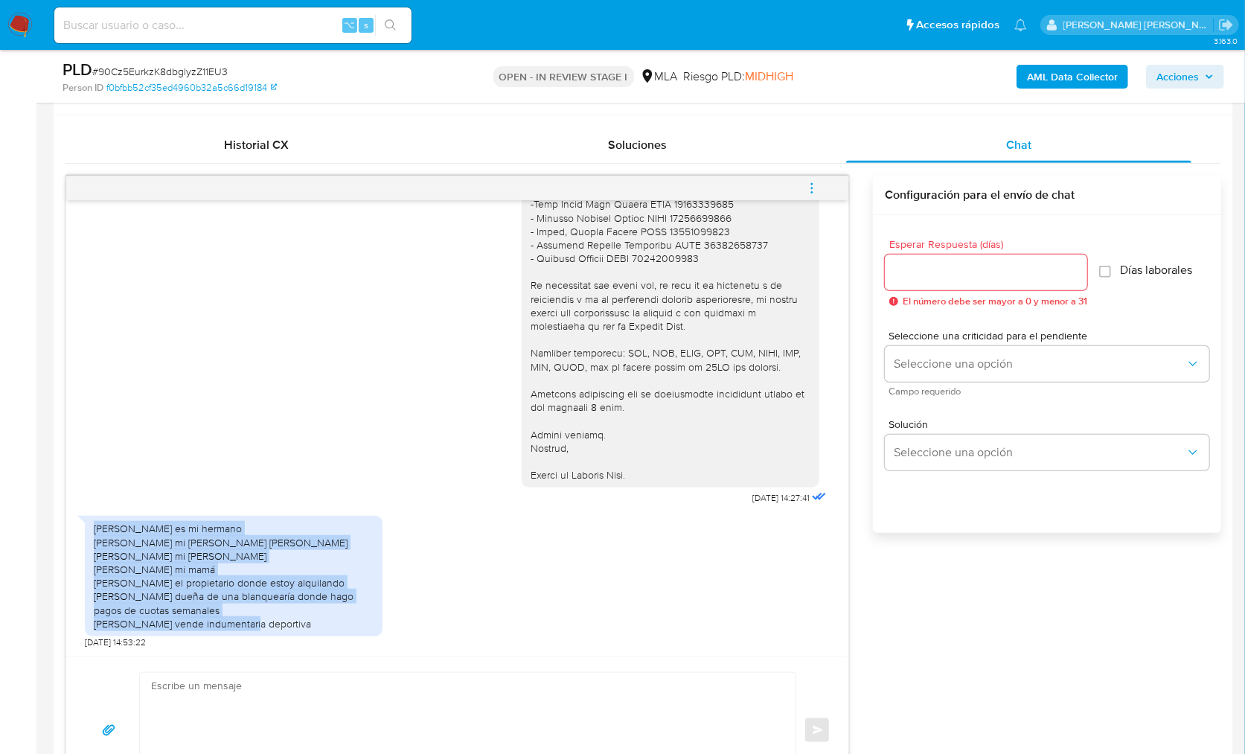
drag, startPoint x: 92, startPoint y: 531, endPoint x: 321, endPoint y: 623, distance: 247.7
click at [322, 625] on div "[PERSON_NAME] es mi hermano [PERSON_NAME] mi papá [PERSON_NAME] [PERSON_NAME] m…" at bounding box center [234, 576] width 298 height 121
copy div "[PERSON_NAME] es mi hermano [PERSON_NAME] mi papá [PERSON_NAME] [PERSON_NAME] m…"
click at [443, 702] on textarea at bounding box center [464, 730] width 626 height 115
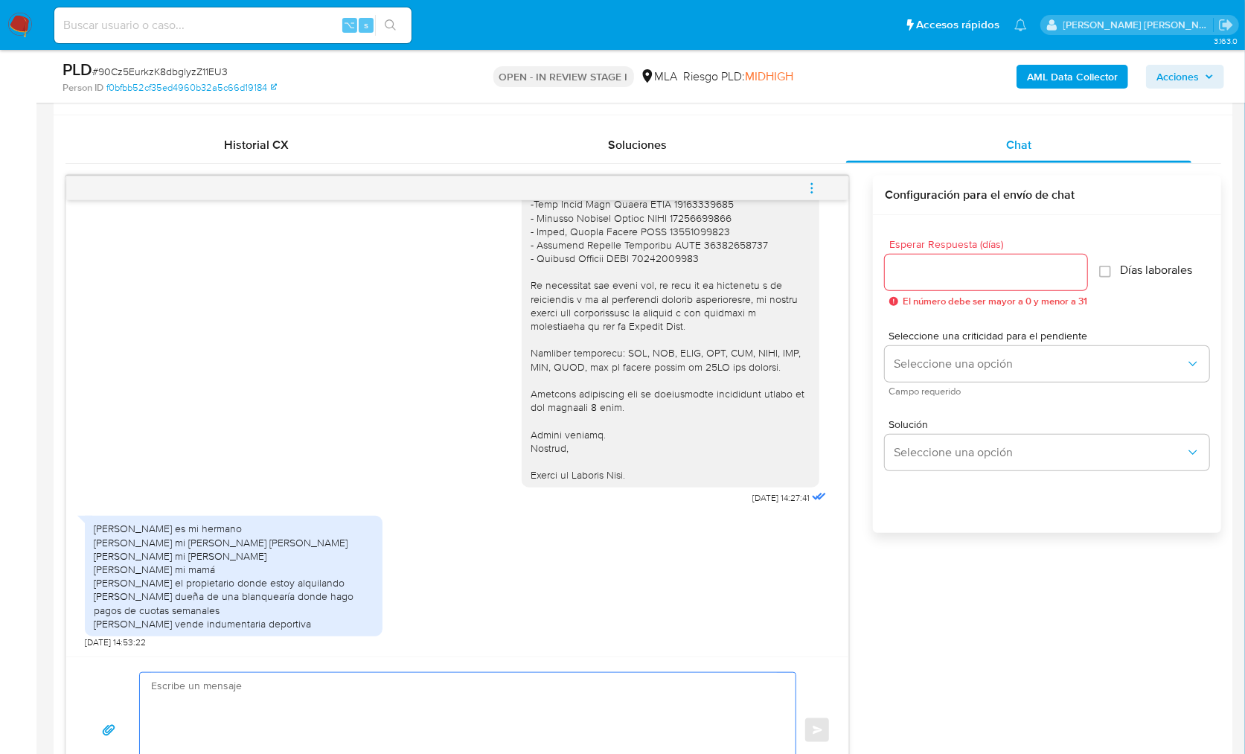
paste textarea "Hola! Queremos informarte que el uso de la cuenta es personal y no se deben can…"
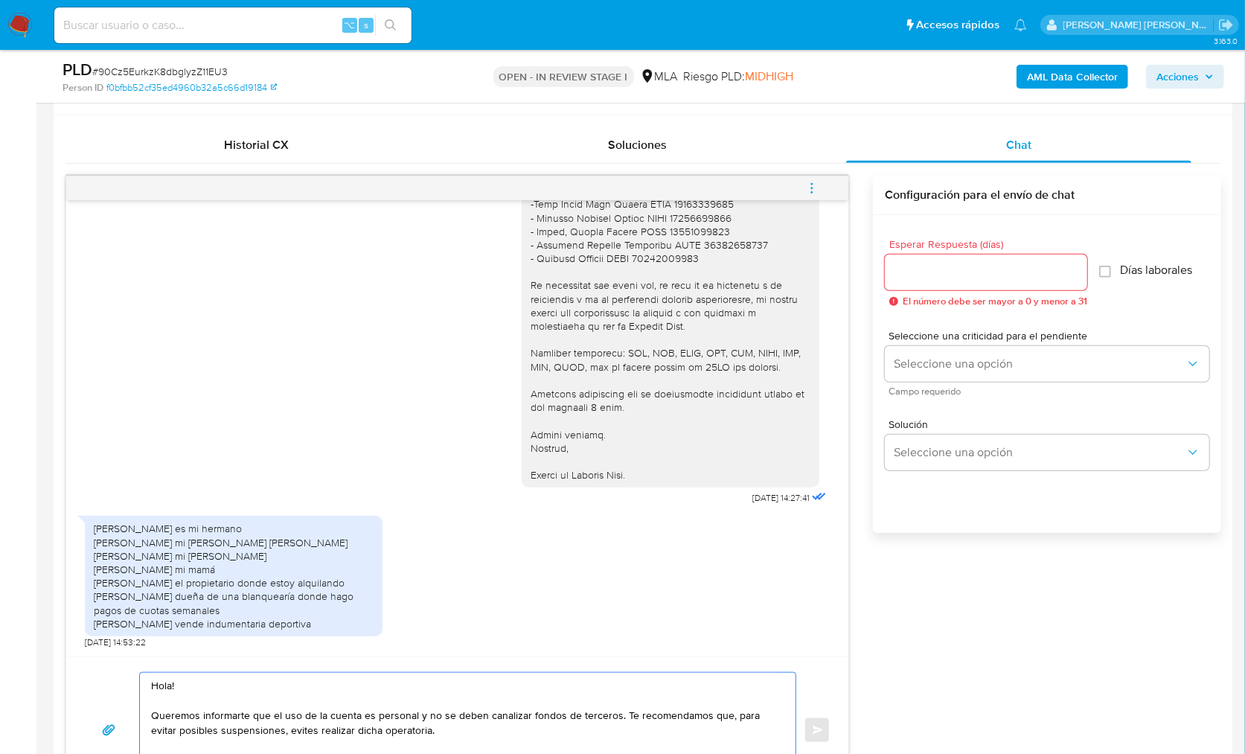
scroll to position [728, 0]
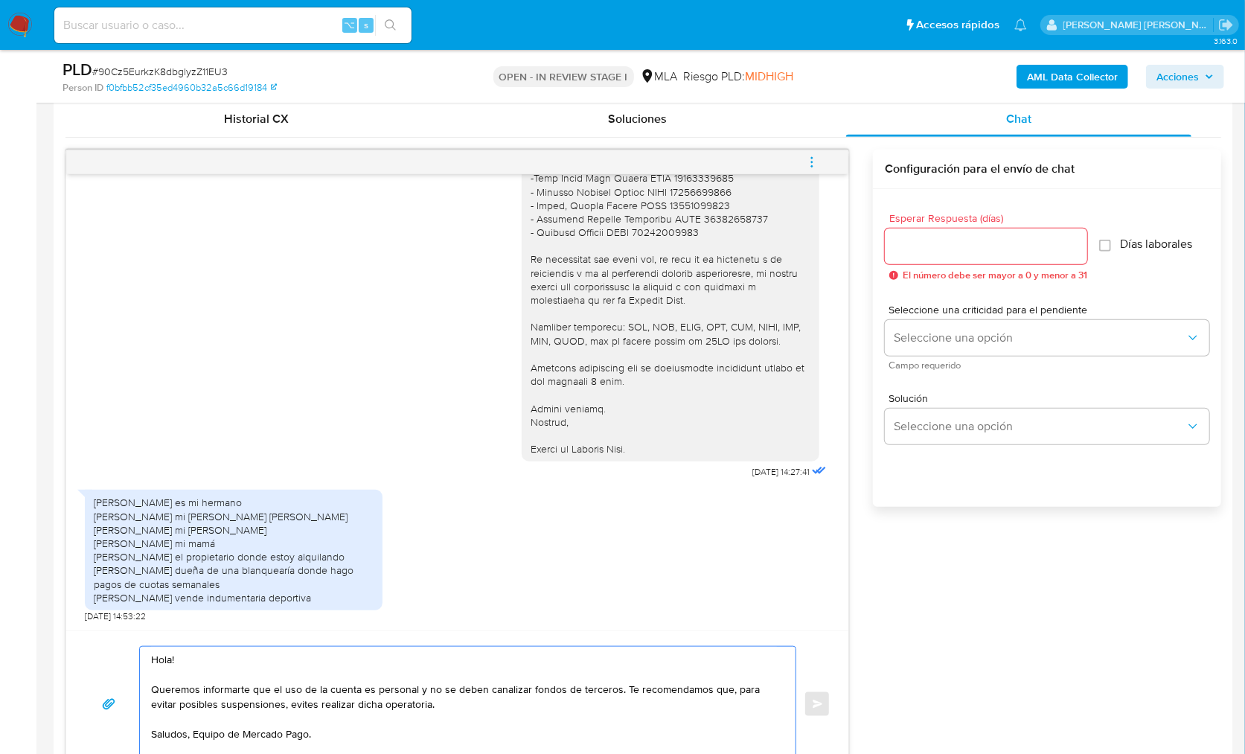
type textarea "Hola! Queremos informarte que el uso de la cuenta es personal y no se deben can…"
click at [911, 242] on input "Esperar Respuesta (días)" at bounding box center [986, 246] width 202 height 19
type input "9"
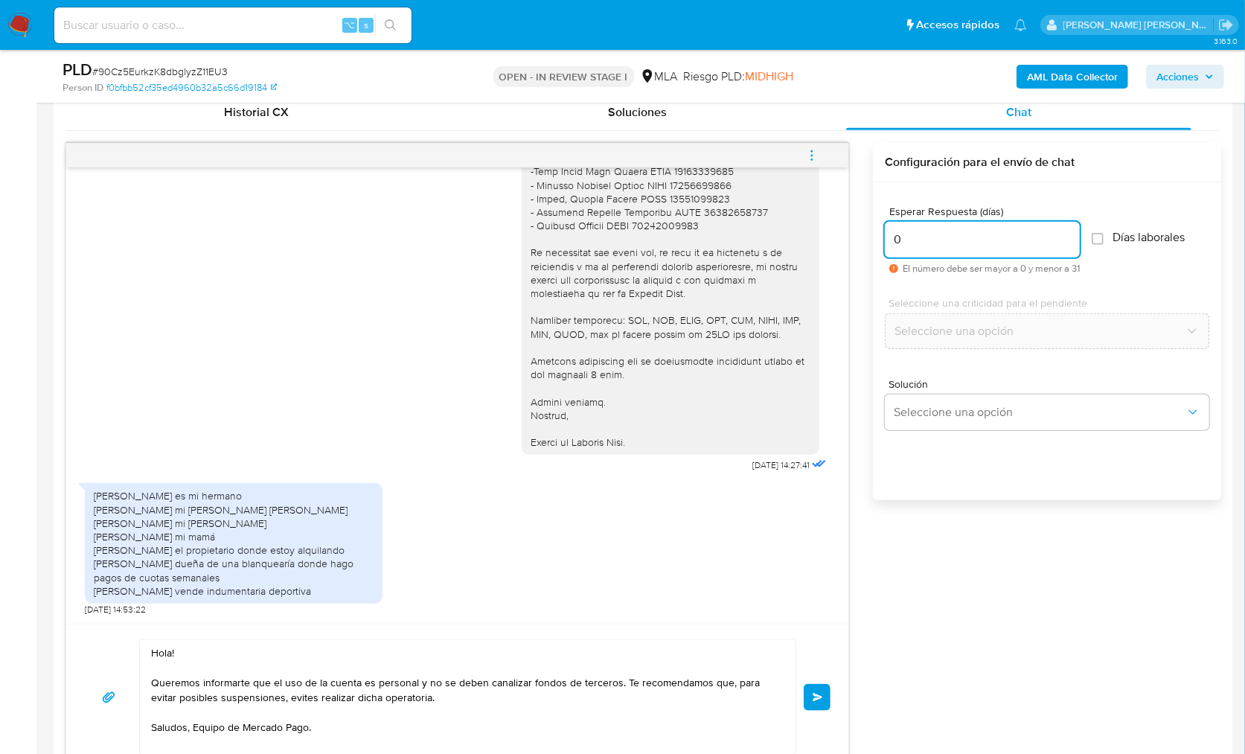
scroll to position [749, 0]
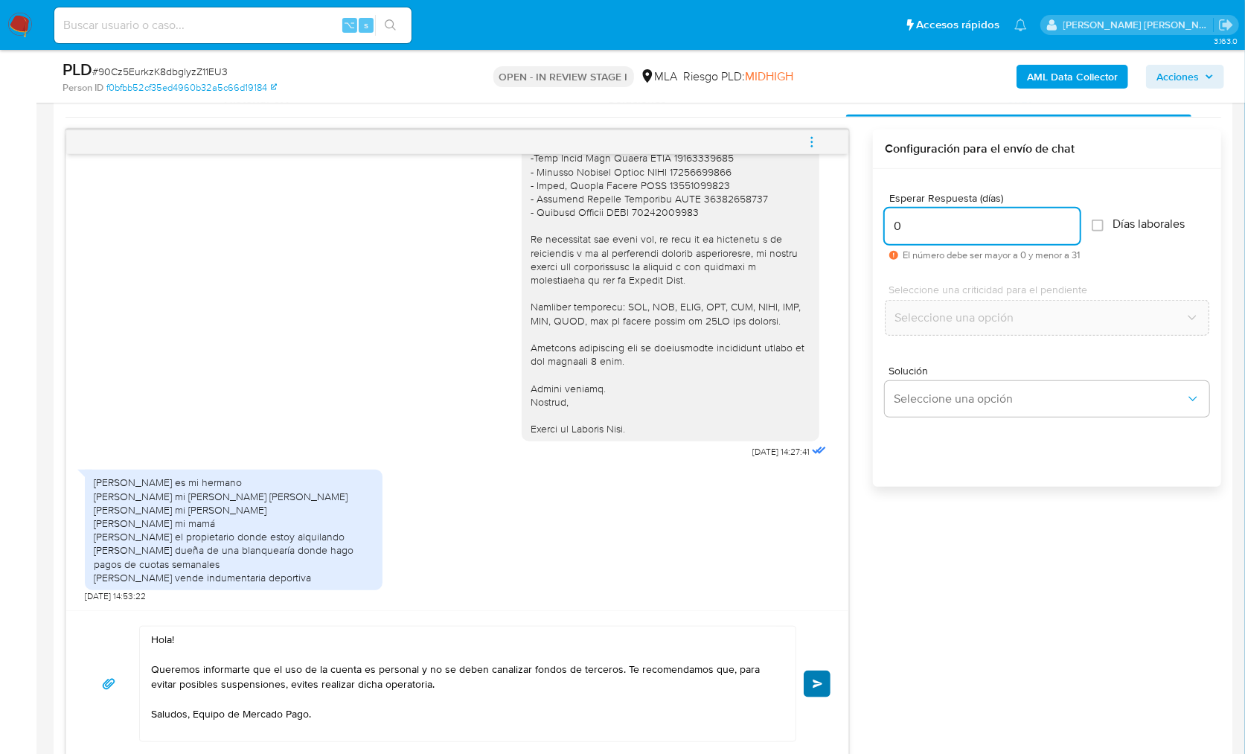
type input "0"
click at [812, 683] on button "Enviar" at bounding box center [817, 683] width 27 height 27
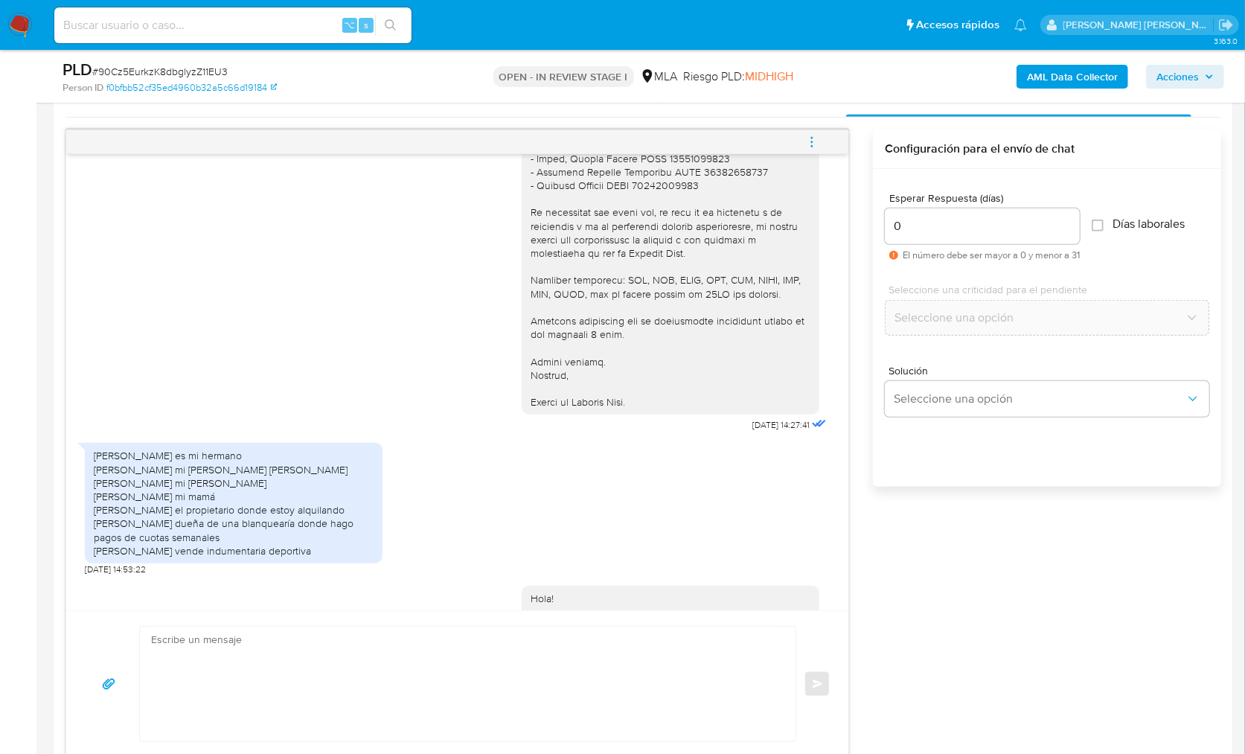
scroll to position [1606, 0]
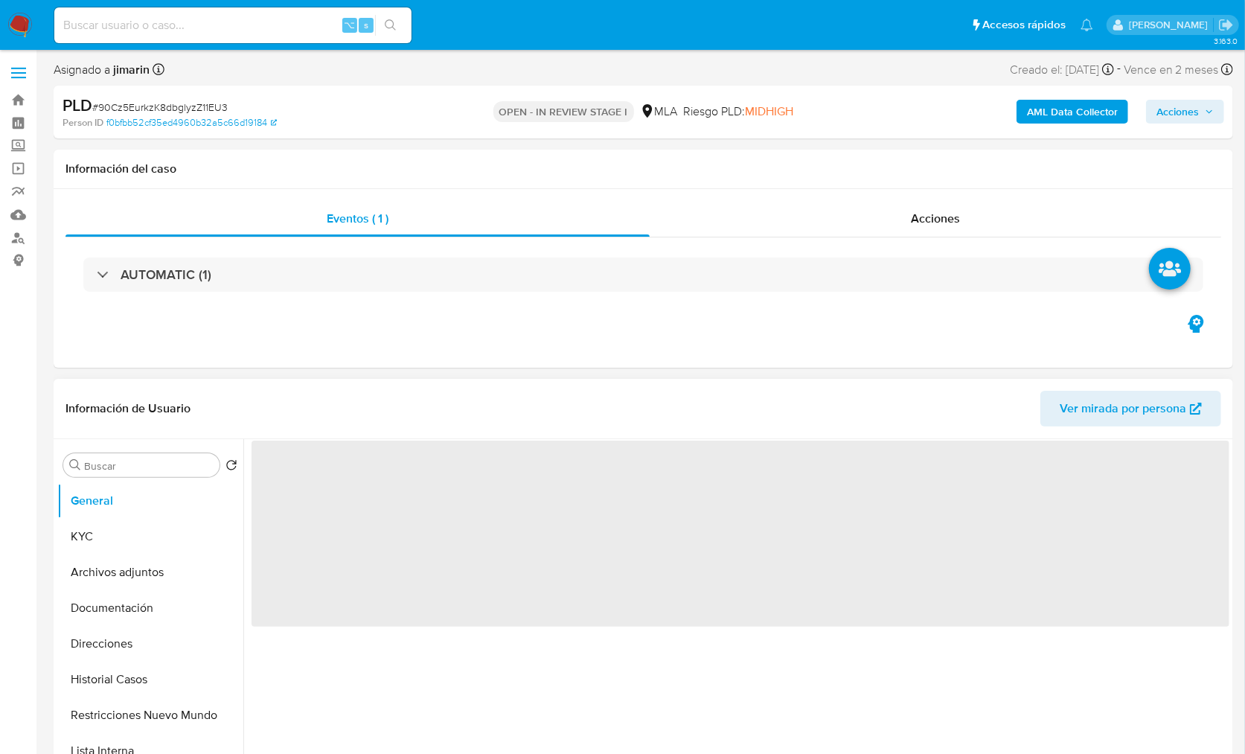
scroll to position [278, 0]
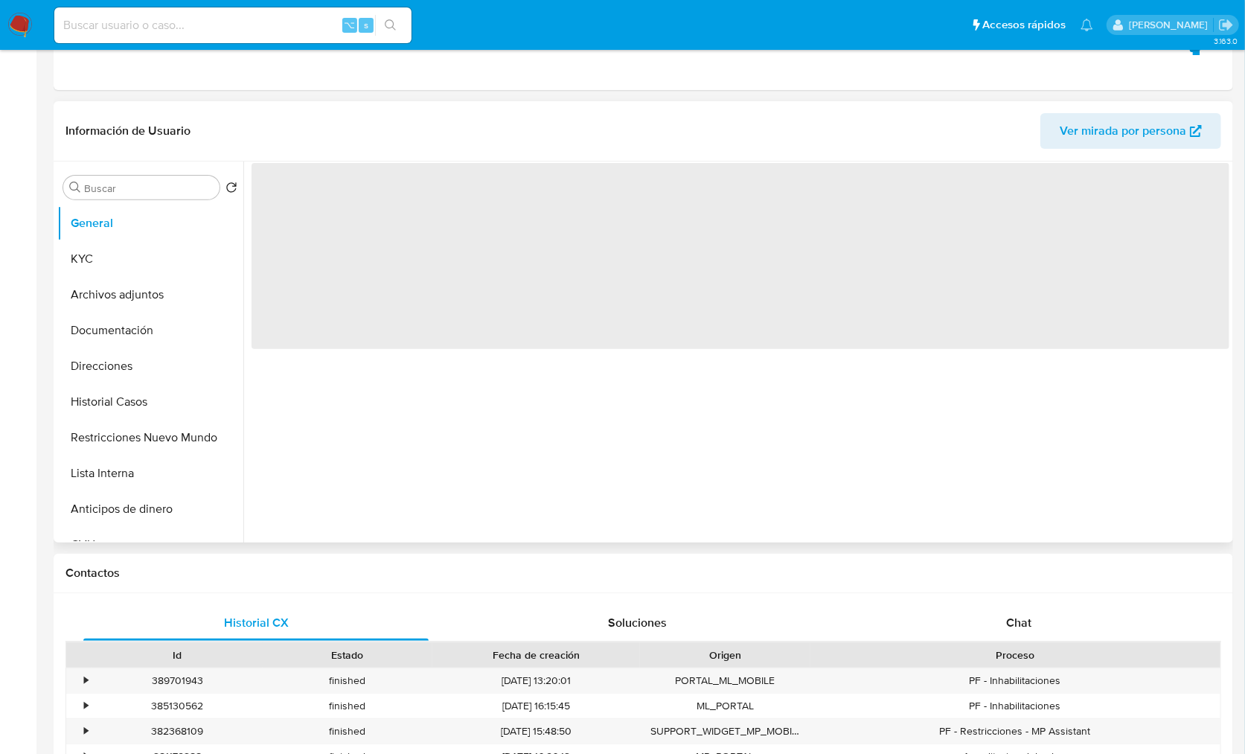
select select "10"
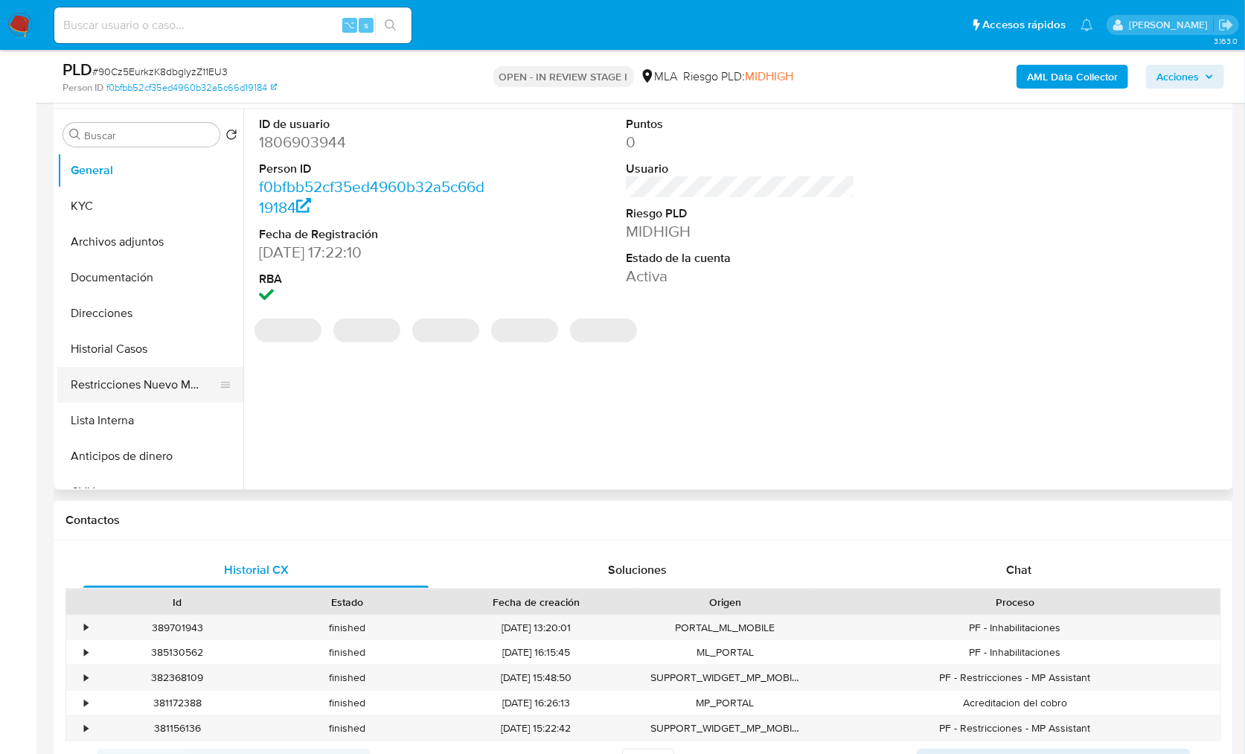
click at [171, 377] on button "Restricciones Nuevo Mundo" at bounding box center [144, 385] width 174 height 36
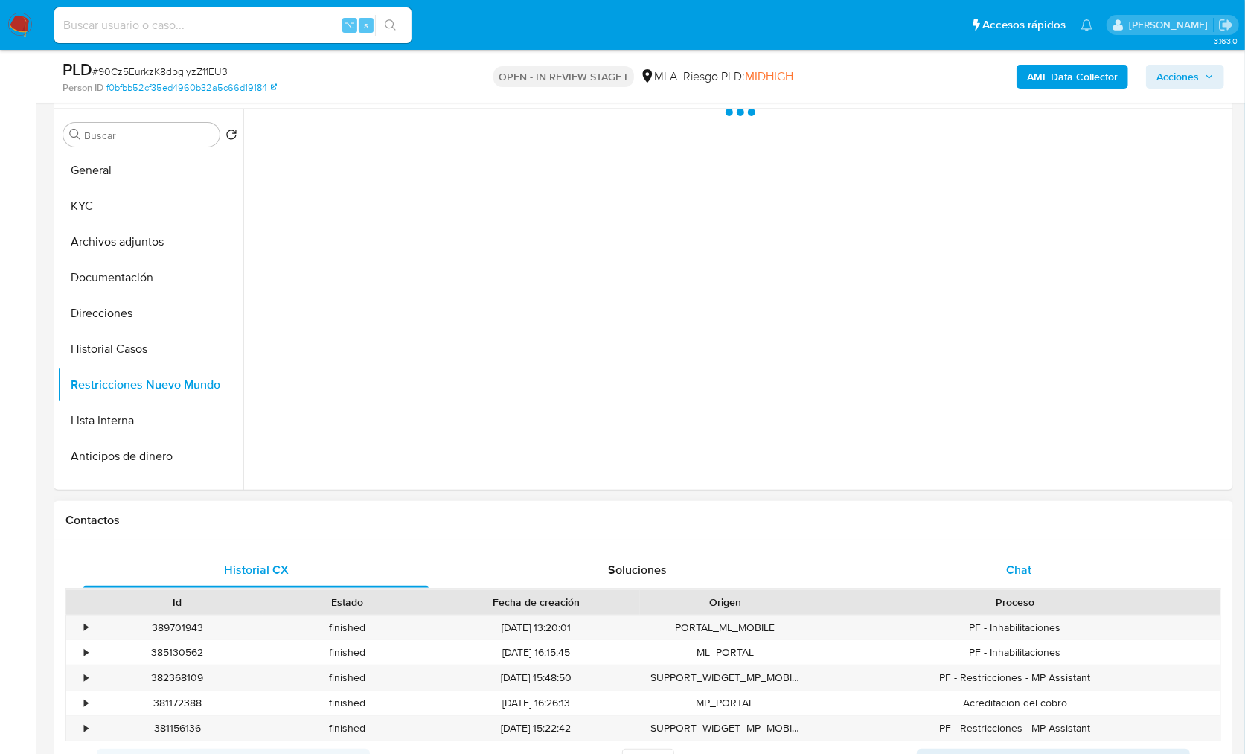
click at [1019, 585] on div "Chat" at bounding box center [1018, 570] width 345 height 36
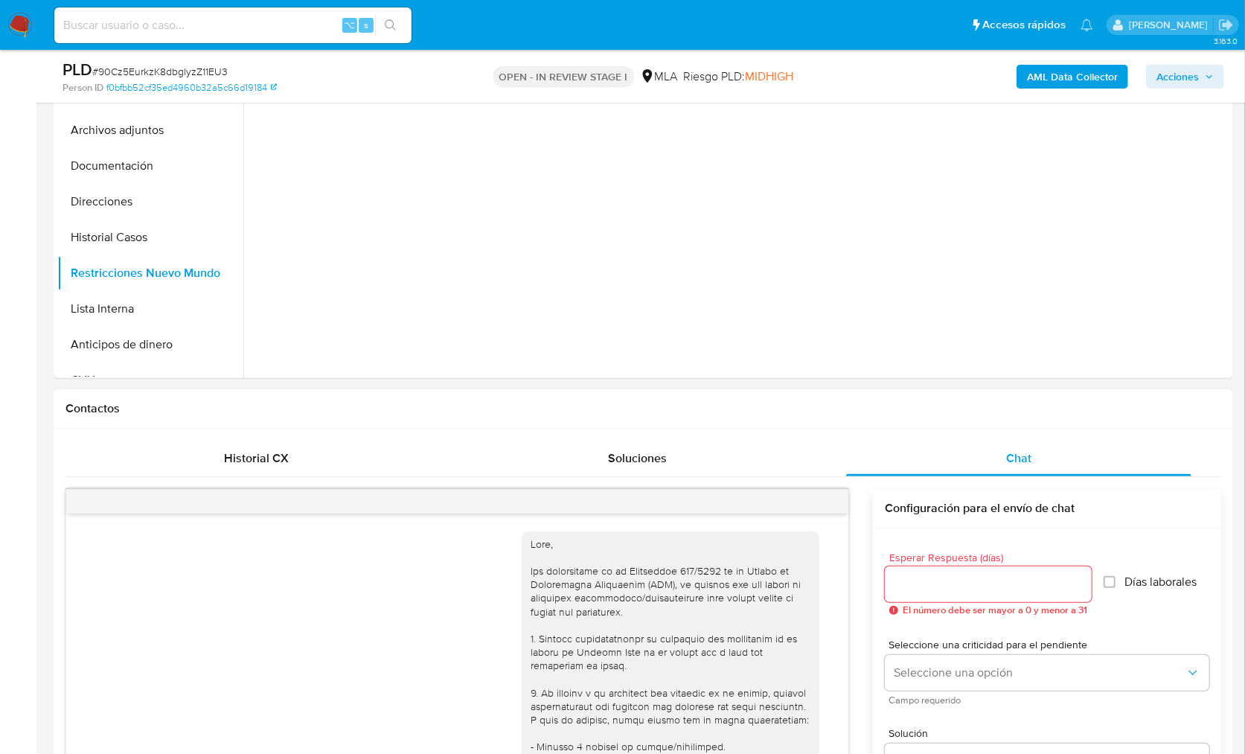
scroll to position [1606, 0]
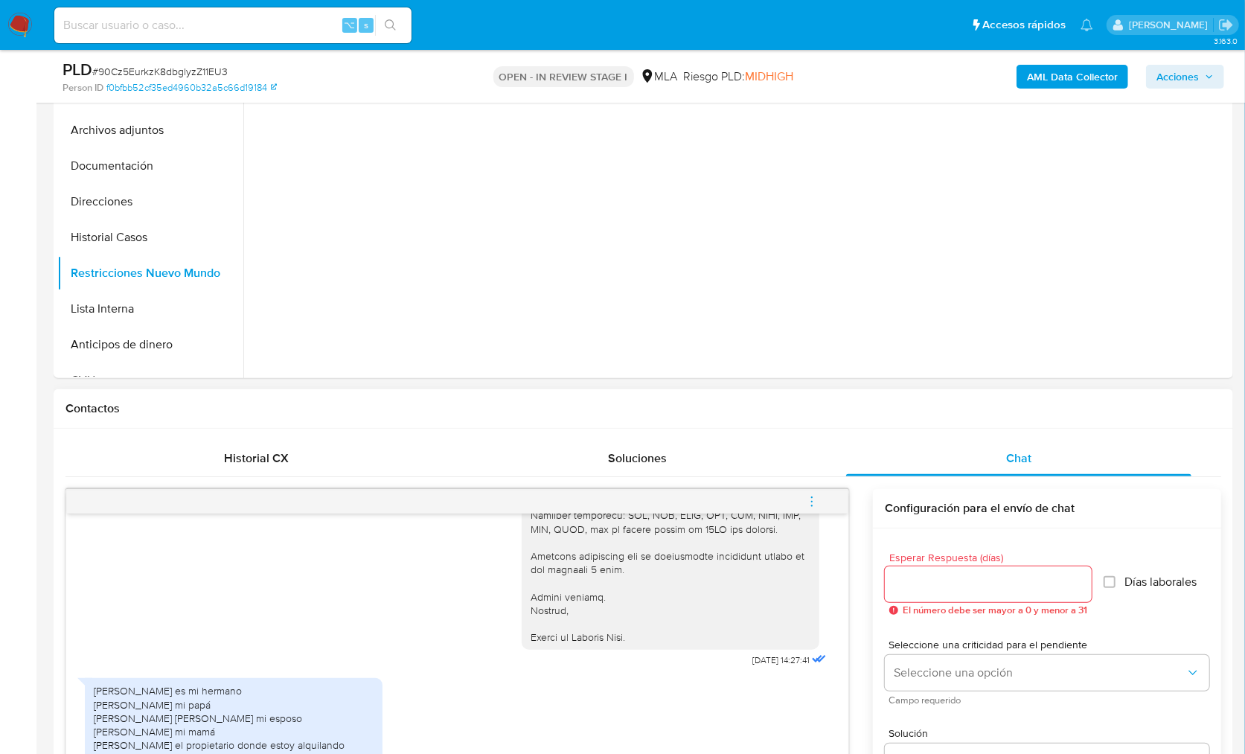
click at [828, 501] on button "menu-action" at bounding box center [811, 502] width 49 height 36
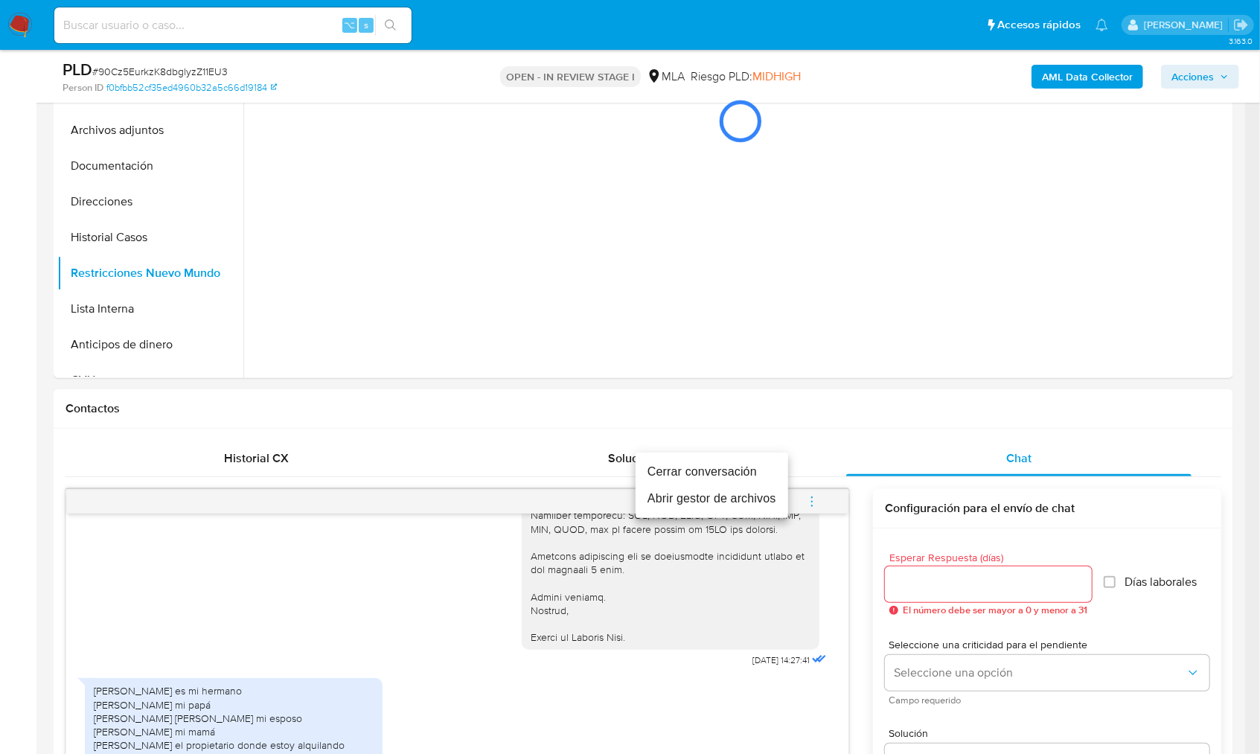
click at [725, 477] on li "Cerrar conversación" at bounding box center [711, 471] width 153 height 27
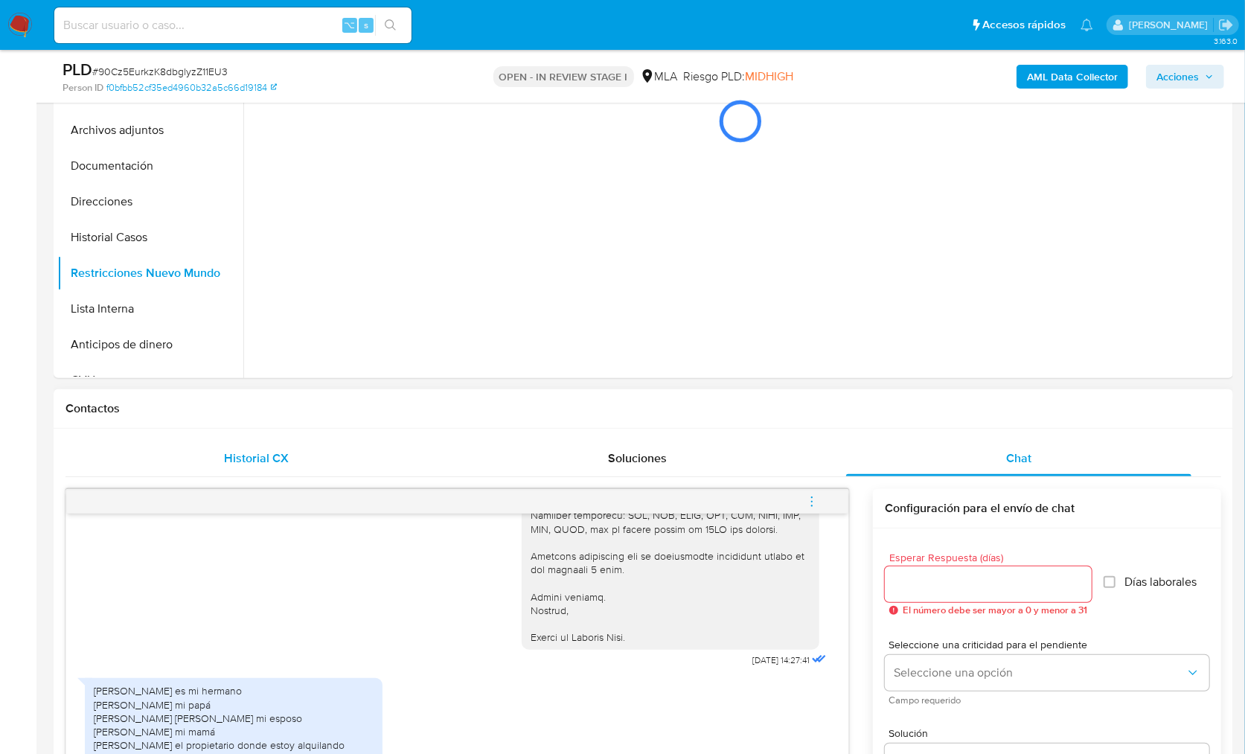
click at [311, 452] on div "Historial CX" at bounding box center [255, 459] width 345 height 36
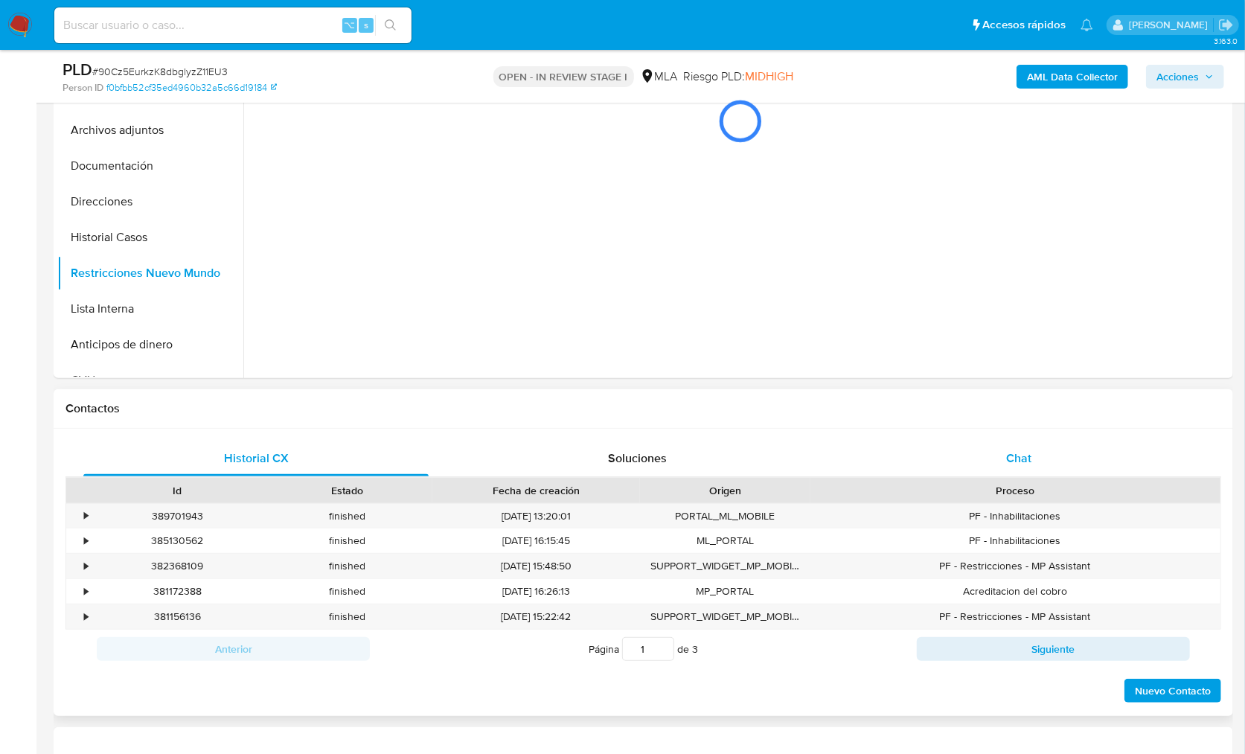
click at [1022, 451] on span "Chat" at bounding box center [1018, 457] width 25 height 17
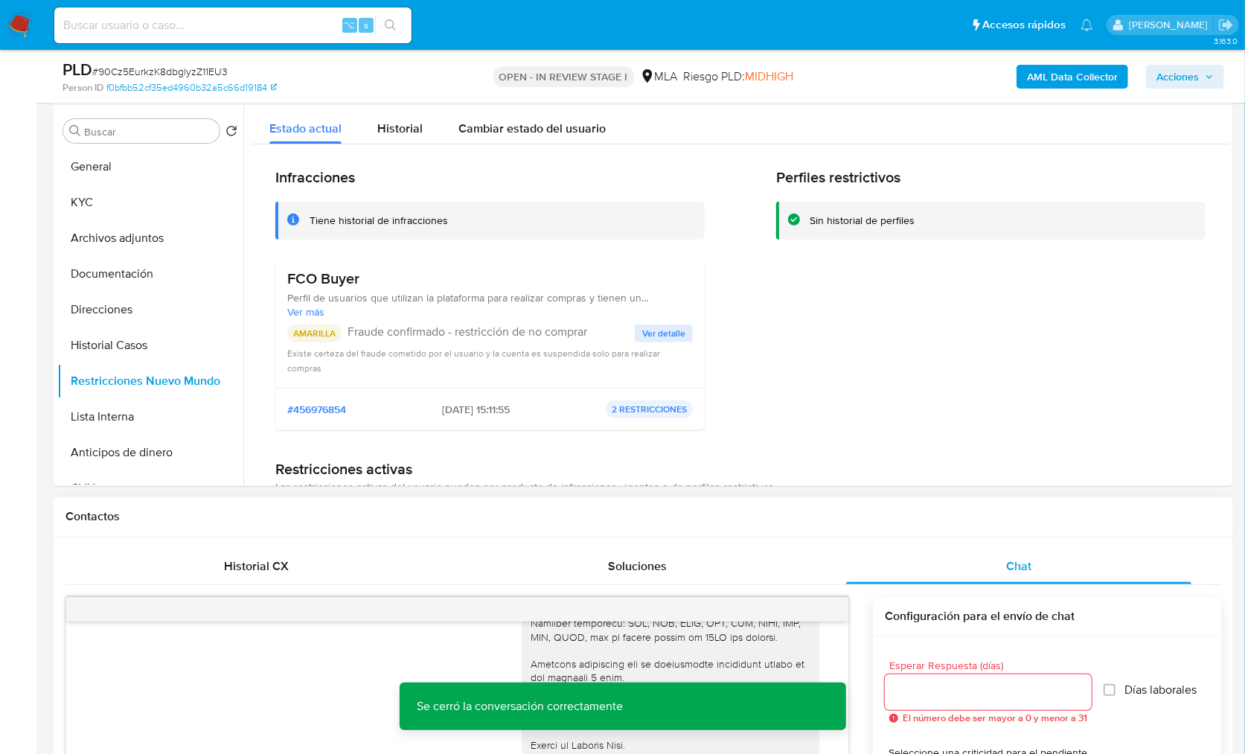
scroll to position [241, 0]
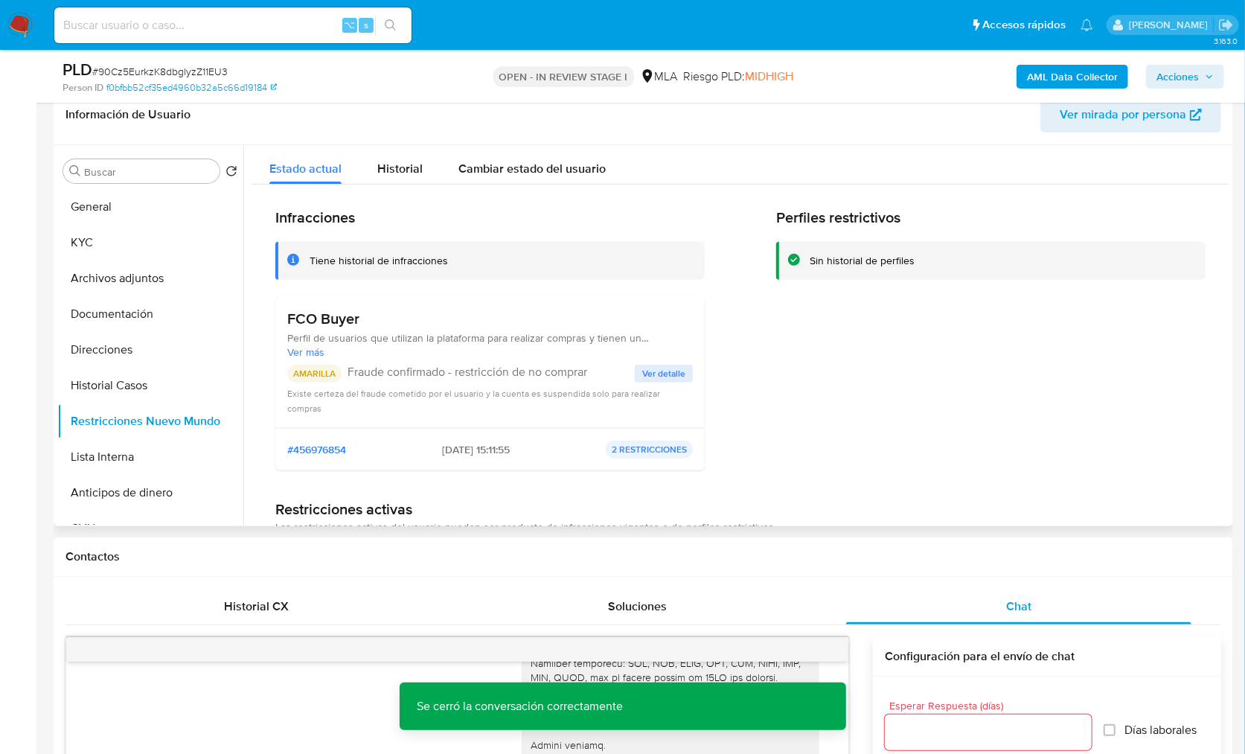
click at [310, 356] on span "Ver más" at bounding box center [490, 351] width 406 height 13
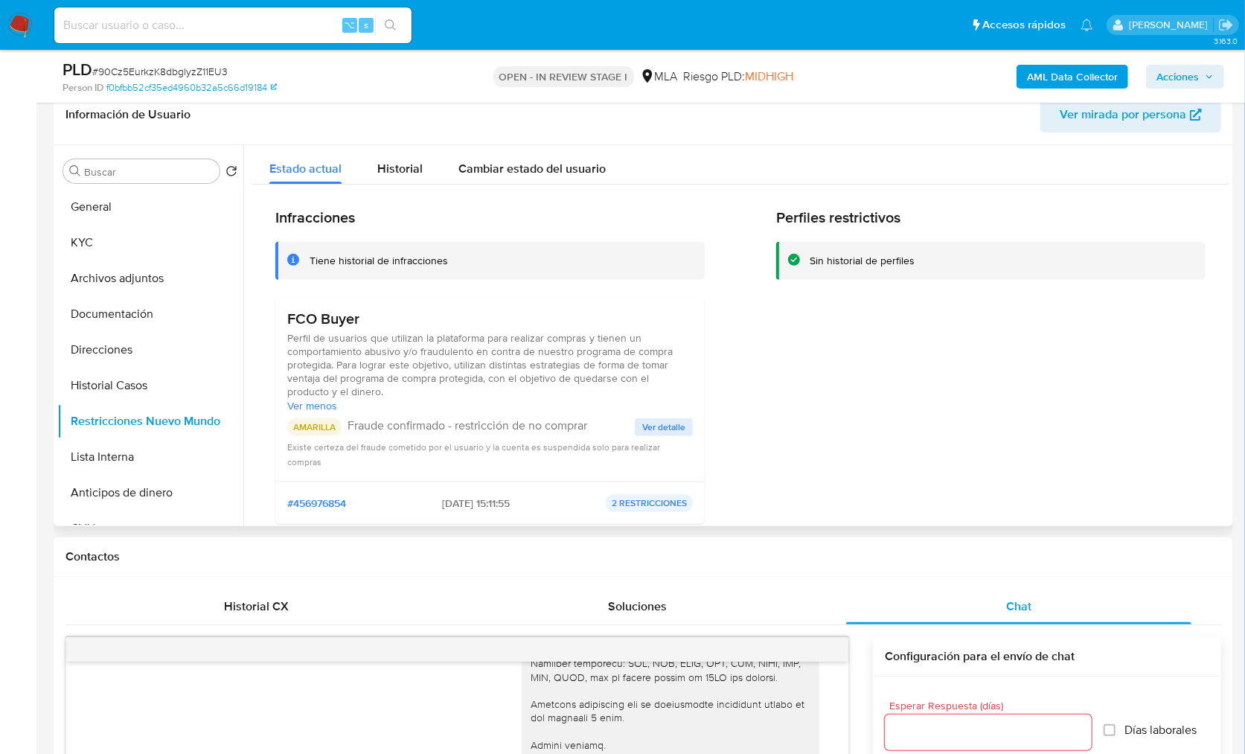
click at [850, 400] on div "Perfiles restrictivos Sin historial de perfiles" at bounding box center [990, 371] width 429 height 327
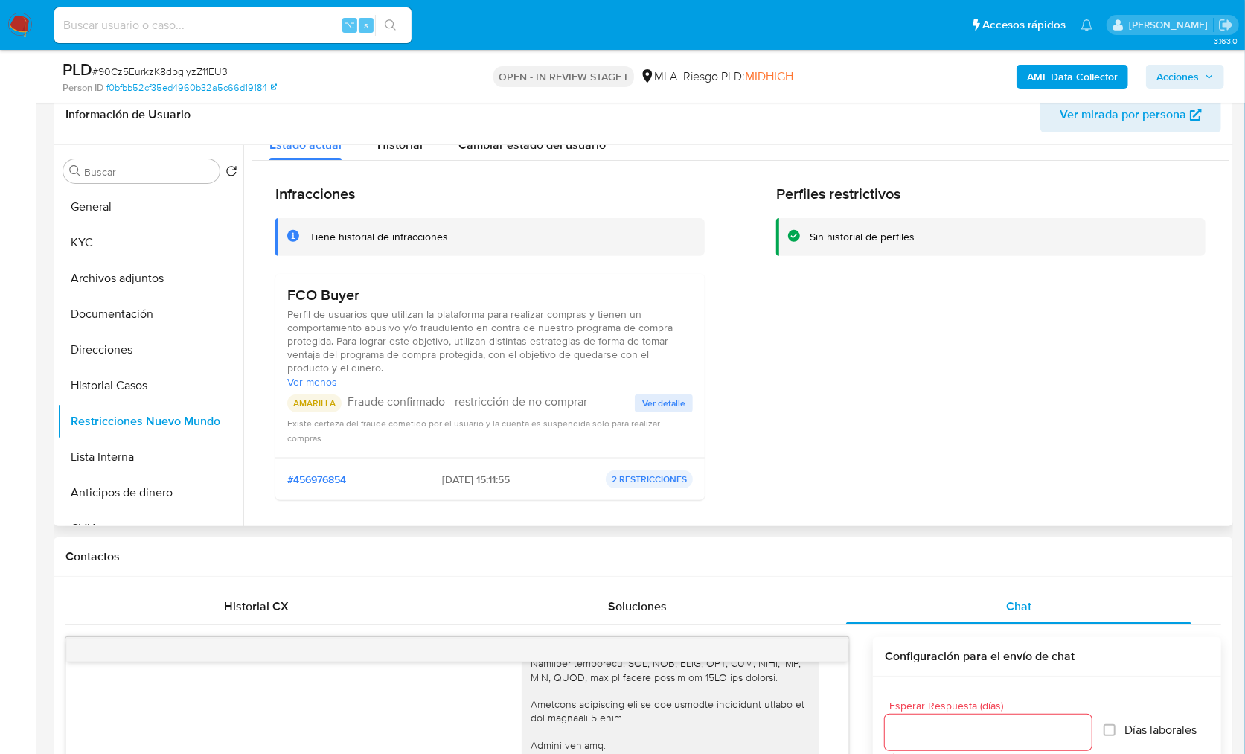
scroll to position [2, 0]
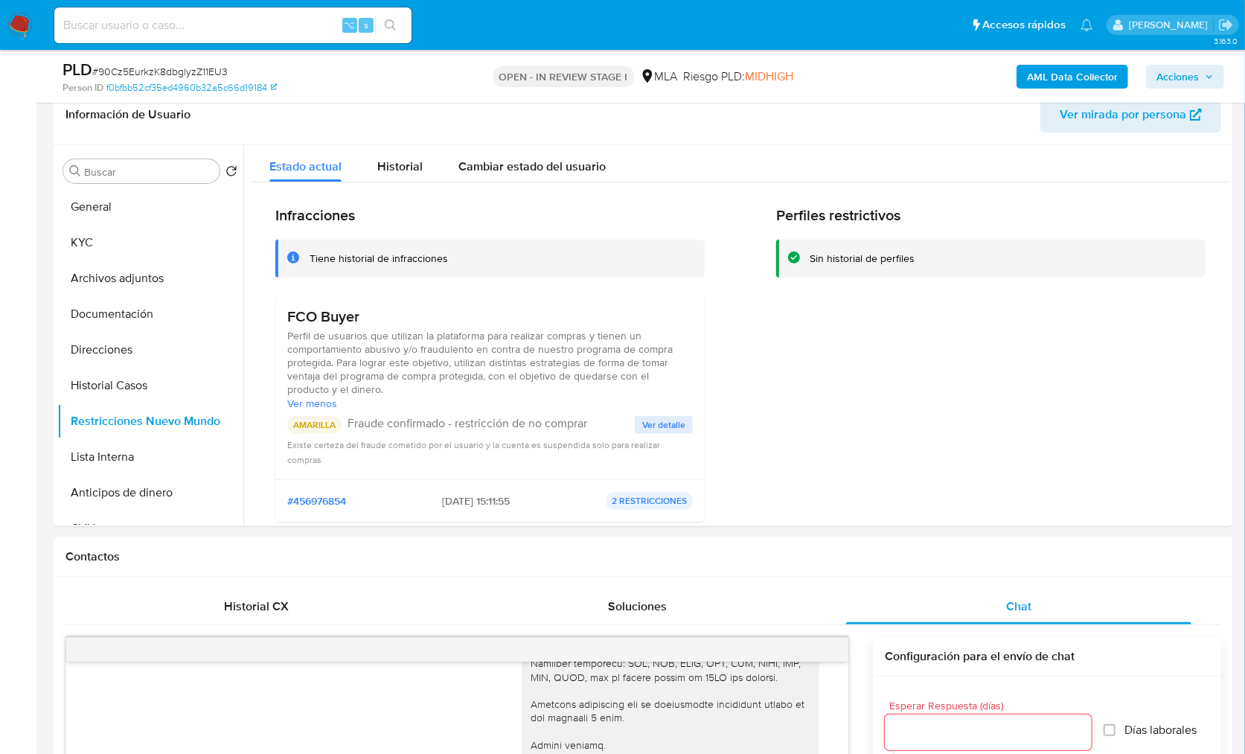
click at [1083, 75] on b "AML Data Collector" at bounding box center [1072, 77] width 91 height 24
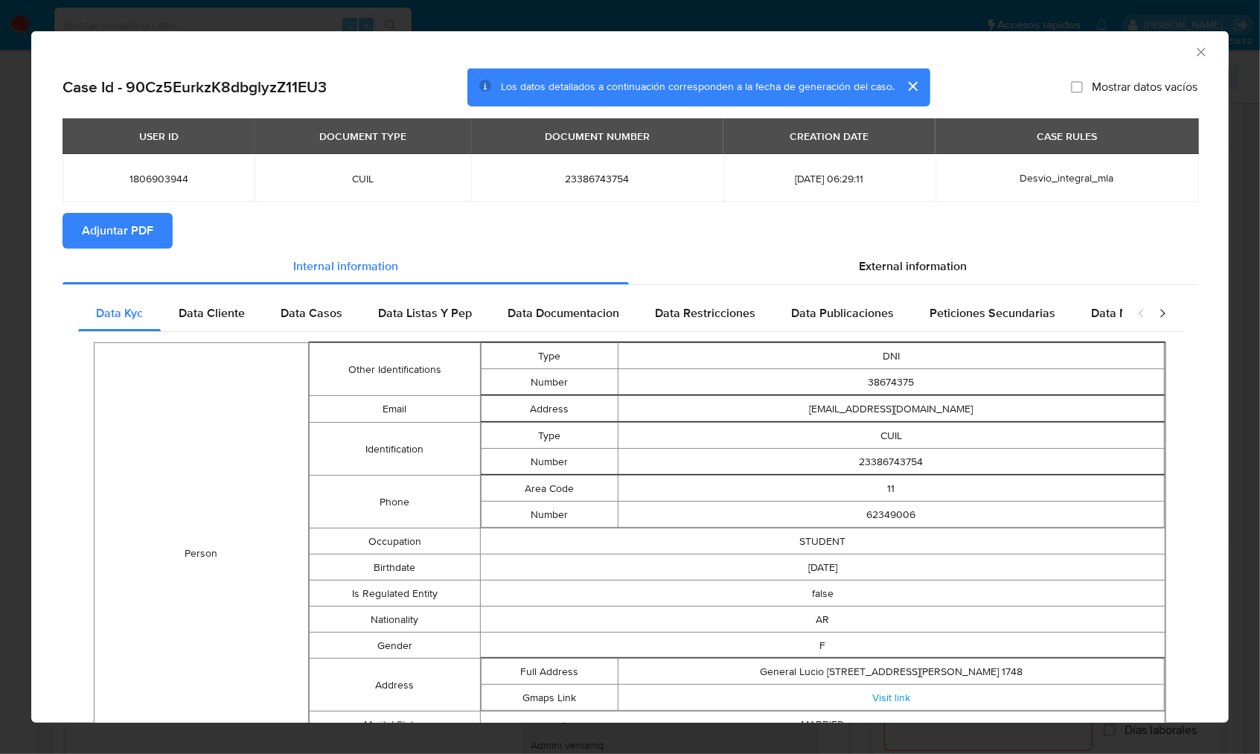
click at [159, 231] on button "Adjuntar PDF" at bounding box center [118, 231] width 110 height 36
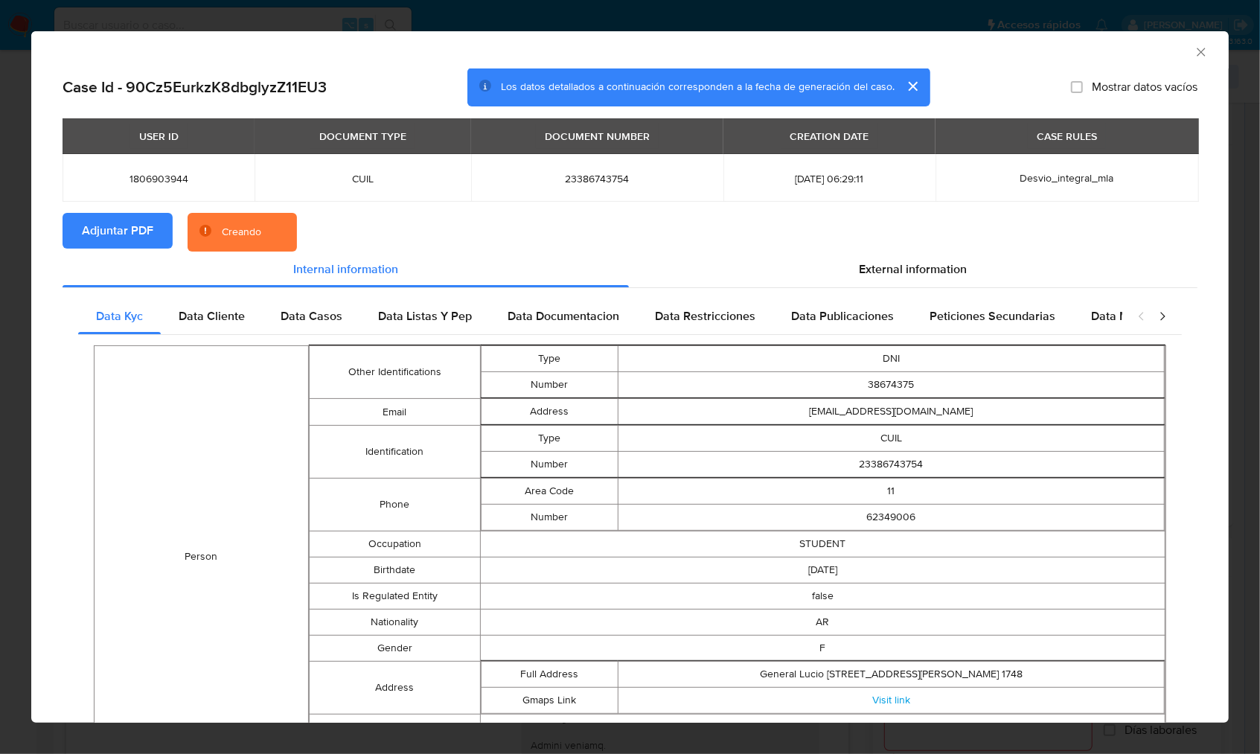
click at [509, 229] on section "Adjuntar PDF Creando" at bounding box center [630, 232] width 1135 height 39
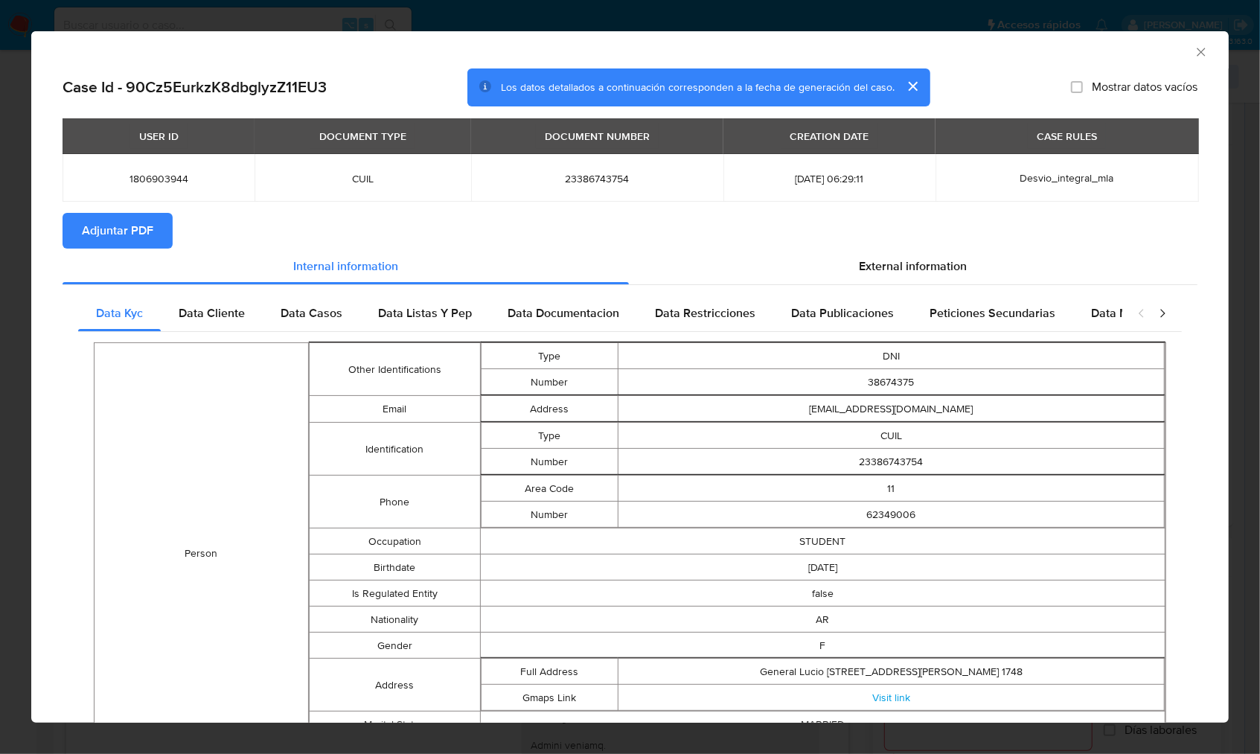
click at [1194, 54] on icon "Cerrar ventana" at bounding box center [1201, 52] width 15 height 15
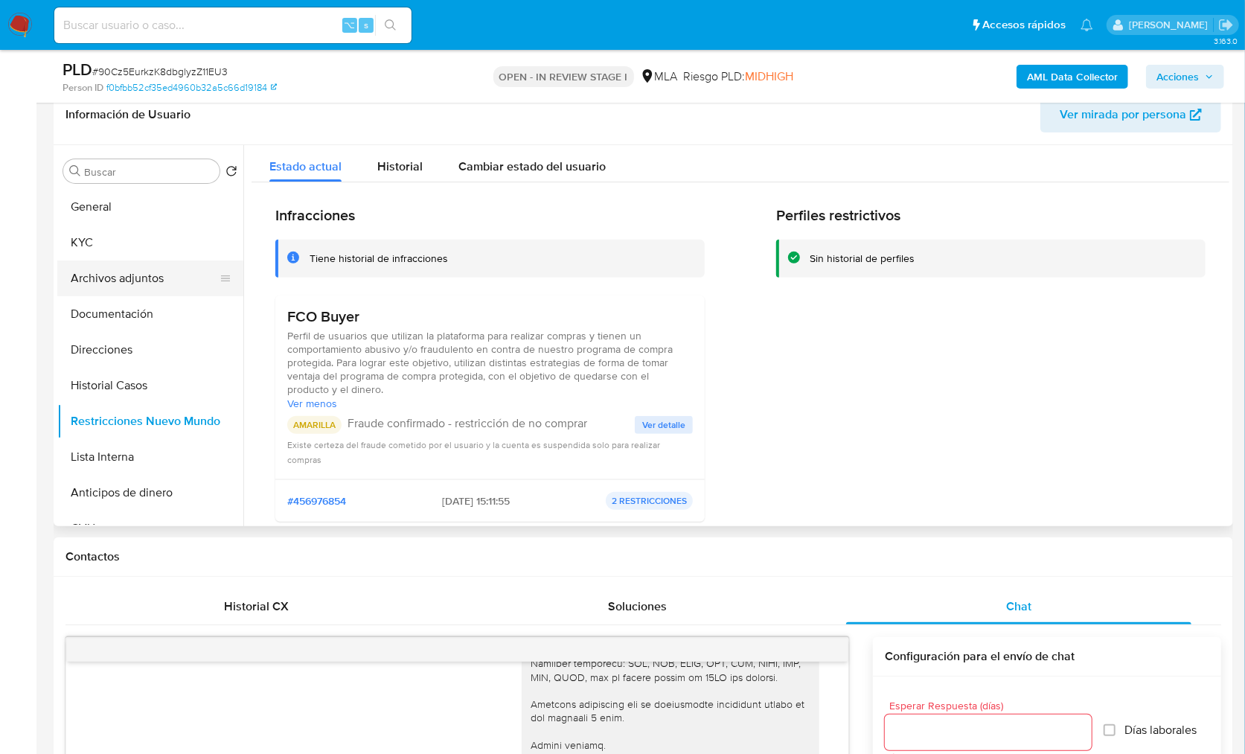
click at [147, 272] on button "Archivos adjuntos" at bounding box center [144, 278] width 174 height 36
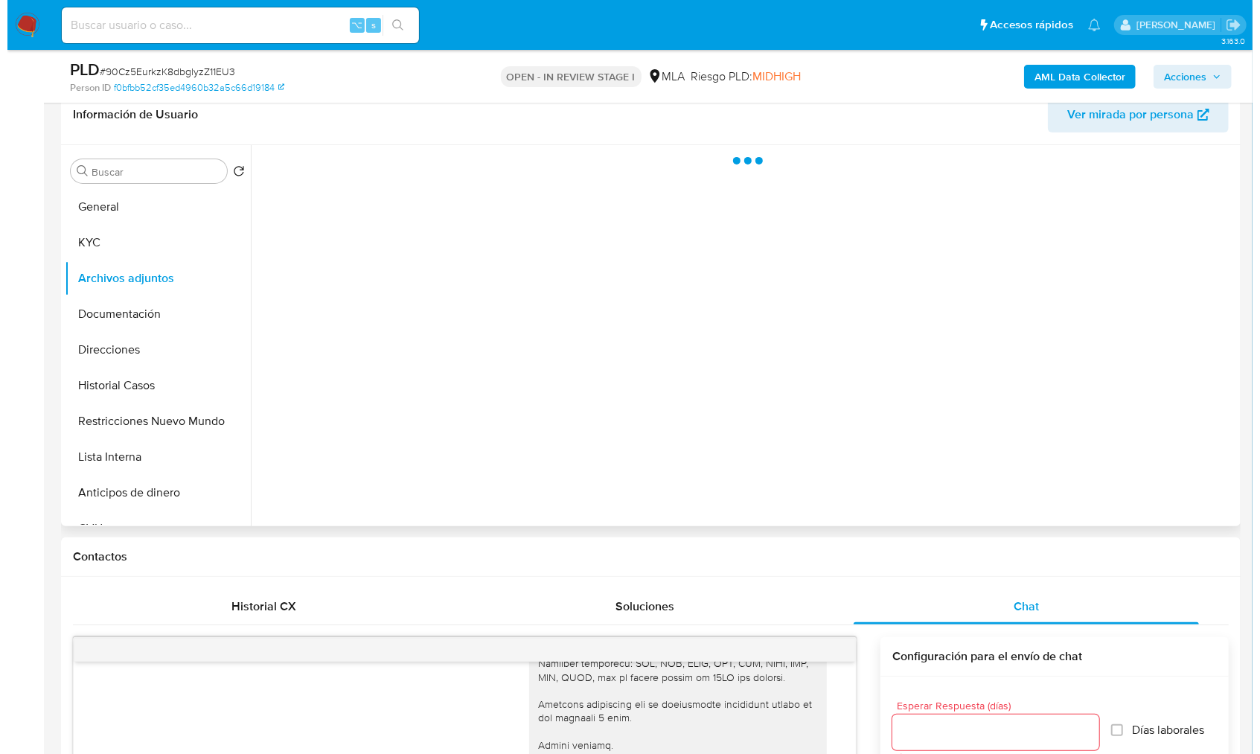
scroll to position [0, 0]
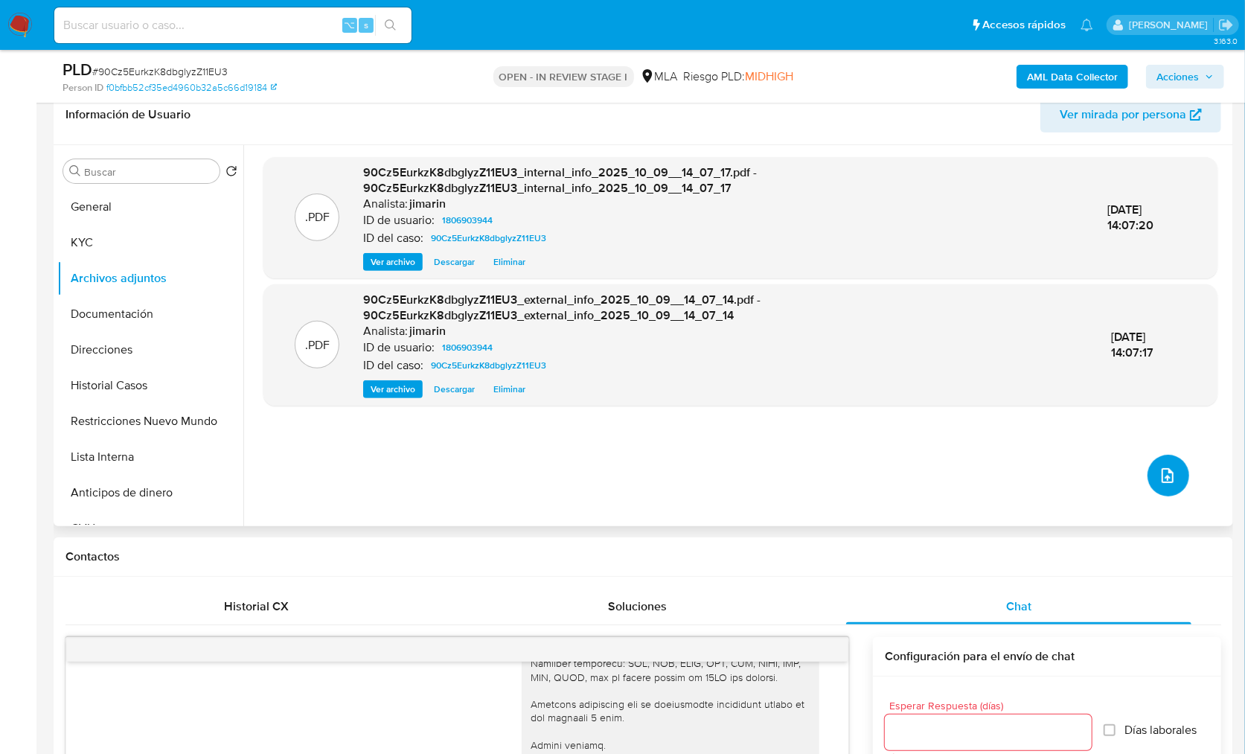
click at [1154, 461] on button "upload-file" at bounding box center [1168, 476] width 42 height 42
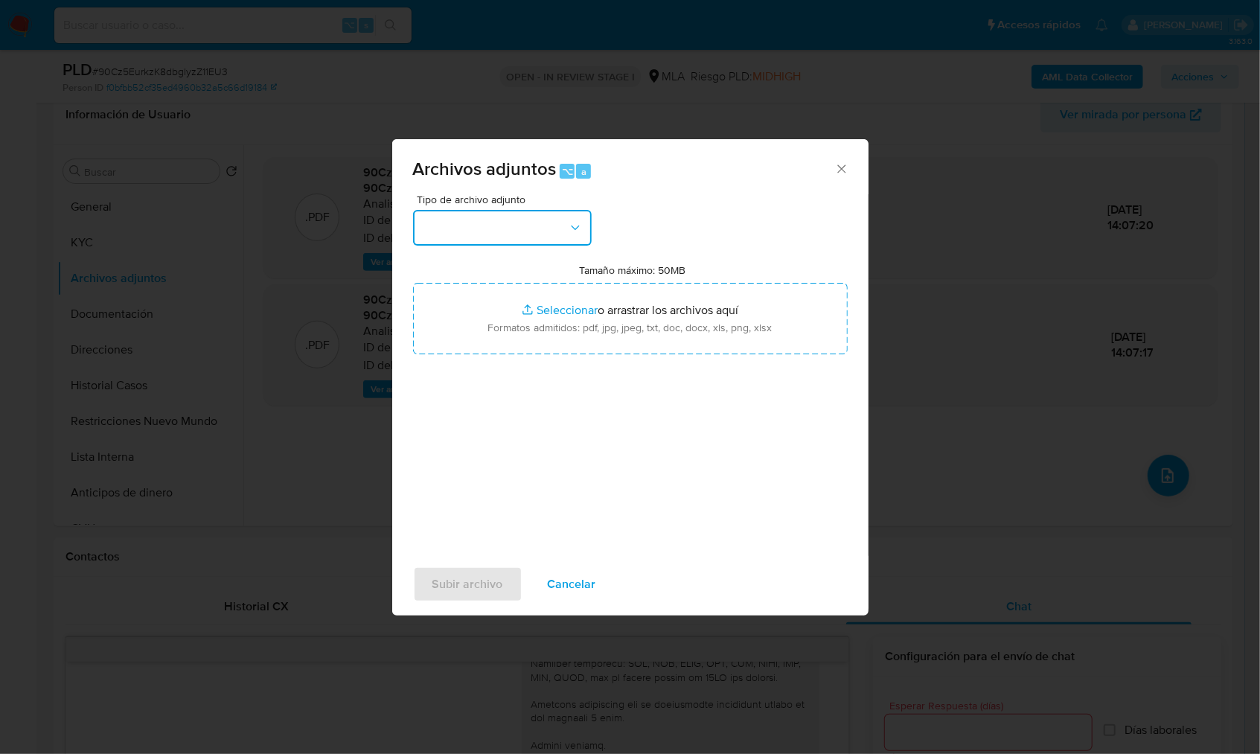
click at [481, 219] on button "button" at bounding box center [502, 228] width 179 height 36
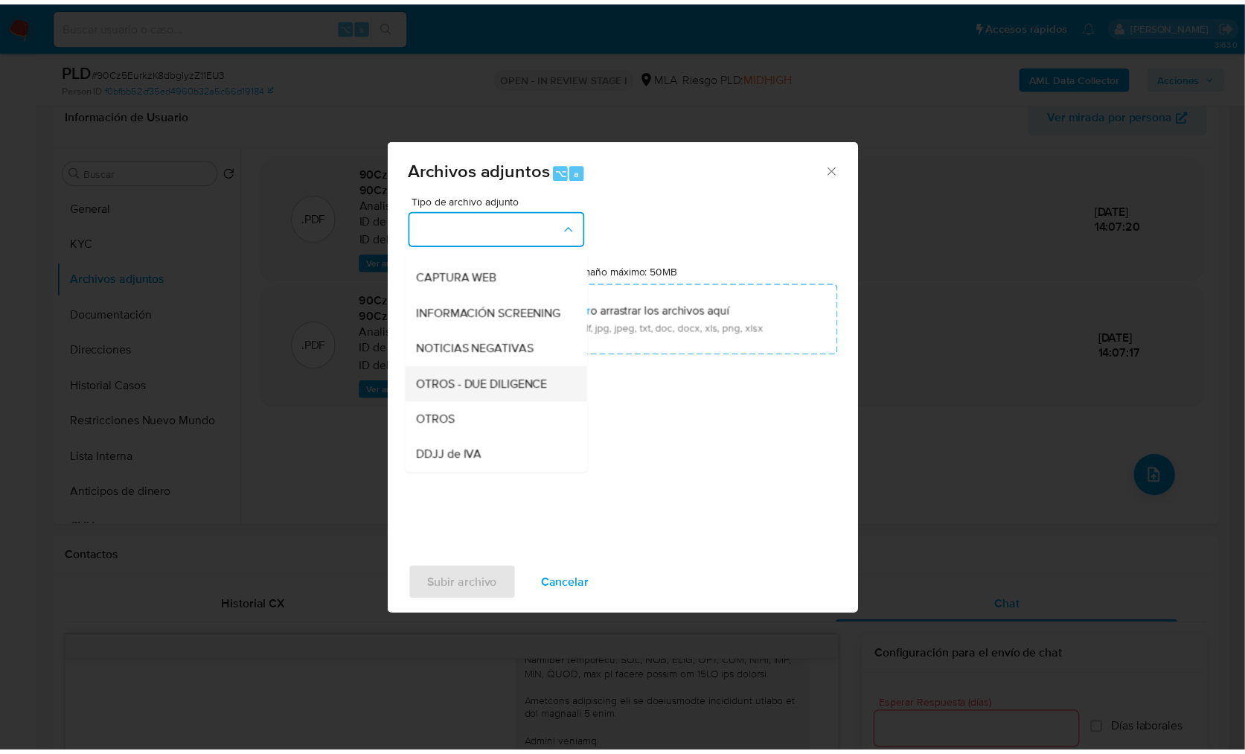
scroll to position [136, 0]
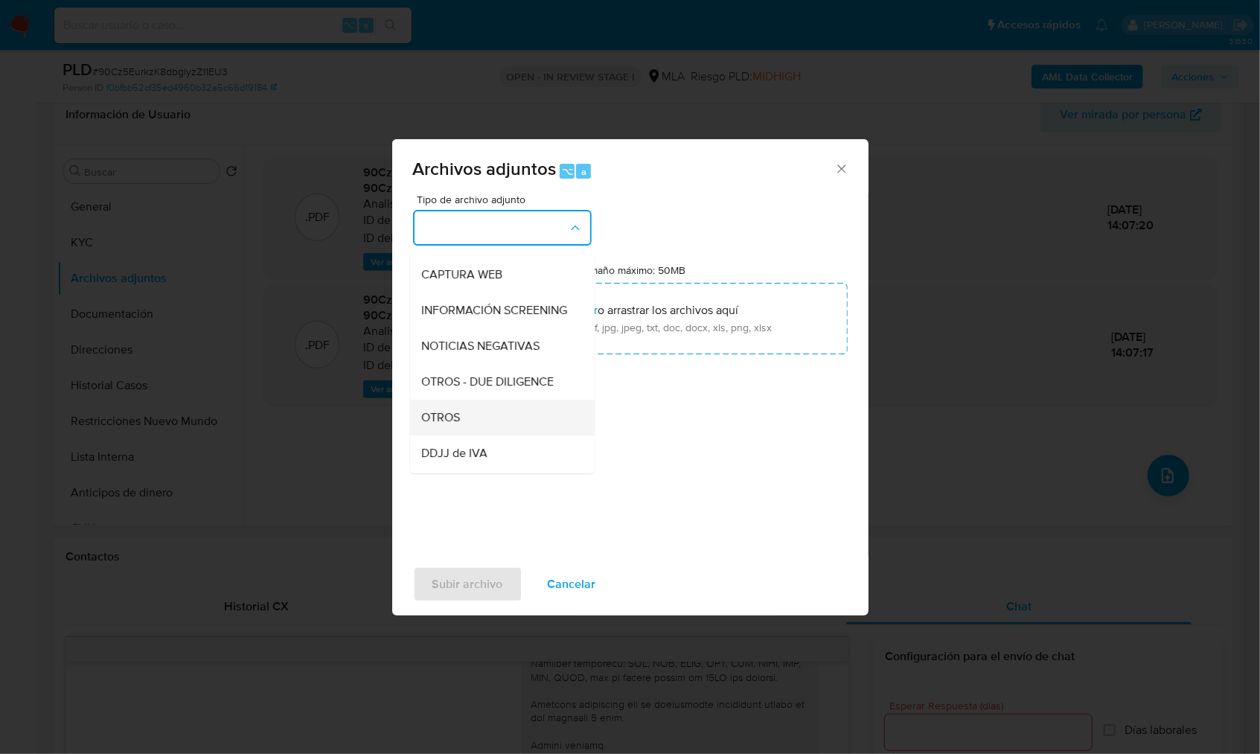
click at [481, 435] on div "OTROS" at bounding box center [498, 418] width 152 height 36
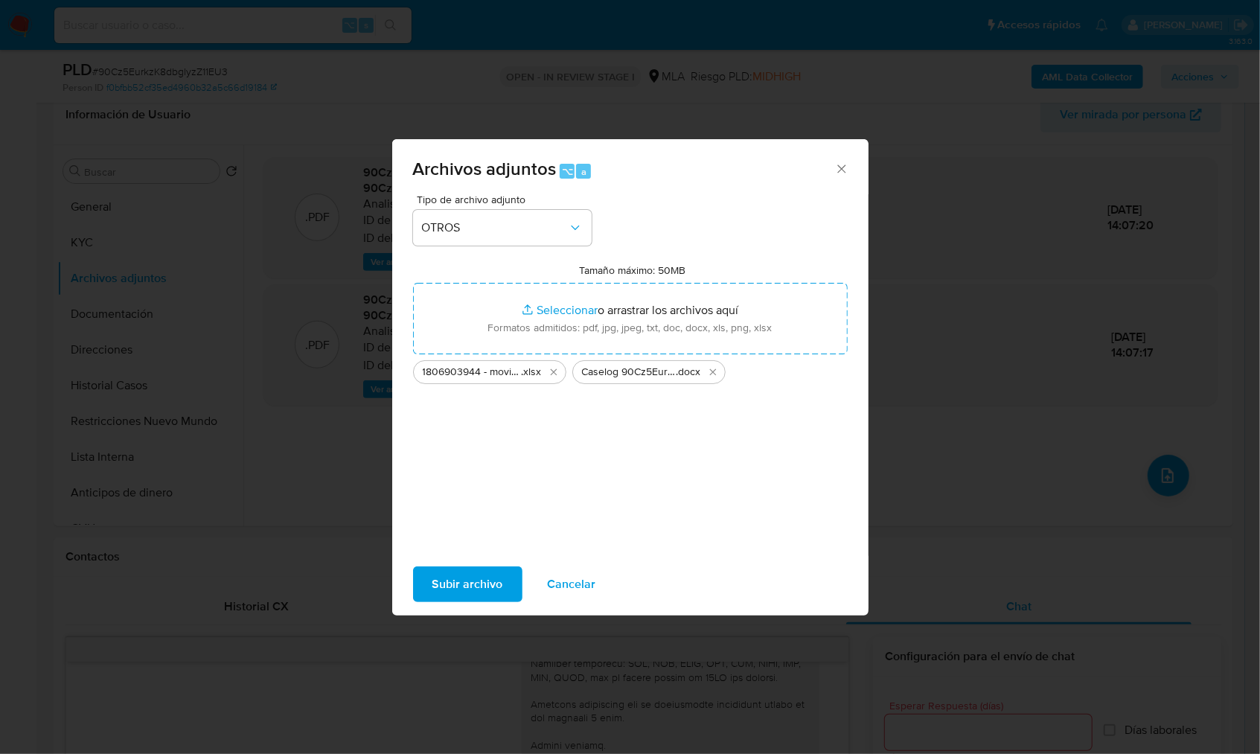
click at [491, 557] on div "Subir archivo Cancelar" at bounding box center [630, 584] width 476 height 57
click at [489, 568] on span "Subir archivo" at bounding box center [467, 584] width 71 height 33
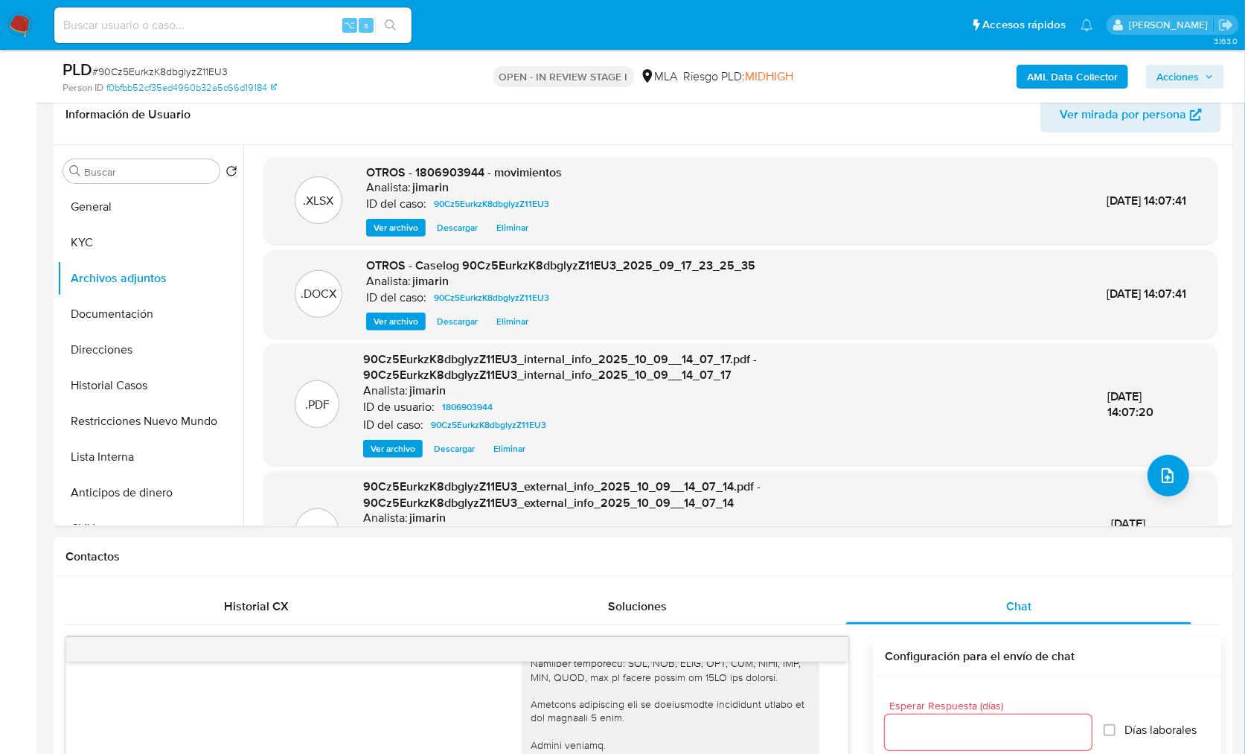
click at [1195, 68] on span "Acciones" at bounding box center [1177, 77] width 42 height 24
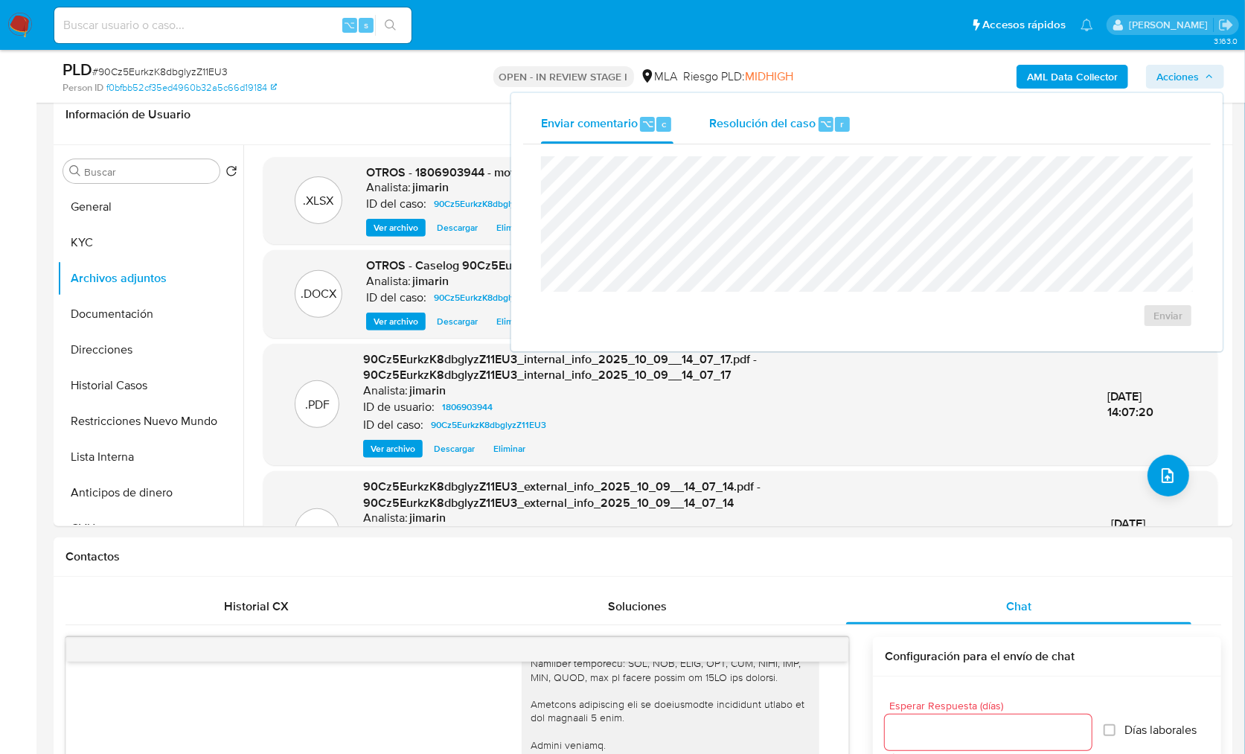
click at [827, 112] on div "Resolución del caso ⌥ r" at bounding box center [780, 124] width 142 height 39
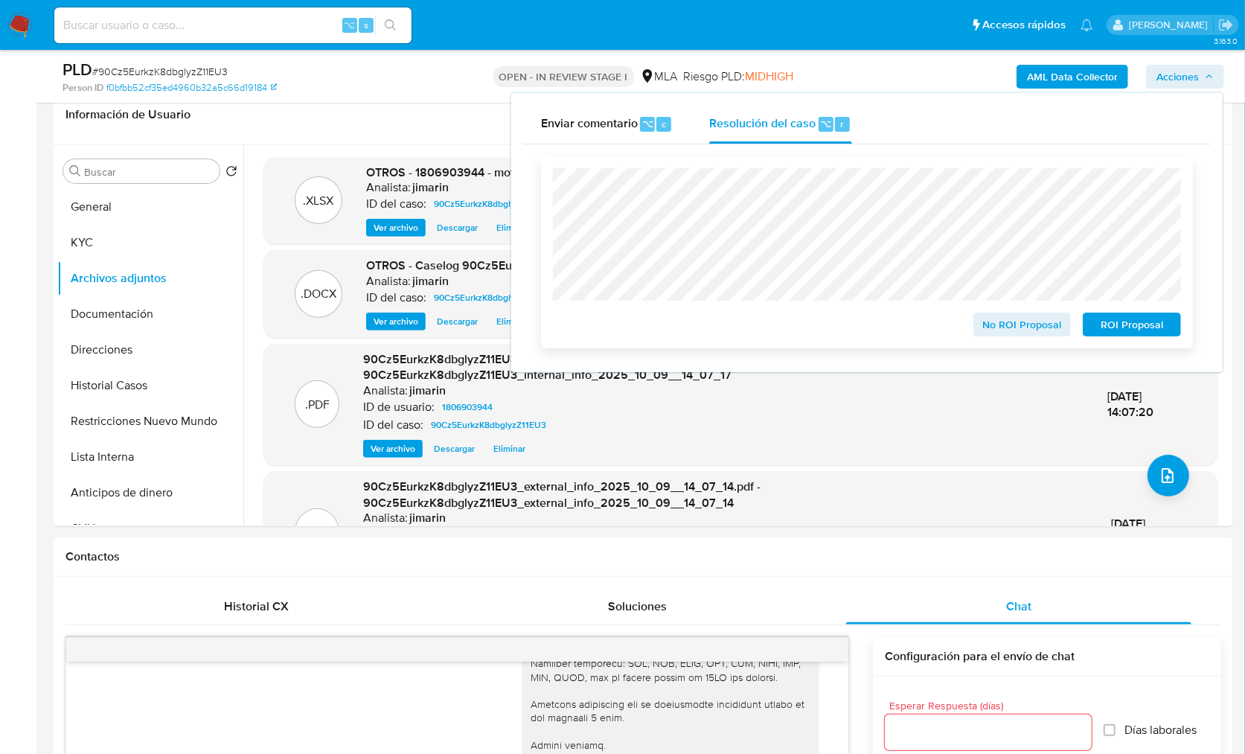
click at [1014, 321] on span "No ROI Proposal" at bounding box center [1022, 324] width 77 height 21
